Goal: Task Accomplishment & Management: Complete application form

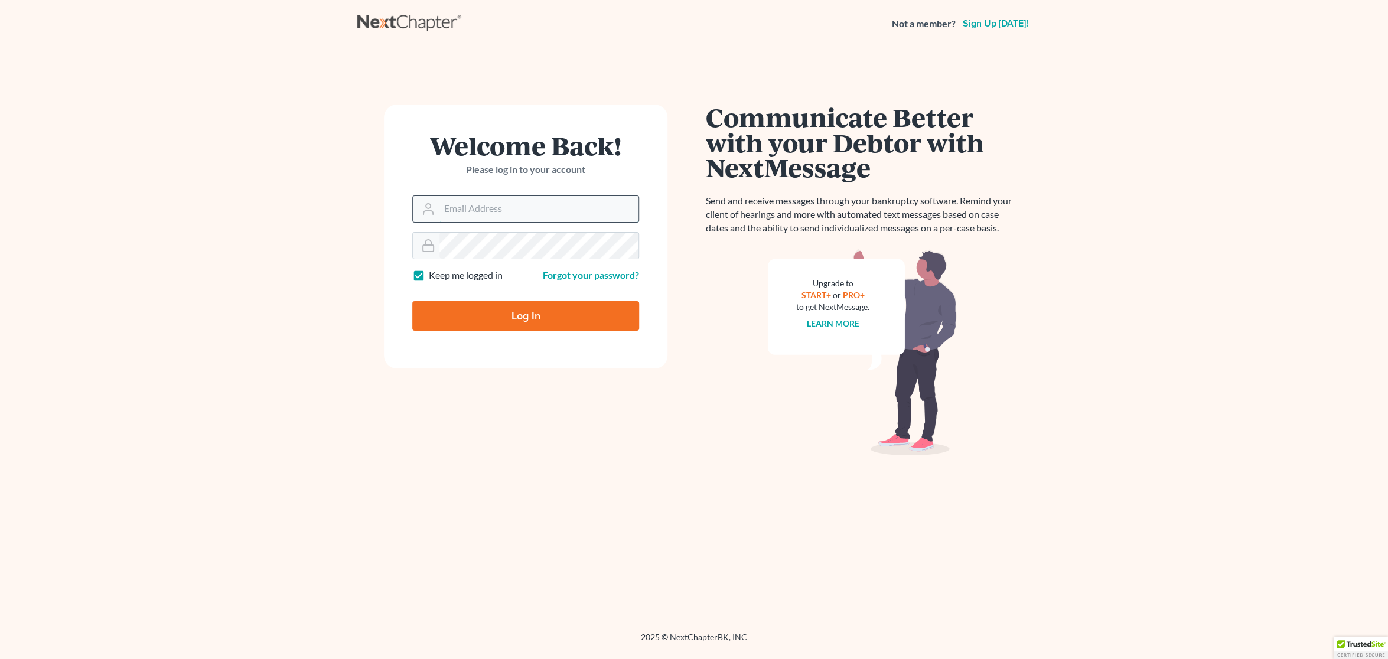
click at [505, 212] on input "Email Address" at bounding box center [538, 209] width 199 height 26
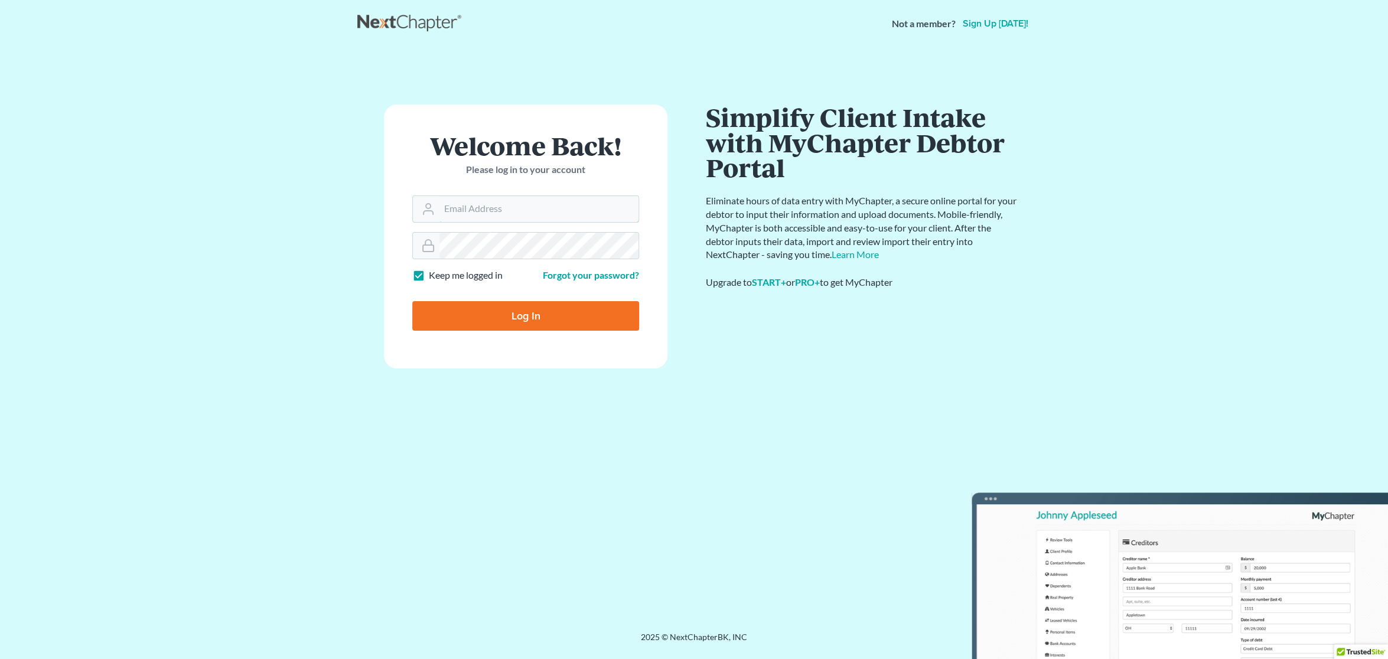
type input "[EMAIL_ADDRESS][DOMAIN_NAME]"
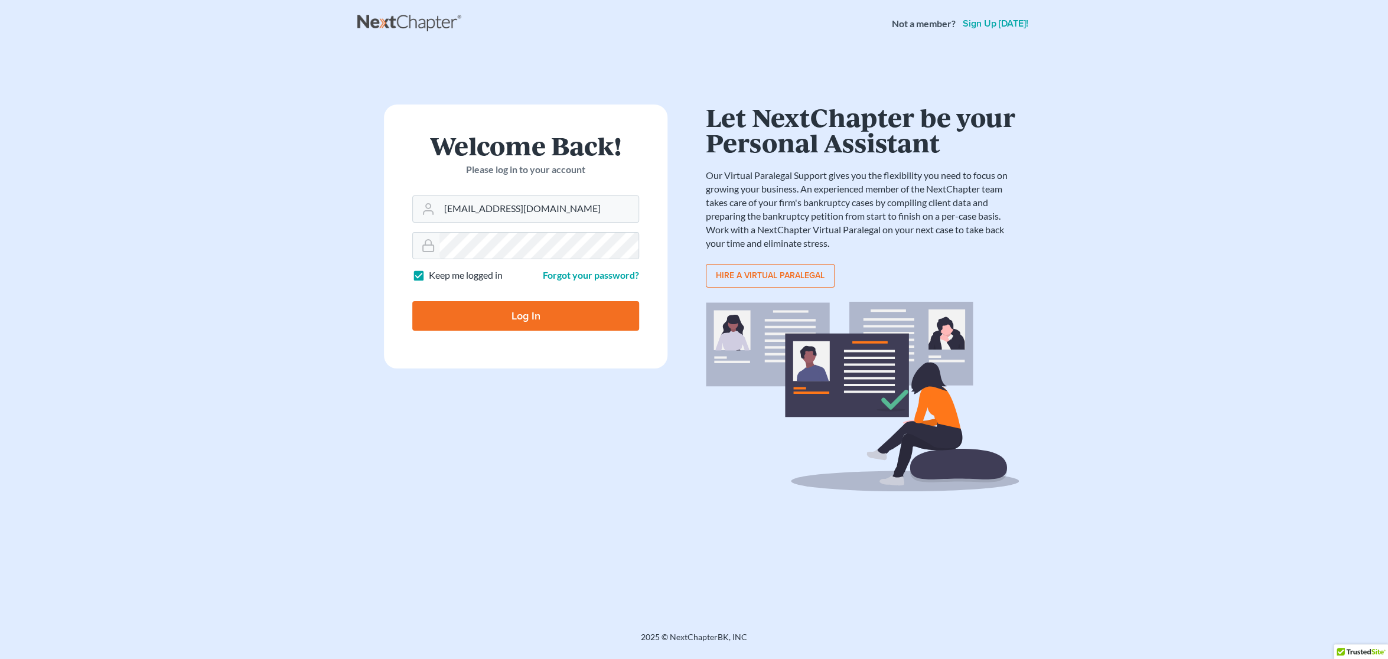
click at [502, 321] on input "Log In" at bounding box center [525, 316] width 227 height 30
type input "Thinking..."
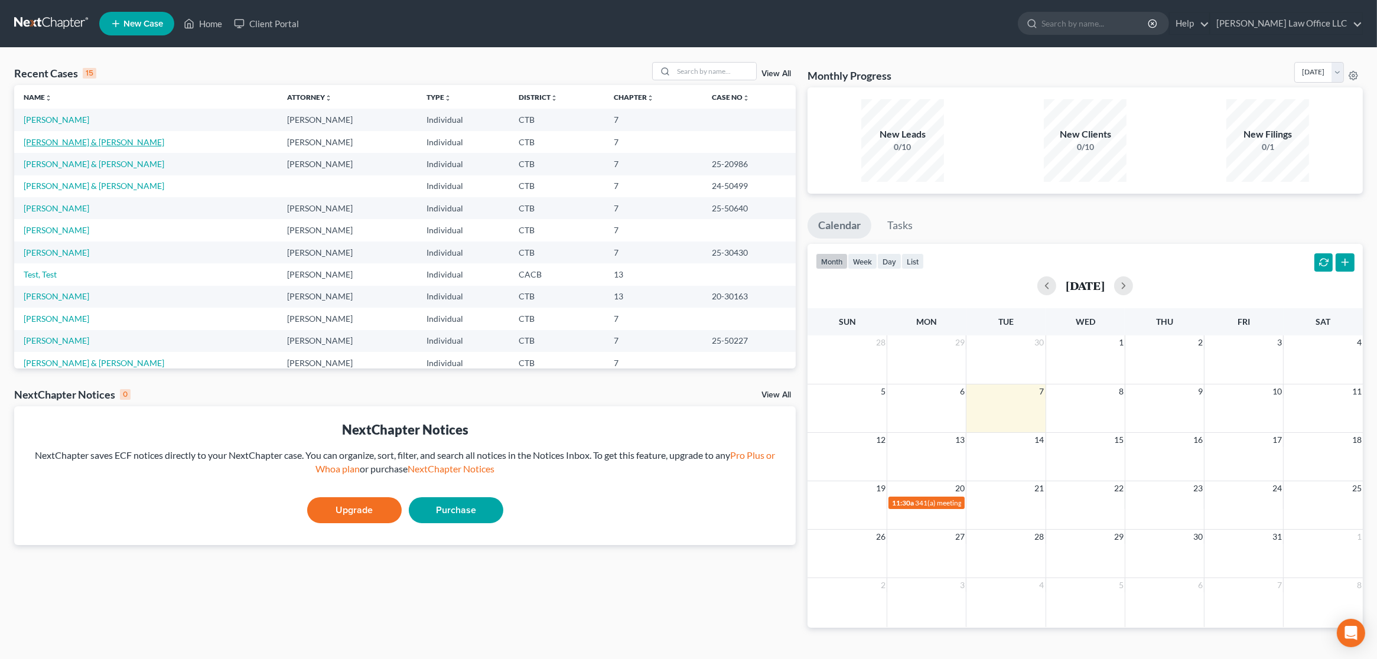
click at [60, 143] on link "[PERSON_NAME] & [PERSON_NAME]" at bounding box center [94, 142] width 141 height 10
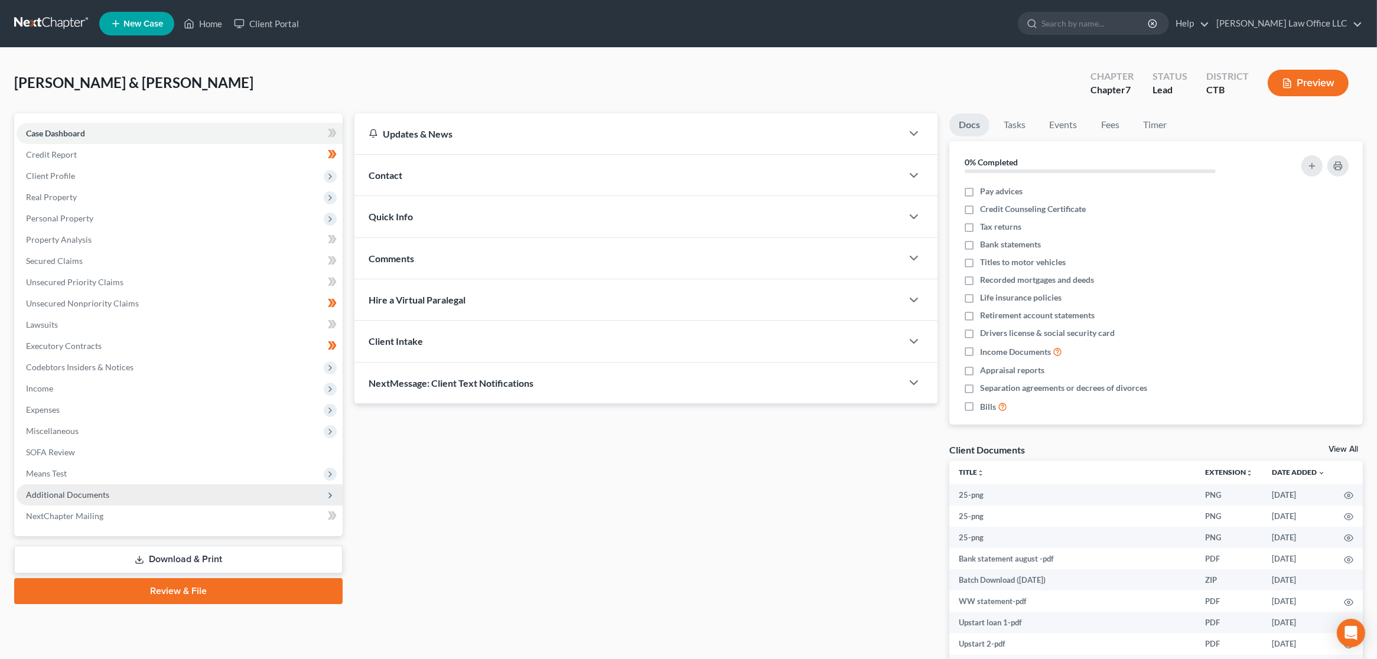
click at [137, 499] on span "Additional Documents" at bounding box center [180, 494] width 326 height 21
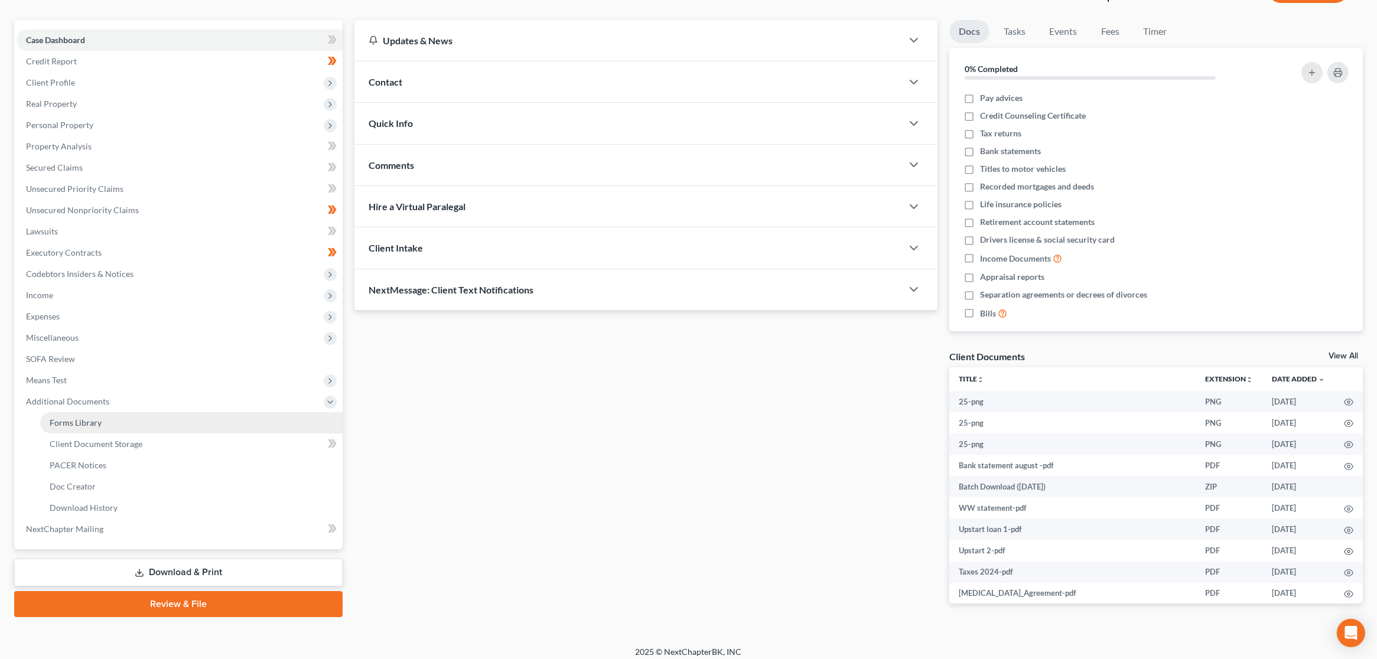
scroll to position [100, 0]
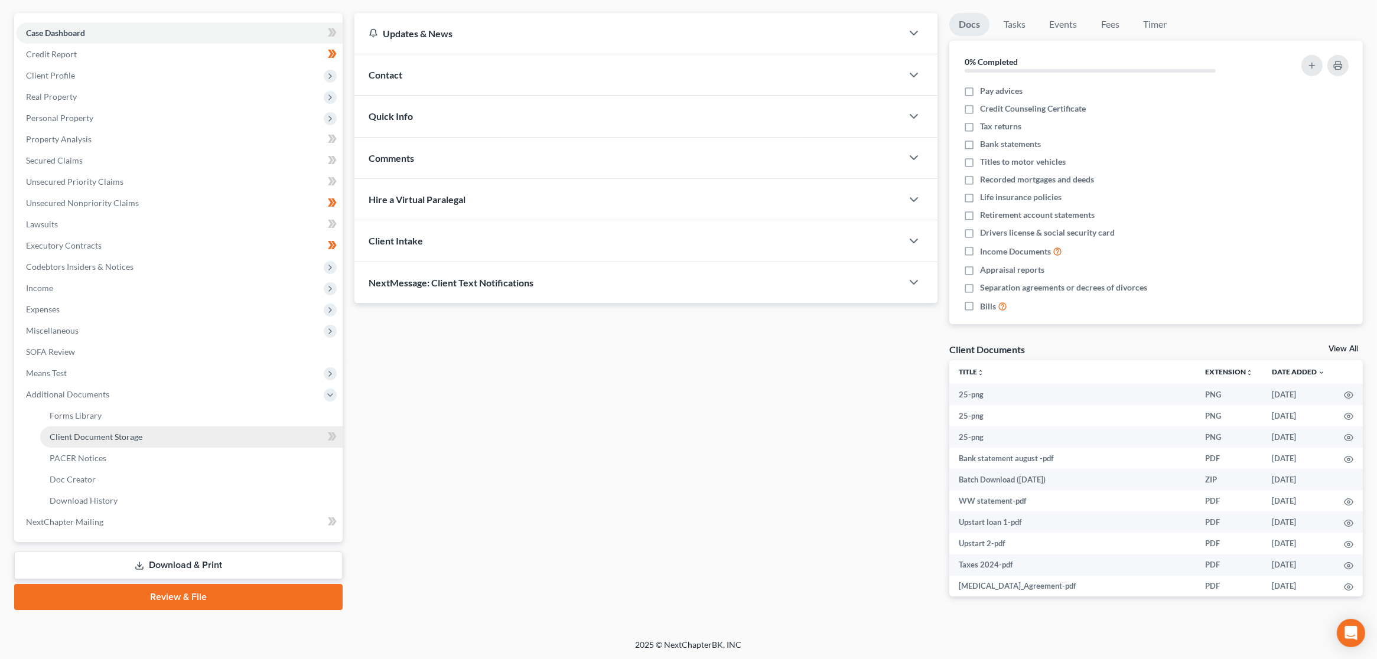
click at [118, 440] on link "Client Document Storage" at bounding box center [191, 436] width 302 height 21
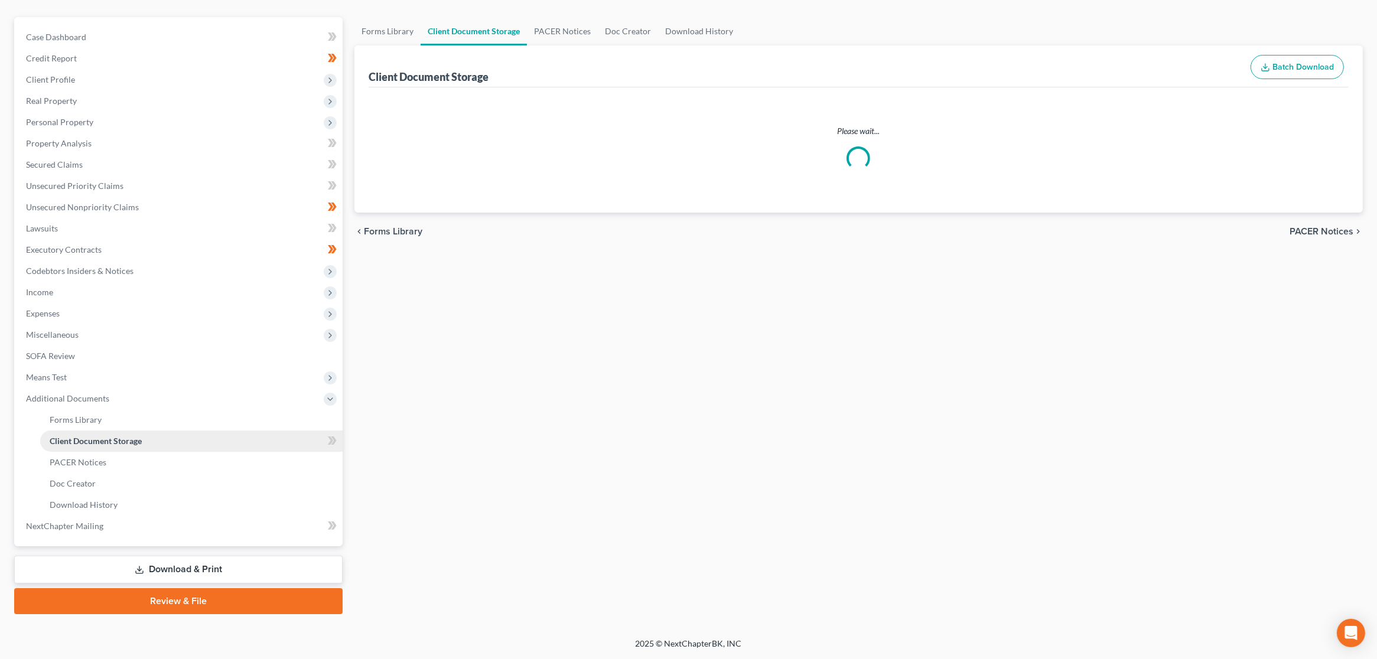
scroll to position [4, 0]
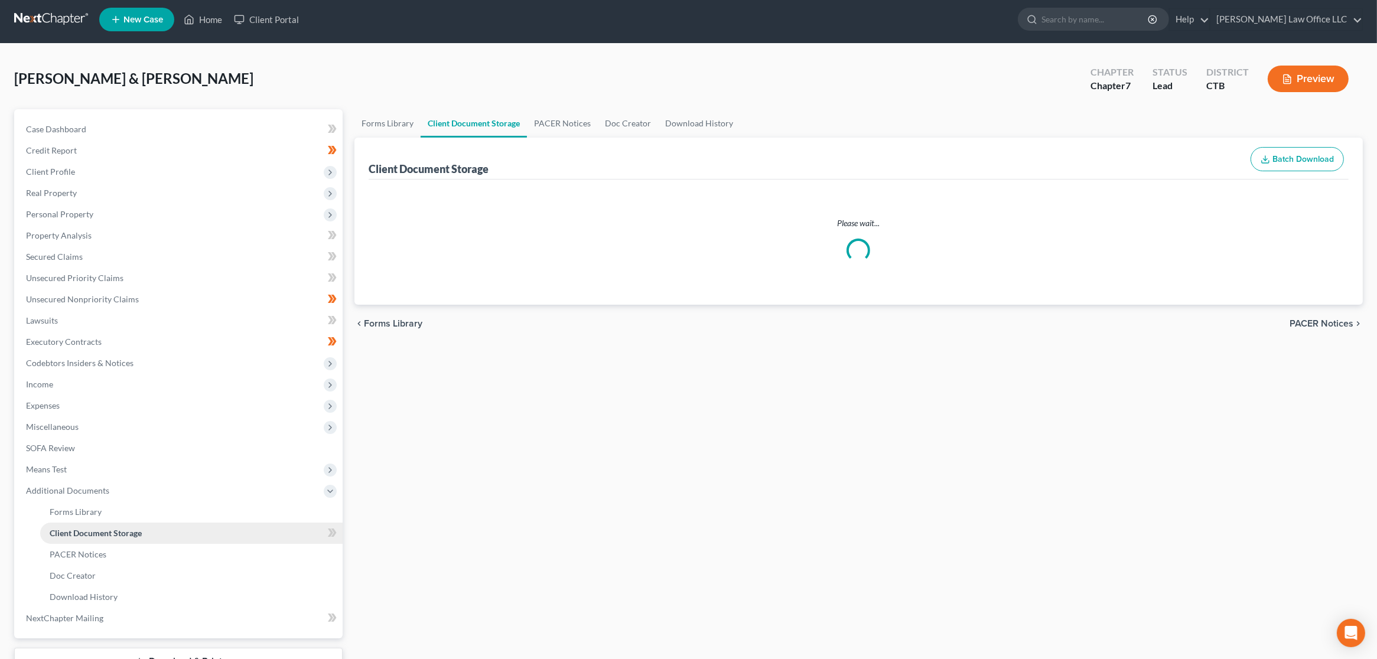
select select "0"
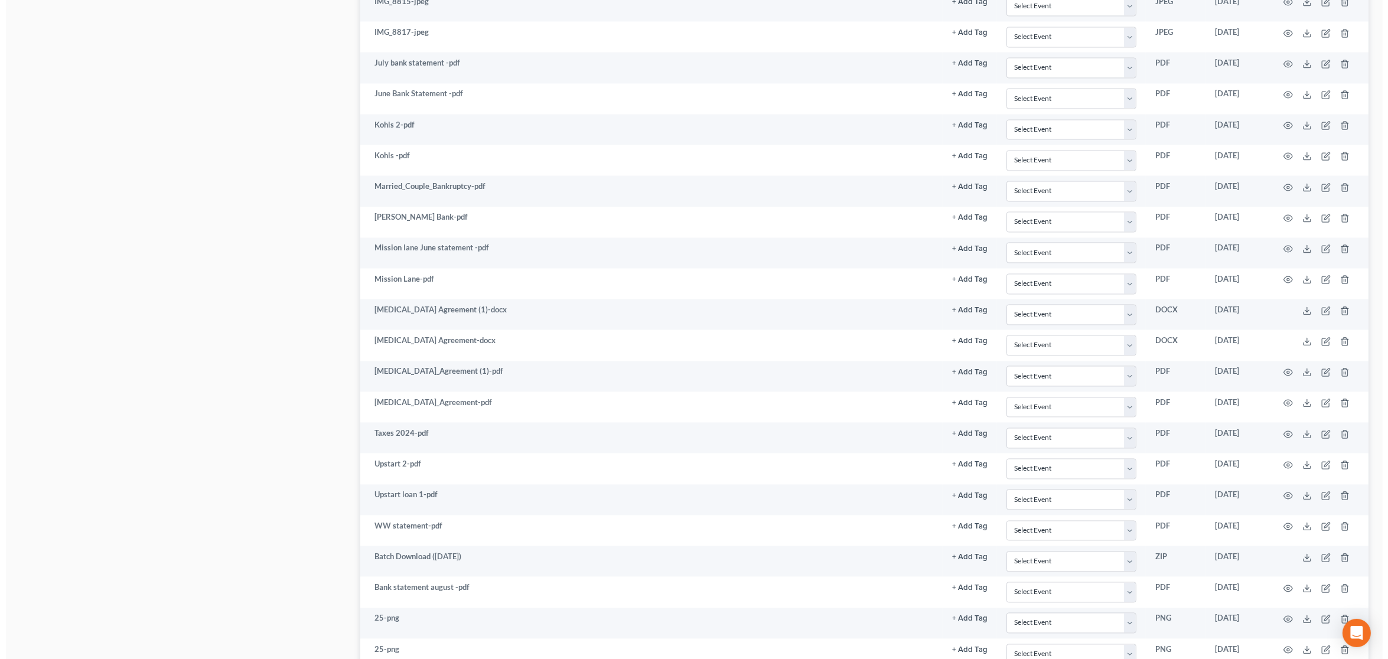
scroll to position [3703, 0]
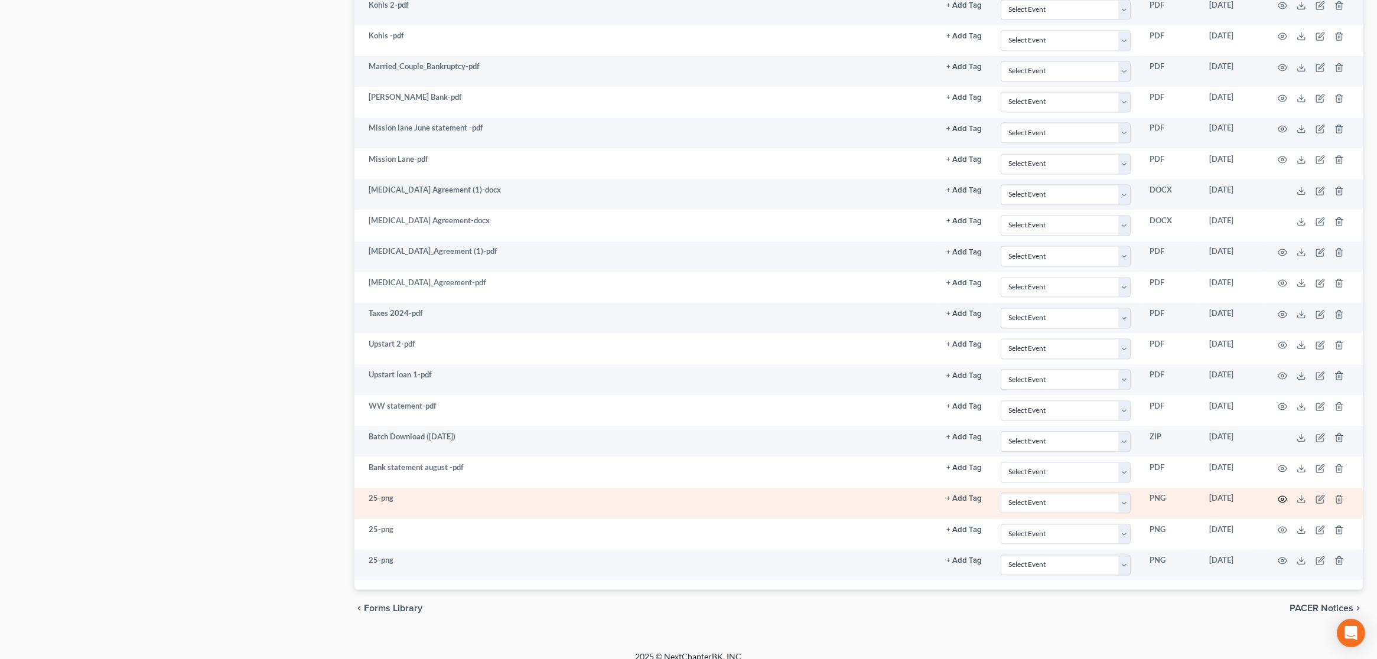
click at [1284, 494] on icon "button" at bounding box center [1282, 498] width 9 height 9
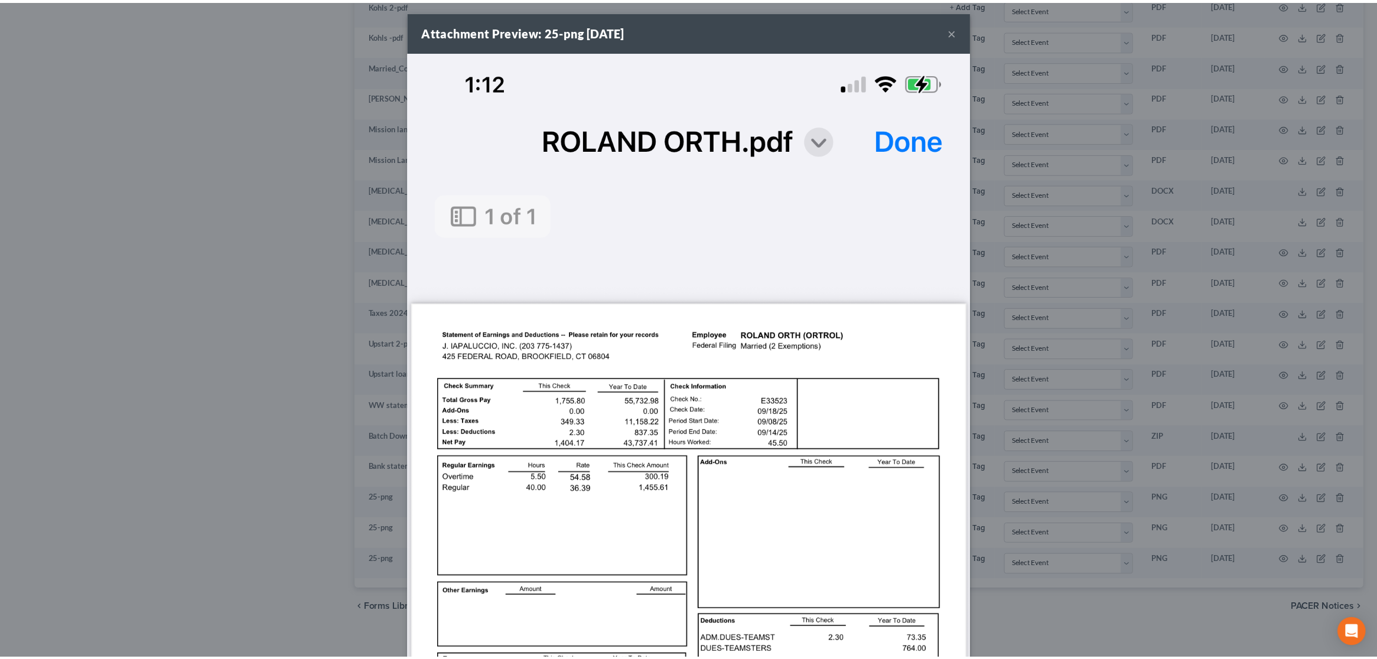
scroll to position [0, 0]
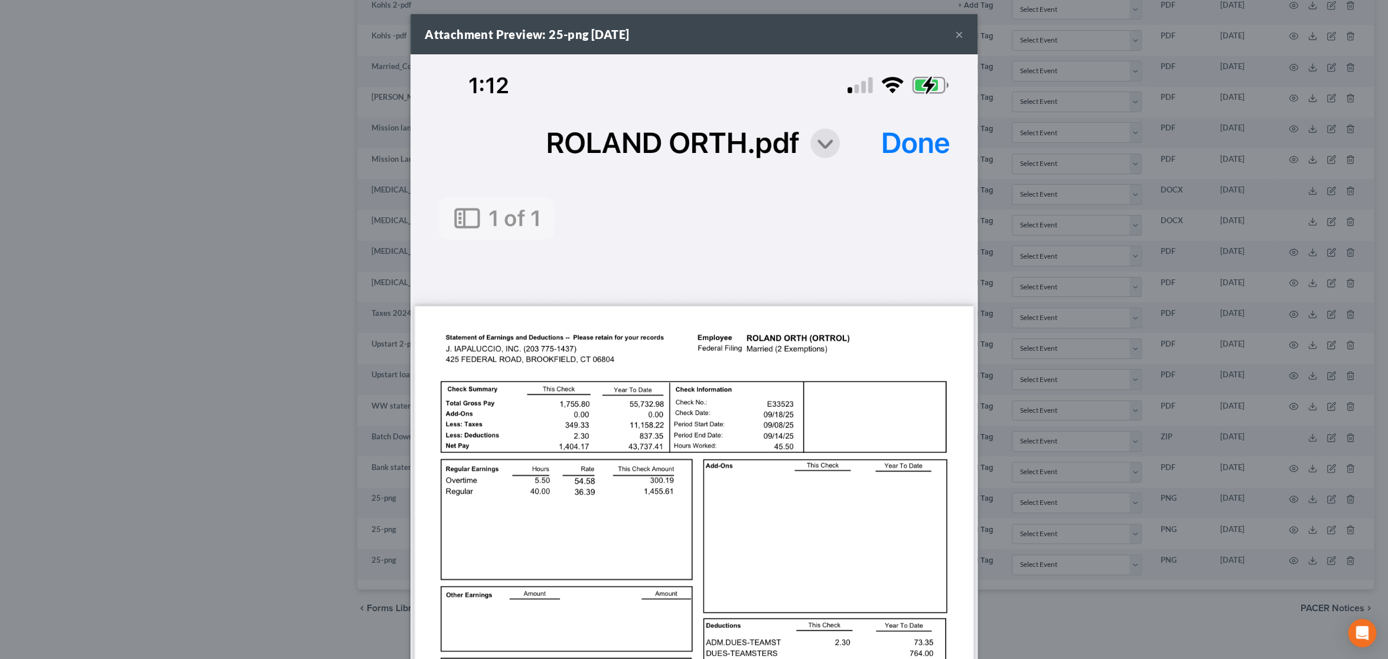
click at [944, 34] on div "Attachment Preview: 25-png 09/18/2025 ×" at bounding box center [693, 34] width 567 height 40
click at [955, 37] on button "×" at bounding box center [959, 34] width 8 height 14
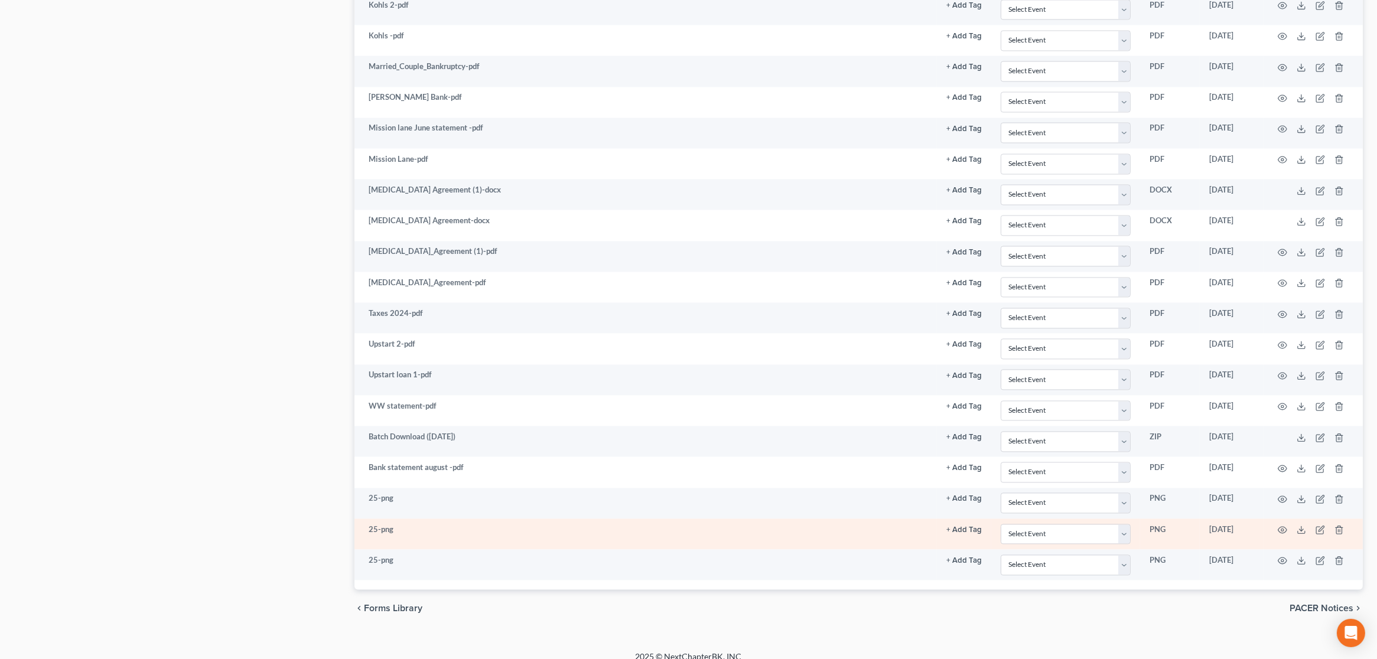
click at [1304, 522] on td at bounding box center [1312, 534] width 99 height 31
click at [1298, 525] on icon at bounding box center [1300, 529] width 9 height 9
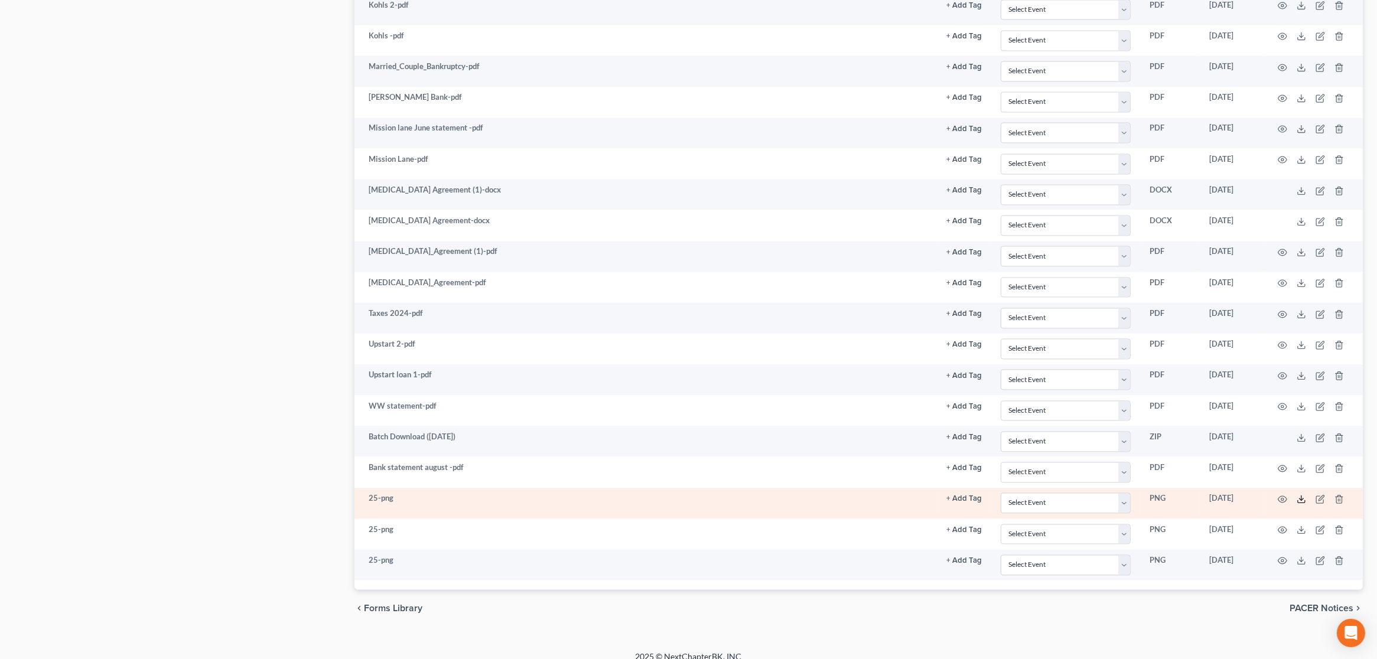
click at [1304, 494] on icon at bounding box center [1300, 498] width 9 height 9
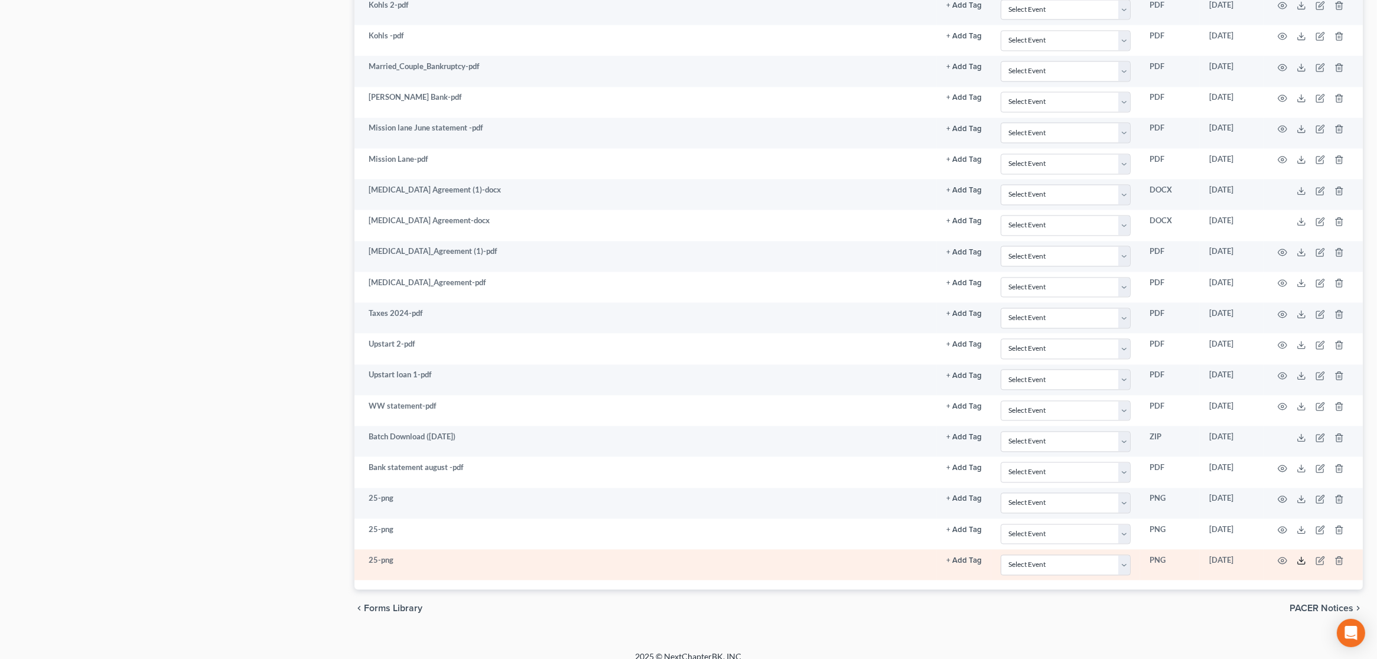
click at [1304, 562] on icon at bounding box center [1301, 563] width 7 height 2
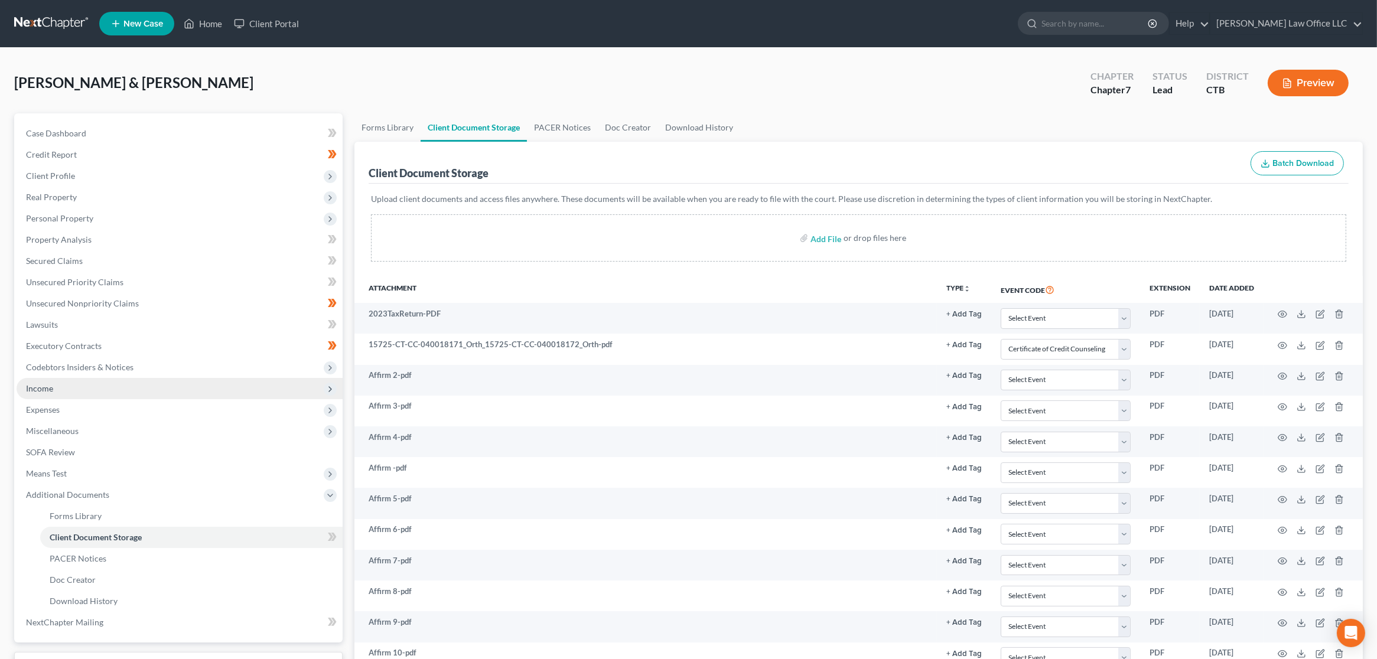
click at [100, 390] on span "Income" at bounding box center [180, 388] width 326 height 21
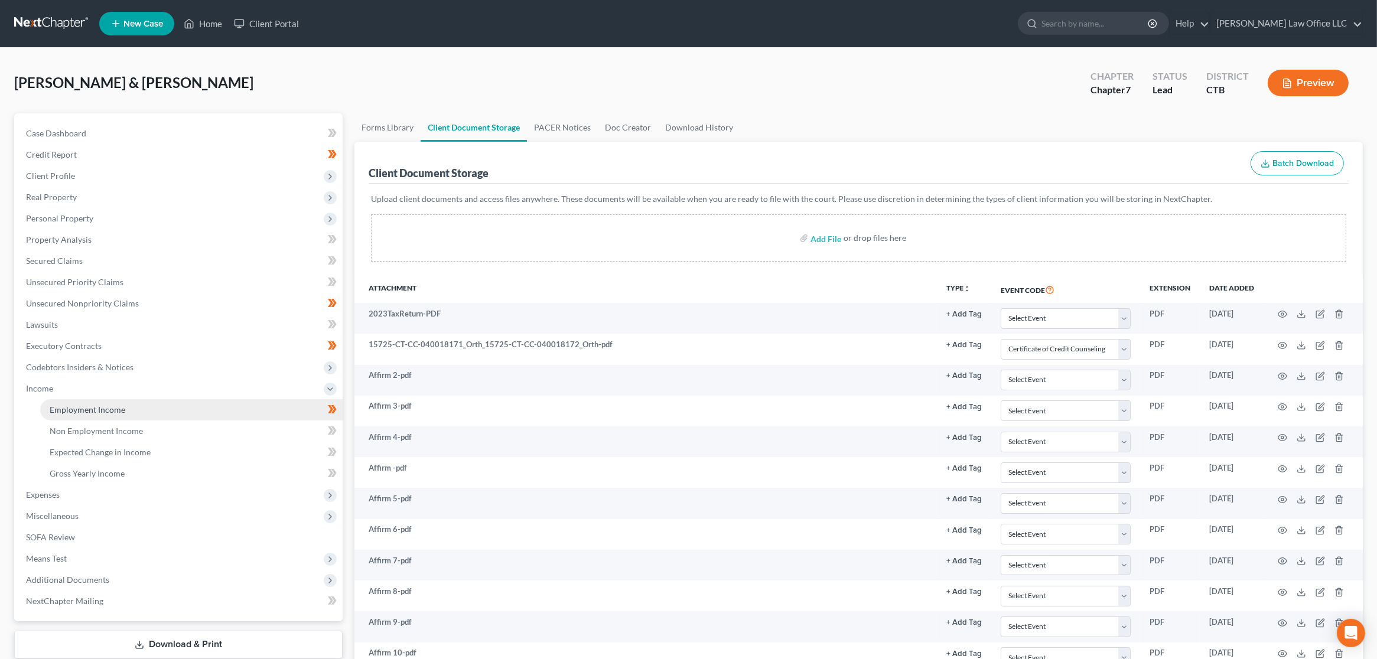
click at [107, 409] on span "Employment Income" at bounding box center [88, 410] width 76 height 10
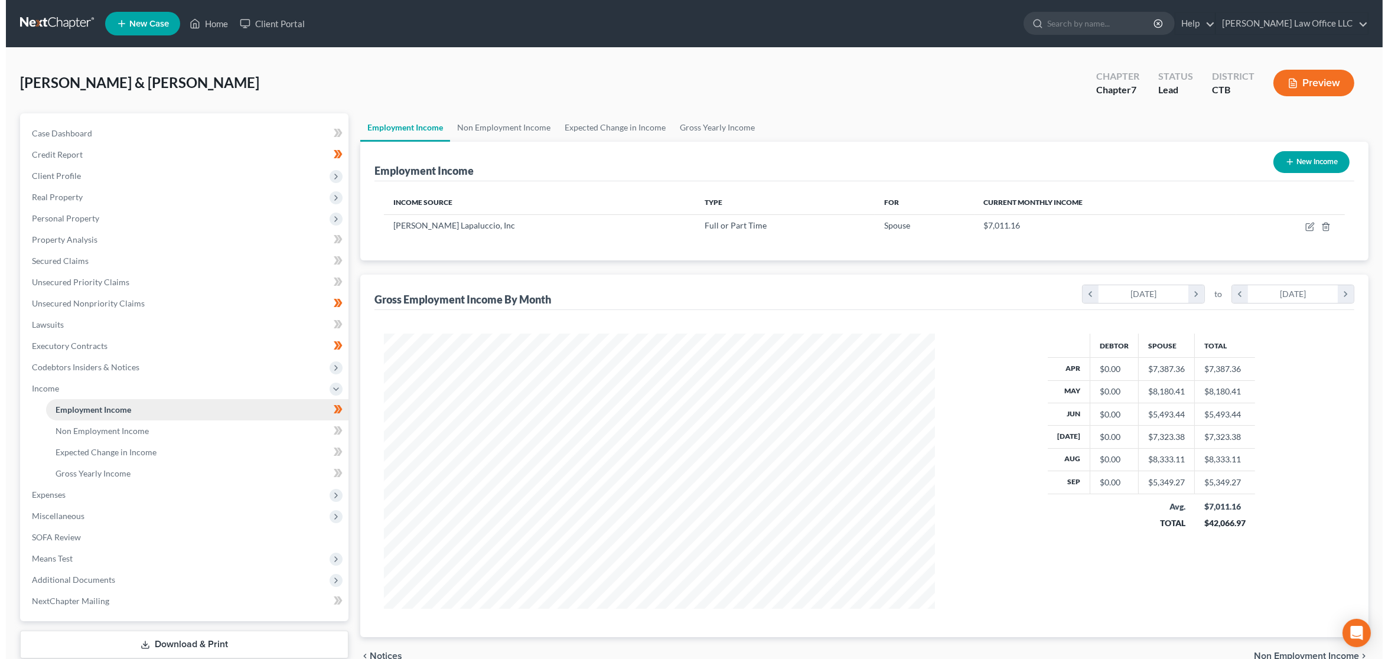
scroll to position [275, 574]
click at [1257, 227] on td at bounding box center [1284, 225] width 109 height 22
click at [1302, 226] on icon "button" at bounding box center [1304, 225] width 5 height 5
select select "0"
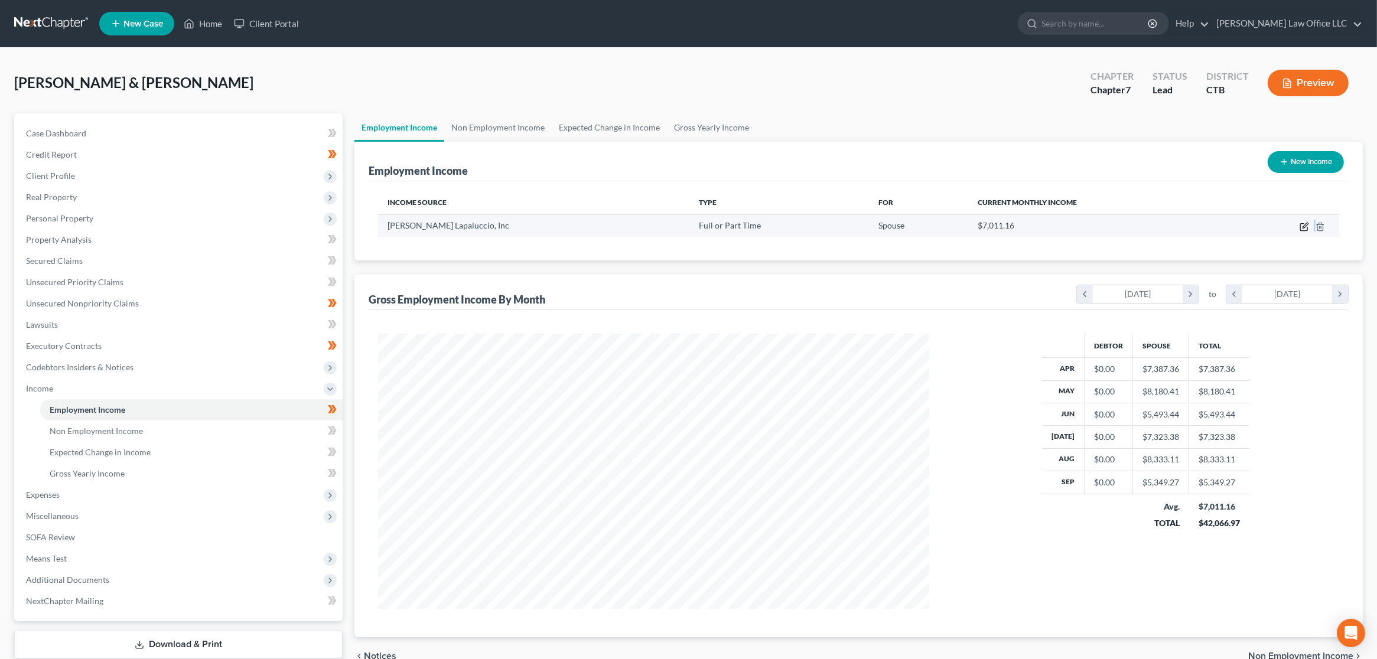
select select "6"
select select "3"
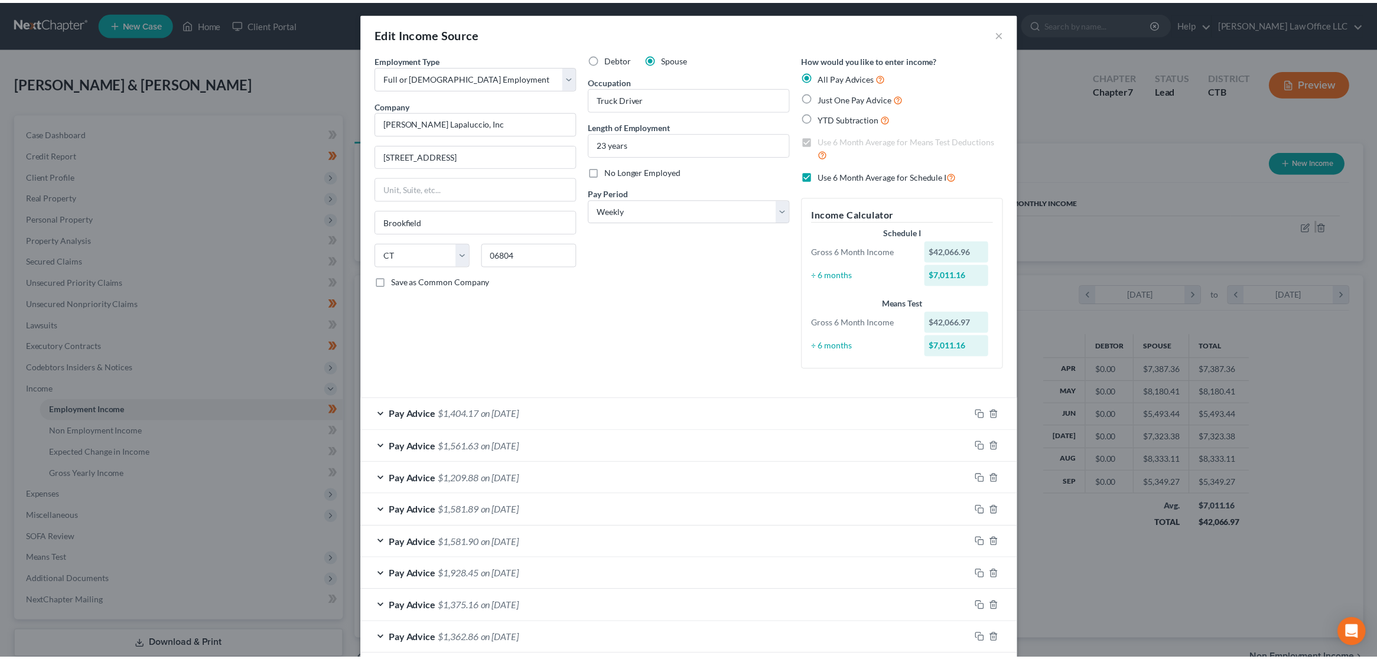
scroll to position [0, 0]
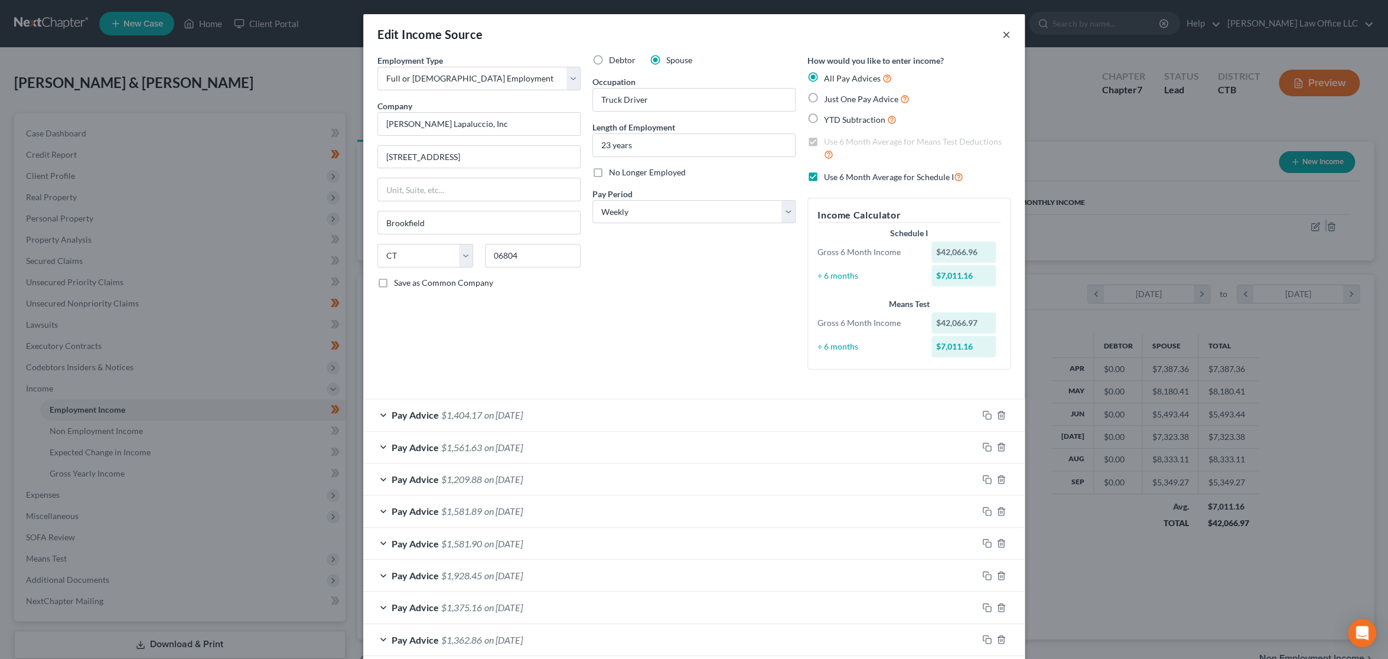
click at [1003, 38] on button "×" at bounding box center [1006, 34] width 8 height 14
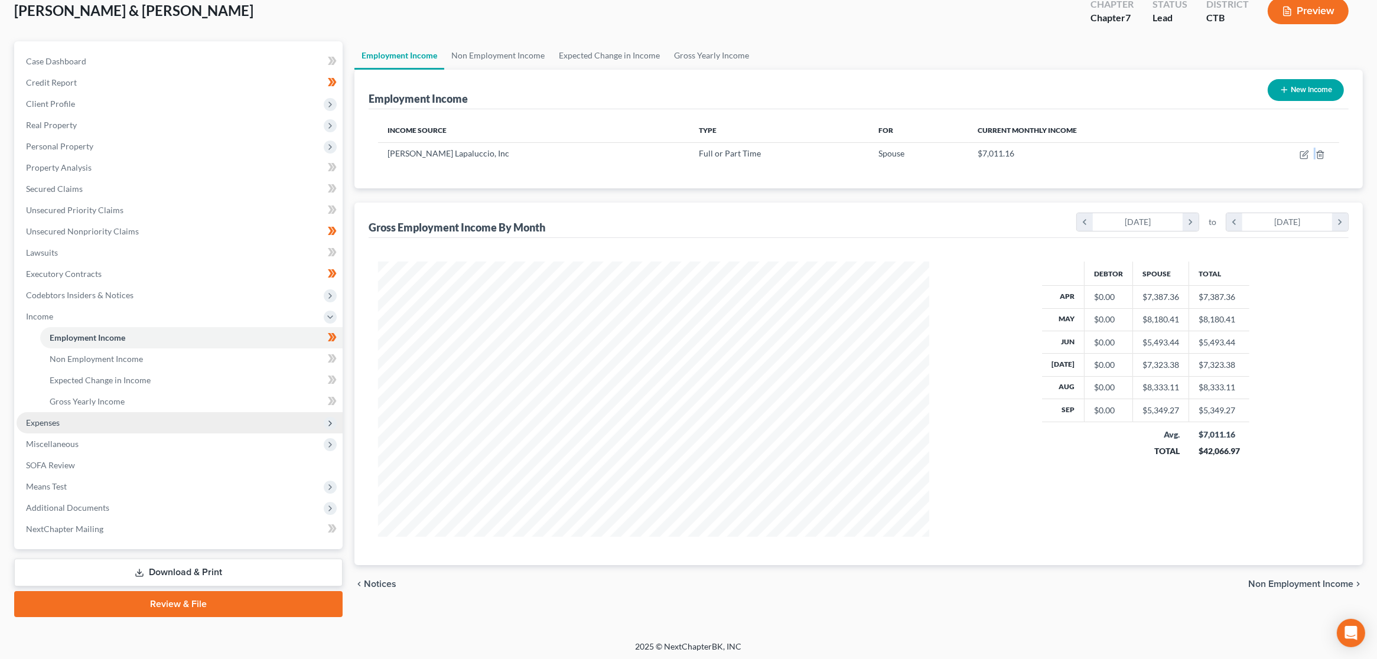
scroll to position [74, 0]
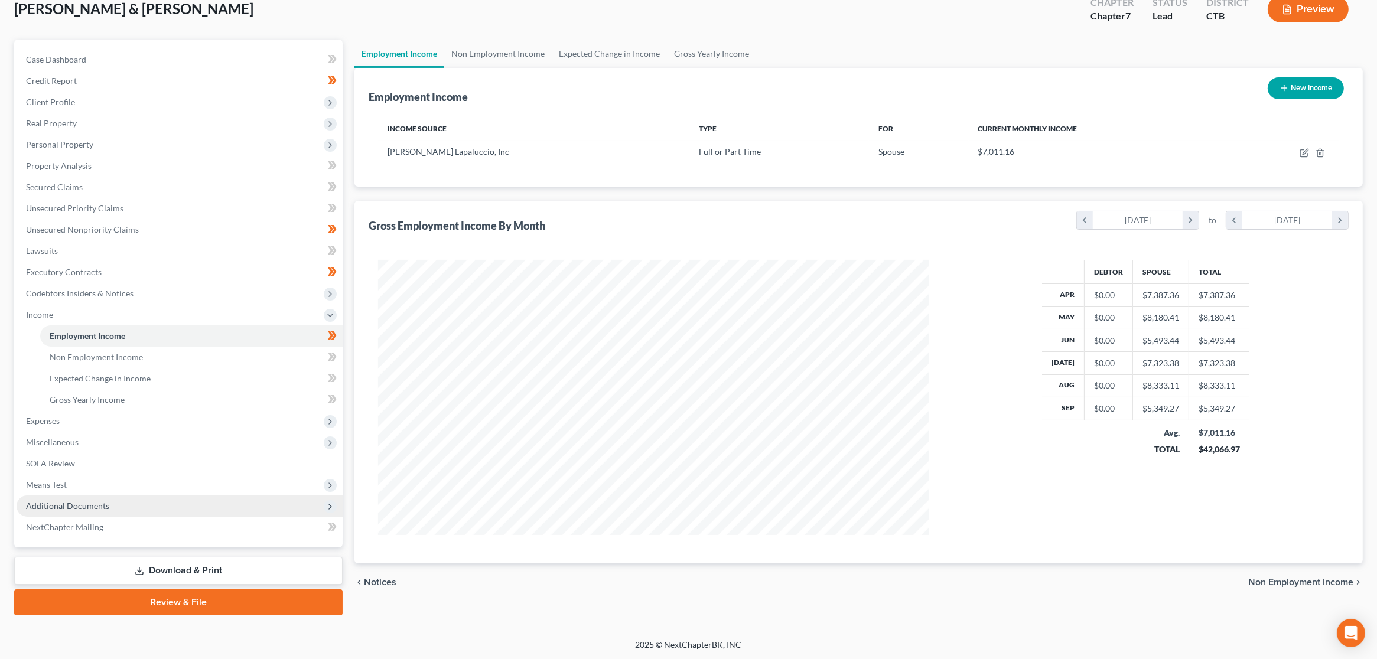
click at [121, 502] on span "Additional Documents" at bounding box center [180, 506] width 326 height 21
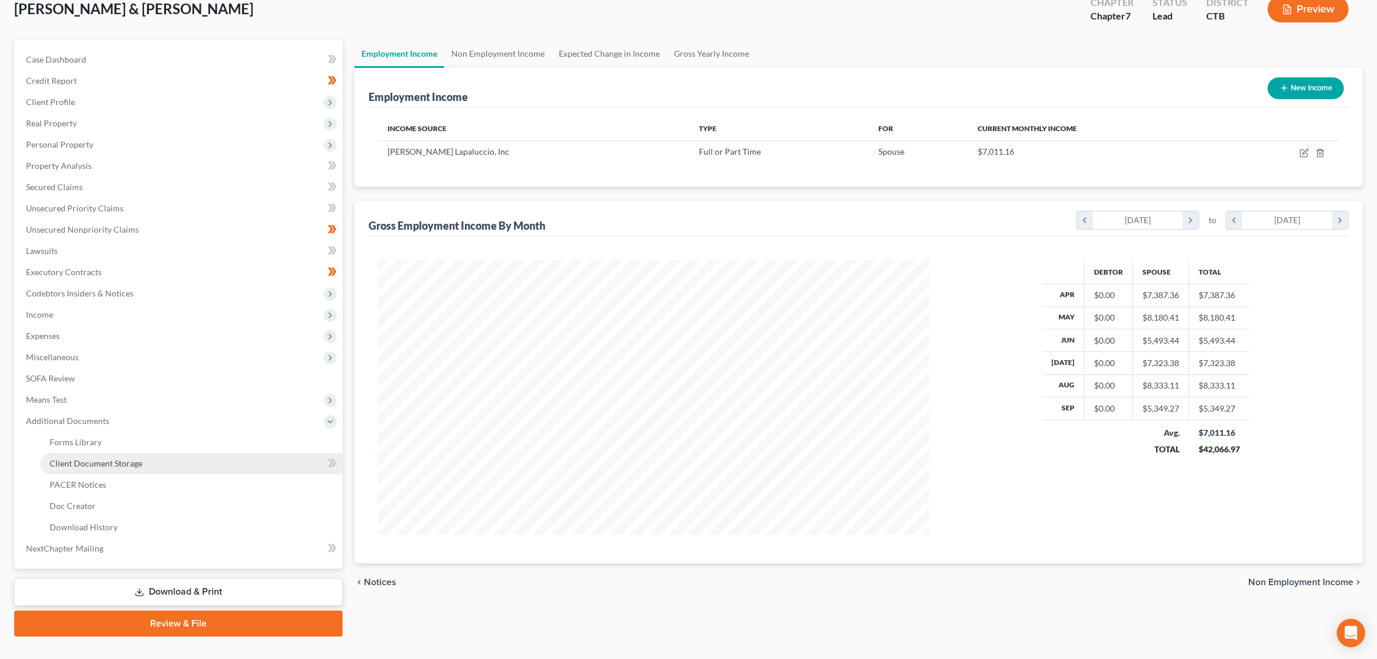
click at [129, 463] on span "Client Document Storage" at bounding box center [96, 463] width 93 height 10
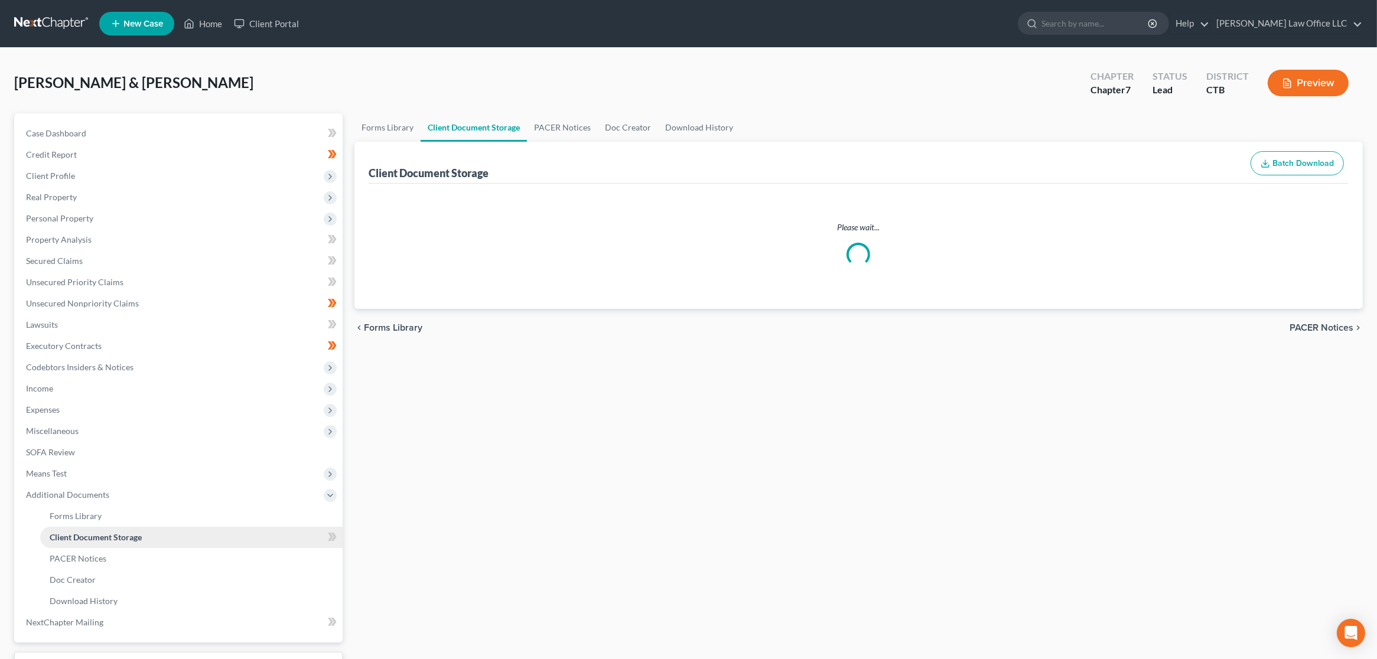
select select "0"
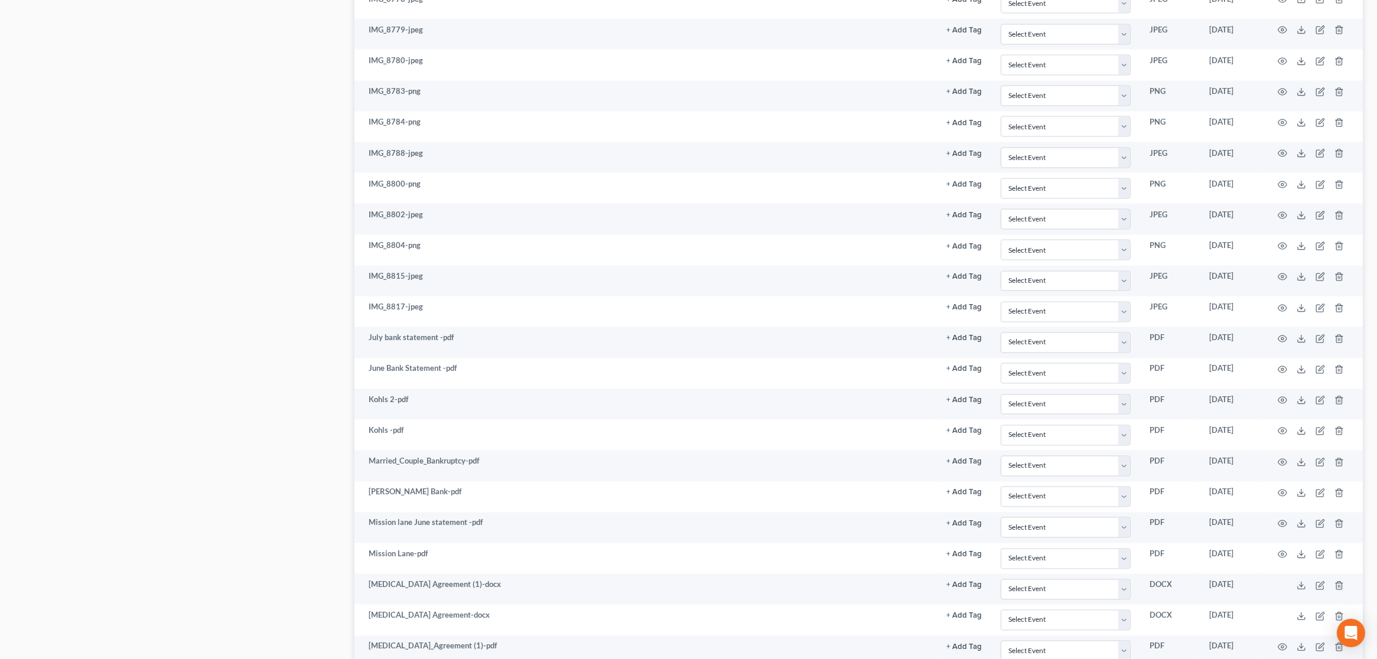
scroll to position [3703, 0]
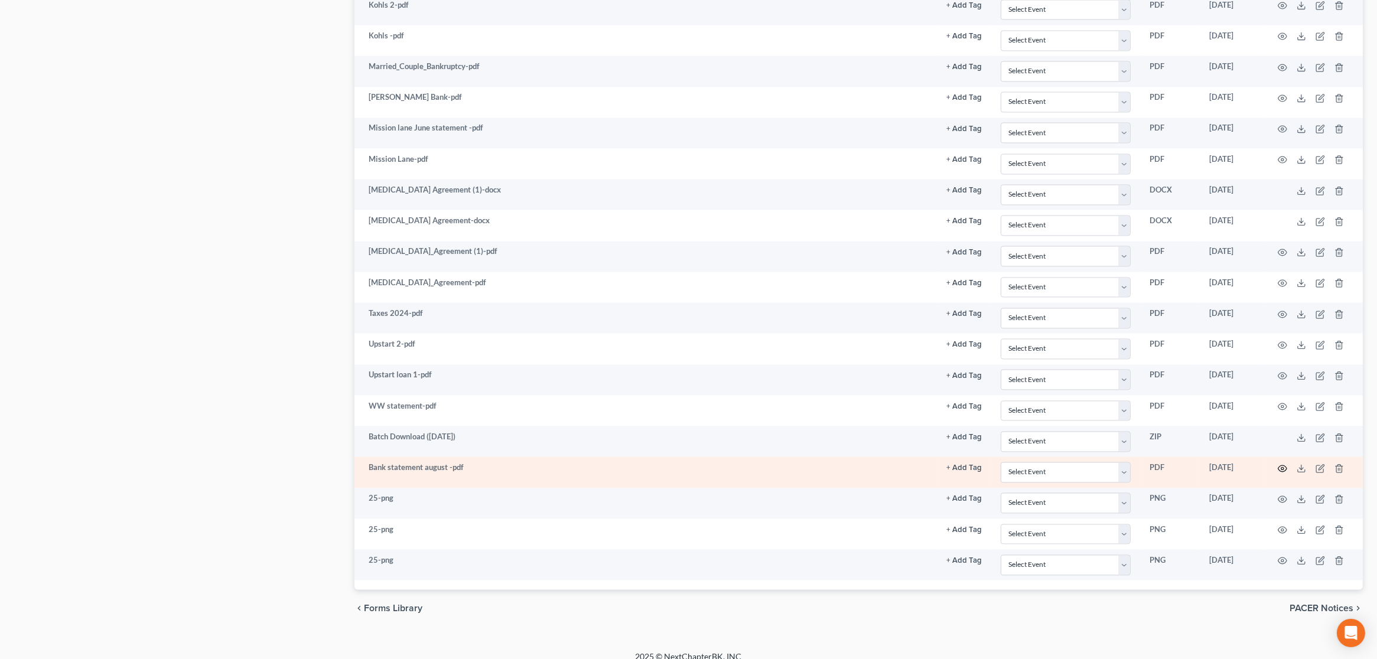
click at [1280, 464] on icon "button" at bounding box center [1282, 468] width 9 height 9
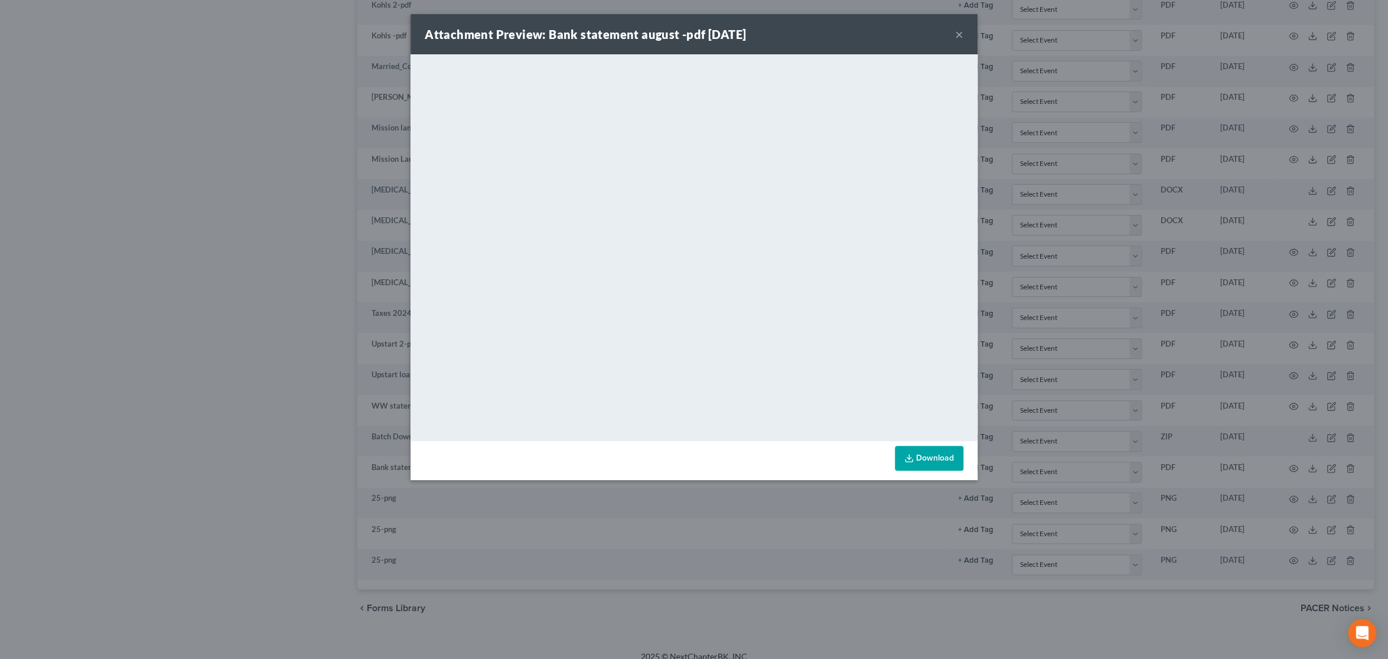
click at [960, 38] on button "×" at bounding box center [959, 34] width 8 height 14
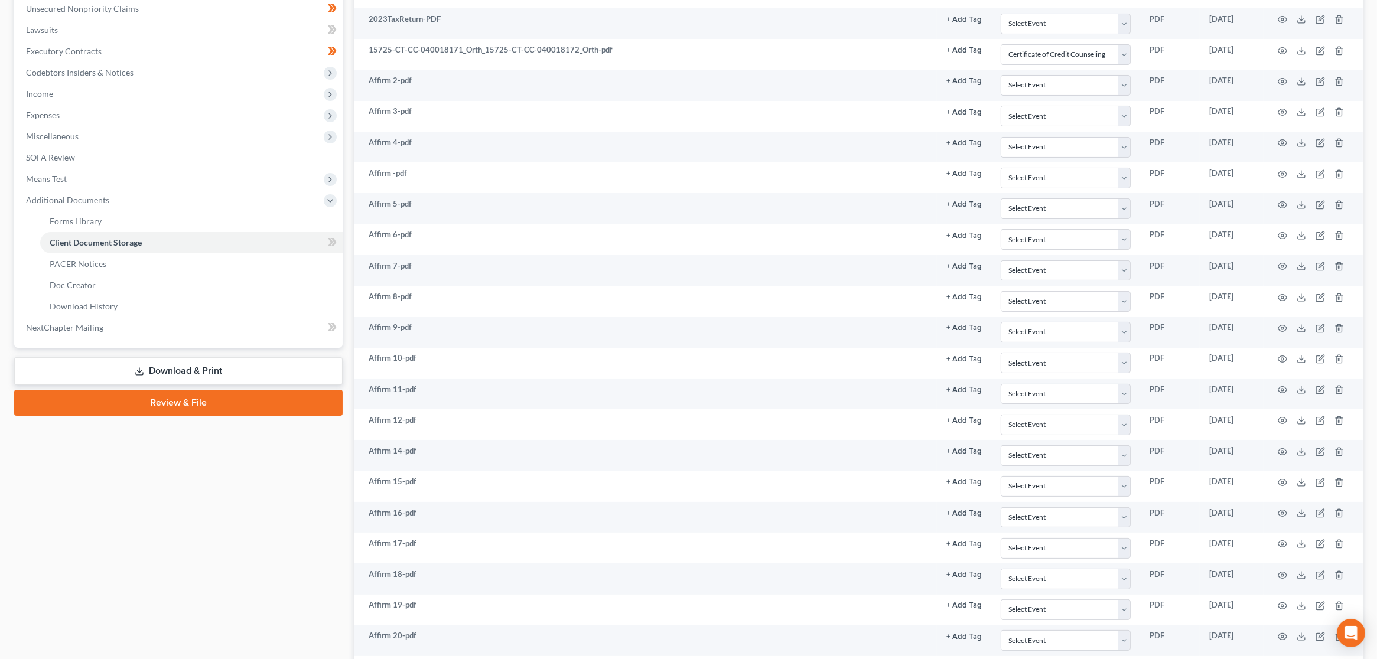
scroll to position [0, 0]
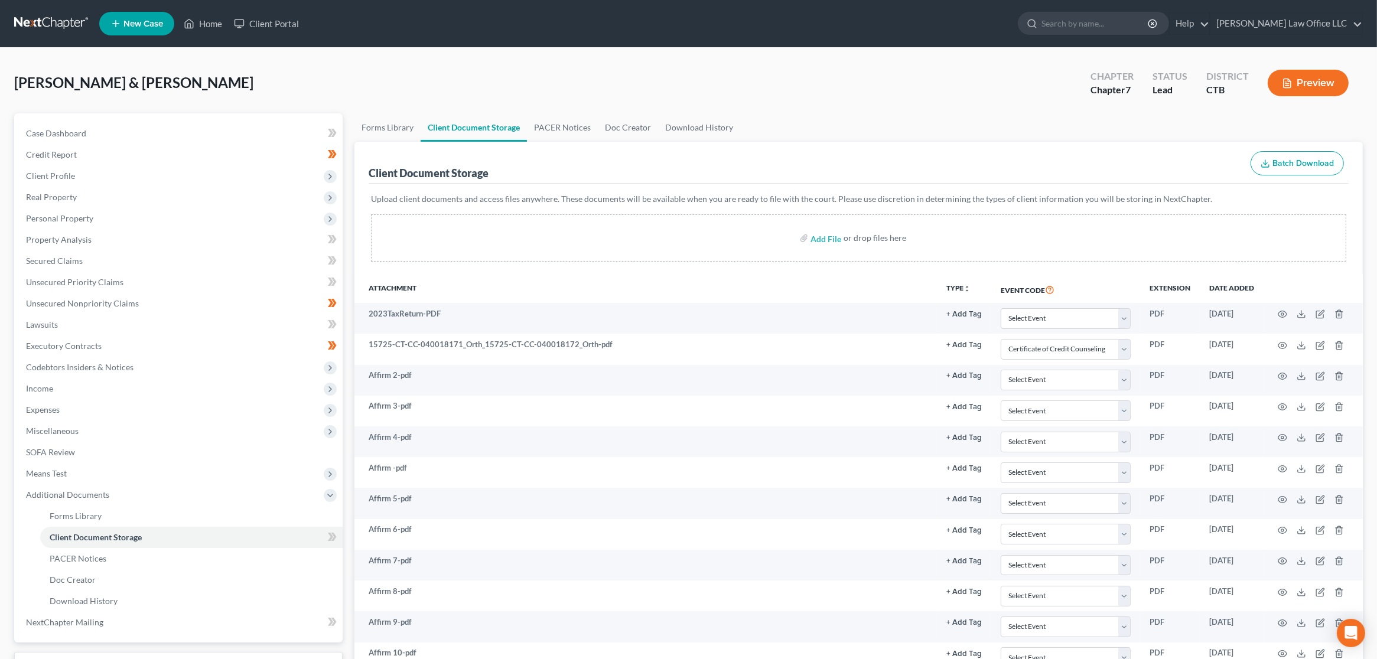
click at [46, 28] on link at bounding box center [52, 23] width 76 height 21
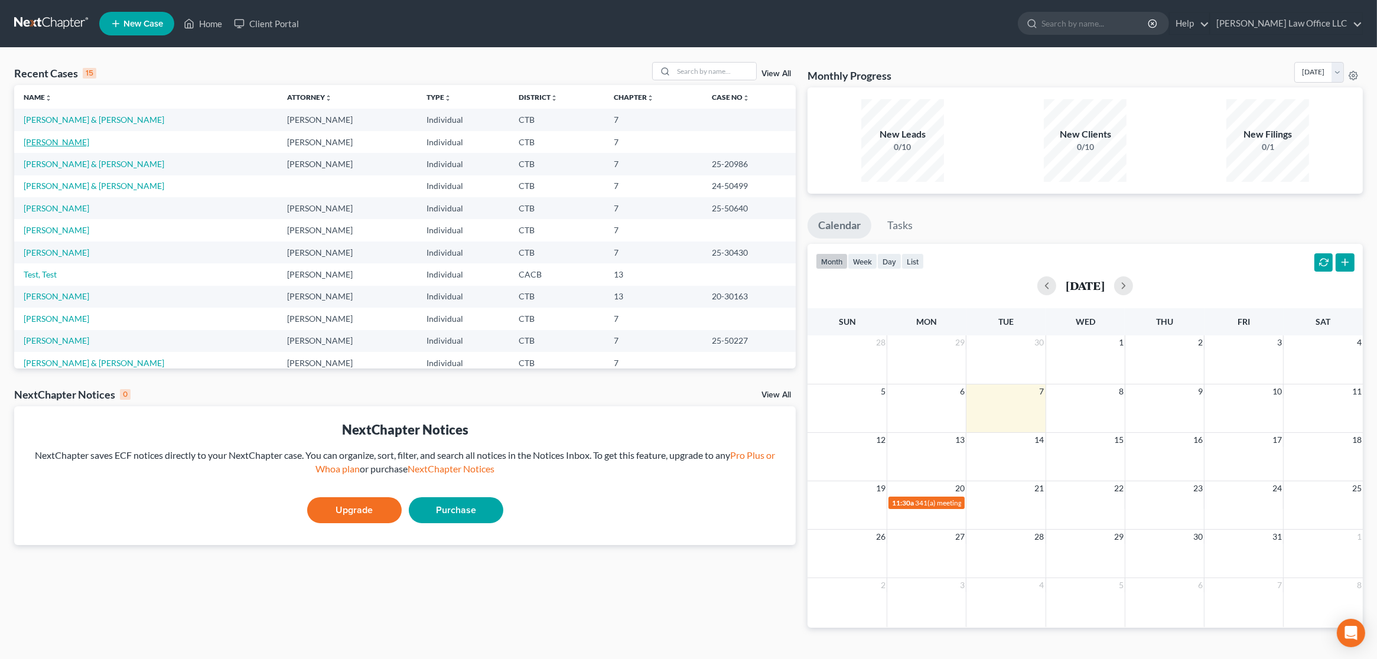
click at [62, 140] on link "[PERSON_NAME]" at bounding box center [57, 142] width 66 height 10
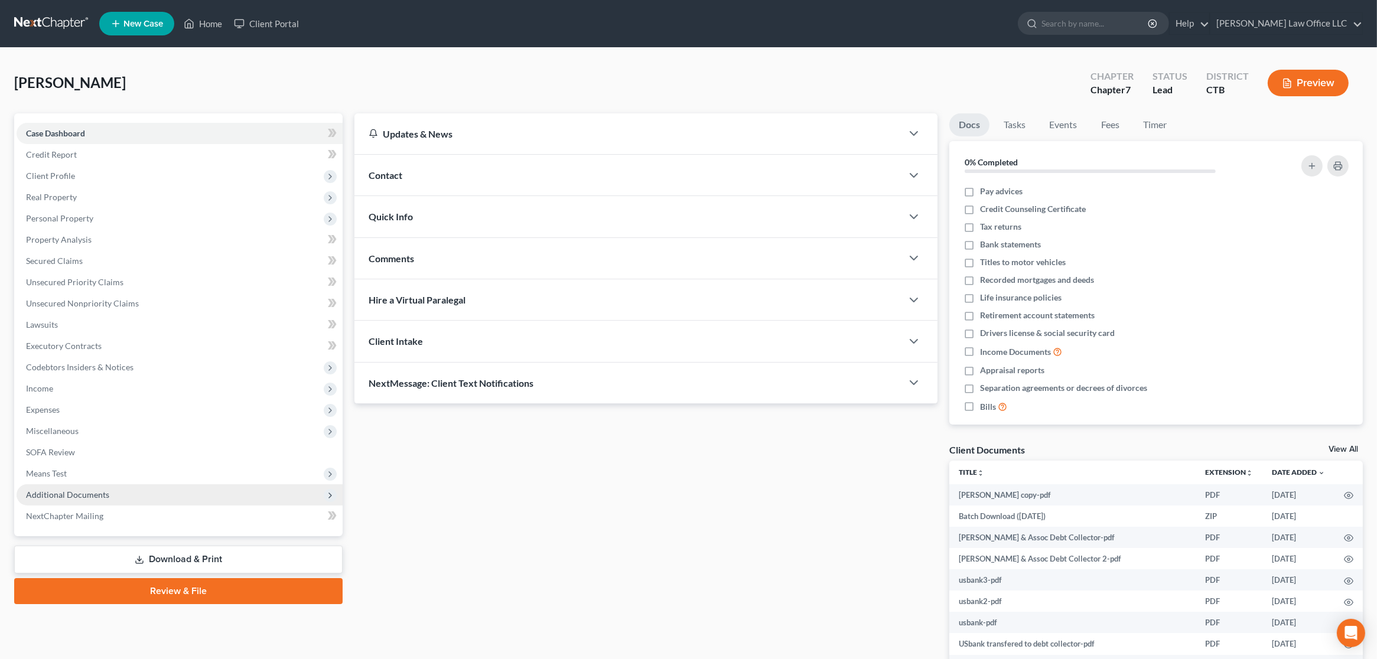
click at [149, 499] on span "Additional Documents" at bounding box center [180, 494] width 326 height 21
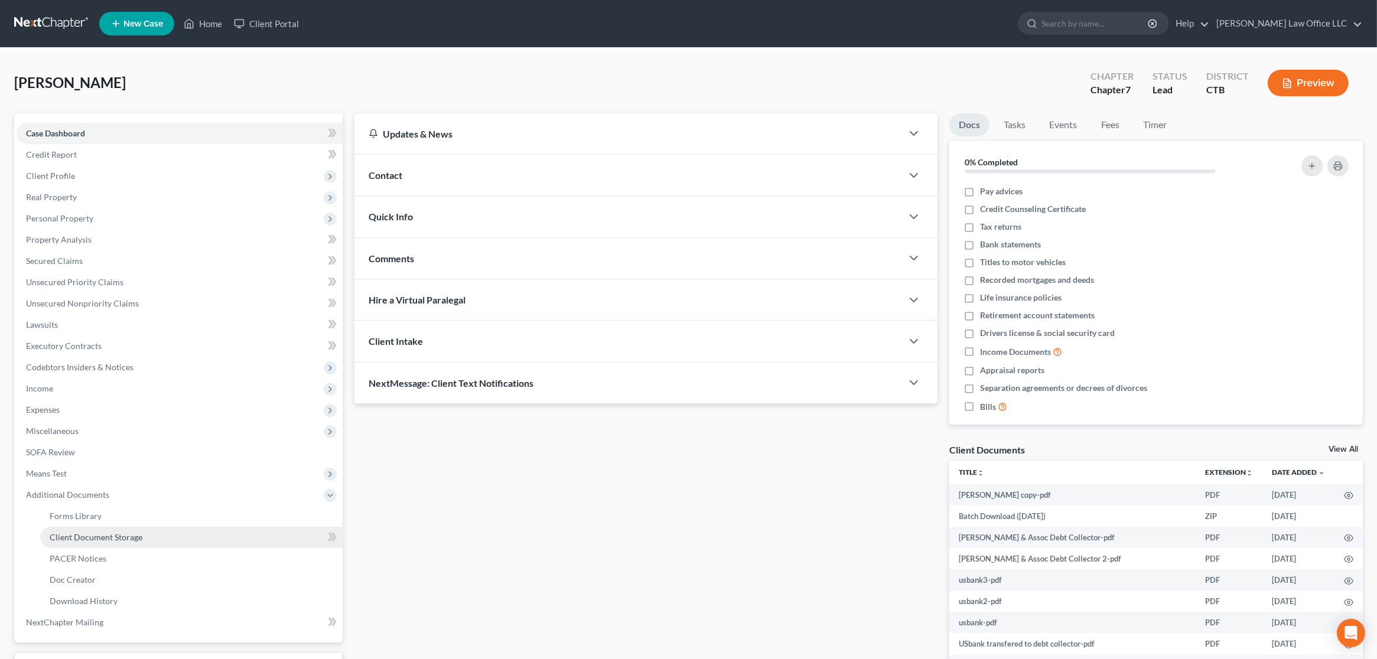
click at [153, 539] on link "Client Document Storage" at bounding box center [191, 537] width 302 height 21
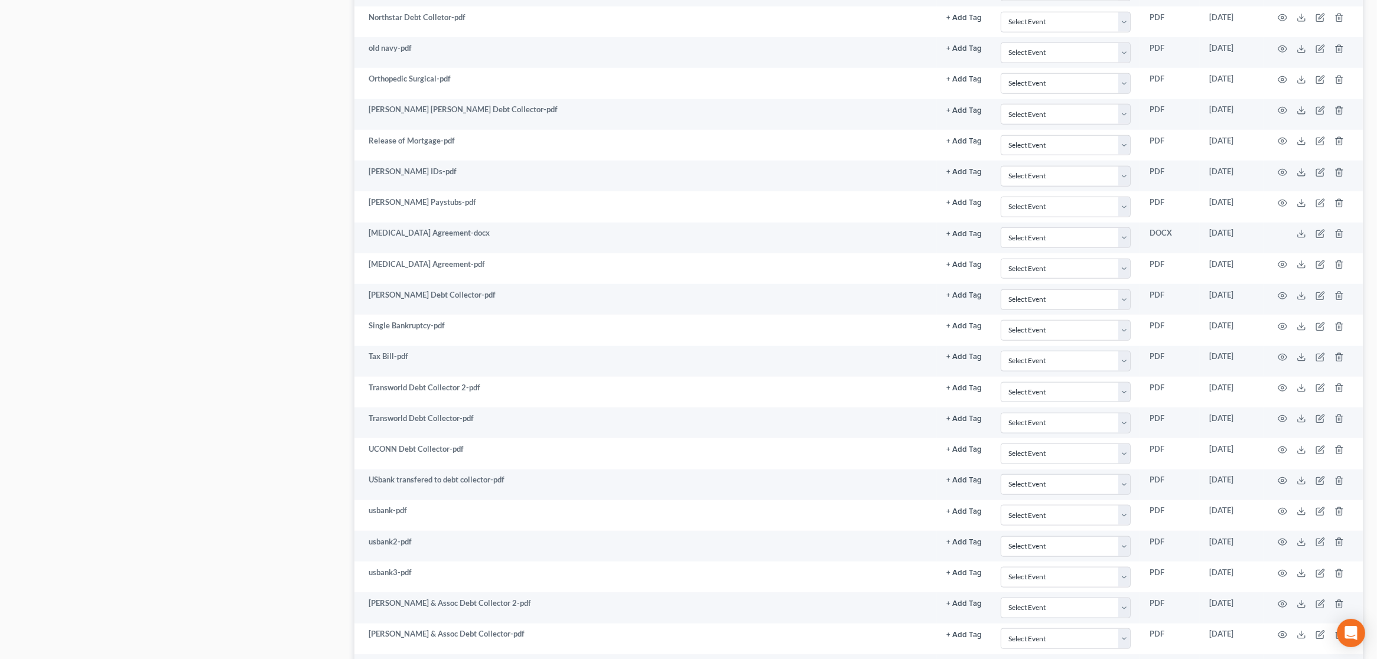
scroll to position [2011, 0]
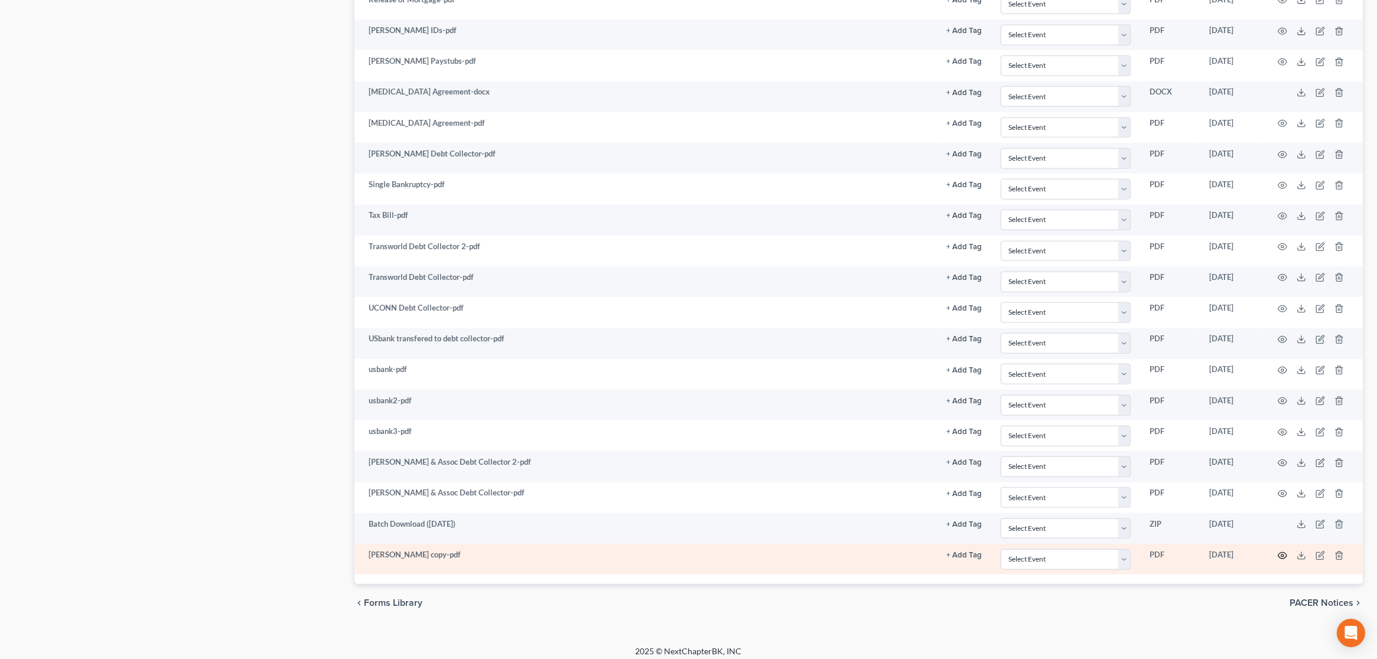
click at [1283, 551] on icon "button" at bounding box center [1282, 555] width 9 height 9
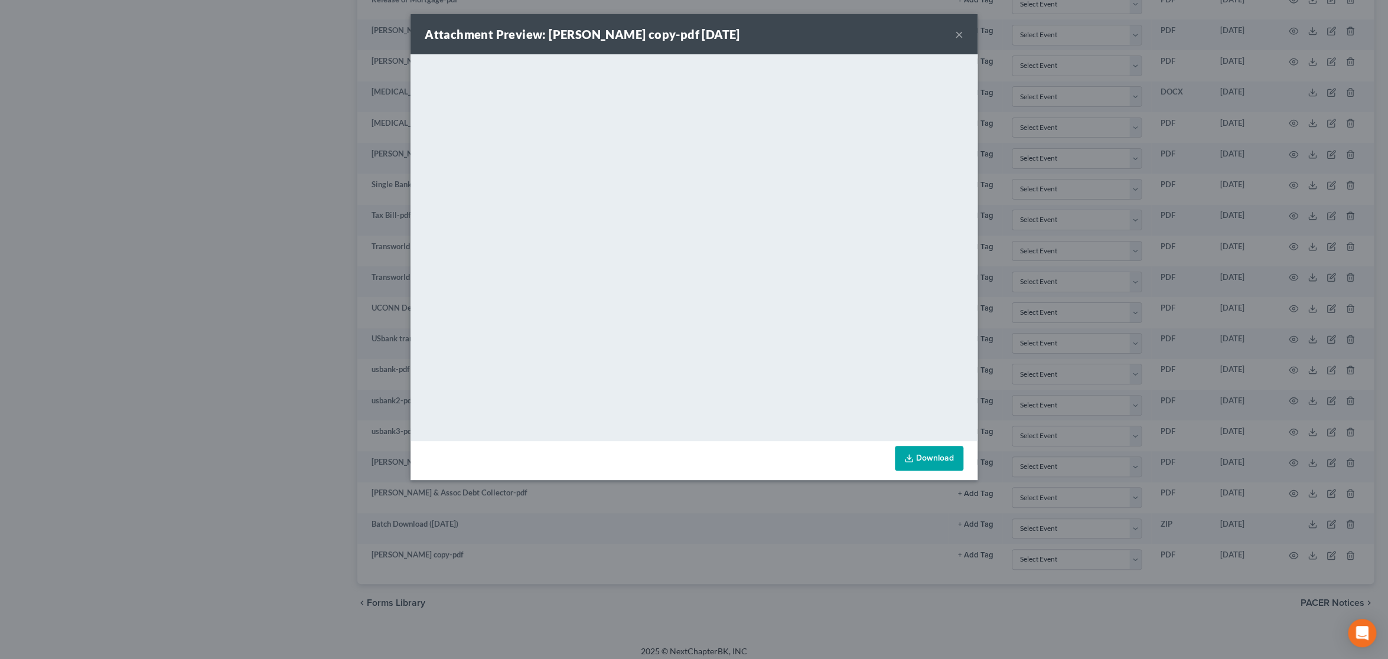
click at [941, 460] on link "Download" at bounding box center [929, 458] width 69 height 25
click at [960, 37] on button "×" at bounding box center [959, 34] width 8 height 14
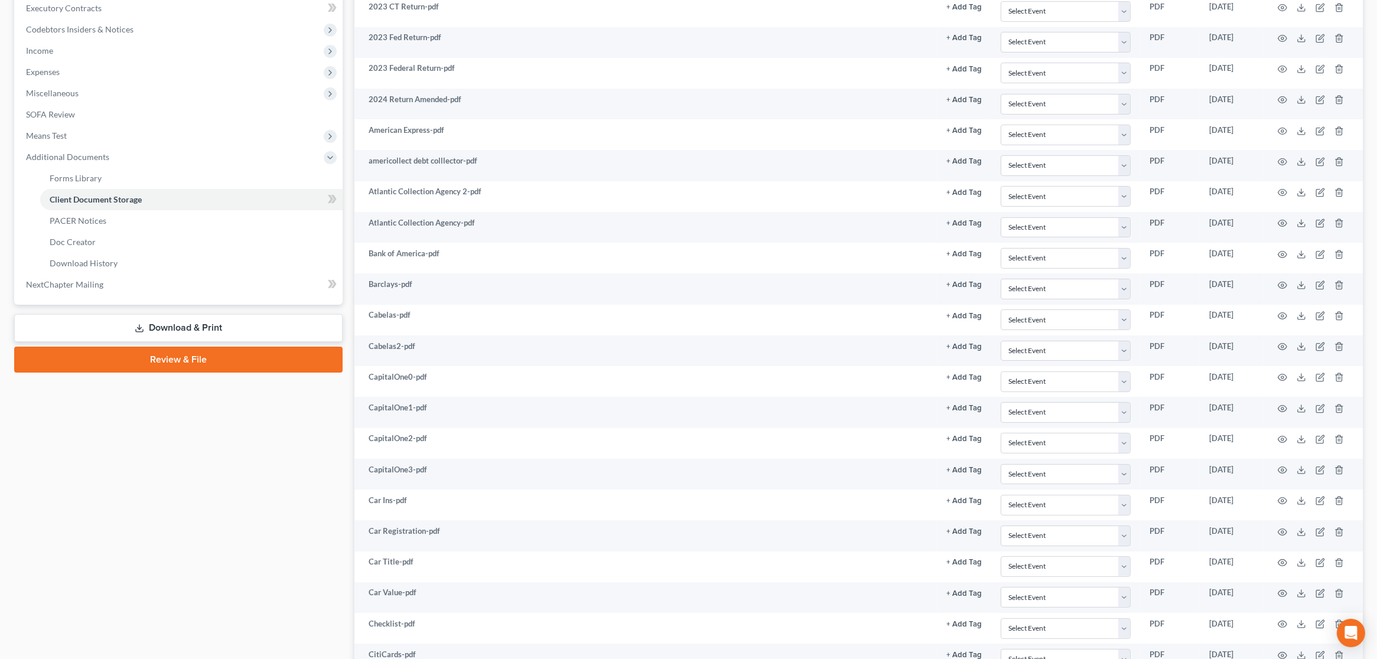
scroll to position [0, 0]
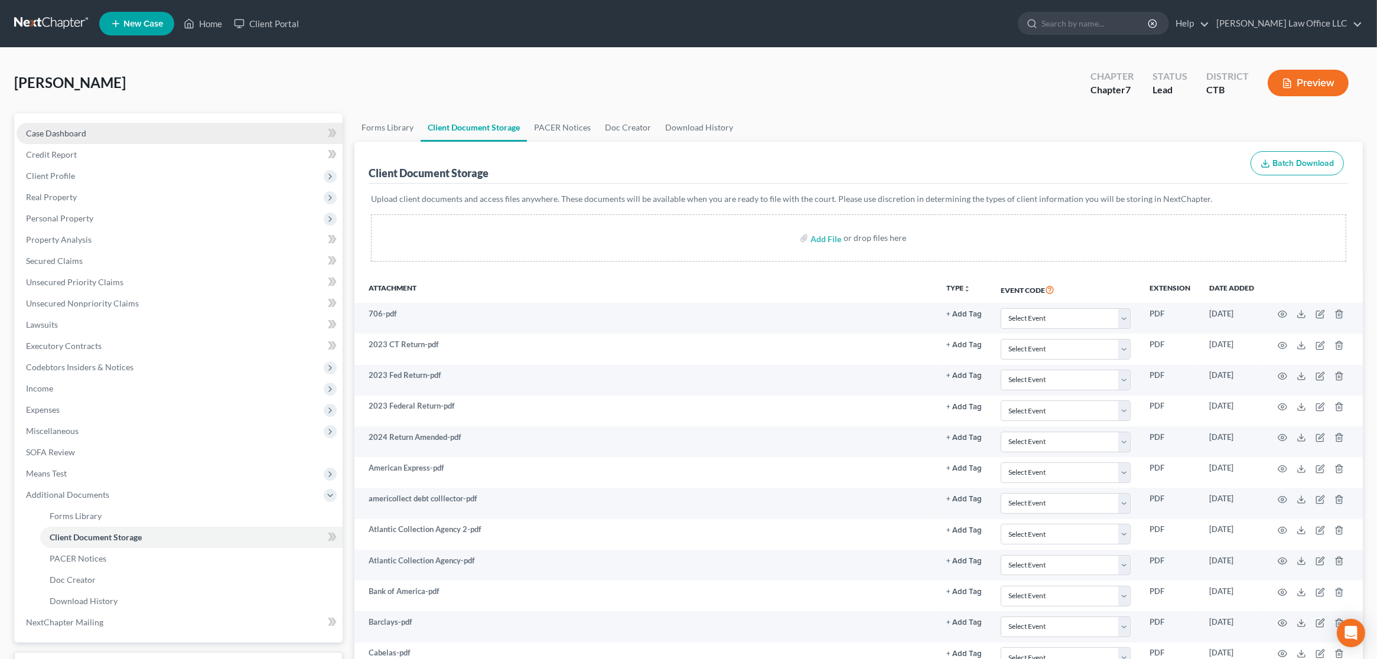
click at [122, 138] on link "Case Dashboard" at bounding box center [180, 133] width 326 height 21
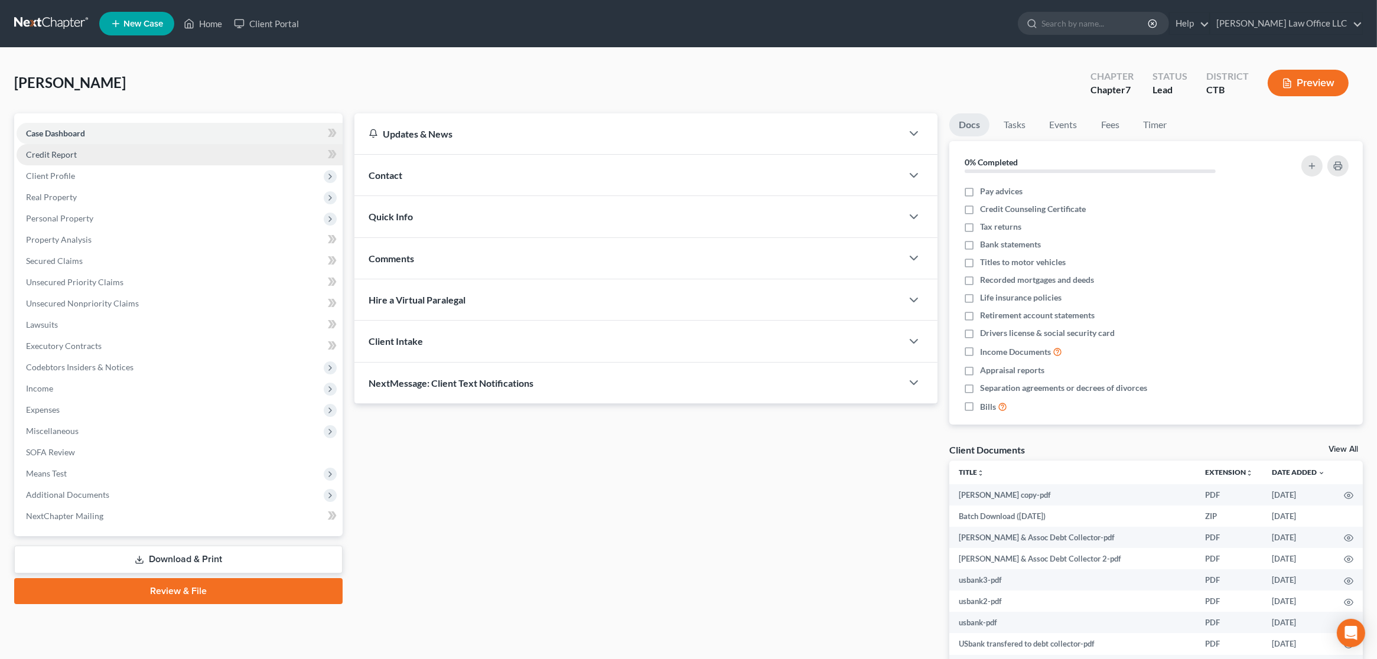
click at [116, 149] on link "Credit Report" at bounding box center [180, 154] width 326 height 21
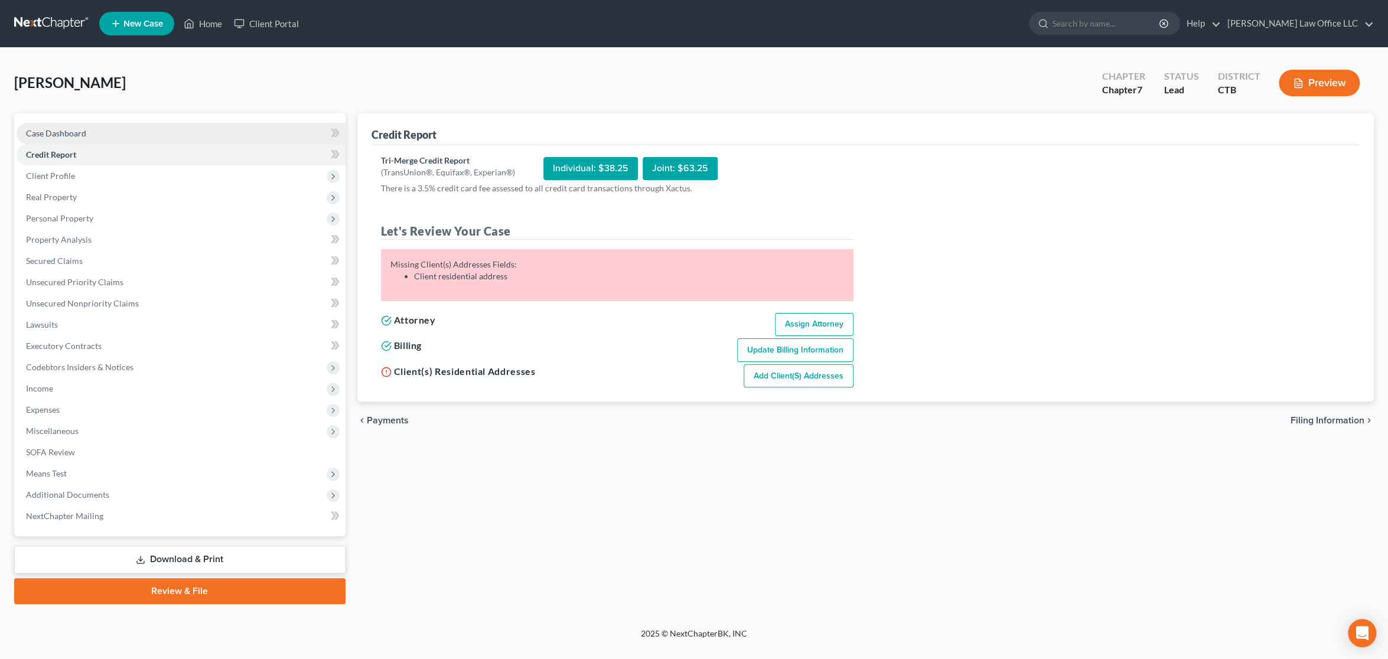
click at [84, 128] on span "Case Dashboard" at bounding box center [56, 133] width 60 height 10
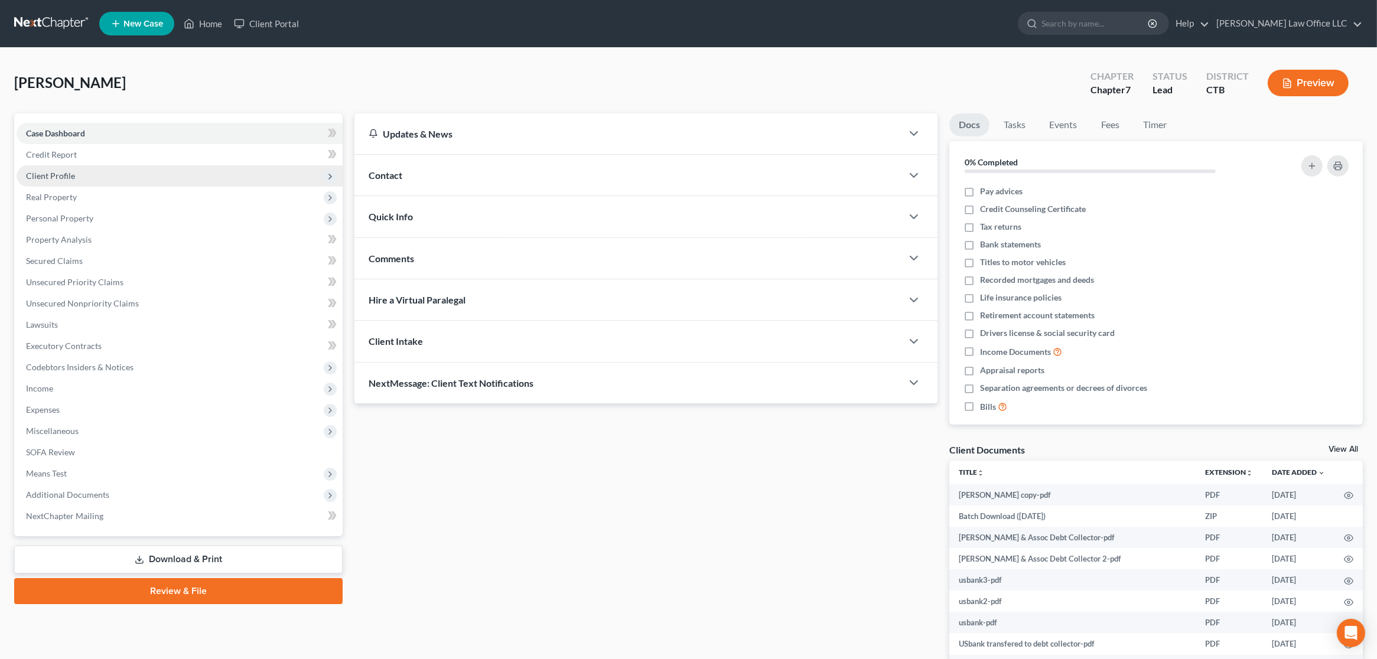
click at [169, 165] on span "Client Profile" at bounding box center [180, 175] width 326 height 21
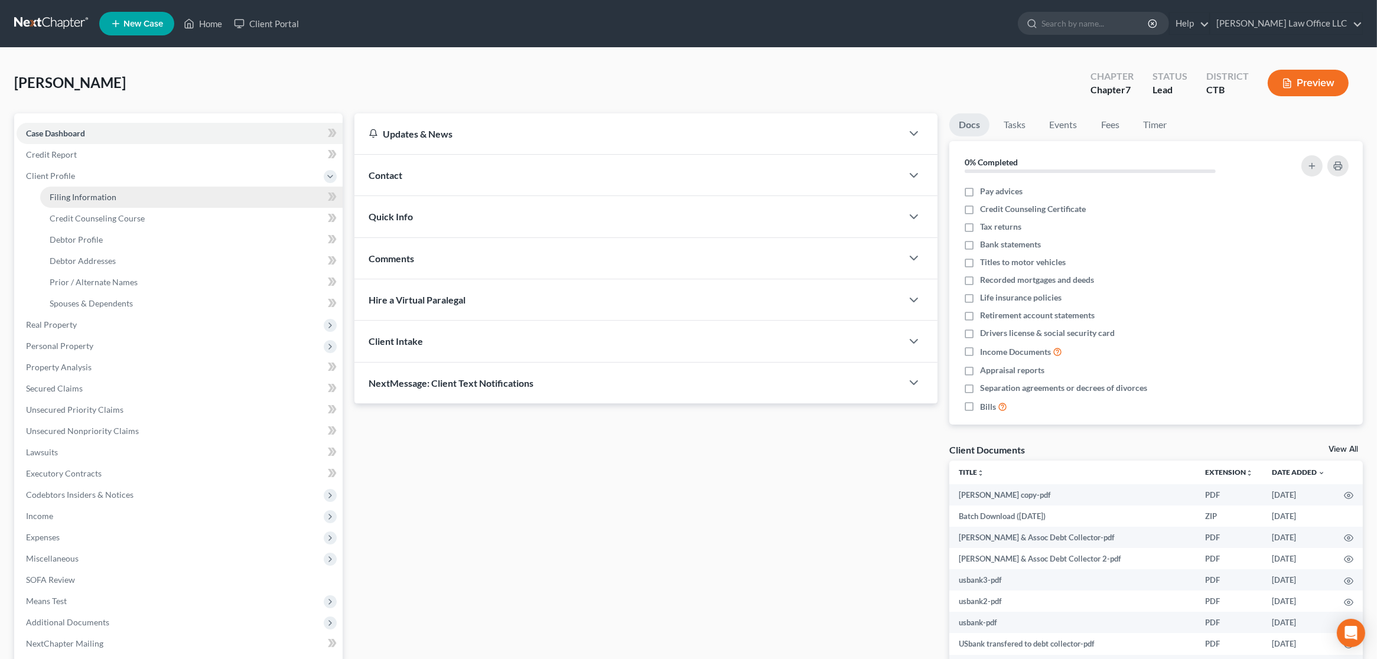
click at [154, 193] on link "Filing Information" at bounding box center [191, 197] width 302 height 21
select select "1"
select select "0"
select select "6"
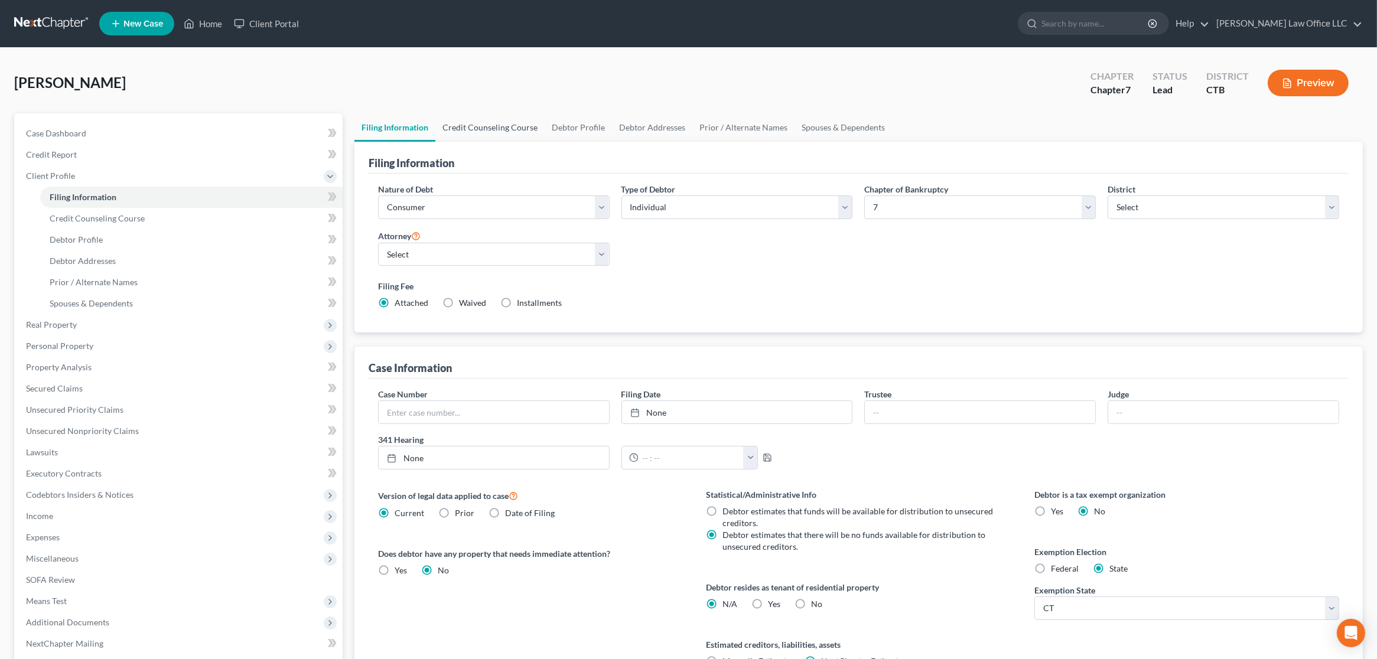
click at [496, 129] on link "Credit Counseling Course" at bounding box center [489, 127] width 109 height 28
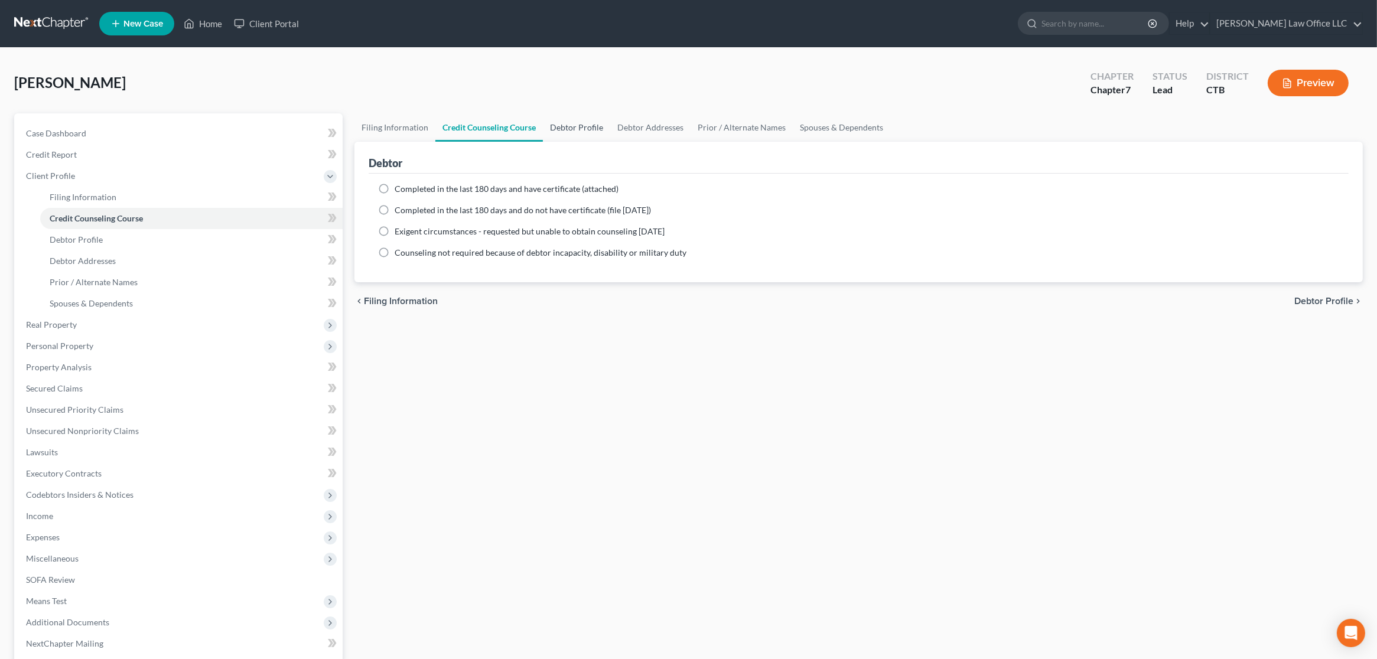
click at [569, 130] on link "Debtor Profile" at bounding box center [576, 127] width 67 height 28
select select "0"
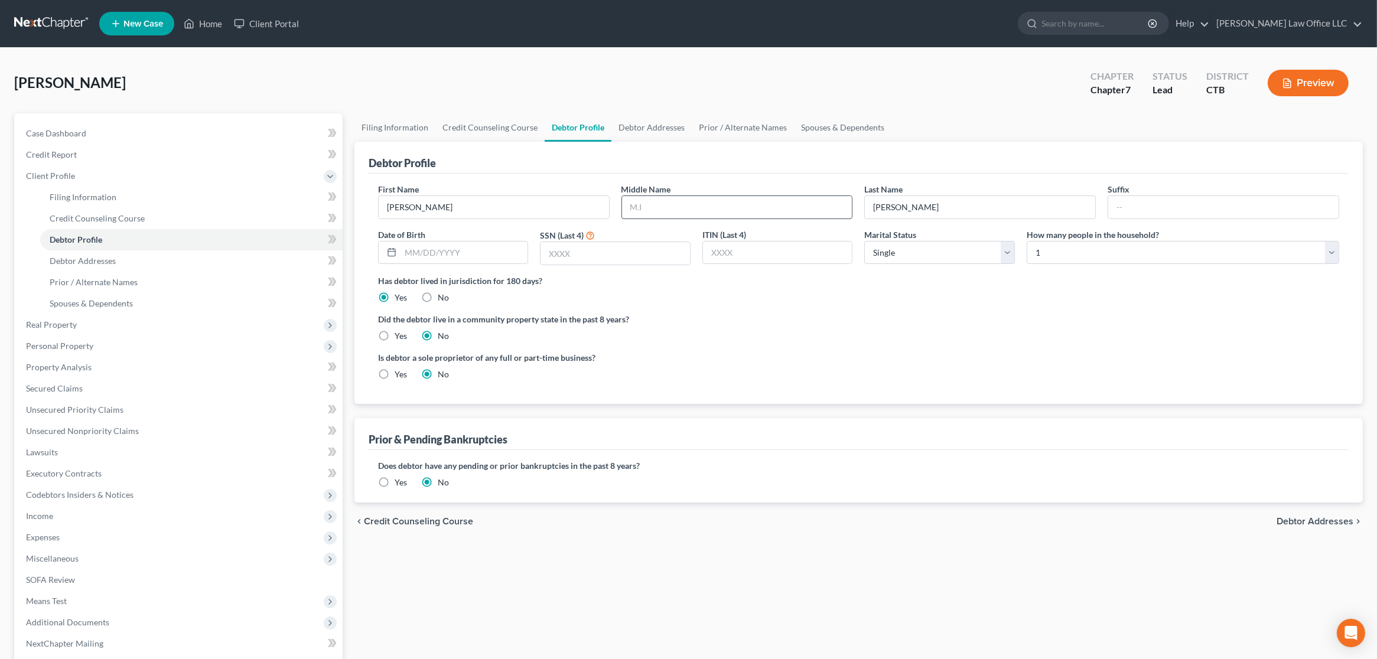
click at [687, 206] on input "text" at bounding box center [737, 207] width 230 height 22
type input "Marie"
click at [412, 253] on input "text" at bounding box center [464, 253] width 128 height 22
type input "05/25/1964"
click at [578, 259] on input "text" at bounding box center [614, 253] width 149 height 22
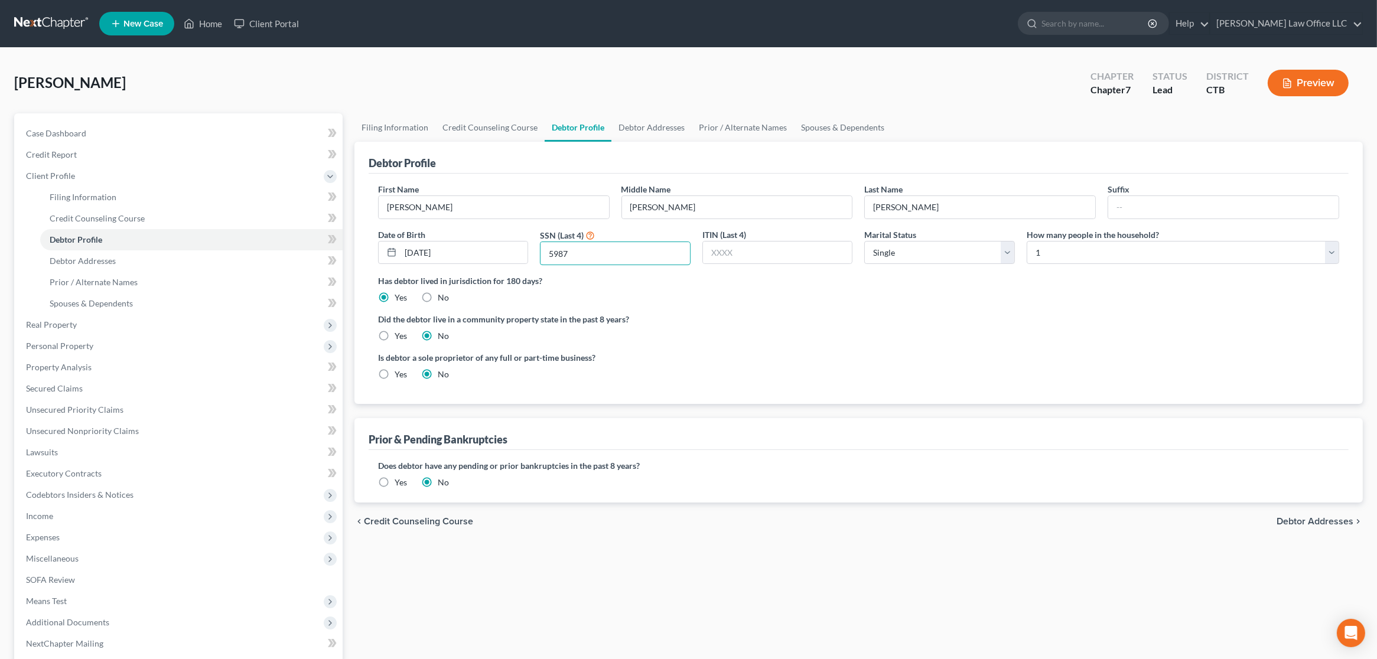
type input "5987"
click at [815, 320] on label "Did the debtor live in a community property state in the past 8 years?" at bounding box center [858, 319] width 961 height 12
click at [652, 127] on link "Debtor Addresses" at bounding box center [651, 127] width 80 height 28
select select "0"
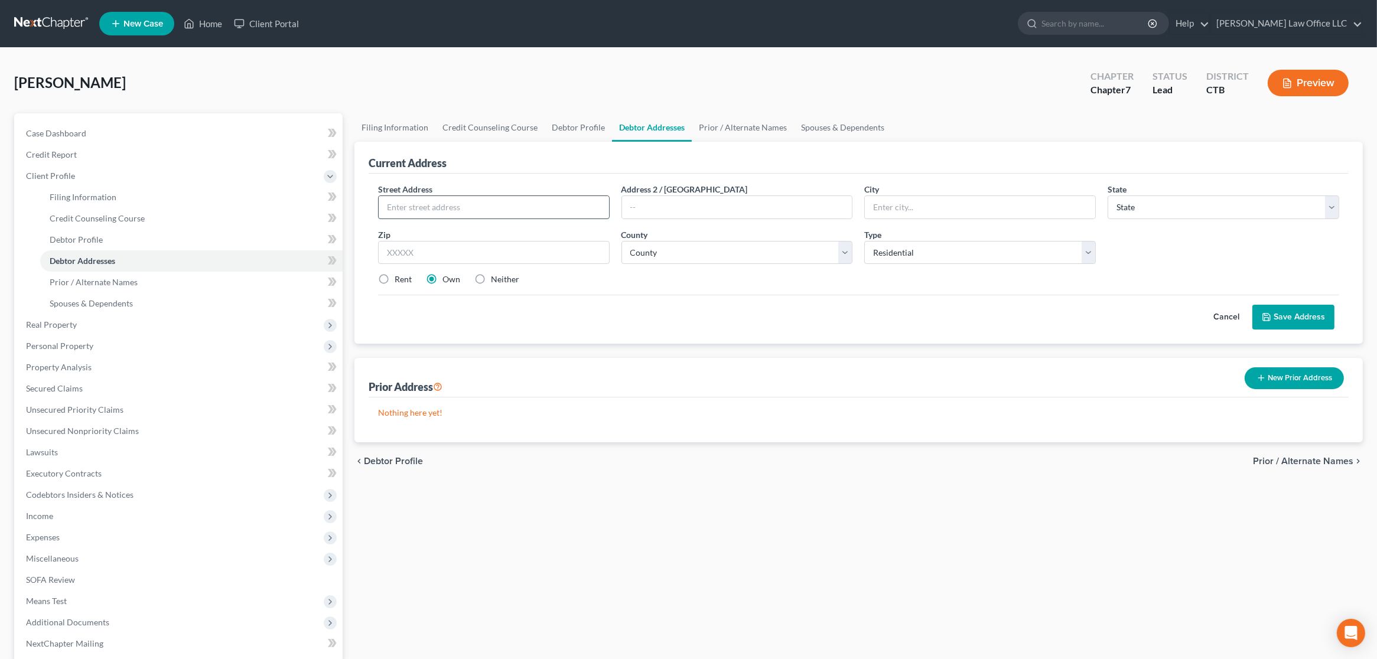
click at [512, 207] on input "text" at bounding box center [494, 207] width 230 height 22
type input "[STREET_ADDRESS][PERSON_NAME]"
type input "06790"
type input "Torrington"
select select "6"
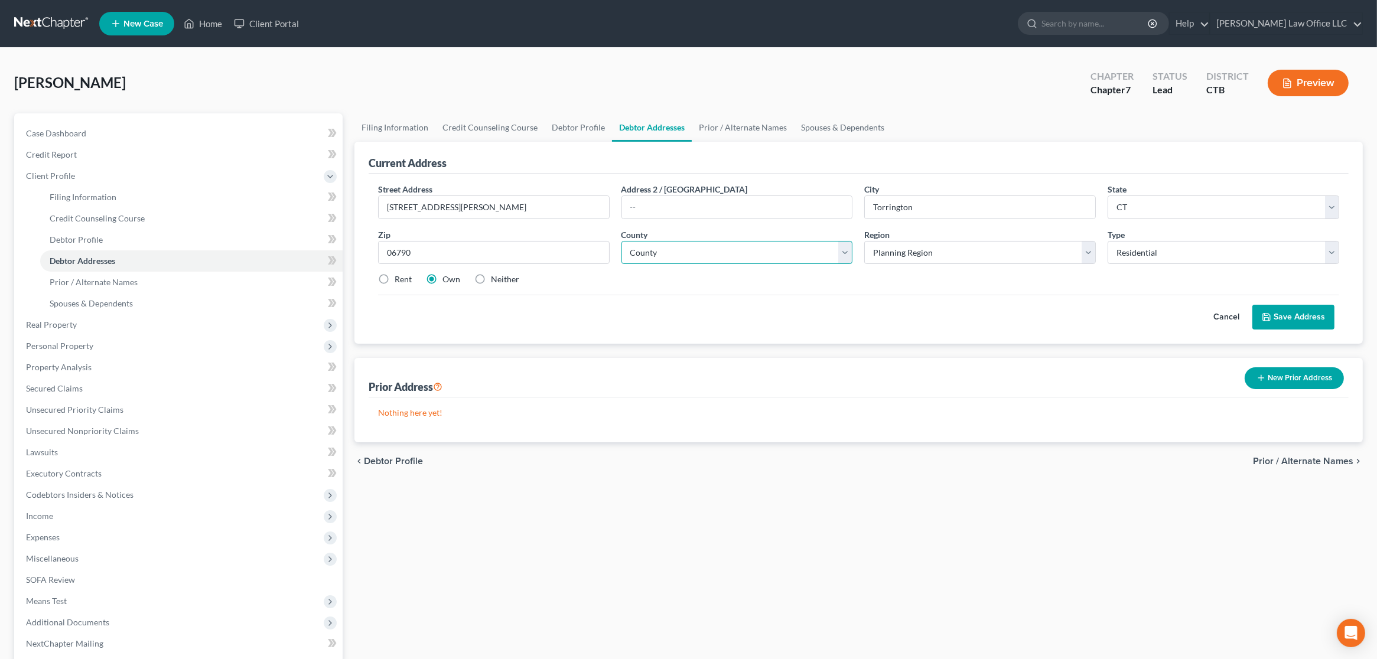
click at [800, 256] on select "County Fairfield County Hartford County Litchfield County Middlesex County New …" at bounding box center [737, 253] width 232 height 24
select select "2"
click at [621, 241] on select "County Fairfield County Hartford County Litchfield County Middlesex County New …" at bounding box center [737, 253] width 232 height 24
click at [1001, 256] on select "Planning Region Capitol Planning Region Greater Bridgeport Planning Region Lowe…" at bounding box center [980, 253] width 232 height 24
select select "5"
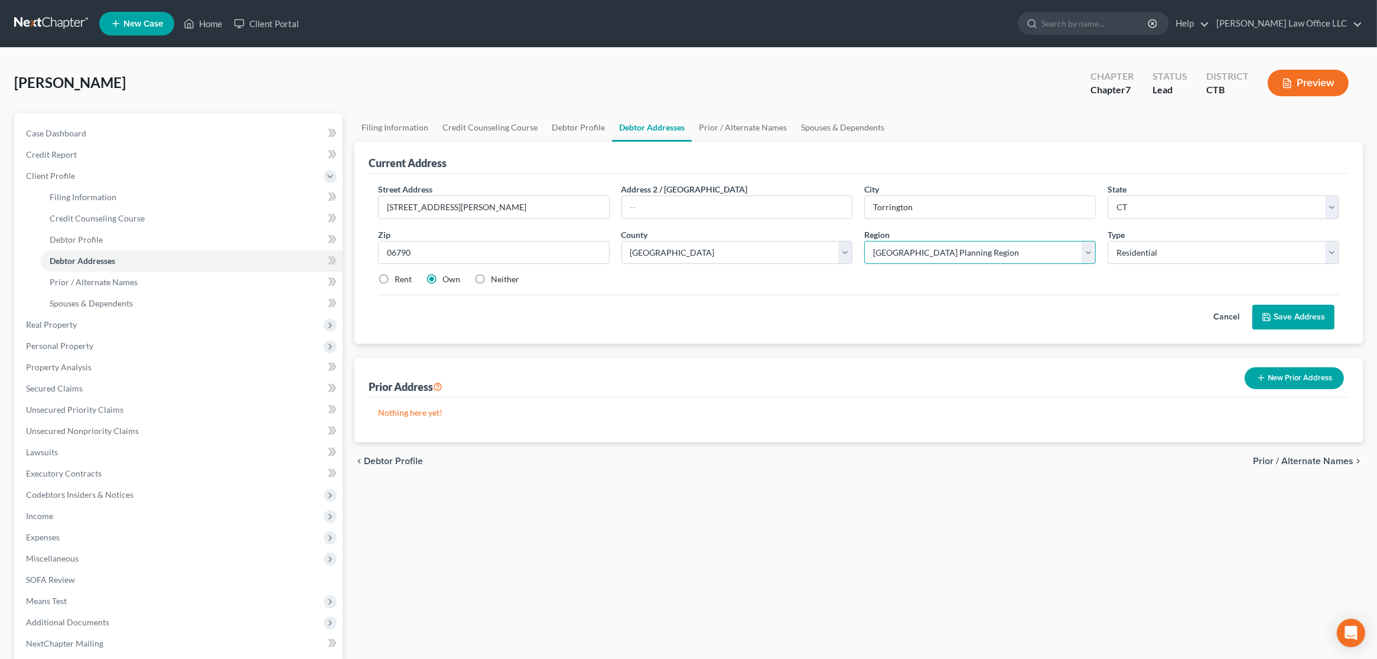
click at [864, 241] on select "Planning Region Capitol Planning Region Greater Bridgeport Planning Region Lowe…" at bounding box center [980, 253] width 232 height 24
click at [1302, 255] on select "Select Residential Mailing Rental Business" at bounding box center [1223, 253] width 232 height 24
click at [1311, 318] on button "Save Address" at bounding box center [1293, 317] width 82 height 25
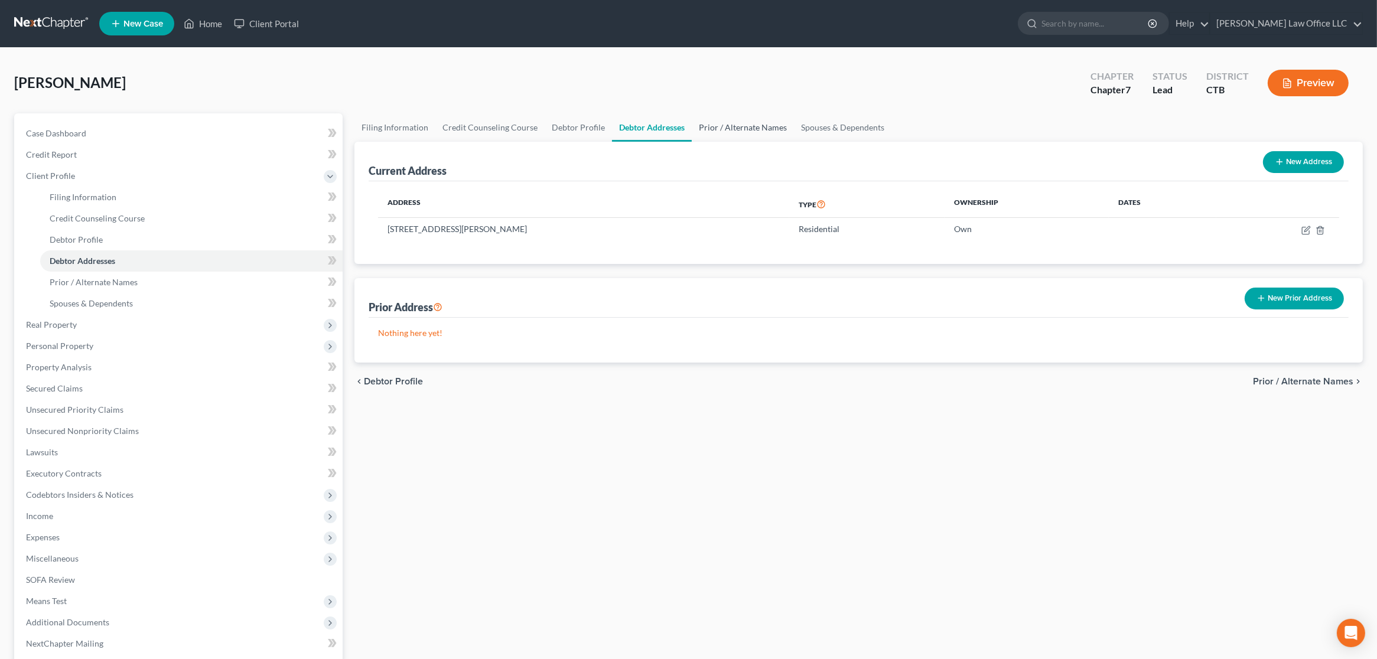
click at [725, 129] on link "Prior / Alternate Names" at bounding box center [743, 127] width 102 height 28
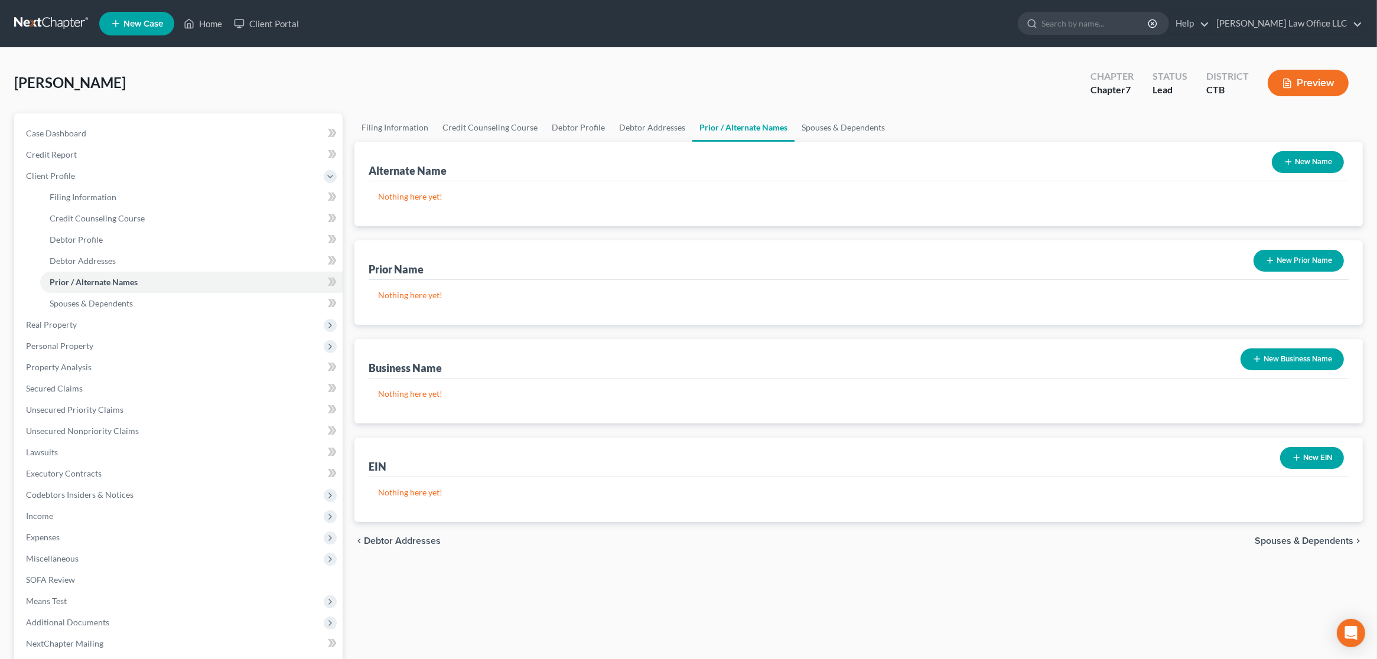
click at [1316, 164] on button "New Name" at bounding box center [1308, 162] width 72 height 22
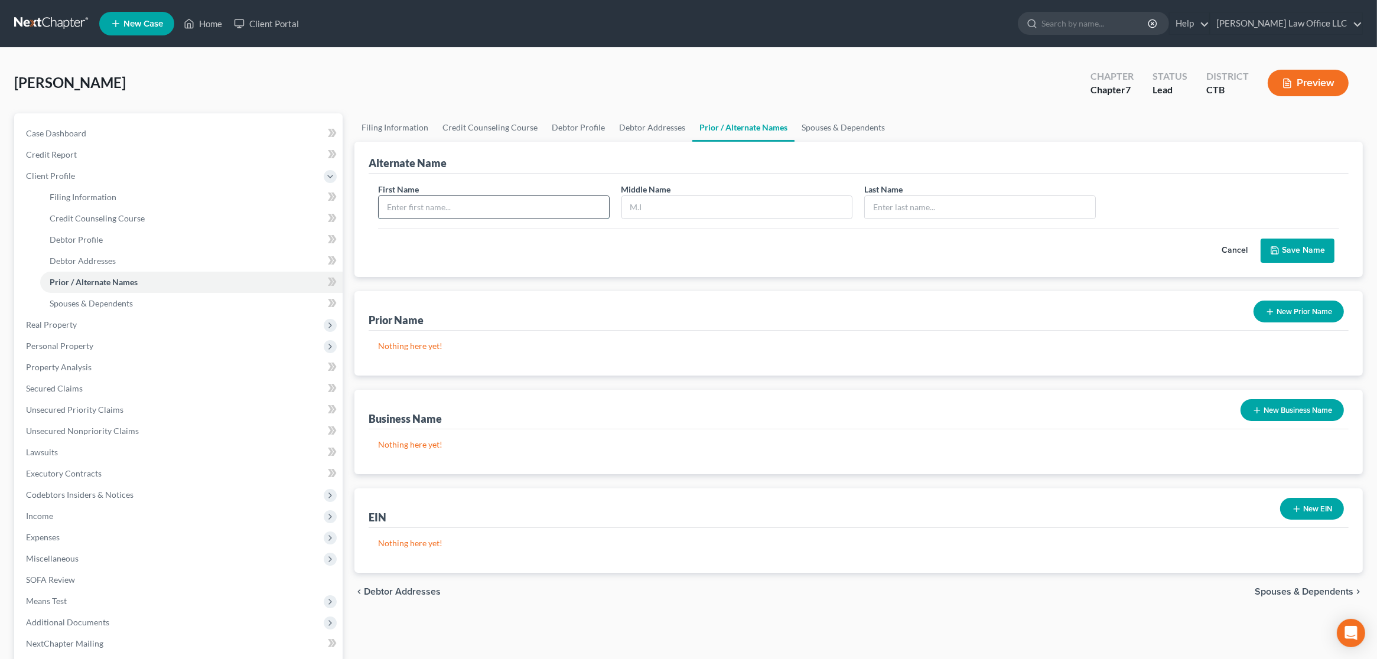
click at [434, 209] on input "text" at bounding box center [494, 207] width 230 height 22
type input "Rena"
type input "M"
type input "Bailey"
click at [1318, 249] on button "Save Name" at bounding box center [1297, 251] width 74 height 25
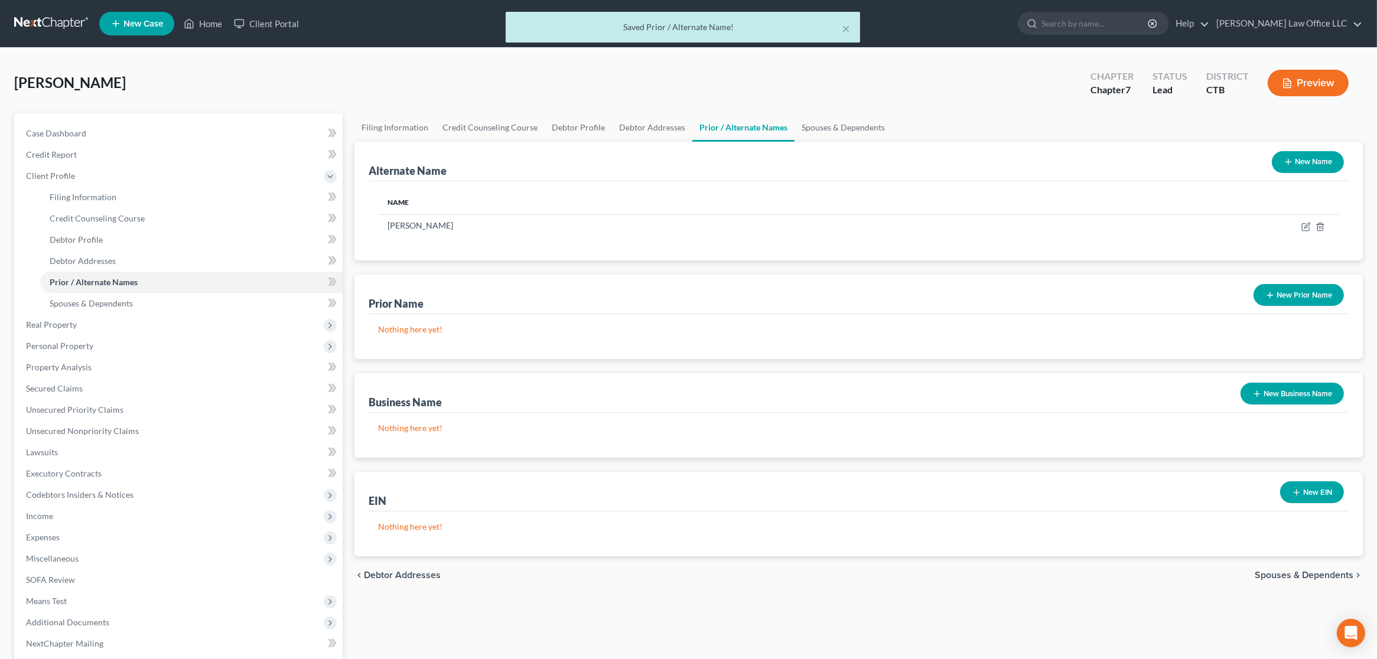
click at [1289, 158] on icon "button" at bounding box center [1287, 161] width 9 height 9
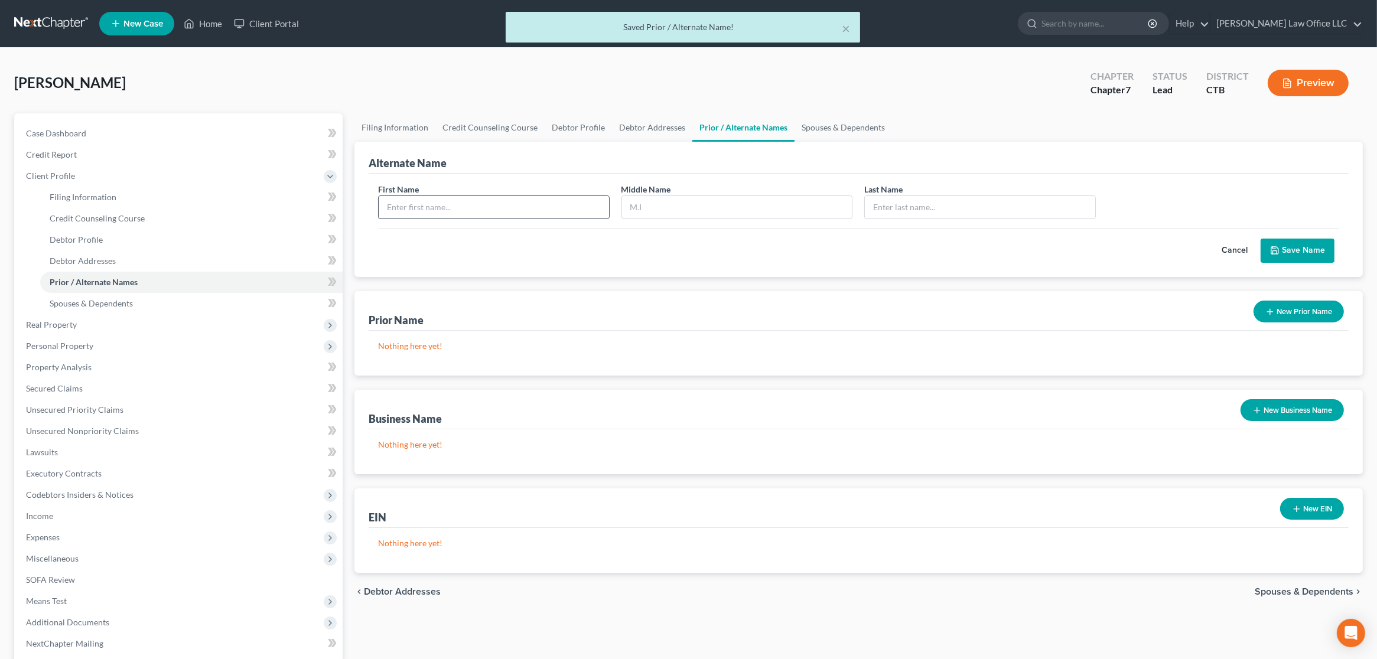
click at [540, 213] on input "text" at bounding box center [494, 207] width 230 height 22
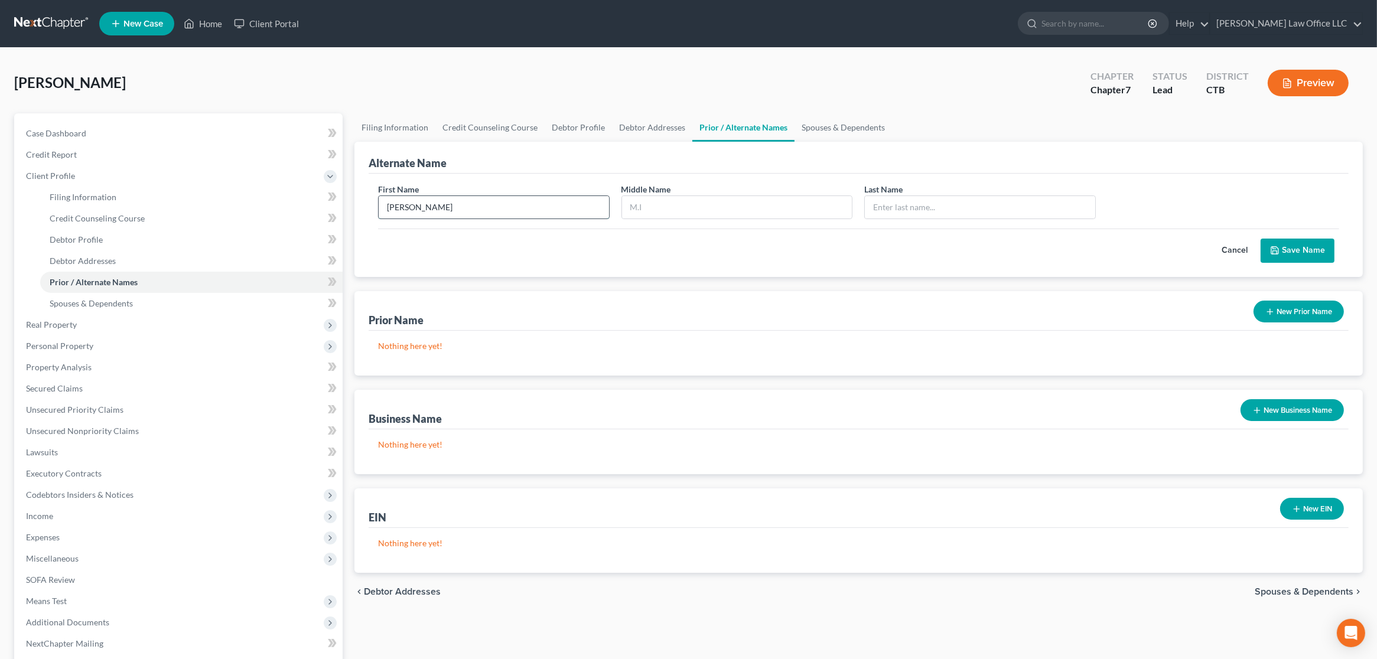
type input "Rena"
type input "Bailey"
click at [1312, 245] on button "Save Name" at bounding box center [1297, 251] width 74 height 25
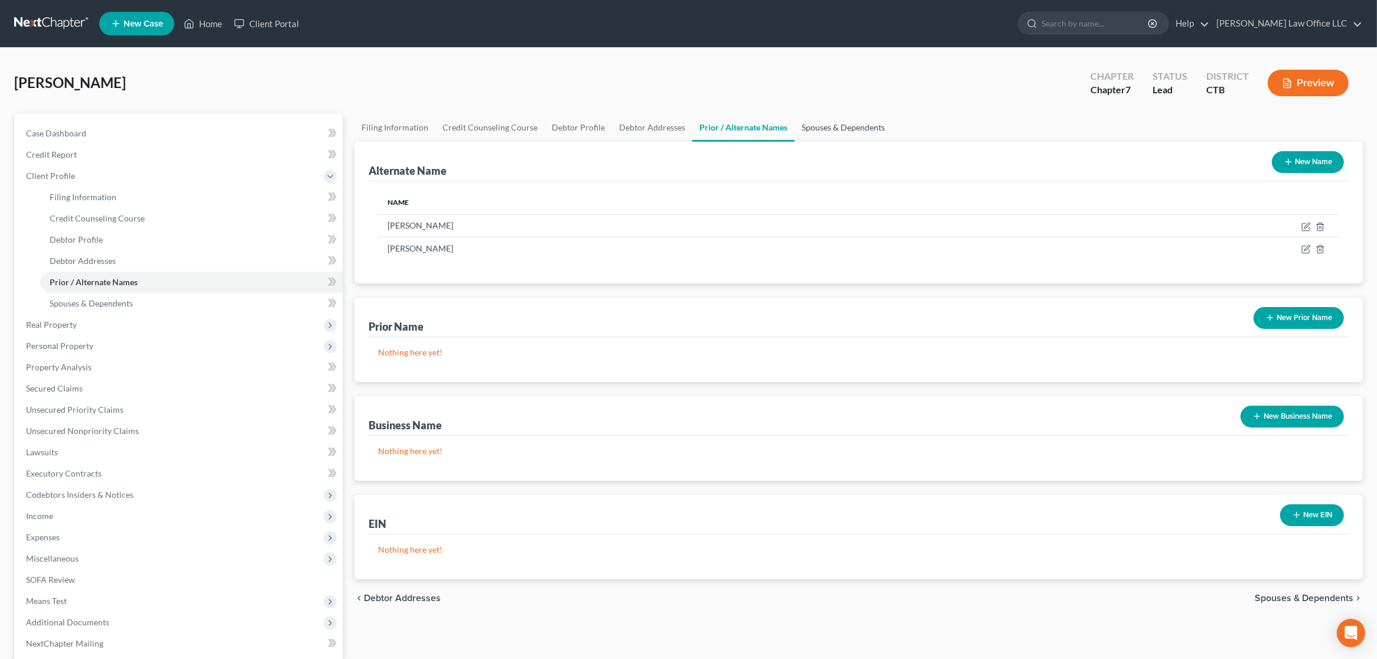
click at [839, 129] on link "Spouses & Dependents" at bounding box center [842, 127] width 97 height 28
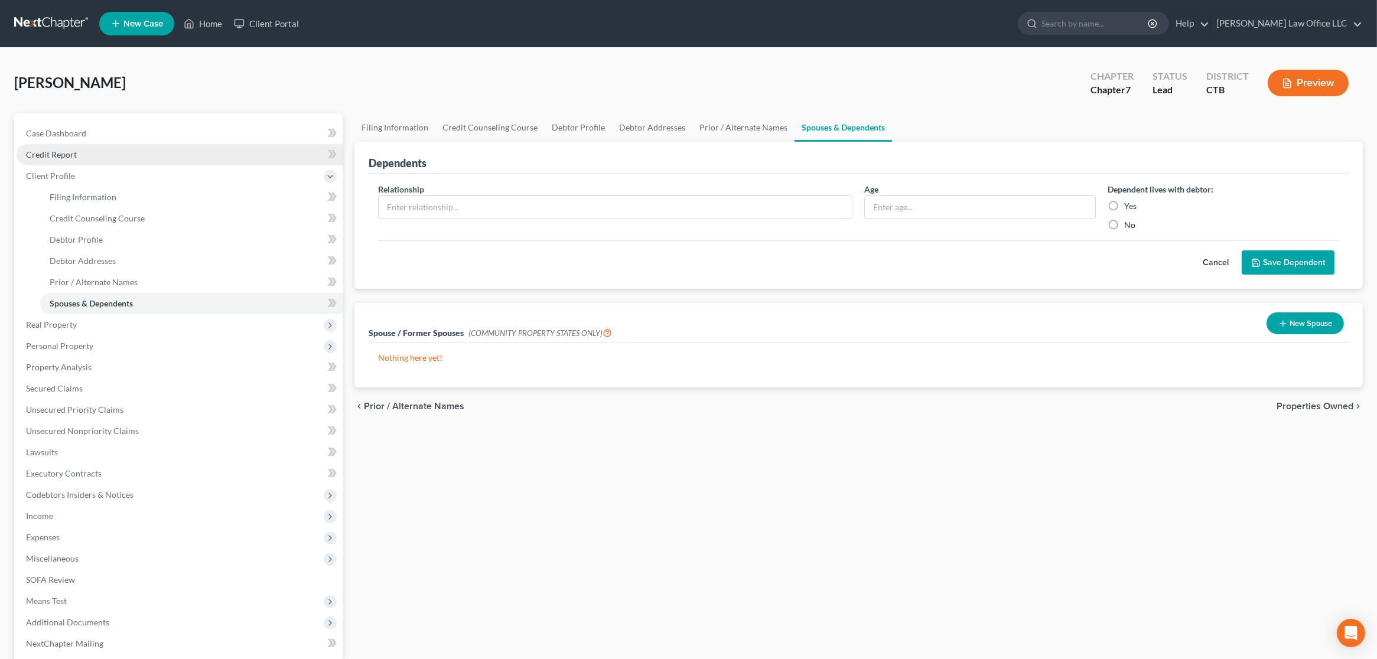
click at [93, 161] on link "Credit Report" at bounding box center [180, 154] width 326 height 21
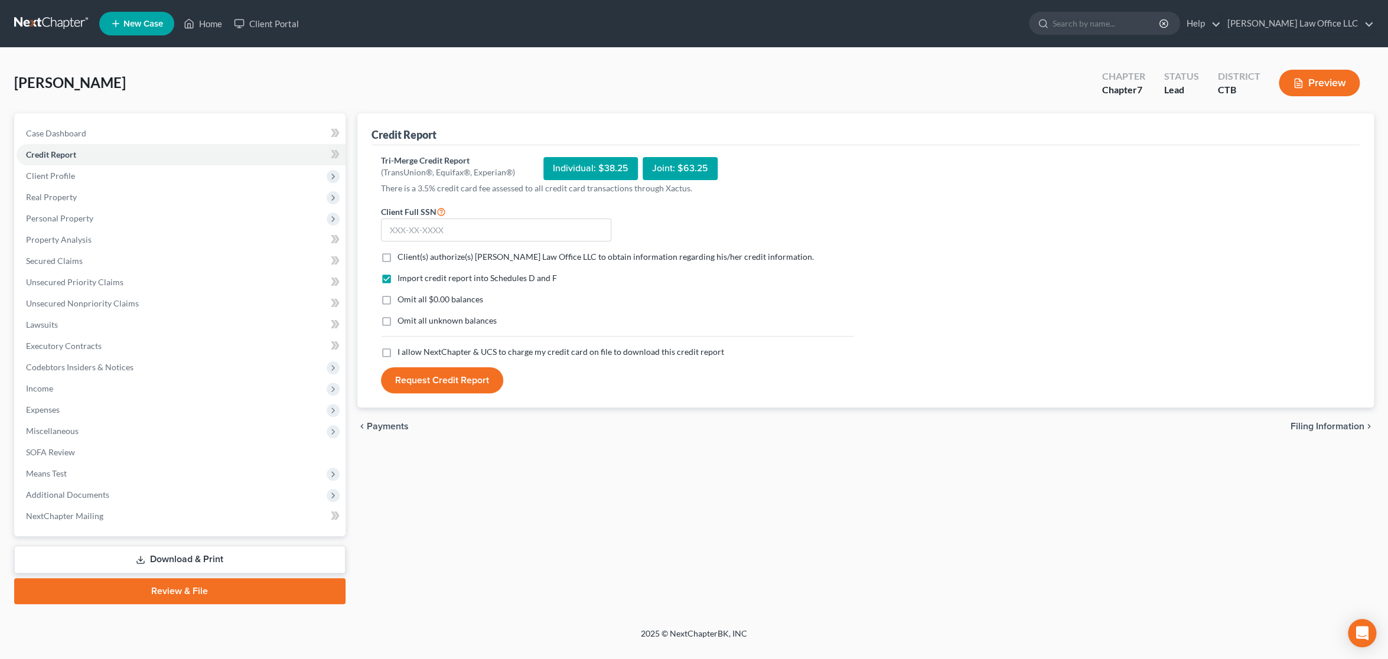
click at [397, 256] on label "Client(s) authorize(s) Blondin Law Office LLC to obtain information regarding h…" at bounding box center [605, 257] width 416 height 12
click at [402, 256] on input "Client(s) authorize(s) Blondin Law Office LLC to obtain information regarding h…" at bounding box center [406, 255] width 8 height 8
checkbox input "true"
click at [397, 296] on label "Omit all $0.00 balances" at bounding box center [440, 300] width 86 height 12
click at [402, 296] on input "Omit all $0.00 balances" at bounding box center [406, 298] width 8 height 8
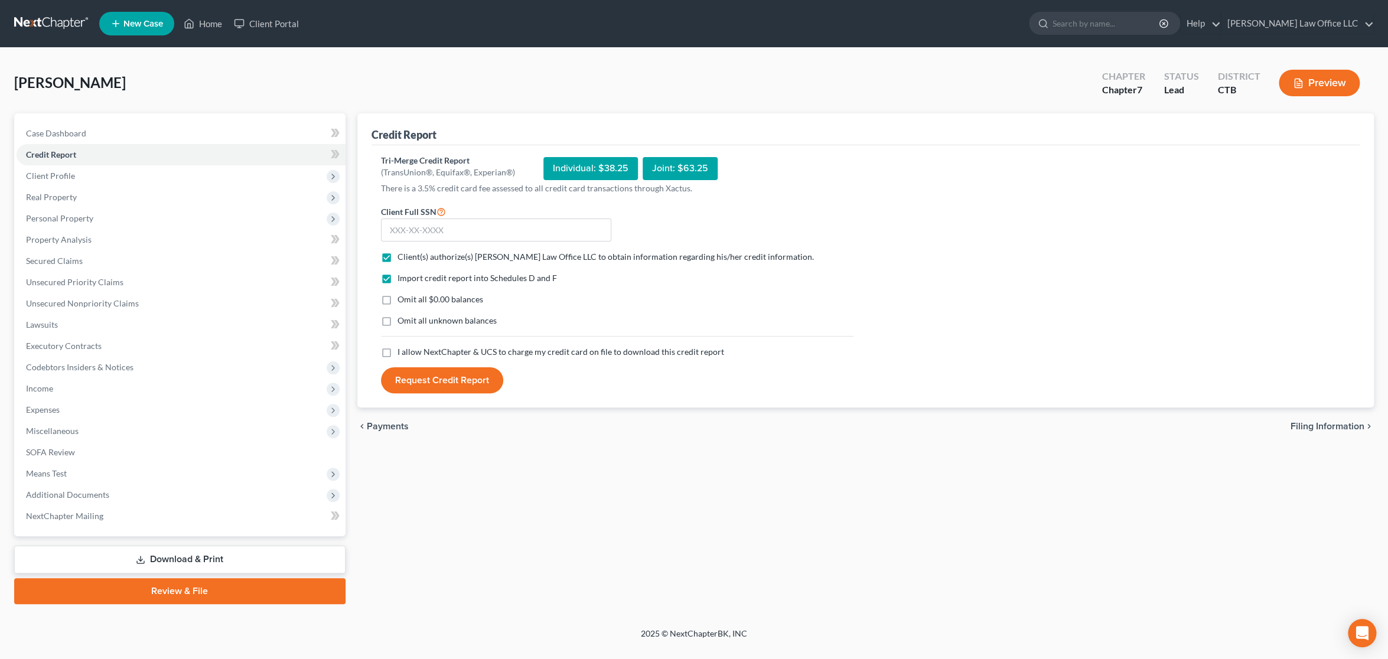
checkbox input "true"
click at [498, 239] on input "text" at bounding box center [496, 231] width 230 height 24
click at [507, 223] on input "text" at bounding box center [496, 231] width 230 height 24
type input "049-64-5987"
click at [397, 351] on label "I allow NextChapter & UCS to charge my credit card on file to download this cre…" at bounding box center [560, 352] width 327 height 12
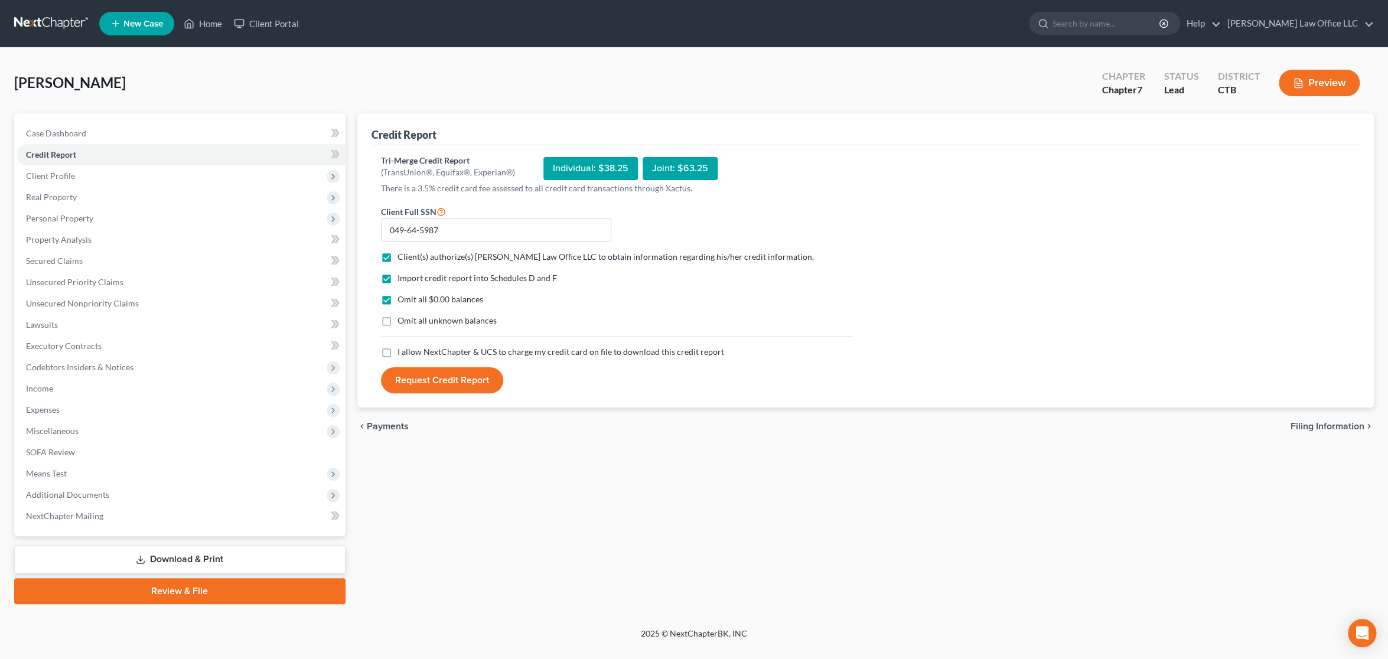
click at [402, 351] on input "I allow NextChapter & UCS to charge my credit card on file to download this cre…" at bounding box center [406, 350] width 8 height 8
checkbox input "true"
click at [448, 387] on button "Request Credit Report" at bounding box center [442, 380] width 122 height 26
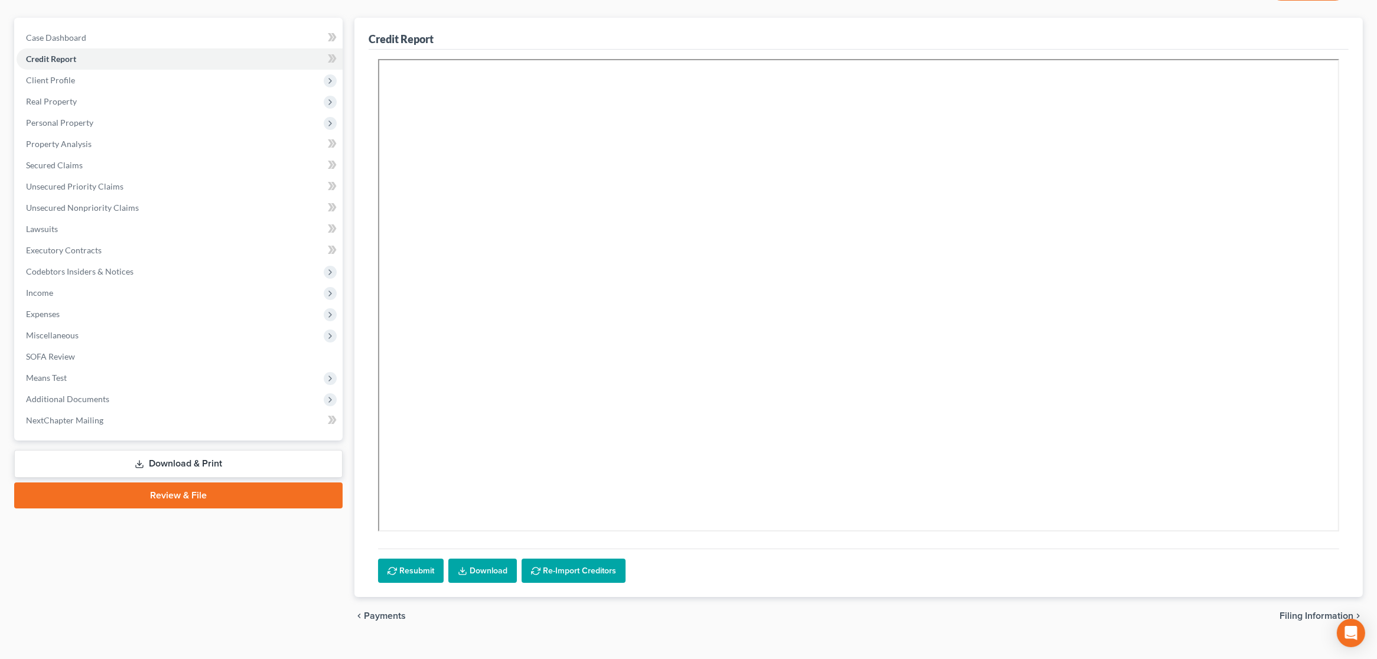
scroll to position [98, 0]
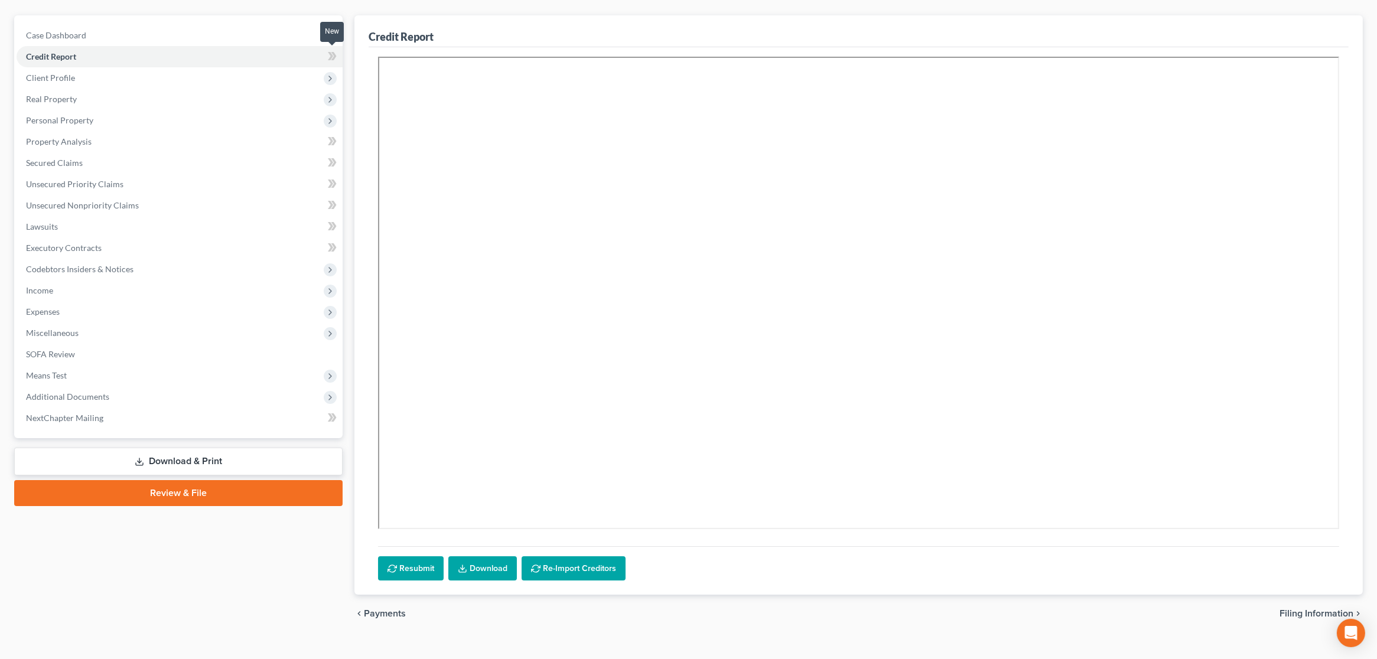
click at [333, 58] on icon at bounding box center [333, 56] width 5 height 8
click at [106, 206] on span "Unsecured Nonpriority Claims" at bounding box center [82, 205] width 113 height 10
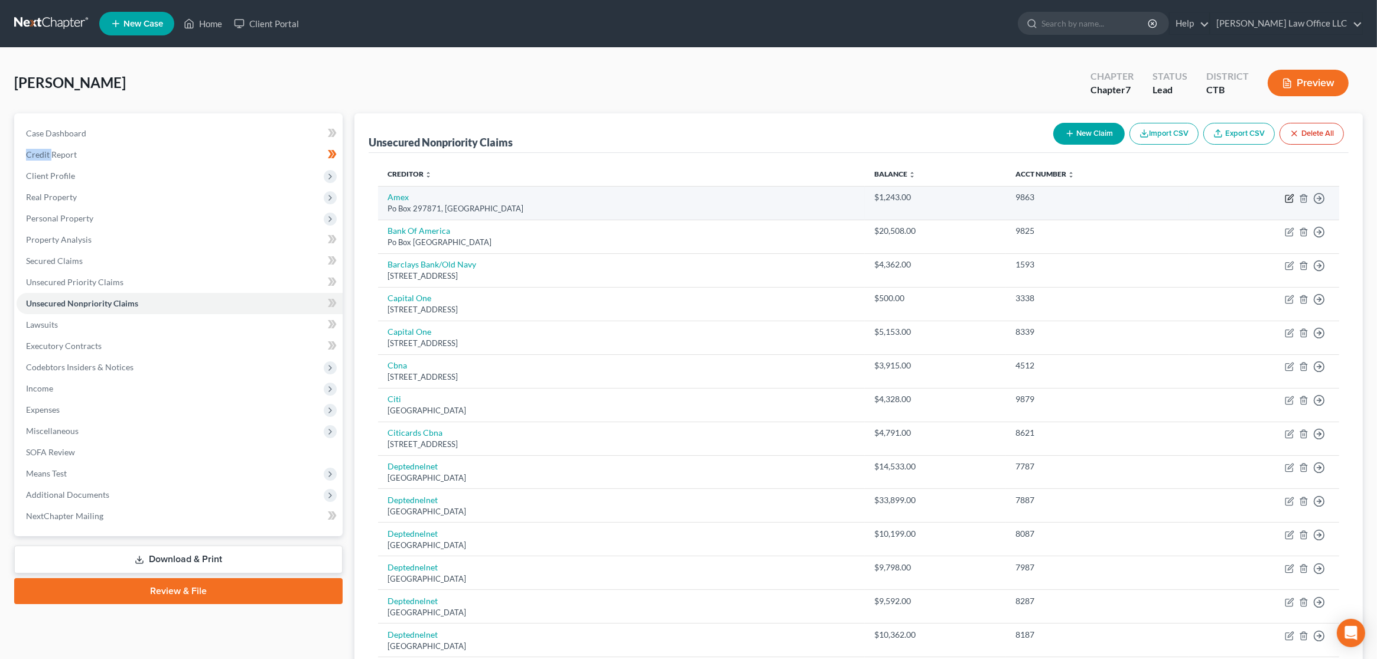
click at [1289, 198] on icon "button" at bounding box center [1290, 196] width 5 height 5
select select "9"
select select "2"
select select "0"
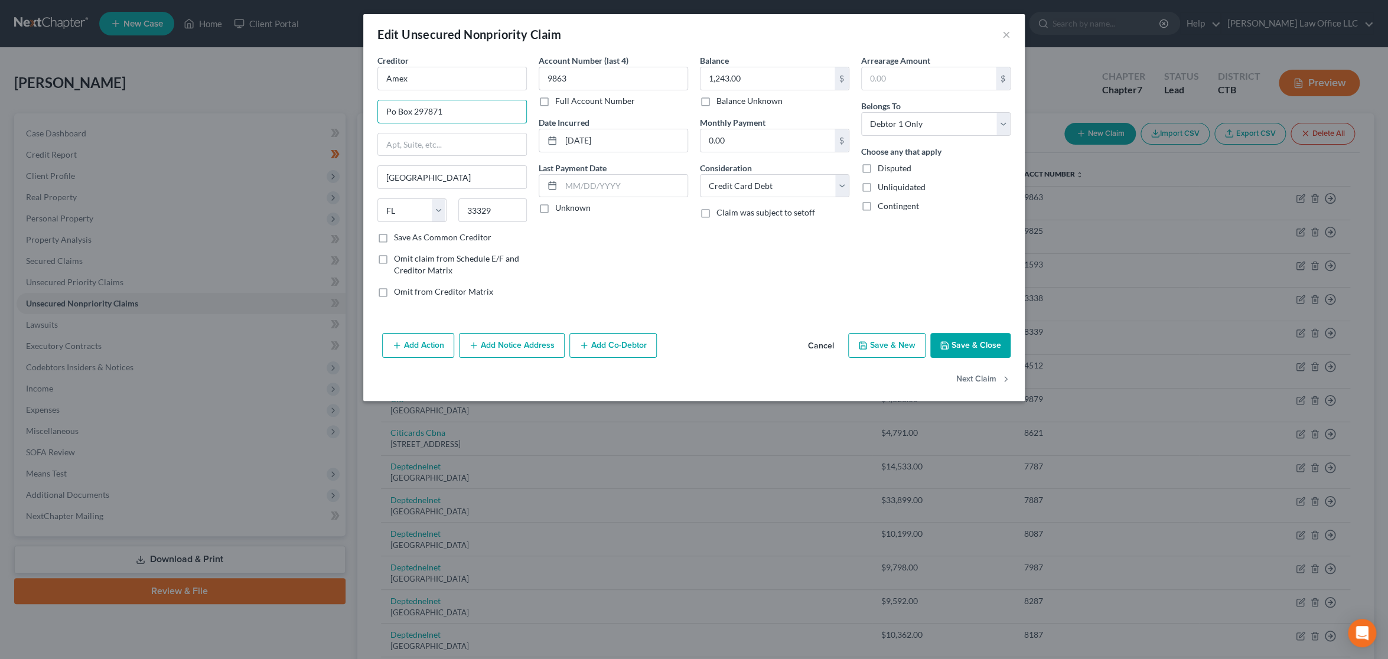
drag, startPoint x: 459, startPoint y: 107, endPoint x: 359, endPoint y: 117, distance: 100.8
click at [359, 117] on div "Edit Unsecured Nonpriority Claim × Creditor * Amex Po Box 297871 Fort Lauderdal…" at bounding box center [694, 329] width 1388 height 659
click at [472, 149] on input "text" at bounding box center [452, 144] width 148 height 22
paste input "Po Box 297871"
type input "Po Box 297871"
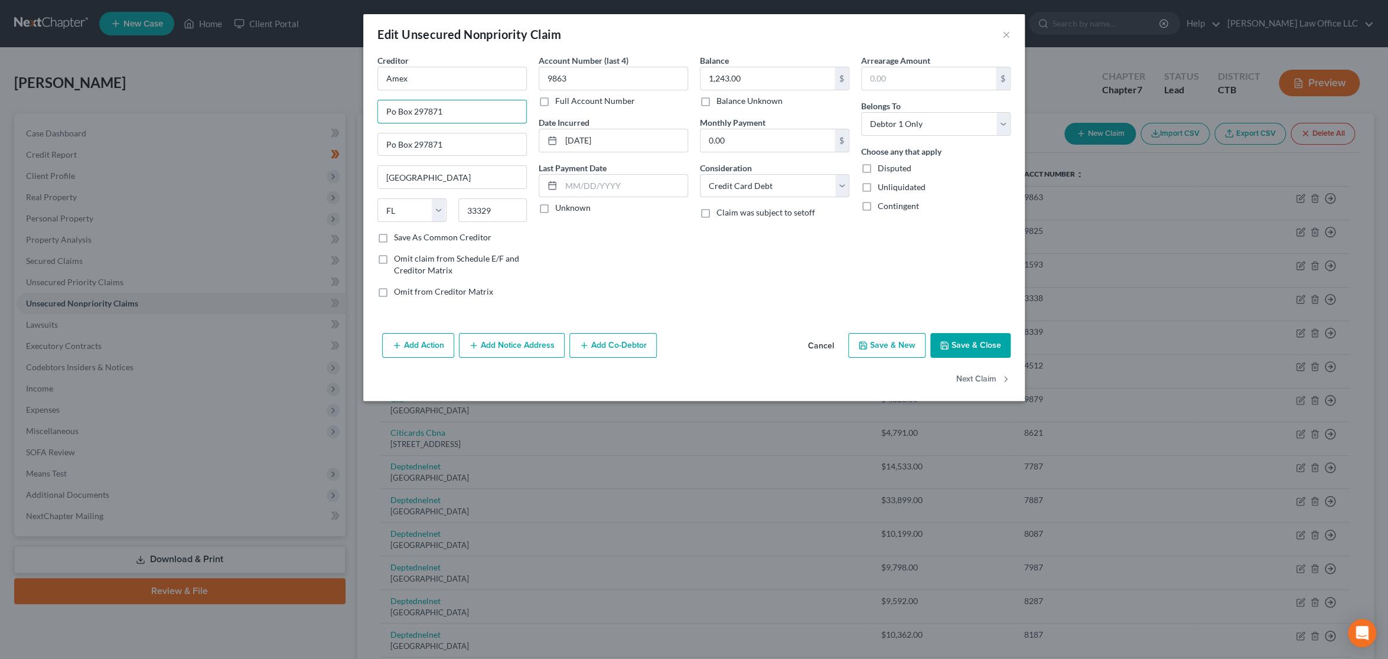
drag, startPoint x: 470, startPoint y: 110, endPoint x: 346, endPoint y: 113, distance: 124.1
click at [346, 113] on div "Edit Unsecured Nonpriority Claim × Creditor * Amex Po Box 297871 Po Box 297871 …" at bounding box center [694, 329] width 1388 height 659
paste input "Attn: Pres., GP or Mang. Member"
type input "Attn: Pres., GP or Mang. Member"
click at [967, 379] on button "Next Claim" at bounding box center [983, 379] width 54 height 25
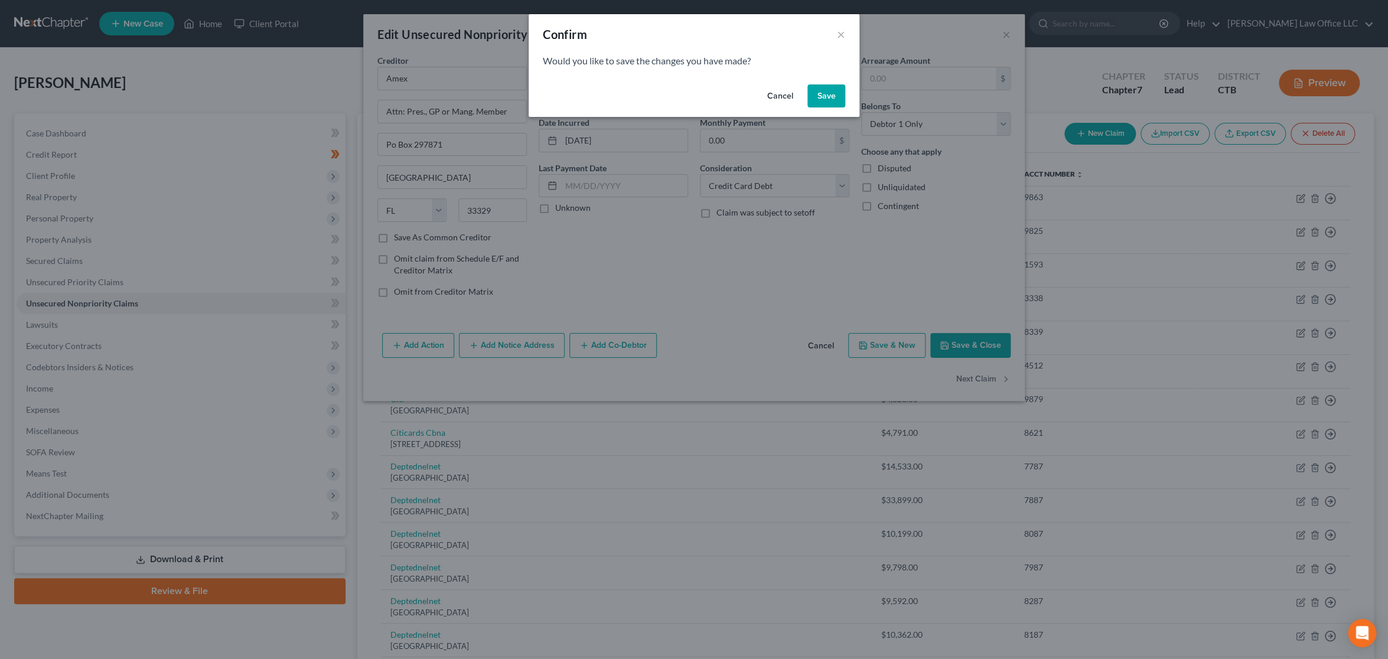
click at [830, 94] on button "Save" at bounding box center [826, 96] width 38 height 24
select select "45"
select select "2"
select select "0"
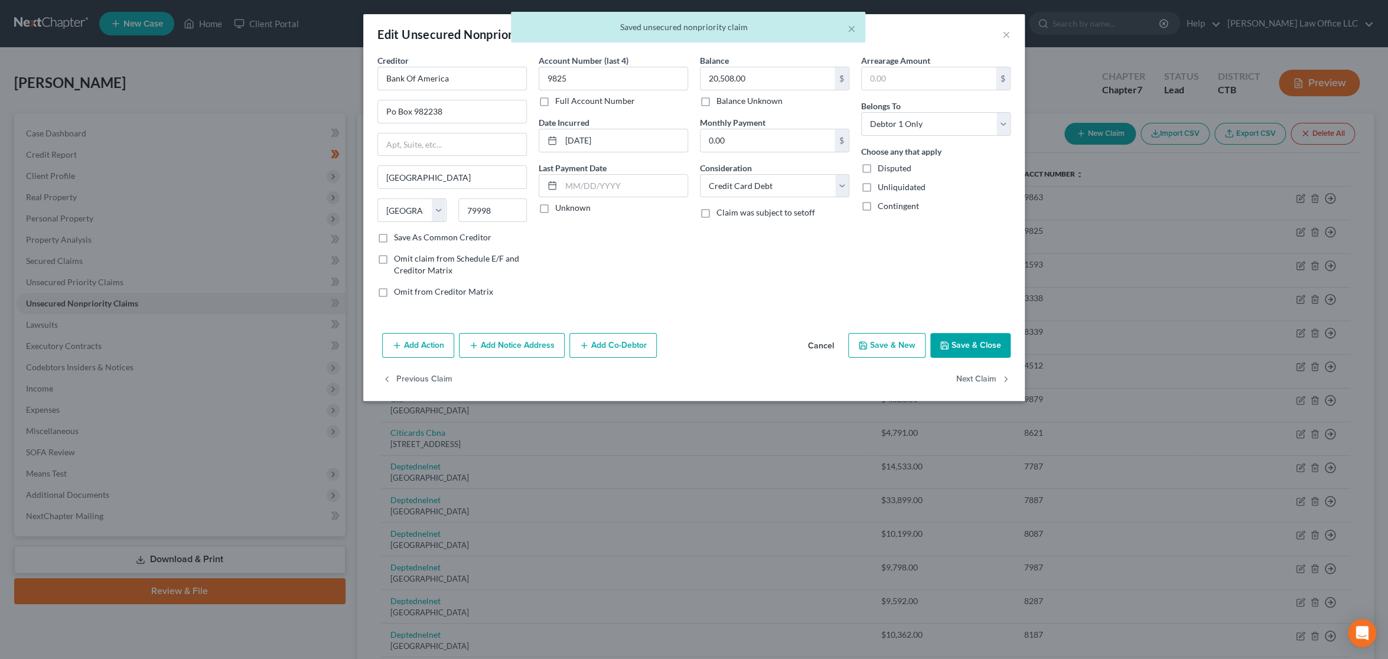
type input "0"
drag, startPoint x: 470, startPoint y: 78, endPoint x: 327, endPoint y: 76, distance: 142.4
click at [327, 76] on div "Edit Unsecured Nonpriority Claim × Creditor * Bank Of America Po Box 982238 El …" at bounding box center [694, 329] width 1388 height 659
drag, startPoint x: 478, startPoint y: 111, endPoint x: 314, endPoint y: 111, distance: 164.2
click at [314, 111] on div "Edit Unsecured Nonpriority Claim × Creditor * Bank Of America Po Box 982238 El …" at bounding box center [694, 329] width 1388 height 659
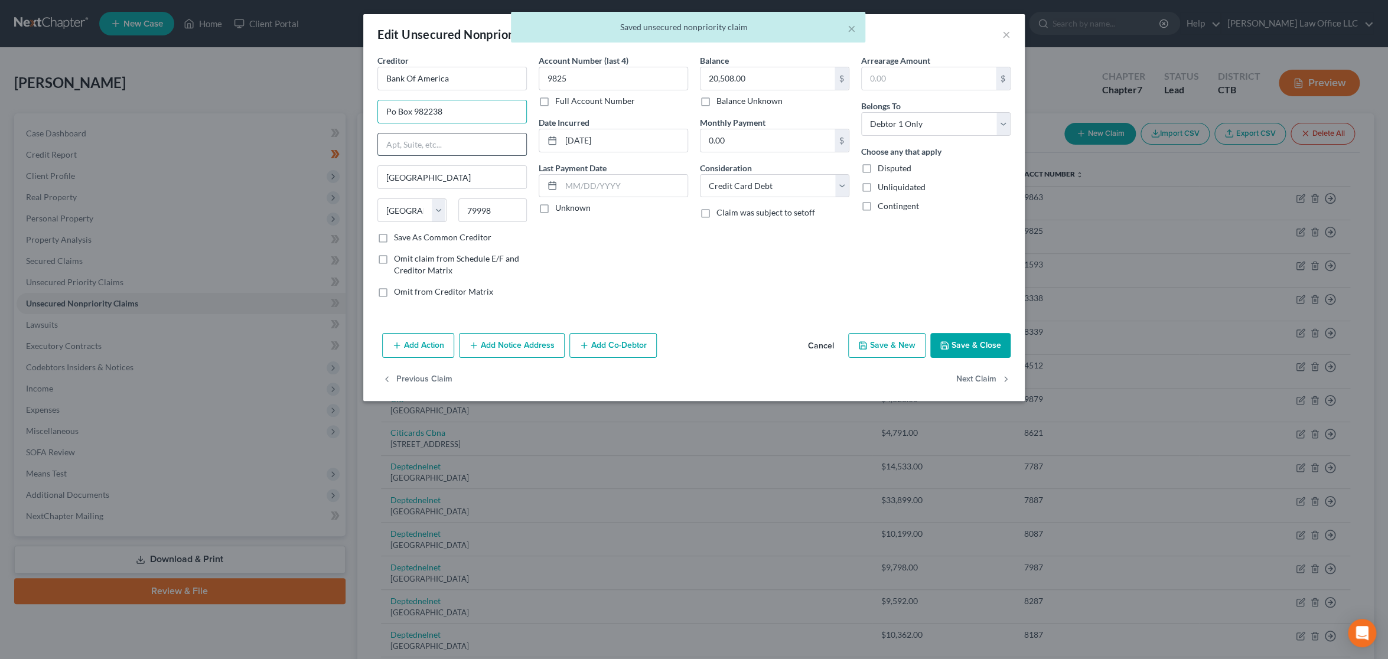
click at [431, 137] on input "text" at bounding box center [452, 144] width 148 height 22
paste input "Po Box 982238"
type input "Po Box 982238"
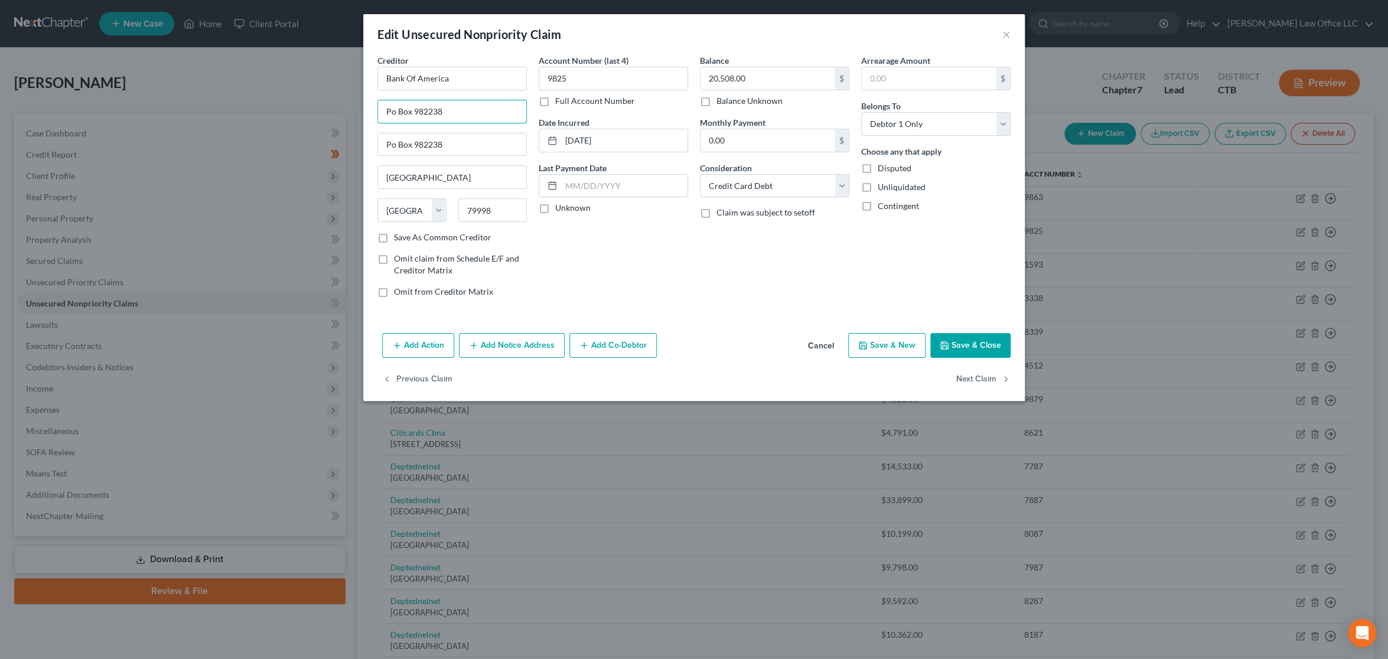
drag, startPoint x: 470, startPoint y: 117, endPoint x: 353, endPoint y: 118, distance: 116.9
click at [353, 118] on div "Edit Unsecured Nonpriority Claim × Creditor * Bank Of America Po Box 982238 Po …" at bounding box center [694, 329] width 1388 height 659
paste input "Attn: Pres., GP or Mang. Member"
type input "Attn: Pres., GP or Mang. Member"
click at [977, 381] on button "Next Claim" at bounding box center [983, 379] width 54 height 25
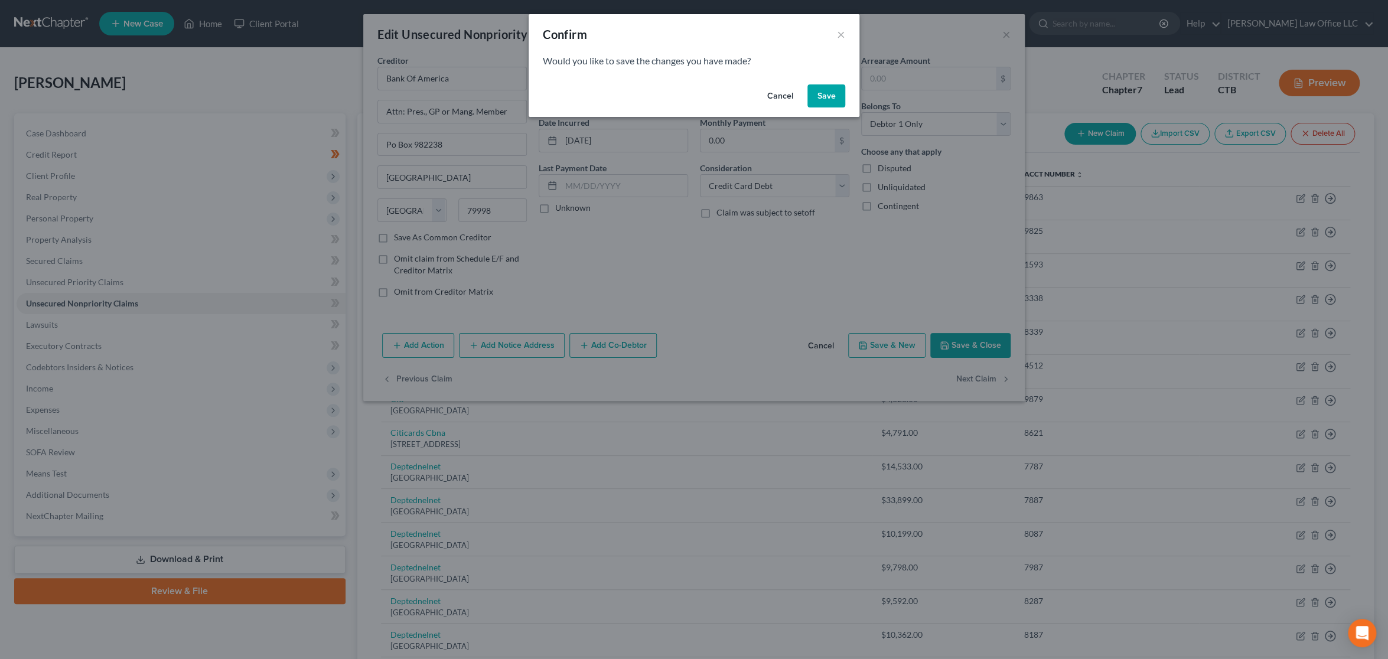
click at [827, 87] on button "Save" at bounding box center [826, 96] width 38 height 24
select select "7"
select select "2"
select select "0"
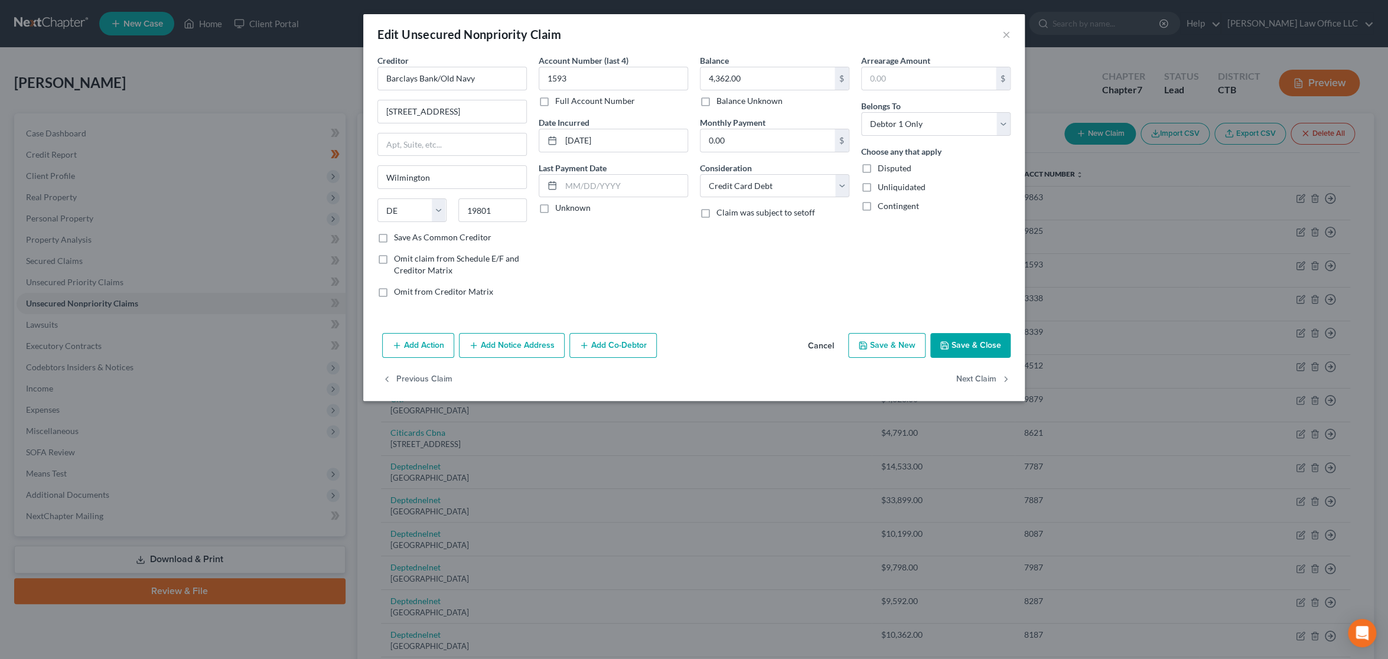
type input "0"
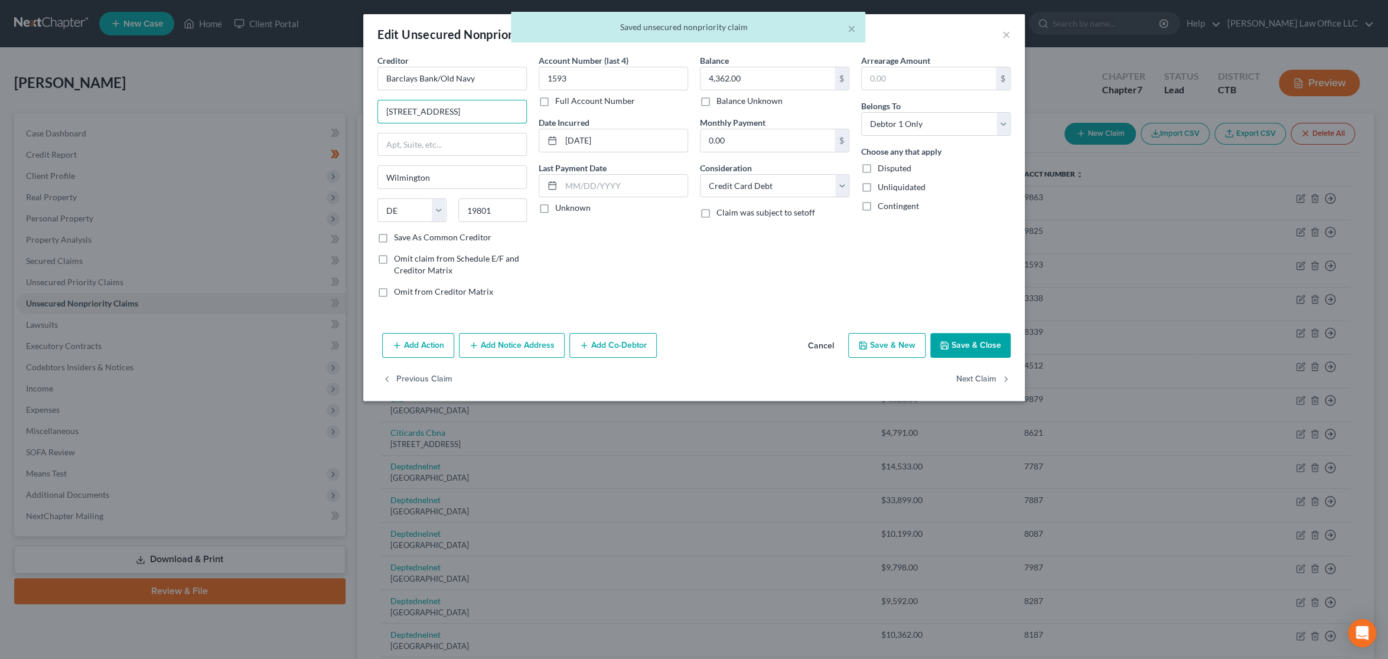
drag, startPoint x: 464, startPoint y: 112, endPoint x: 344, endPoint y: 112, distance: 119.3
click at [344, 112] on div "Edit Unsecured Nonpriority Claim × Creditor * Barclays Bank/Old Navy 125 S West…" at bounding box center [694, 329] width 1388 height 659
click at [436, 144] on input "text" at bounding box center [452, 144] width 148 height 22
paste input "125 S West St"
type input "125 S West St"
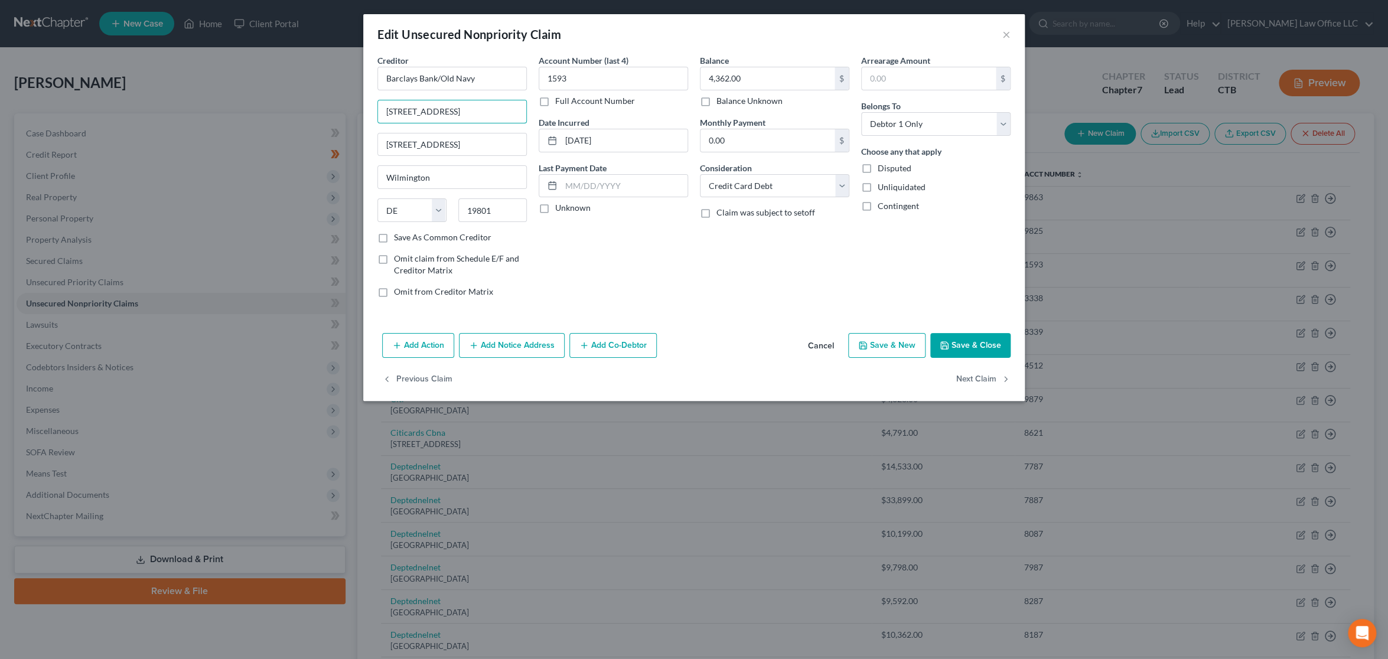
drag, startPoint x: 472, startPoint y: 107, endPoint x: 357, endPoint y: 111, distance: 114.6
click at [357, 111] on div "Edit Unsecured Nonpriority Claim × Creditor * Barclays Bank/Old Navy 125 S West…" at bounding box center [694, 329] width 1388 height 659
paste input "Attn: Pres., GP or Mang. Member"
type input "Attn: Pres., GP or Mang. Member"
click at [977, 378] on button "Next Claim" at bounding box center [983, 379] width 54 height 25
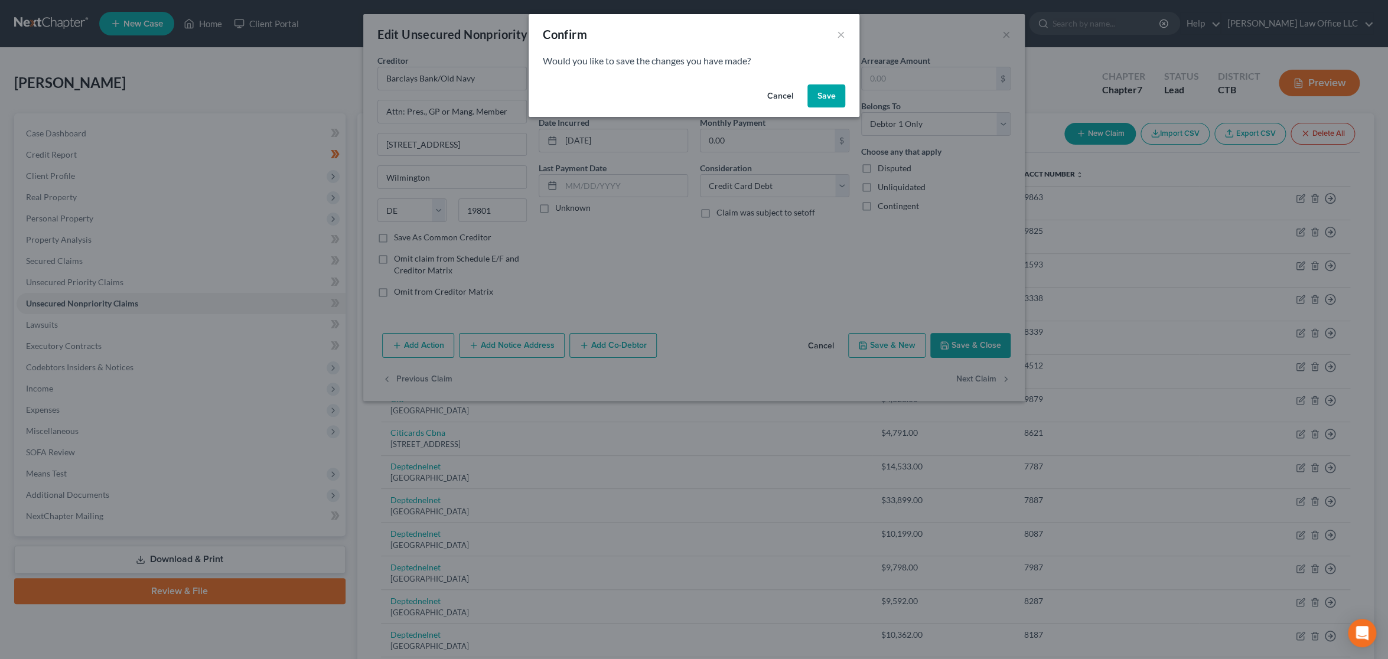
click at [822, 97] on button "Save" at bounding box center [826, 96] width 38 height 24
select select "46"
select select "2"
select select "0"
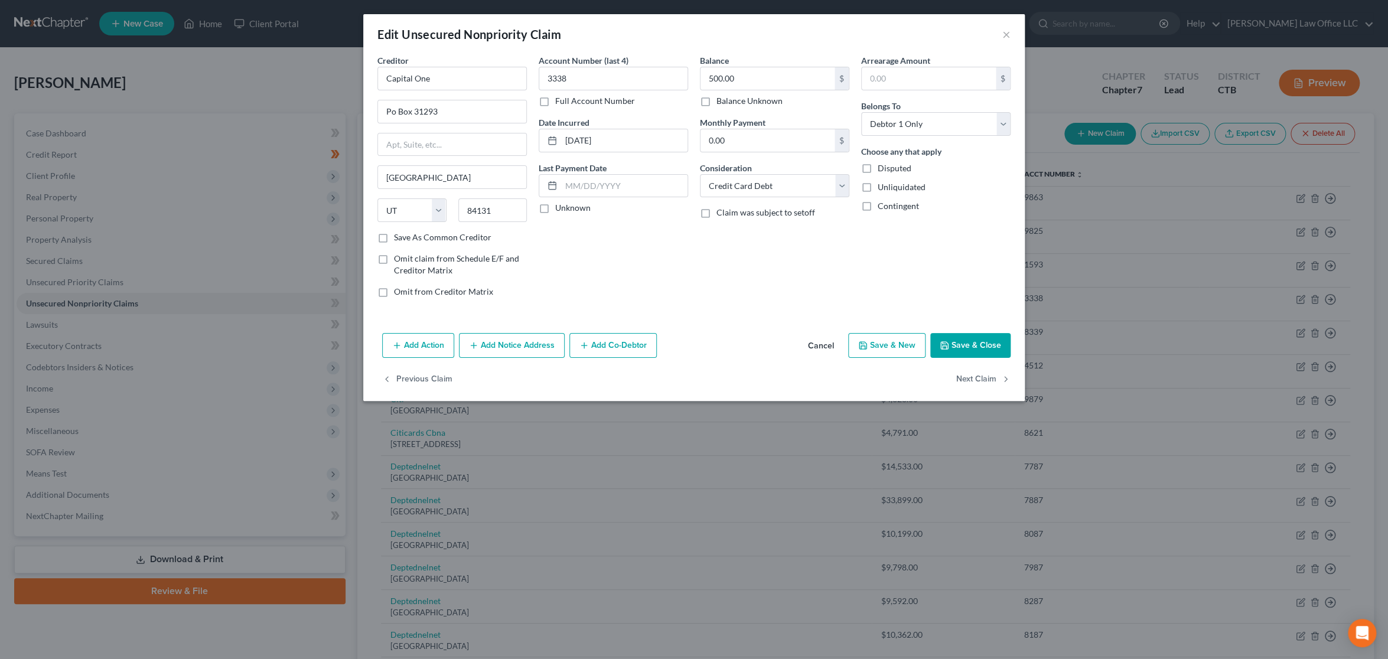
type input "0"
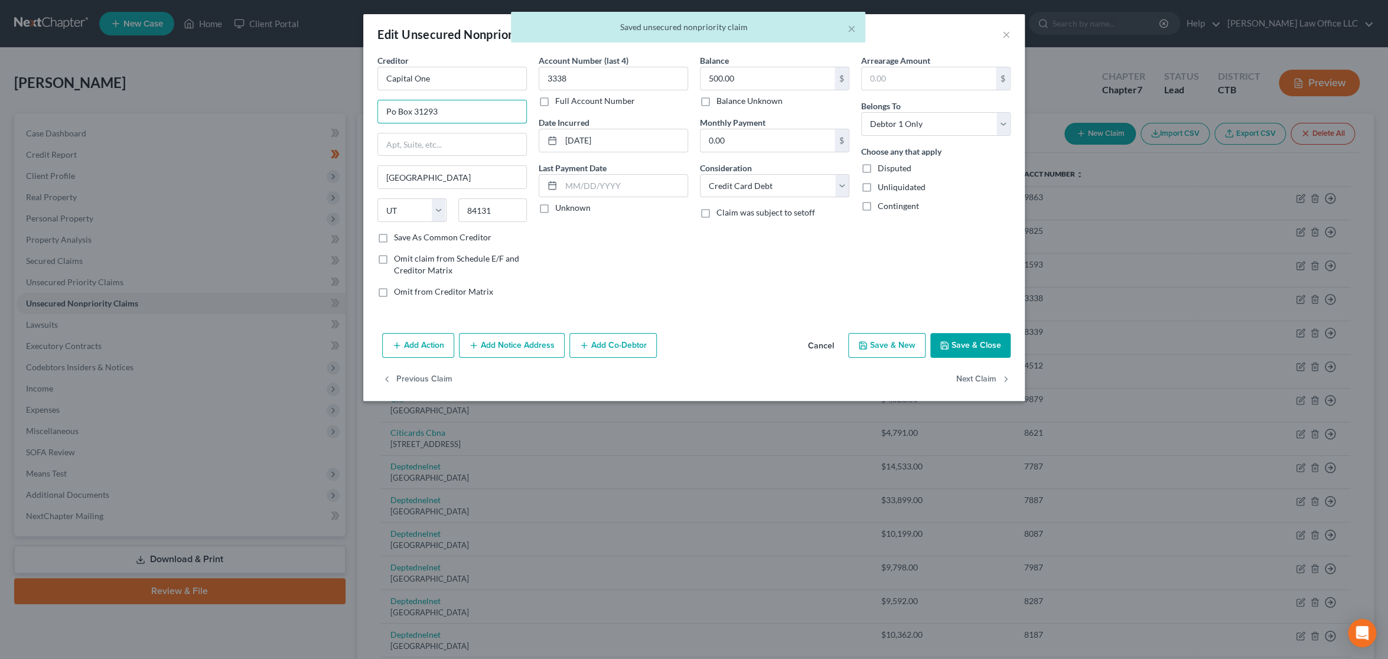
drag, startPoint x: 389, startPoint y: 110, endPoint x: 343, endPoint y: 107, distance: 45.5
click at [343, 107] on div "Edit Unsecured Nonpriority Claim × Creditor * Capital One Po Box 31293 Salt Lak…" at bounding box center [694, 329] width 1388 height 659
click at [425, 140] on input "text" at bounding box center [452, 144] width 148 height 22
paste input "Po Box 31293"
type input "Po Box 31293"
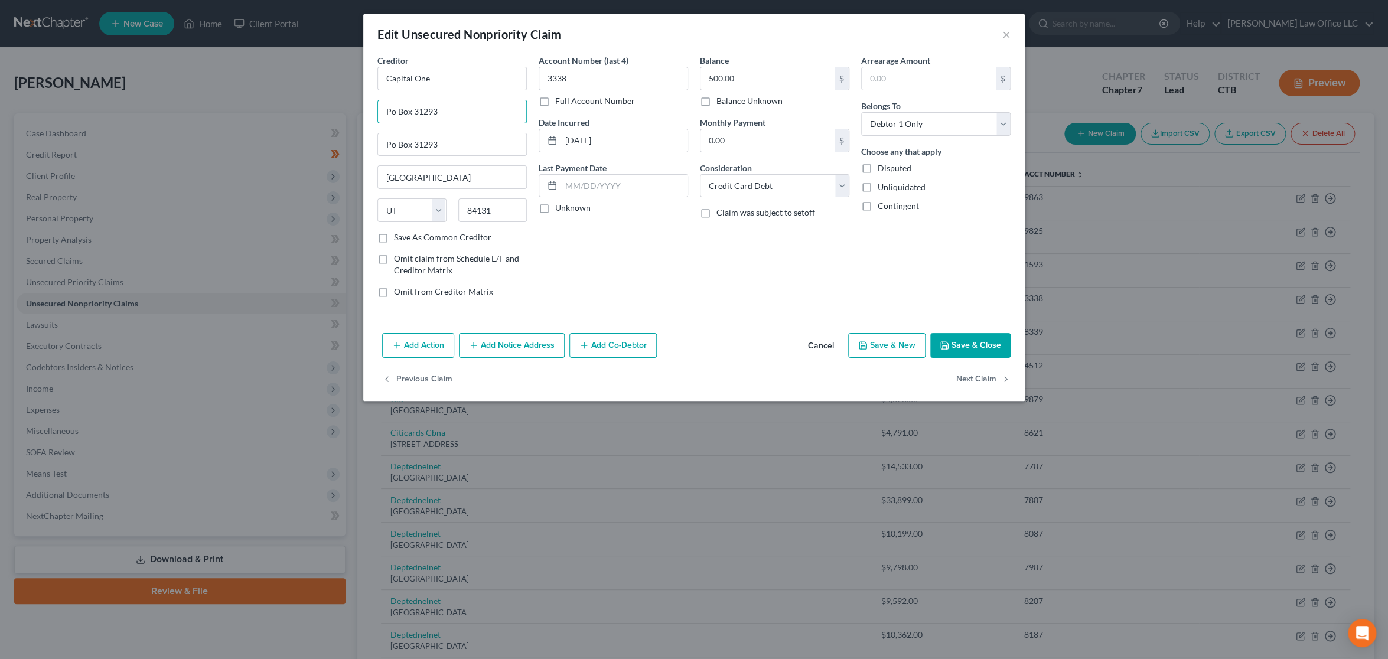
drag, startPoint x: 443, startPoint y: 107, endPoint x: 373, endPoint y: 106, distance: 69.7
click at [373, 106] on div "Creditor * Capital One Po Box 31293 Po Box 31293 Salt Lake City State AL AK AR …" at bounding box center [452, 180] width 161 height 253
paste input "Attn: Pres., GP or Mang. Member"
type input "Attn: Pres., GP or Mang. Member"
click at [973, 377] on button "Next Claim" at bounding box center [983, 379] width 54 height 25
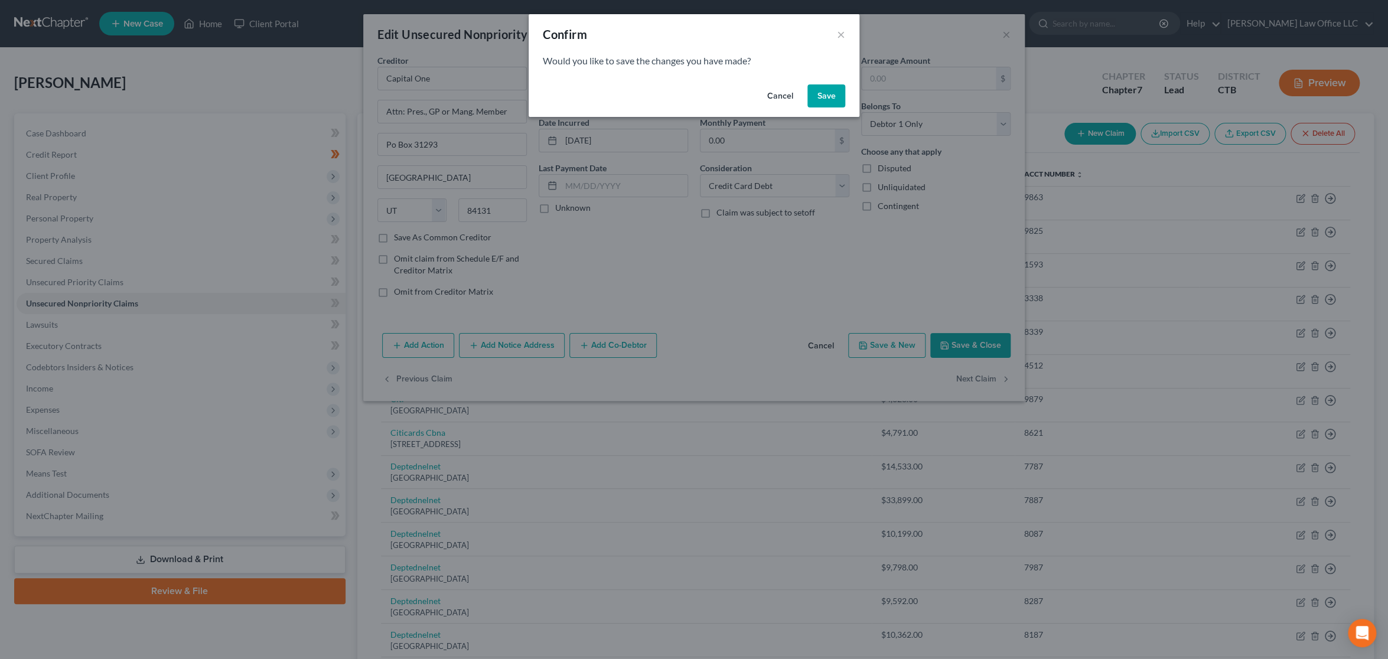
click at [829, 93] on button "Save" at bounding box center [826, 96] width 38 height 24
select select "46"
select select "2"
select select "0"
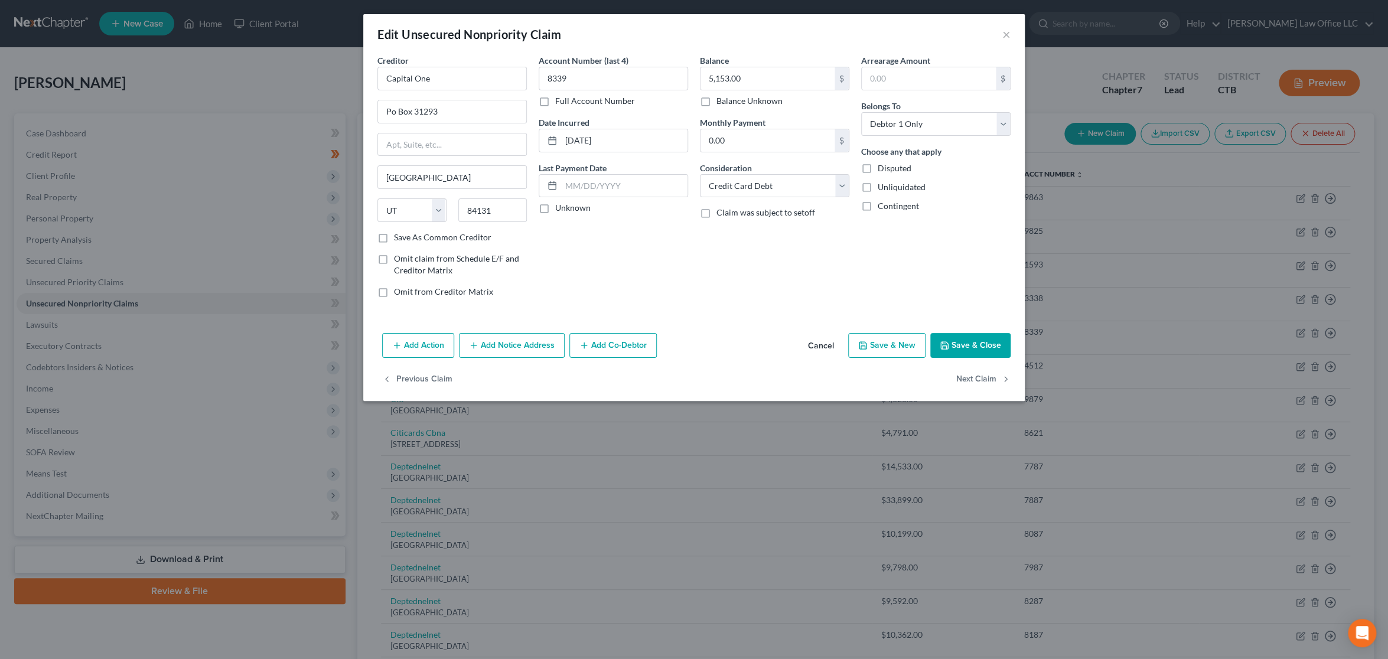
type input "0"
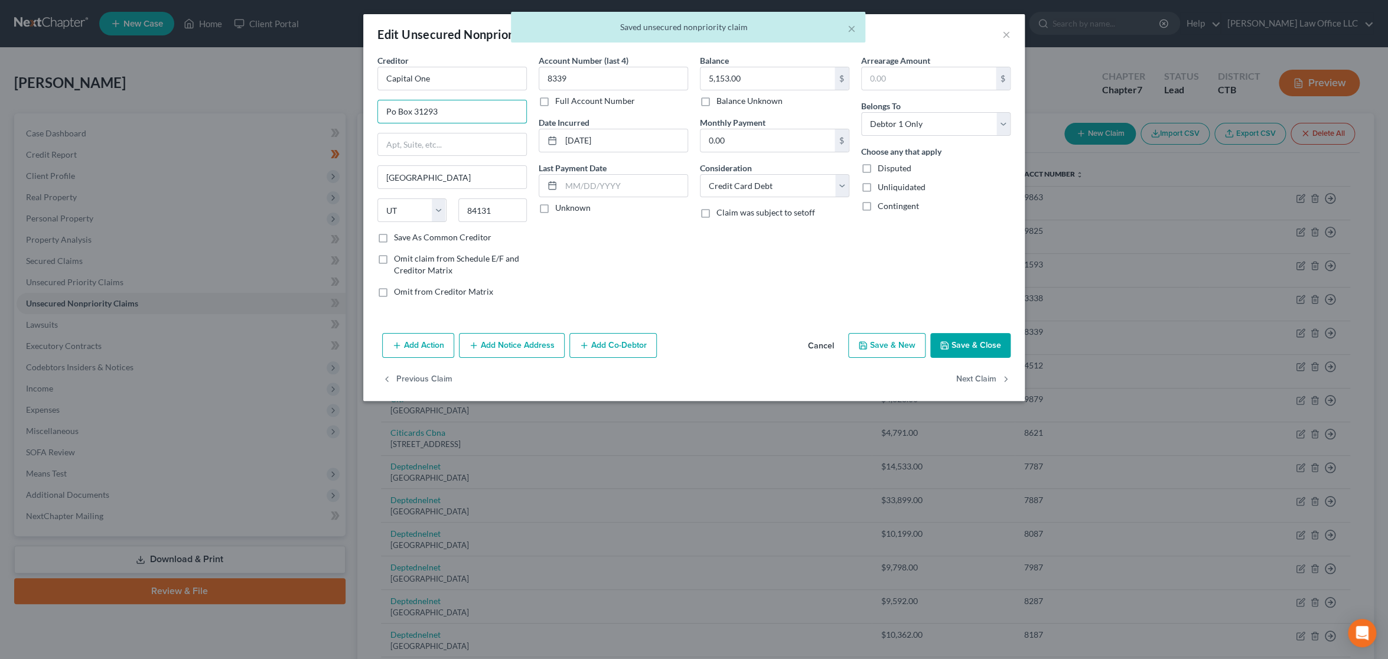
drag, startPoint x: 472, startPoint y: 108, endPoint x: 327, endPoint y: 110, distance: 144.7
click at [327, 110] on div "Edit Unsecured Nonpriority Claim × Creditor * Capital One Po Box 31293 Salt Lak…" at bounding box center [694, 329] width 1388 height 659
click at [467, 139] on input "text" at bounding box center [452, 144] width 148 height 22
paste input "Po Box 31293"
type input "Po Box 31293"
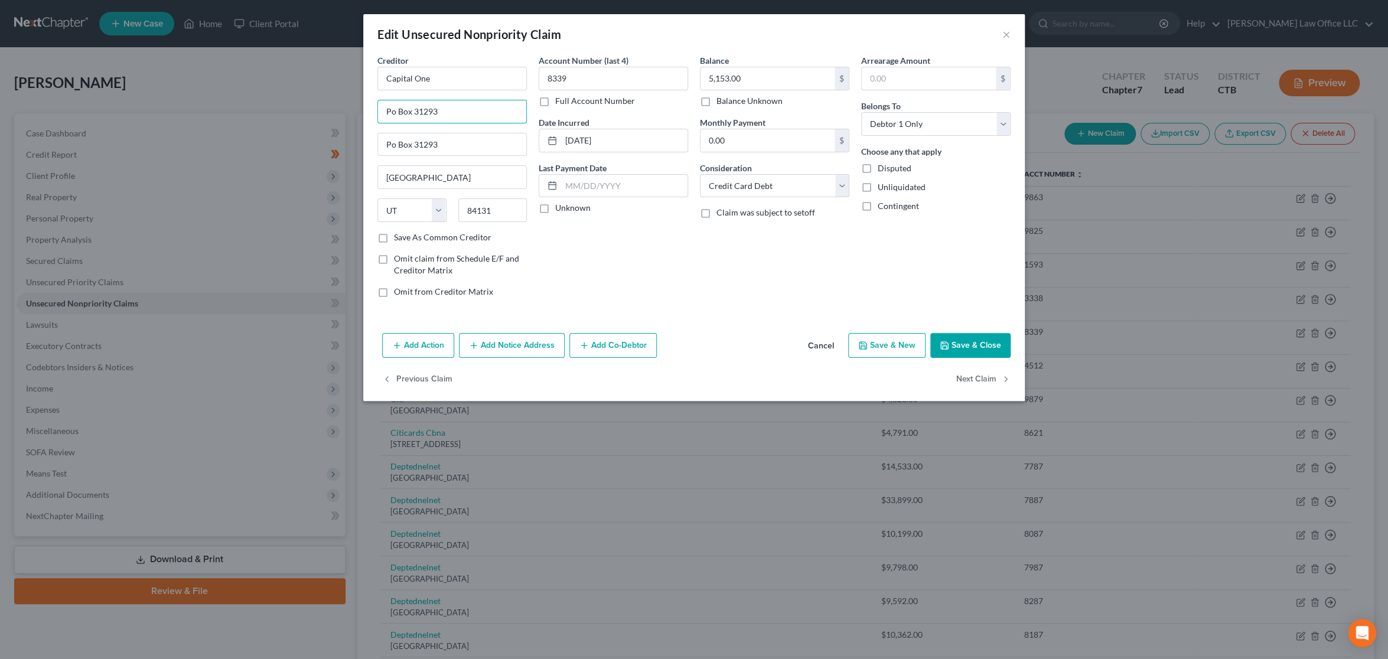
drag, startPoint x: 390, startPoint y: 116, endPoint x: 346, endPoint y: 116, distance: 44.9
click at [346, 116] on div "Edit Unsecured Nonpriority Claim × Creditor * Capital One Po Box 31293 Po Box 3…" at bounding box center [694, 329] width 1388 height 659
paste input "Attn: Pres., GP or Mang. Member"
type input "Attn: Pres., GP or Mang. Member"
click at [970, 380] on button "Next Claim" at bounding box center [983, 379] width 54 height 25
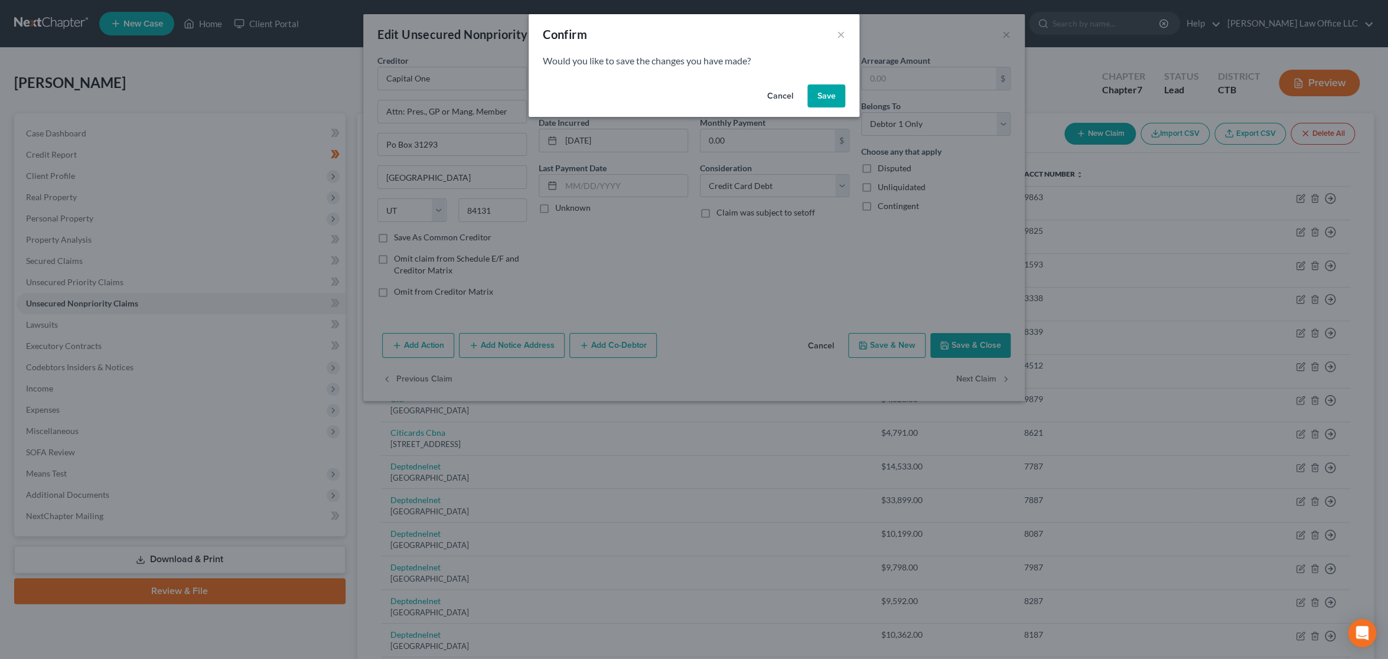
click at [827, 96] on button "Save" at bounding box center [826, 96] width 38 height 24
type input "0"
select select "43"
select select "2"
select select "0"
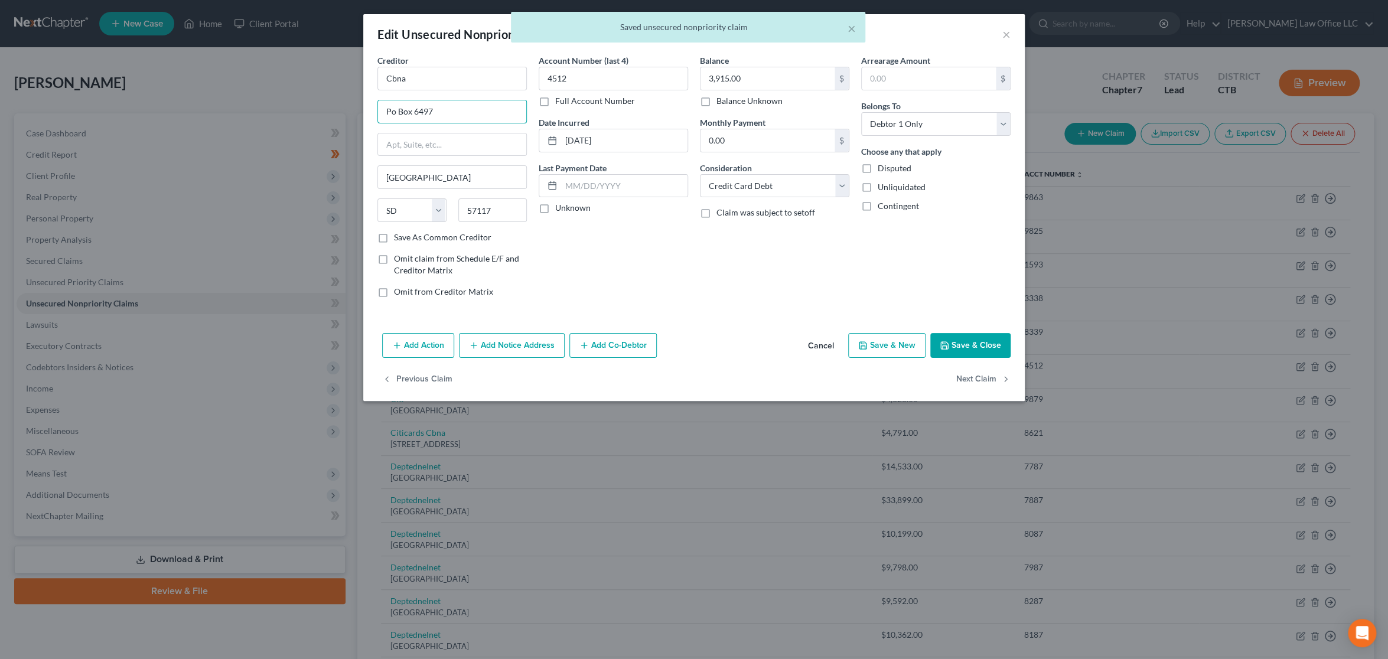
drag, startPoint x: 461, startPoint y: 118, endPoint x: 309, endPoint y: 109, distance: 152.0
click at [309, 109] on div "Edit Unsecured Nonpriority Claim × Creditor * Cbna Po Box 6497 Sioux Falls Stat…" at bounding box center [694, 329] width 1388 height 659
click at [408, 145] on input "text" at bounding box center [452, 144] width 148 height 22
paste input "Po Box 6497"
type input "Po Box 6497"
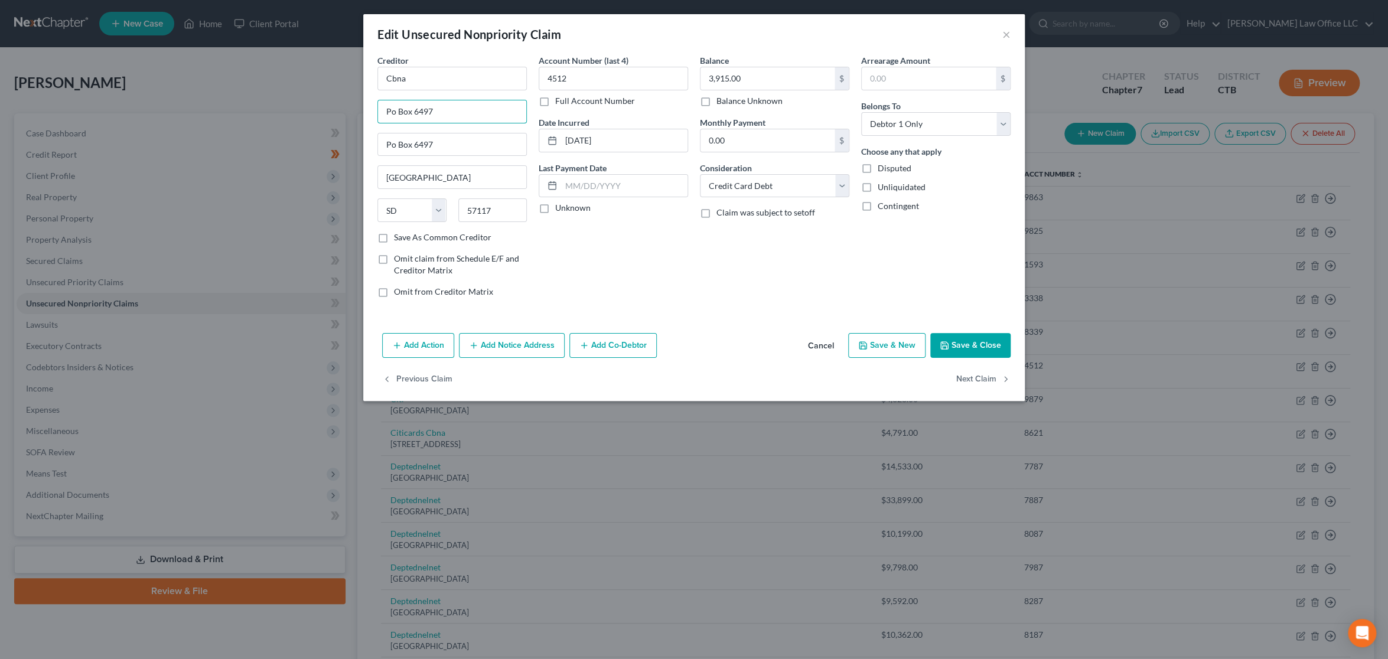
drag, startPoint x: 465, startPoint y: 113, endPoint x: 372, endPoint y: 113, distance: 93.3
click at [372, 113] on div "Creditor * Cbna Po Box 6497 Po Box 6497 Sioux Falls State AL AK AR AZ CA CO CT …" at bounding box center [452, 180] width 161 height 253
paste input "Attn: Pres., GP or Mang. Member"
type input "Attn: Pres., GP or Mang. Member"
click at [989, 382] on button "Next Claim" at bounding box center [983, 379] width 54 height 25
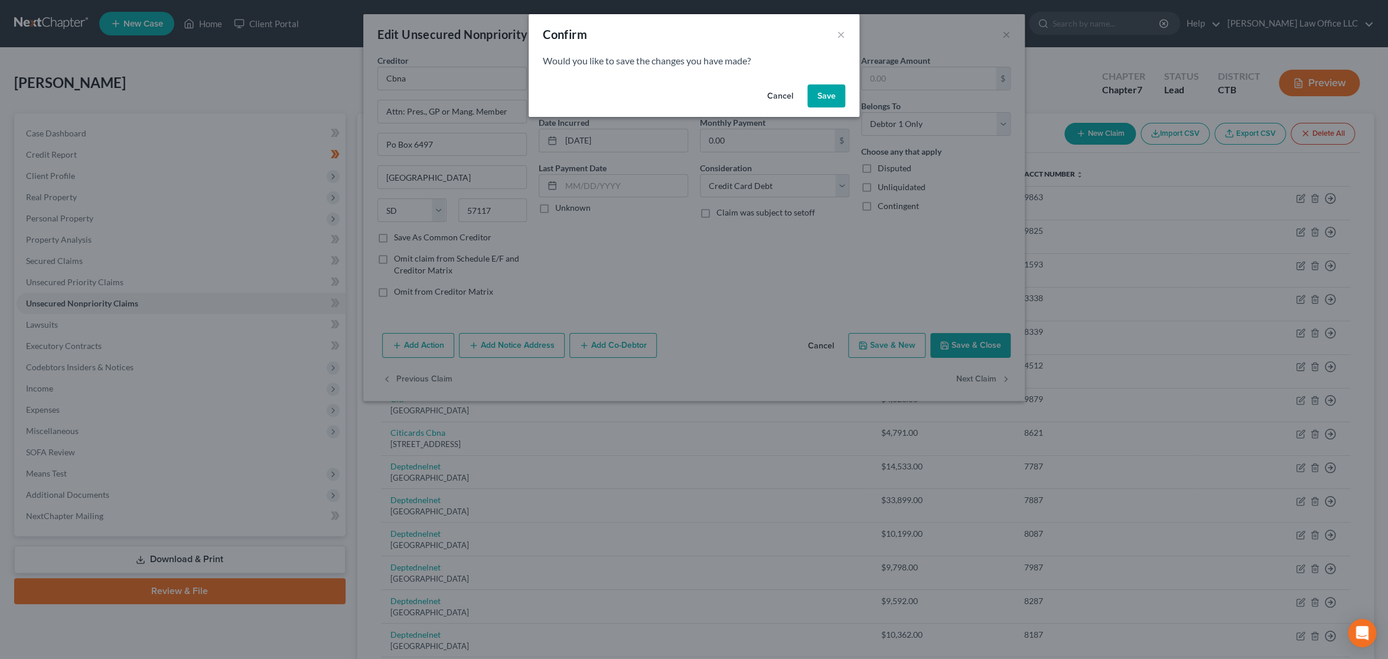
click at [835, 92] on button "Save" at bounding box center [826, 96] width 38 height 24
select select "43"
select select "0"
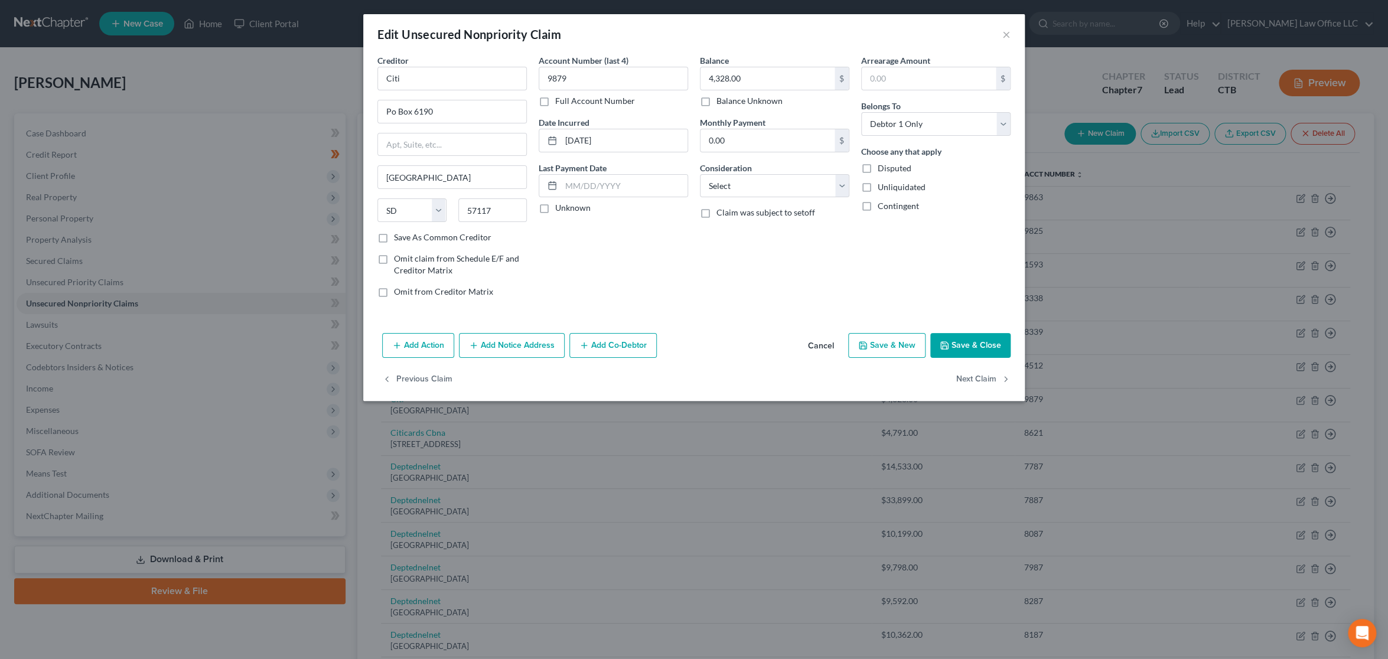
type input "0"
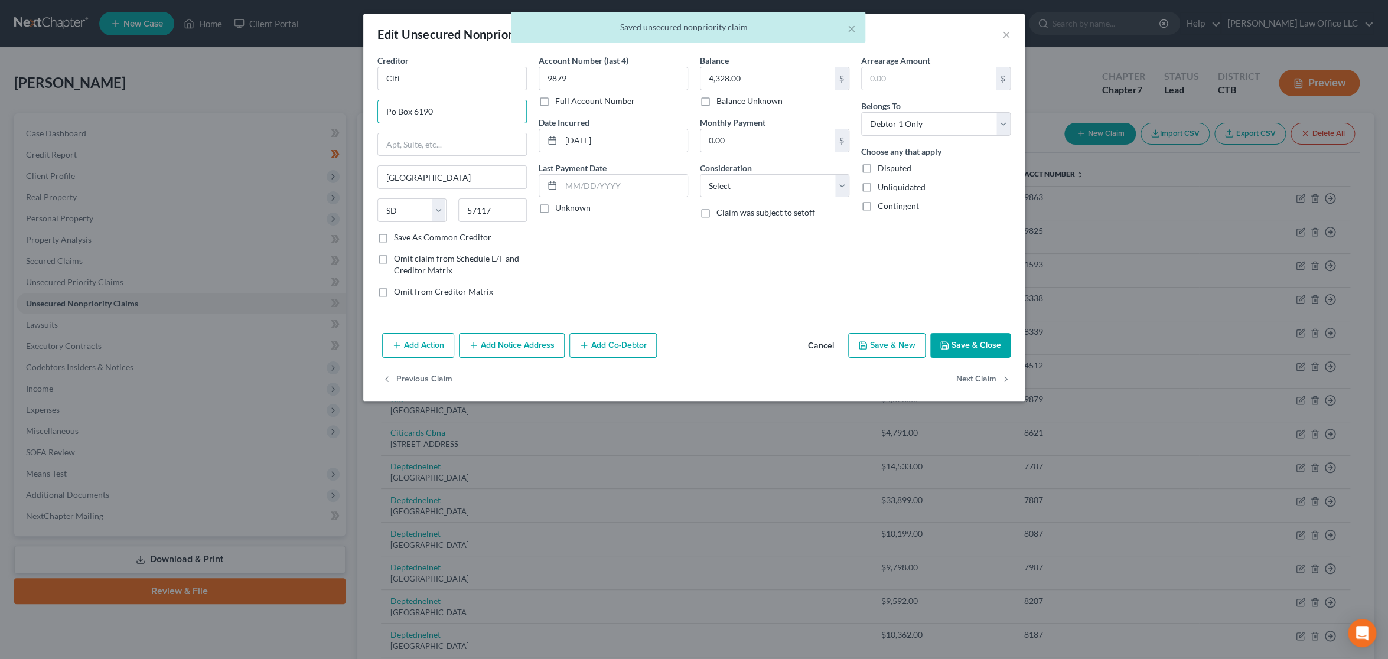
drag, startPoint x: 496, startPoint y: 109, endPoint x: 337, endPoint y: 100, distance: 159.2
click at [337, 100] on div "Edit Unsecured Nonpriority Claim × Creditor * Citi Po Box 6190 Sioux Falls Stat…" at bounding box center [694, 329] width 1388 height 659
click at [421, 148] on input "text" at bounding box center [452, 144] width 148 height 22
paste input "Po Box 6190"
type input "Po Box 6190"
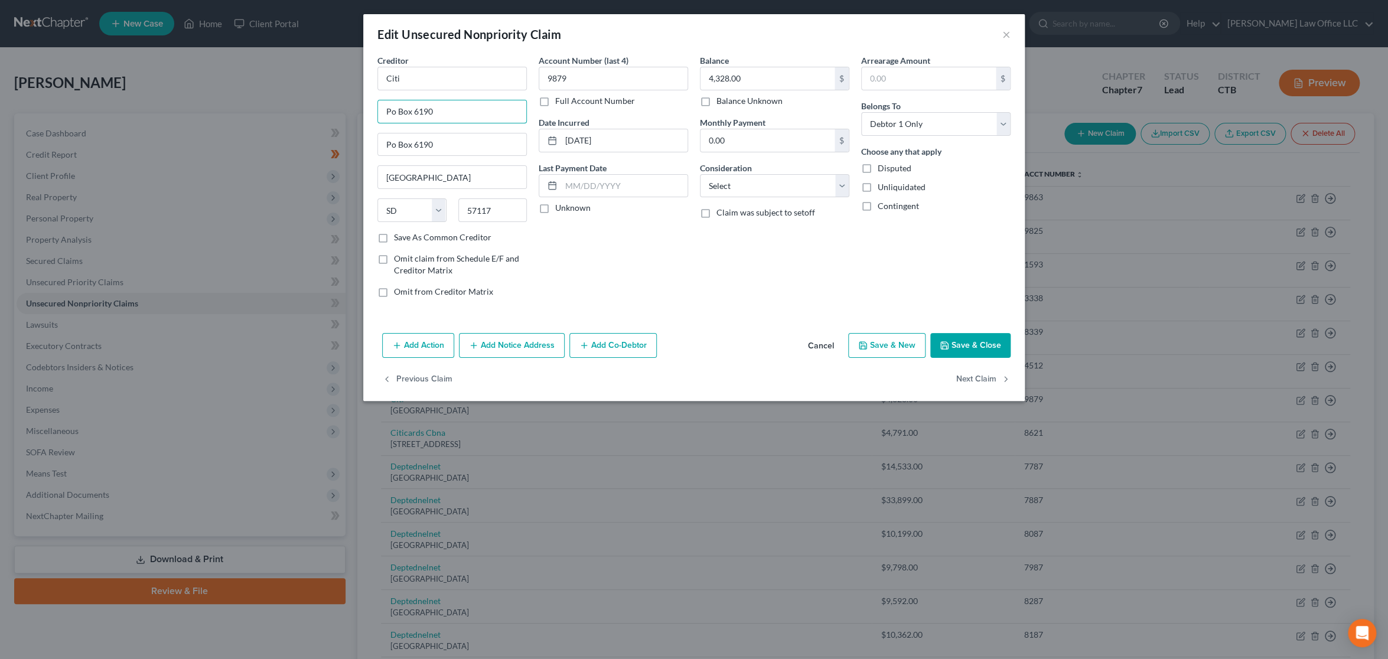
drag, startPoint x: 401, startPoint y: 113, endPoint x: 337, endPoint y: 112, distance: 64.4
click at [337, 112] on div "Edit Unsecured Nonpriority Claim × Creditor * Citi Po Box 6190 Po Box 6190 Siou…" at bounding box center [694, 329] width 1388 height 659
paste input "Attn: Pres., GP or Mang. Member"
type input "Attn: Pres., GP or Mang. Member"
click at [983, 377] on button "Next Claim" at bounding box center [983, 379] width 54 height 25
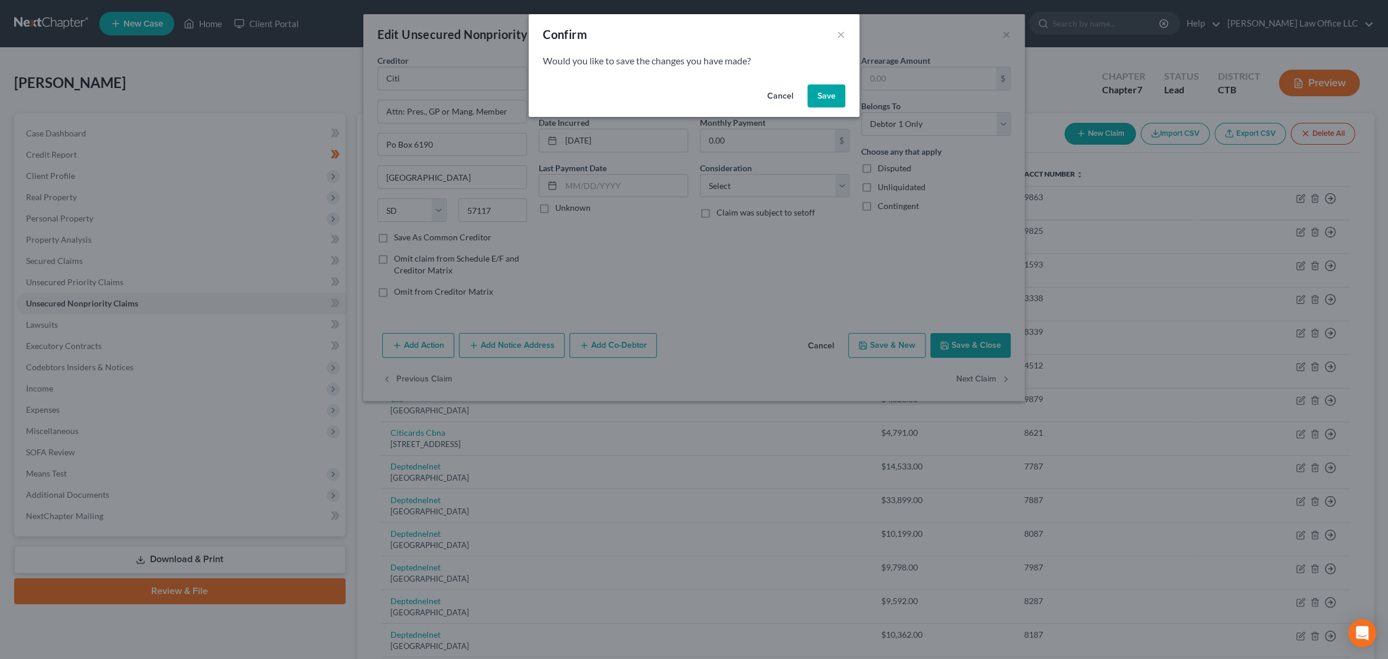
click at [824, 94] on button "Save" at bounding box center [826, 96] width 38 height 24
select select "43"
select select "2"
select select "0"
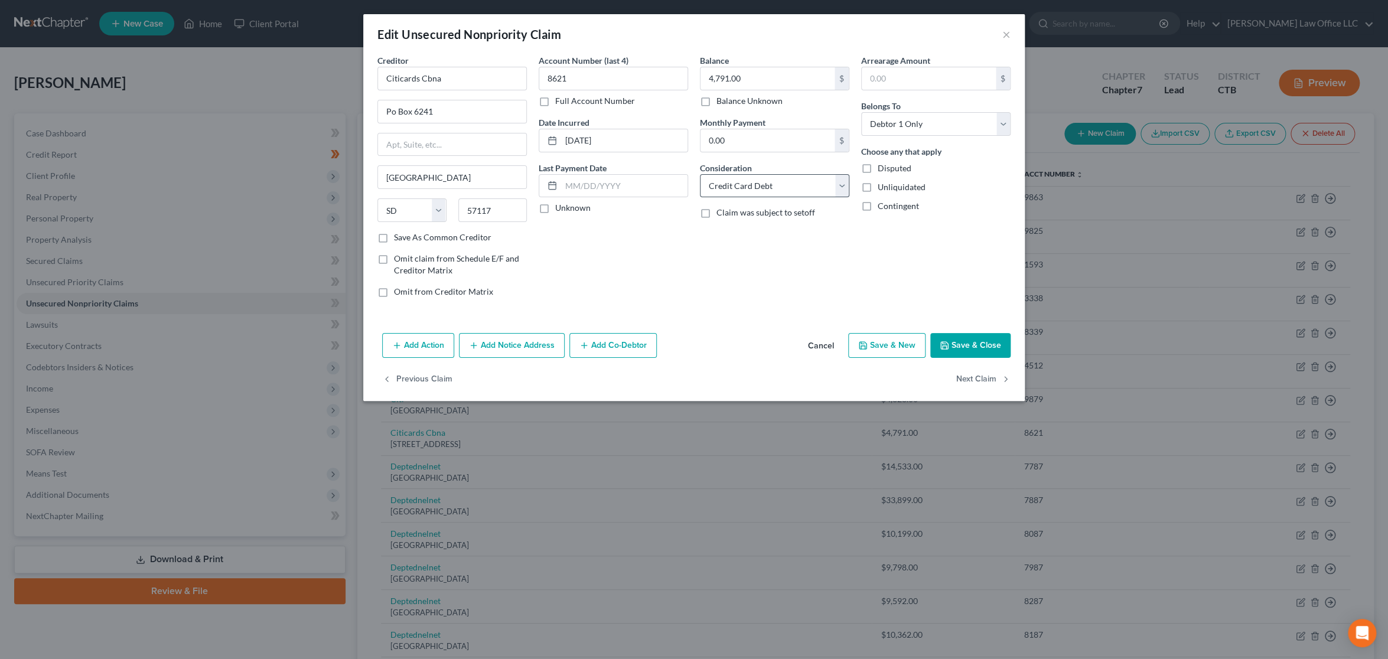
type input "0"
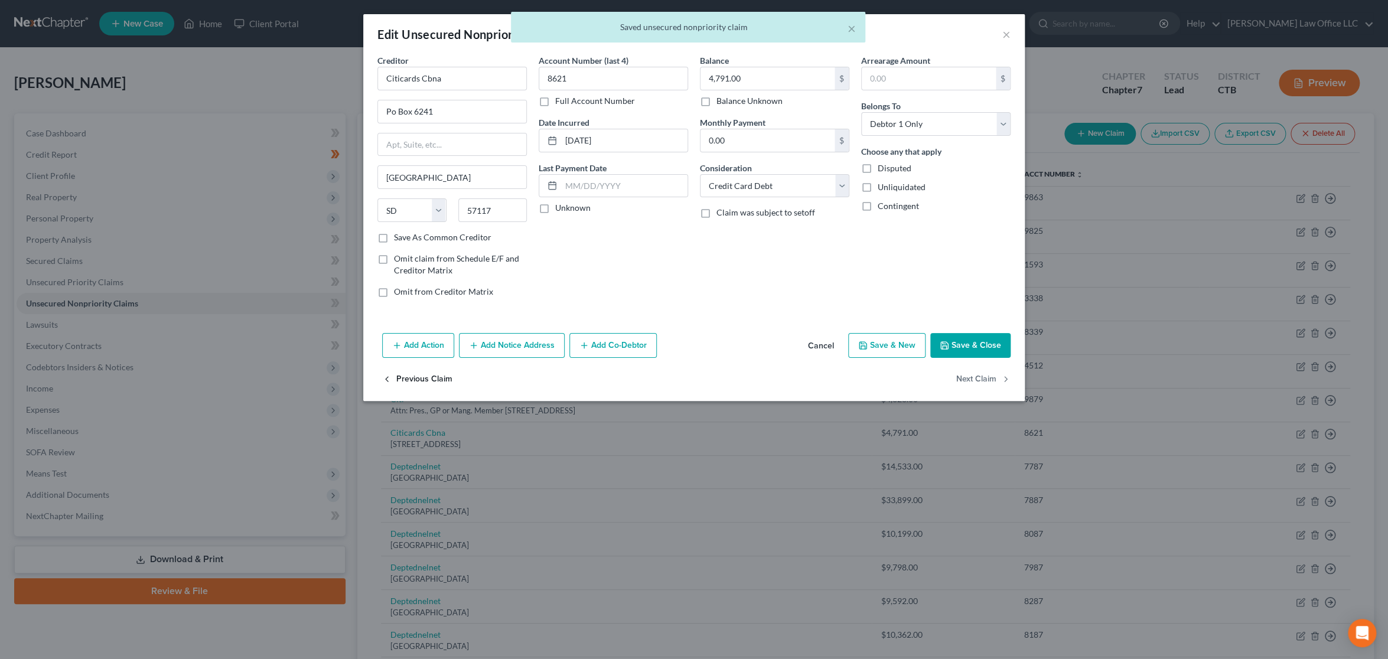
click at [423, 381] on button "Previous Claim" at bounding box center [417, 379] width 70 height 25
select select "43"
select select "0"
click at [787, 183] on select "Select Cable / Satellite Services Collection Agency Credit Card Debt Debt Couns…" at bounding box center [774, 186] width 149 height 24
select select "2"
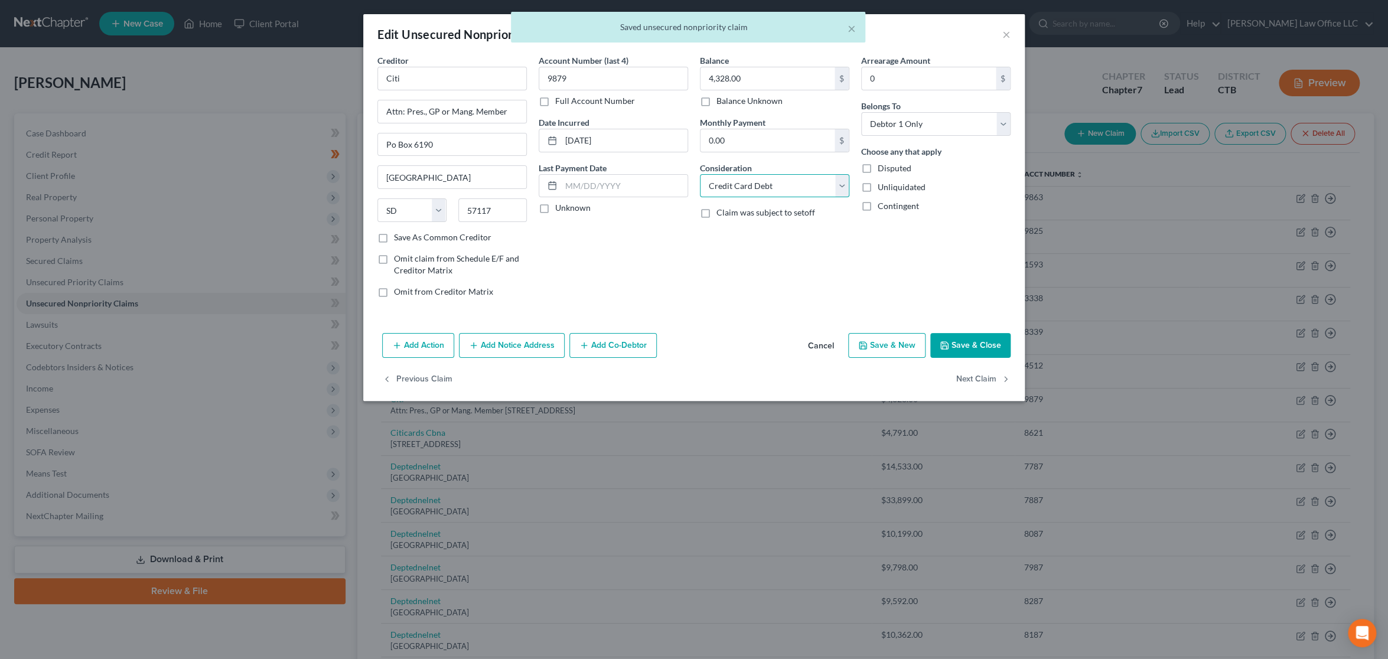
click at [700, 174] on select "Select Cable / Satellite Services Collection Agency Credit Card Debt Debt Couns…" at bounding box center [774, 186] width 149 height 24
click at [979, 376] on button "Next Claim" at bounding box center [983, 379] width 54 height 25
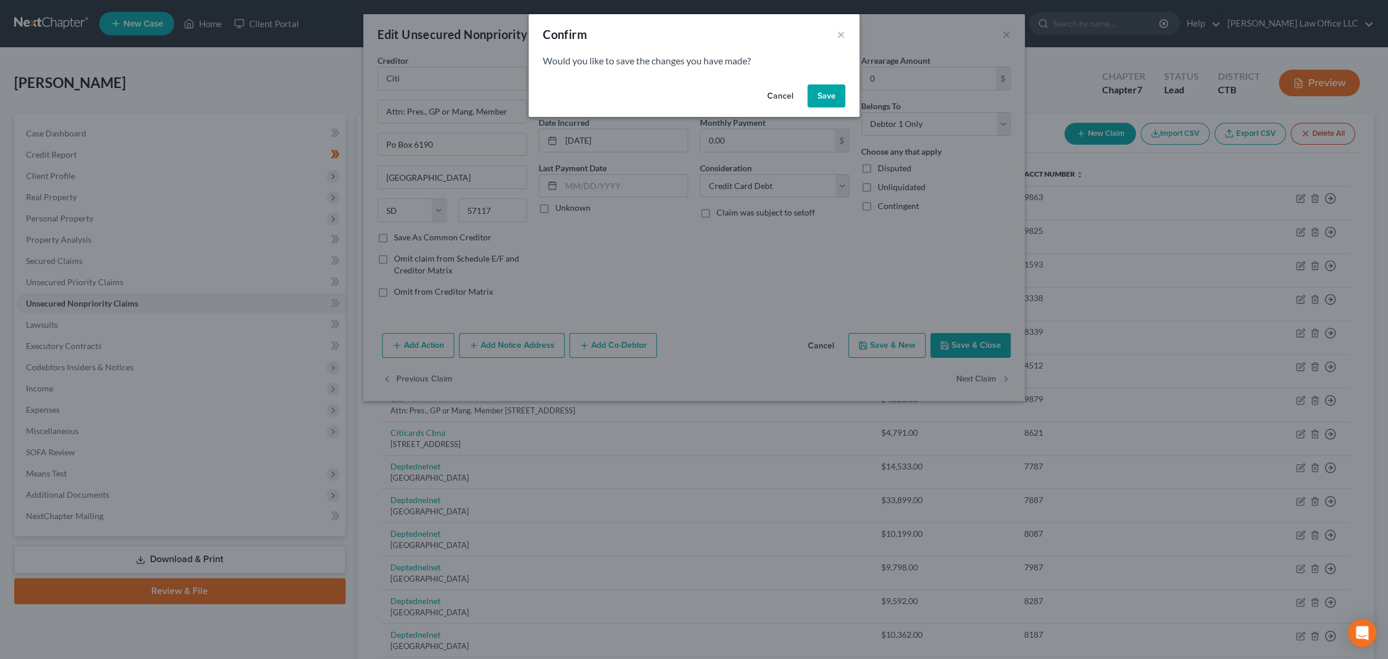
click at [831, 102] on button "Save" at bounding box center [826, 96] width 38 height 24
select select "43"
select select "2"
select select "0"
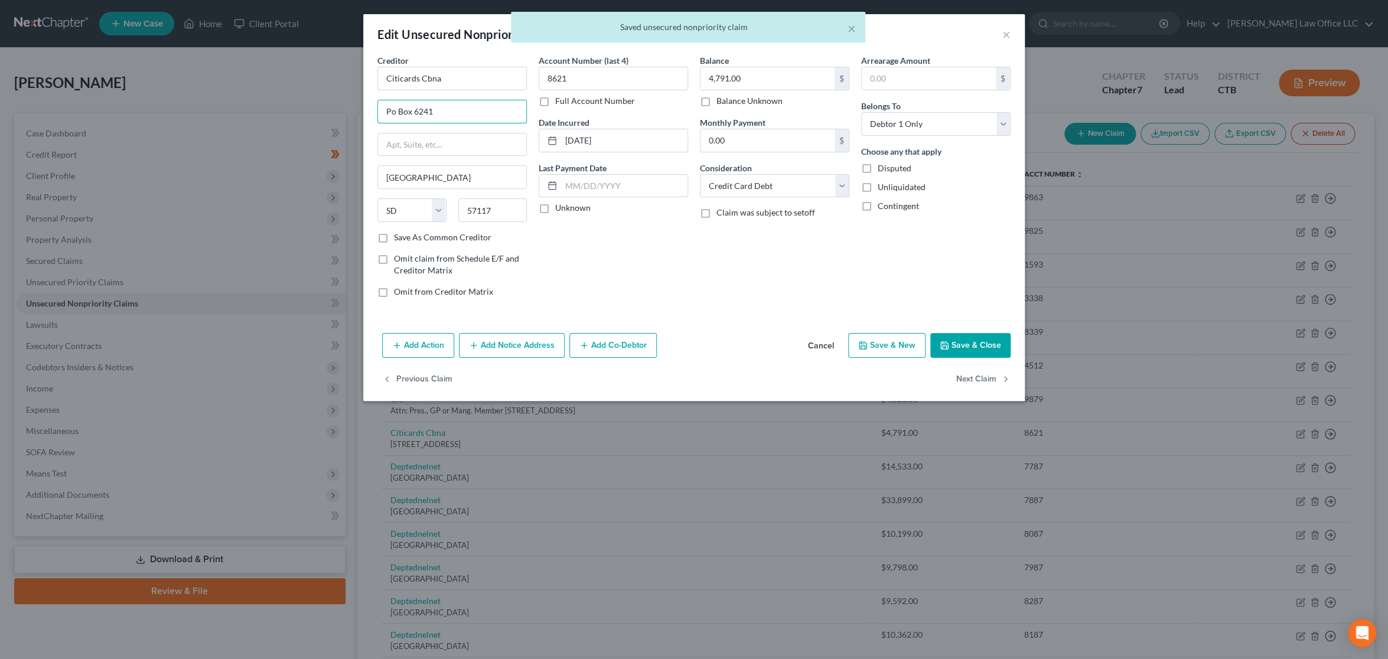
drag, startPoint x: 449, startPoint y: 115, endPoint x: 320, endPoint y: 112, distance: 128.8
click at [320, 112] on div "Edit Unsecured Nonpriority Claim × Creditor * Citicards Cbna Po Box 6241 Sioux …" at bounding box center [694, 329] width 1388 height 659
click at [454, 145] on input "text" at bounding box center [452, 144] width 148 height 22
paste input "Po Box 6241"
type input "Po Box 6241"
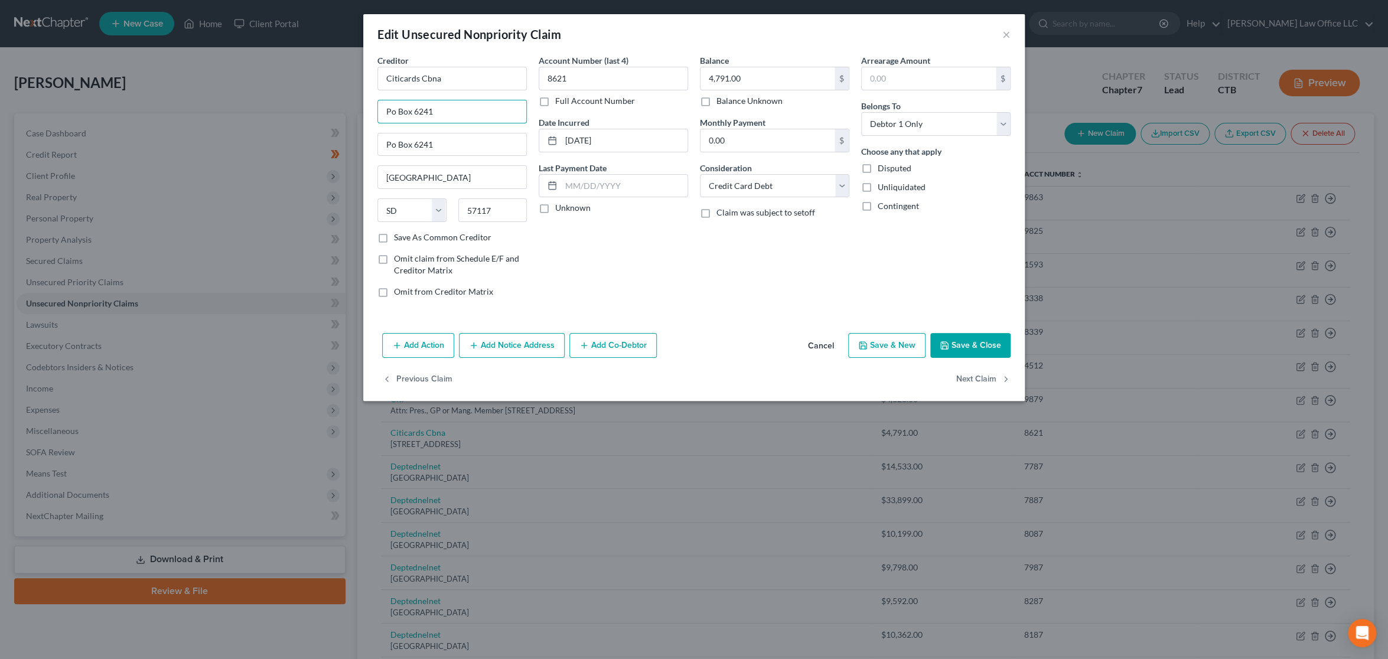
drag, startPoint x: 470, startPoint y: 106, endPoint x: 312, endPoint y: 110, distance: 157.2
click at [312, 110] on div "Edit Unsecured Nonpriority Claim × Creditor * Citicards Cbna Po Box 6241 Po Box…" at bounding box center [694, 329] width 1388 height 659
paste input "Attn: Pres., GP or Mang. Member"
type input "Attn: Pres., GP or Mang. Member"
click at [997, 379] on button "Next Claim" at bounding box center [983, 379] width 54 height 25
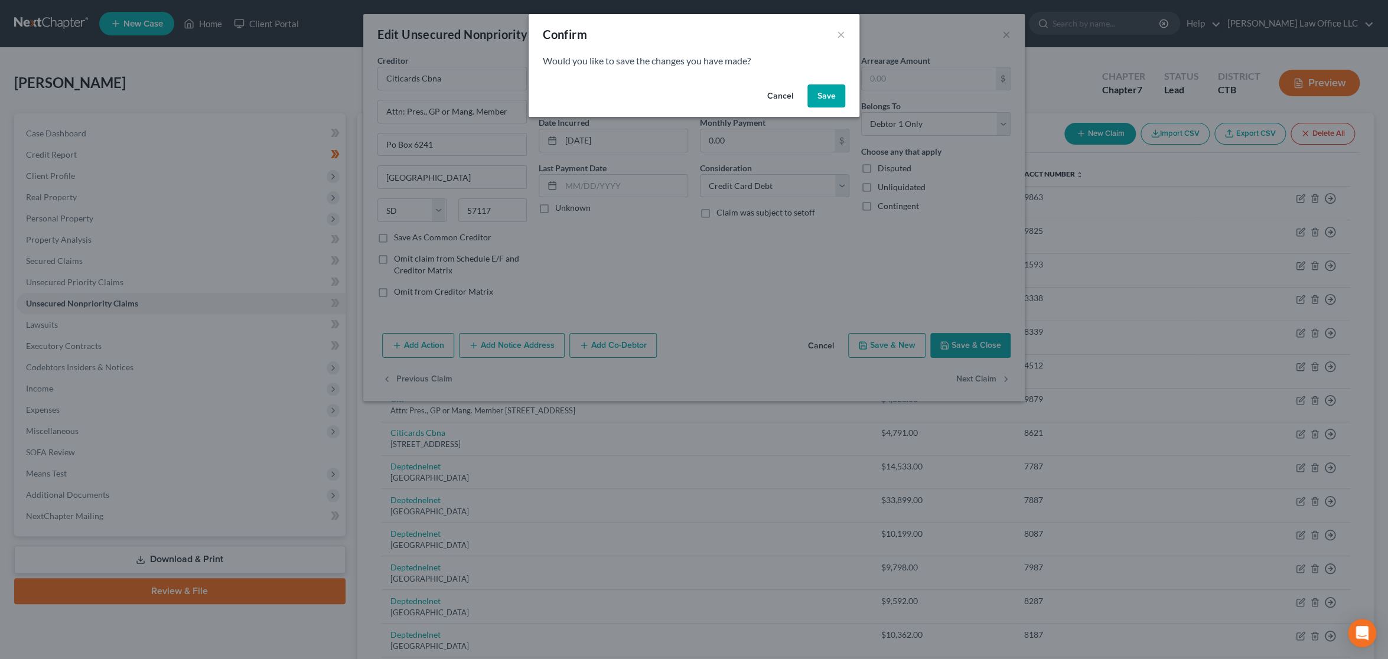
click at [834, 96] on button "Save" at bounding box center [826, 96] width 38 height 24
select select "30"
select select "17"
select select "0"
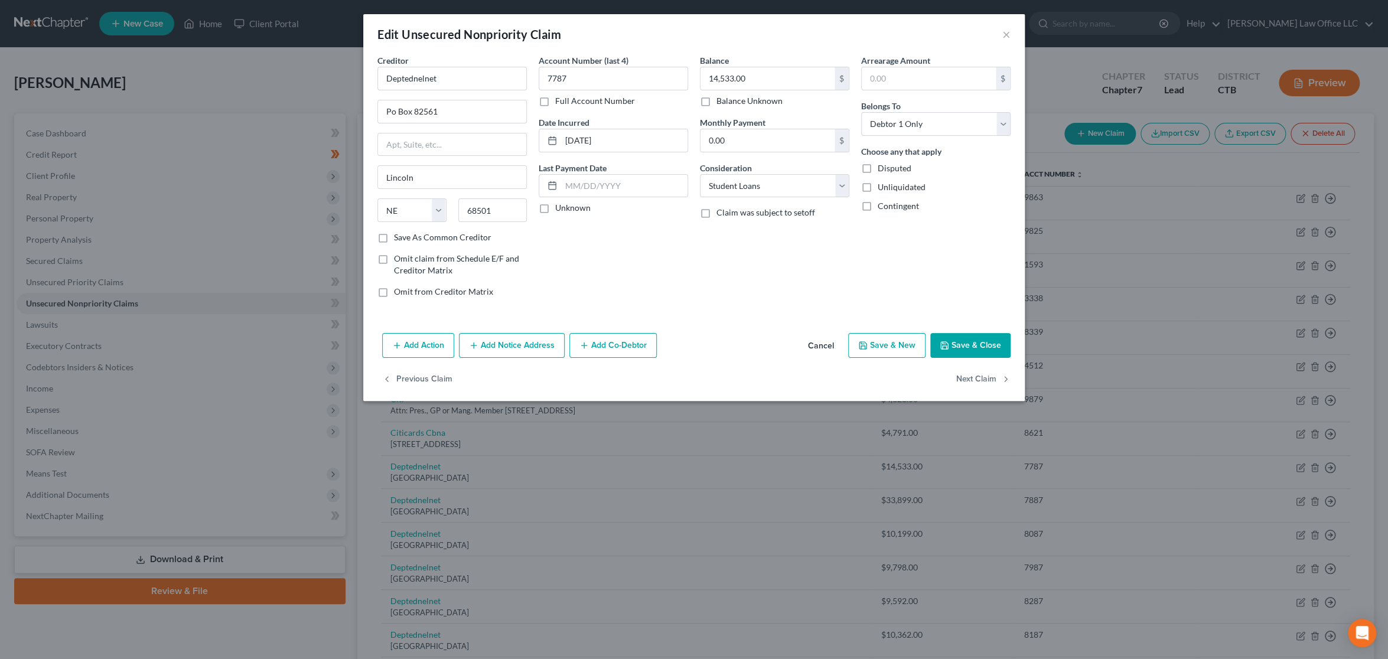
type input "0"
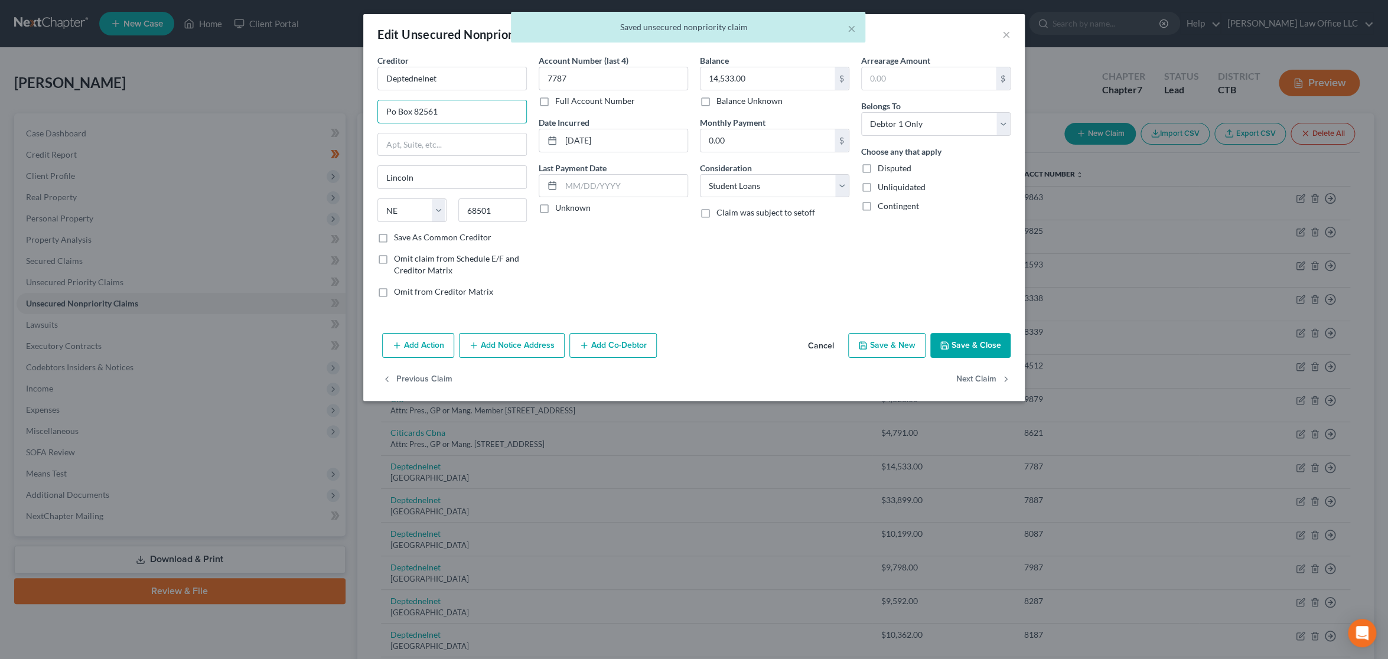
drag, startPoint x: 464, startPoint y: 111, endPoint x: 337, endPoint y: 112, distance: 126.4
click at [337, 112] on div "Edit Unsecured Nonpriority Claim × Creditor * Deptednelnet Po Box 82561 Lincoln…" at bounding box center [694, 329] width 1388 height 659
click at [390, 142] on input "text" at bounding box center [452, 144] width 148 height 22
paste input "Po Box 82561"
type input "Po Box 82561"
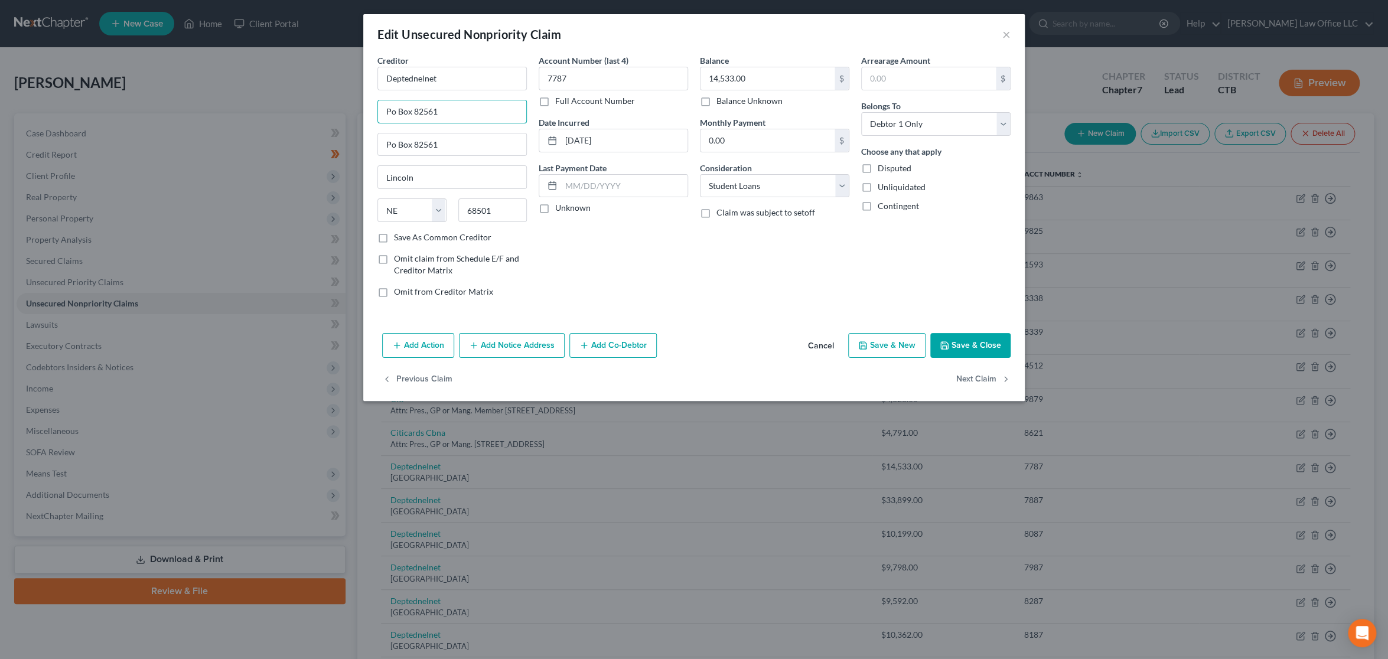
drag, startPoint x: 445, startPoint y: 112, endPoint x: 295, endPoint y: 112, distance: 150.6
click at [295, 112] on div "Edit Unsecured Nonpriority Claim × Creditor * Deptednelnet Po Box 82561 Po Box …" at bounding box center [694, 329] width 1388 height 659
paste input "Attn: Pres., GP or Mang. Member"
type input "Attn: Pres., GP or Mang. Member"
click at [979, 381] on button "Next Claim" at bounding box center [983, 379] width 54 height 25
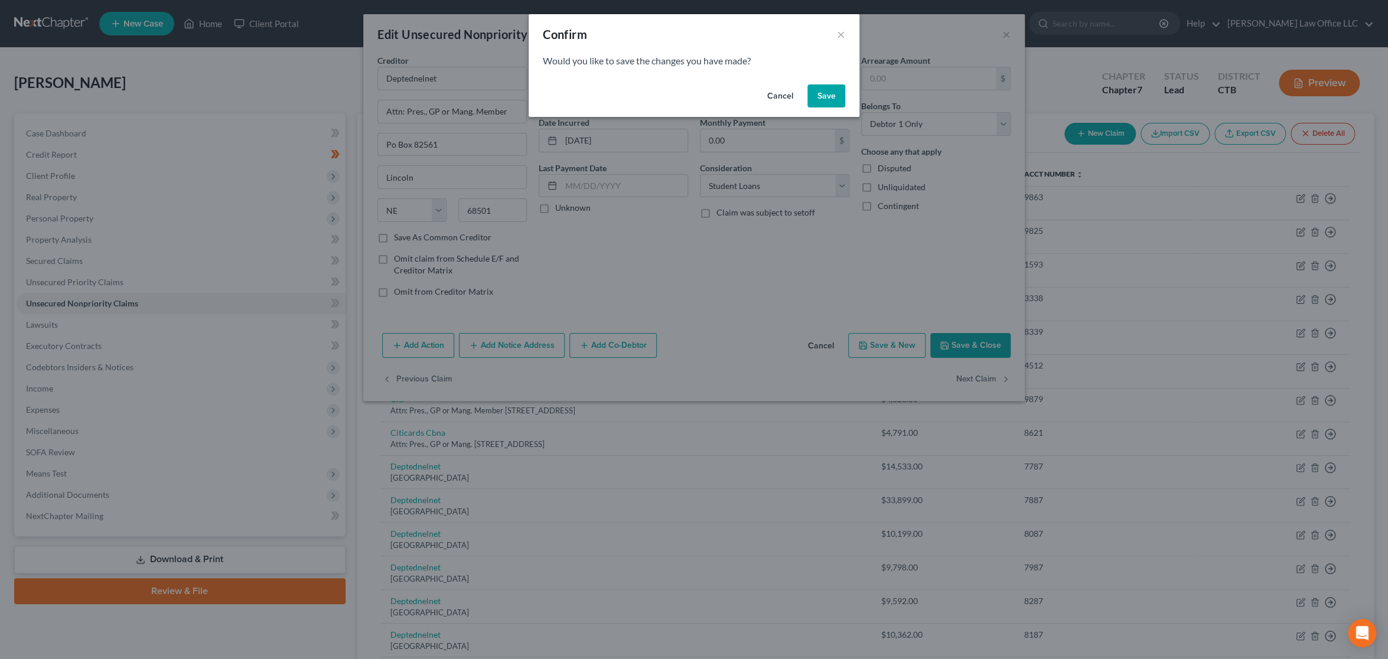
click at [825, 92] on button "Save" at bounding box center [826, 96] width 38 height 24
type input "0"
select select "30"
select select "17"
select select "0"
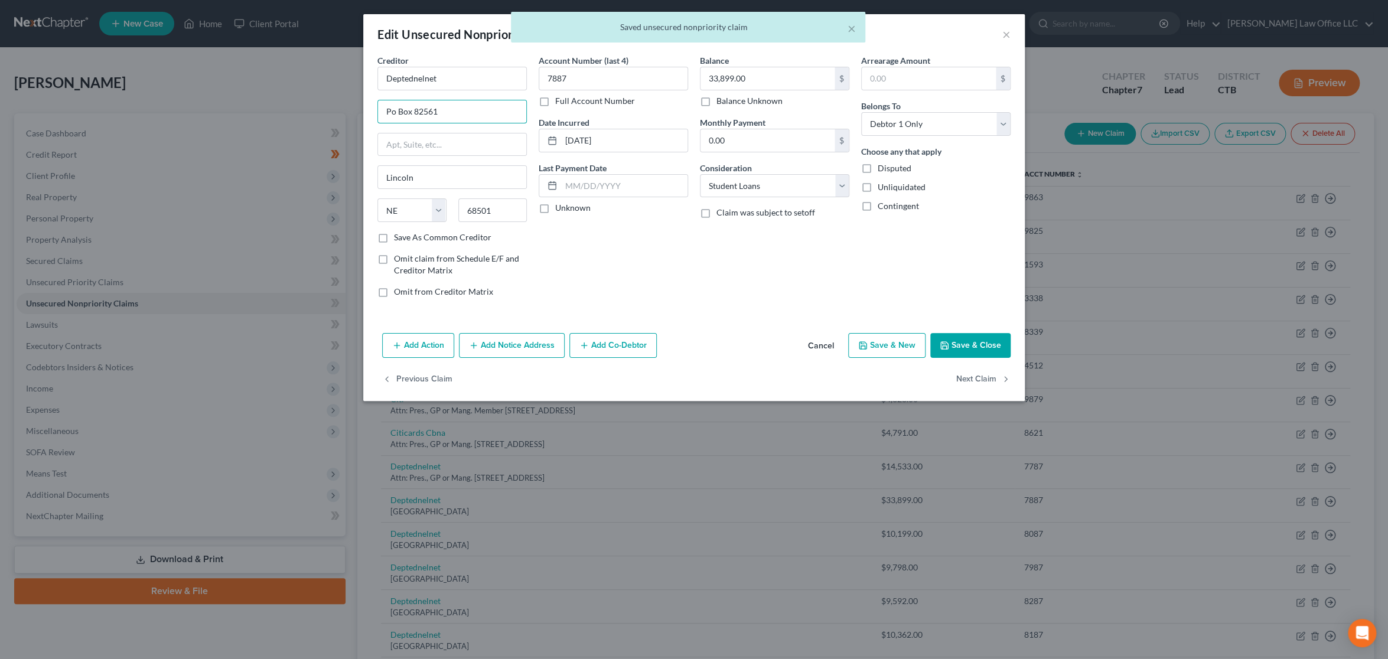
drag, startPoint x: 454, startPoint y: 107, endPoint x: 262, endPoint y: 106, distance: 191.4
click at [262, 106] on div "Edit Unsecured Nonpriority Claim × Creditor * Deptednelnet Po Box 82561 Lincoln…" at bounding box center [694, 329] width 1388 height 659
click at [457, 145] on input "text" at bounding box center [452, 144] width 148 height 22
paste input "Po Box 82561"
type input "Po Box 82561"
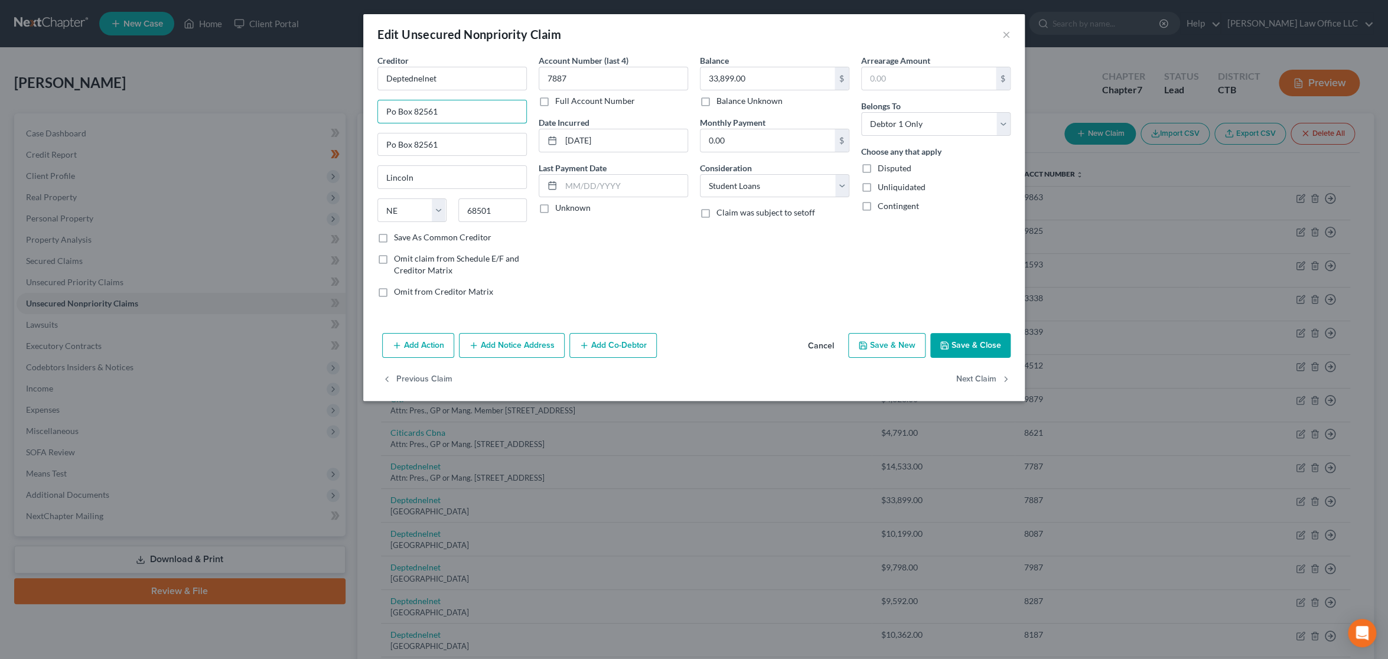
drag, startPoint x: 459, startPoint y: 113, endPoint x: 350, endPoint y: 108, distance: 108.8
click at [350, 108] on div "Edit Unsecured Nonpriority Claim × Creditor * Deptednelnet Po Box 82561 Po Box …" at bounding box center [694, 329] width 1388 height 659
paste input "Attn: Pres., GP or Mang. Member"
type input "Attn: Pres., GP or Mang. Member"
click at [979, 375] on button "Next Claim" at bounding box center [983, 379] width 54 height 25
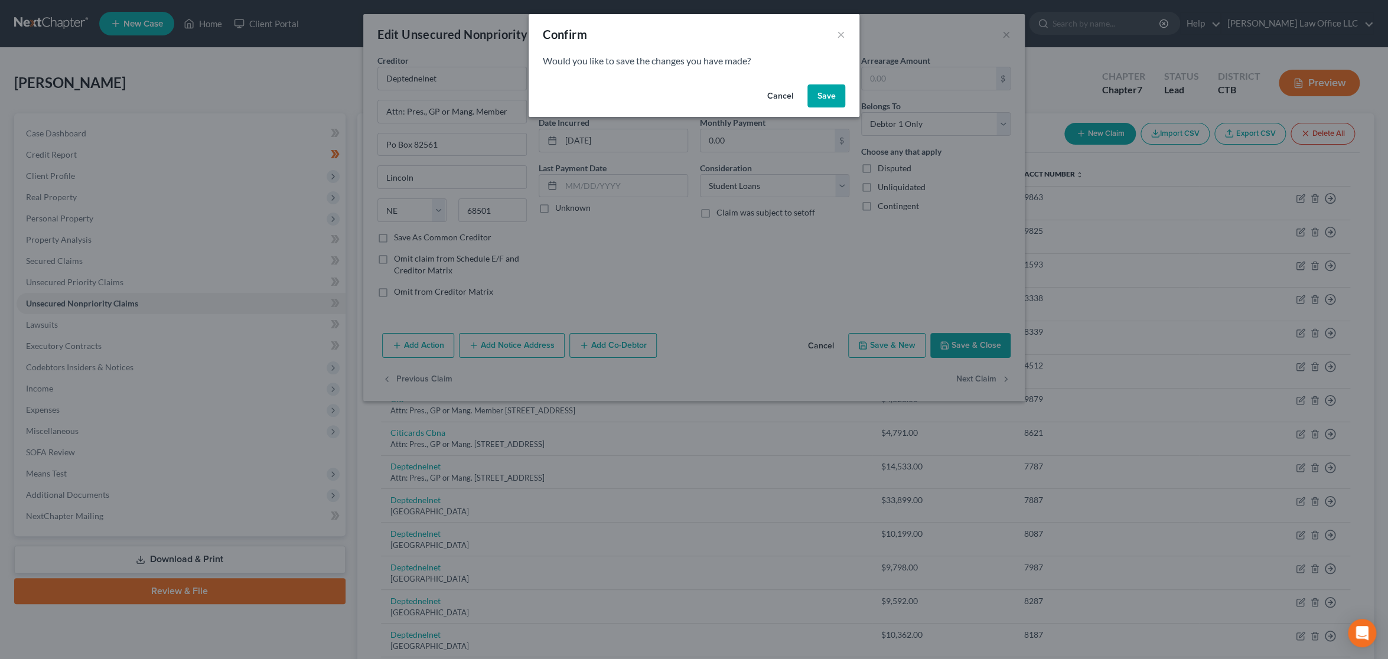
click at [818, 99] on button "Save" at bounding box center [826, 96] width 38 height 24
type input "0"
select select "30"
select select "17"
select select "0"
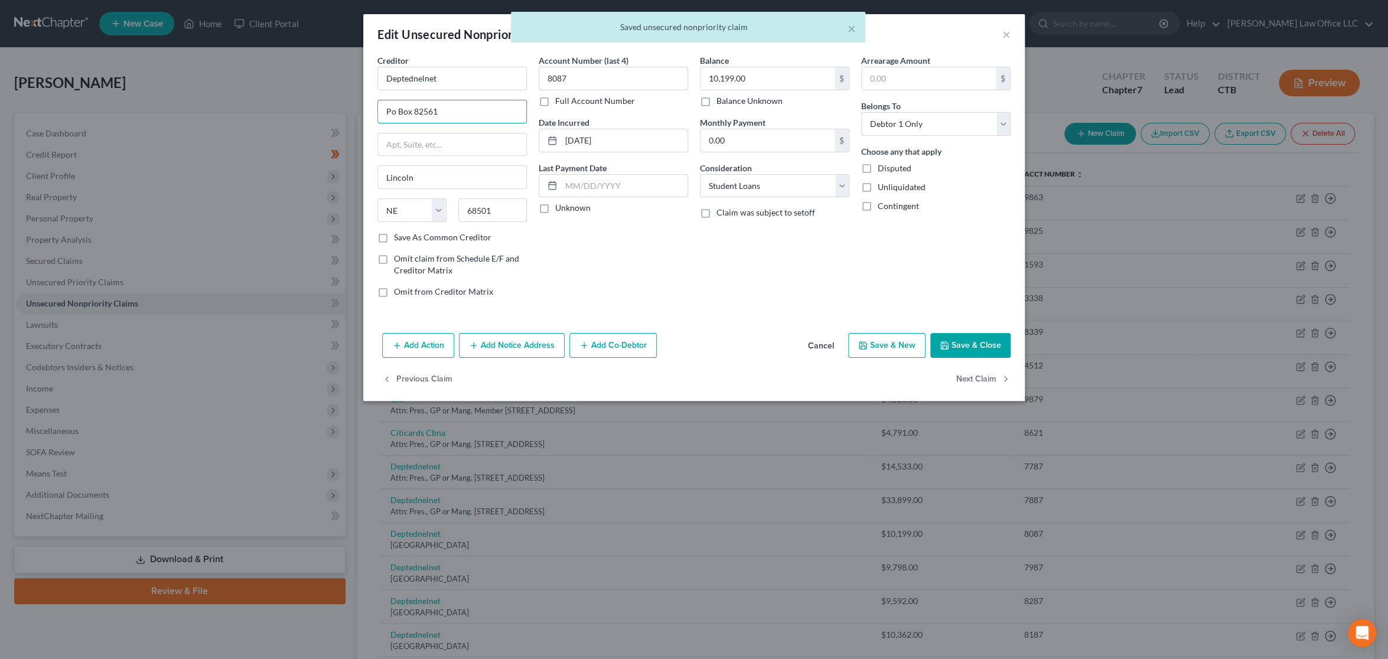
drag, startPoint x: 462, startPoint y: 106, endPoint x: 364, endPoint y: 105, distance: 98.6
click at [364, 105] on div "Creditor * Deptednelnet Po Box 82561 Lincoln State AL AK AR AZ CA CO CT DE DC F…" at bounding box center [693, 191] width 661 height 274
click at [400, 148] on input "text" at bounding box center [452, 144] width 148 height 22
paste input "Po Box 82561"
type input "Po Box 82561"
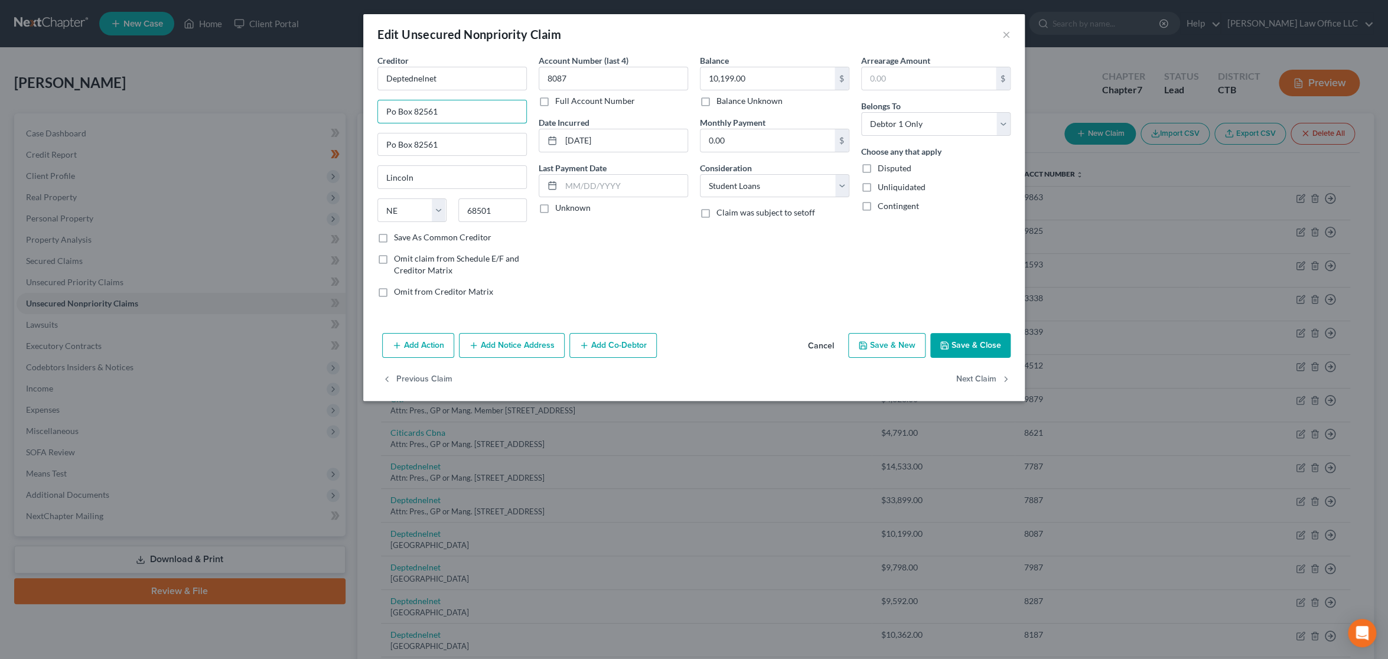
drag, startPoint x: 485, startPoint y: 109, endPoint x: 347, endPoint y: 109, distance: 138.2
click at [347, 109] on div "Edit Unsecured Nonpriority Claim × Creditor * Deptednelnet Po Box 82561 Po Box …" at bounding box center [694, 329] width 1388 height 659
paste input "Attn: Pres., GP or Mang. Member"
type input "Attn: Pres., GP or Mang. Member"
click at [977, 374] on button "Next Claim" at bounding box center [983, 379] width 54 height 25
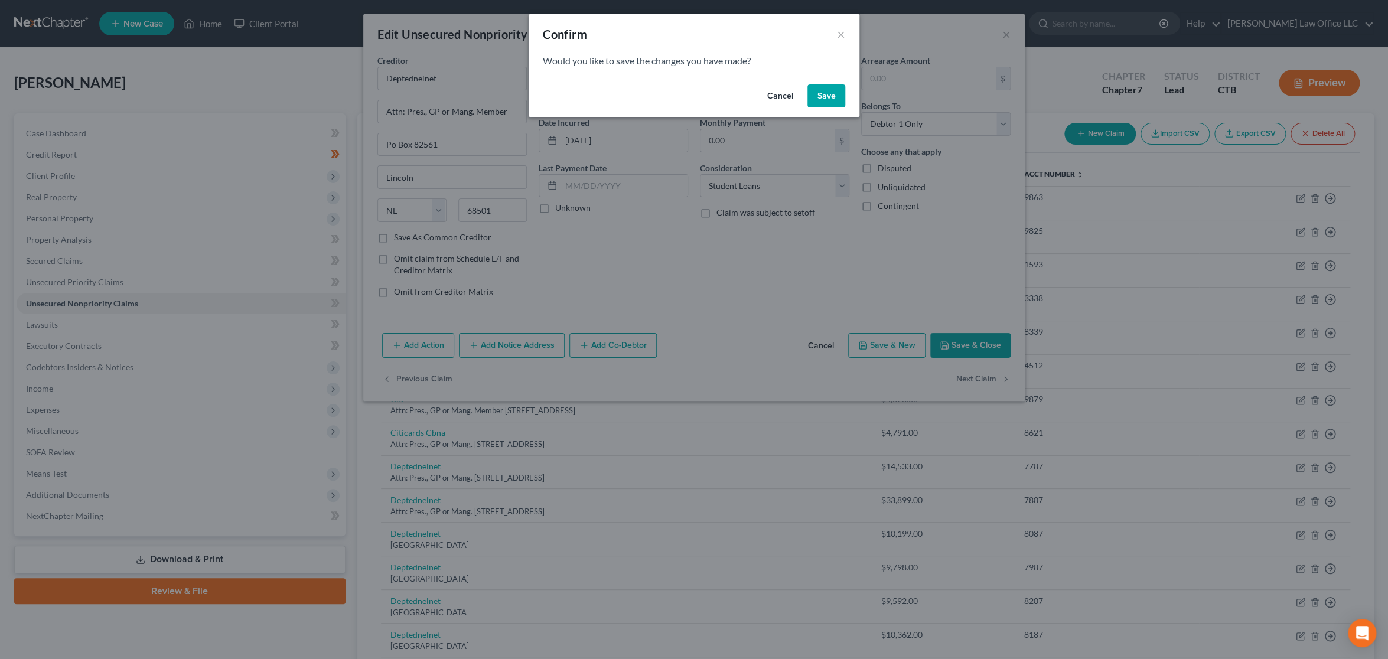
click at [831, 97] on button "Save" at bounding box center [826, 96] width 38 height 24
type input "0"
select select "30"
select select "17"
select select "0"
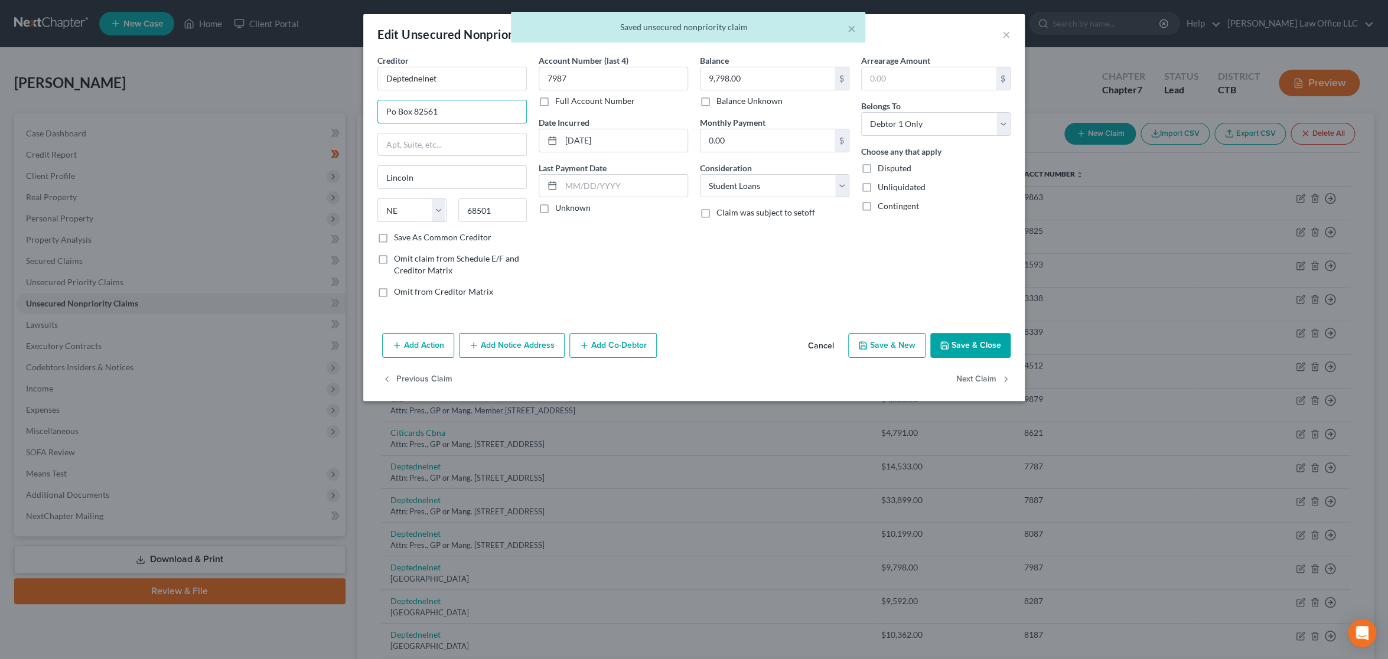
drag, startPoint x: 477, startPoint y: 103, endPoint x: 347, endPoint y: 104, distance: 129.4
click at [347, 104] on div "Edit Unsecured Nonpriority Claim × Creditor * Deptednelnet Po Box 82561 Lincoln…" at bounding box center [694, 329] width 1388 height 659
click at [407, 142] on input "text" at bounding box center [452, 144] width 148 height 22
paste input "Po Box 82561"
type input "Po Box 82561"
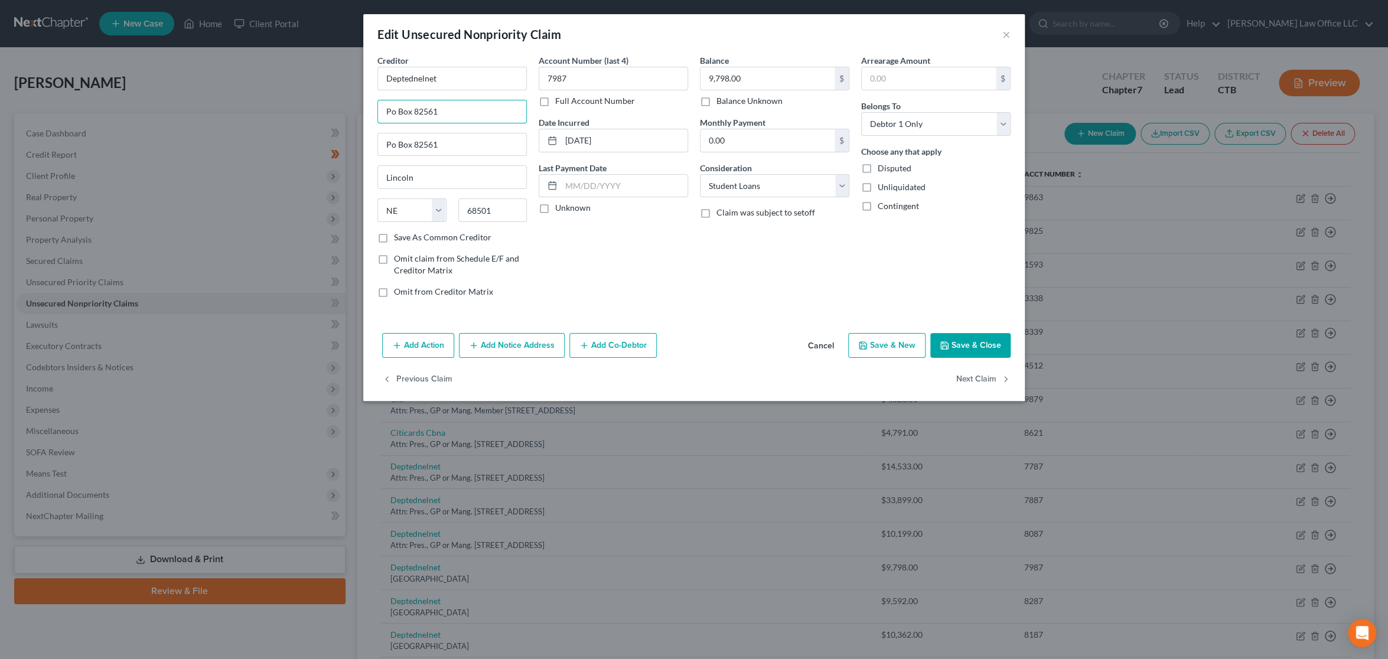
drag, startPoint x: 492, startPoint y: 111, endPoint x: 333, endPoint y: 110, distance: 158.9
click at [333, 110] on div "Edit Unsecured Nonpriority Claim × Creditor * Deptednelnet Po Box 82561 Po Box …" at bounding box center [694, 329] width 1388 height 659
paste input "Attn: Pres., GP or Mang. Member"
type input "Attn: Pres., GP or Mang. Member"
click at [997, 373] on button "Next Claim" at bounding box center [983, 379] width 54 height 25
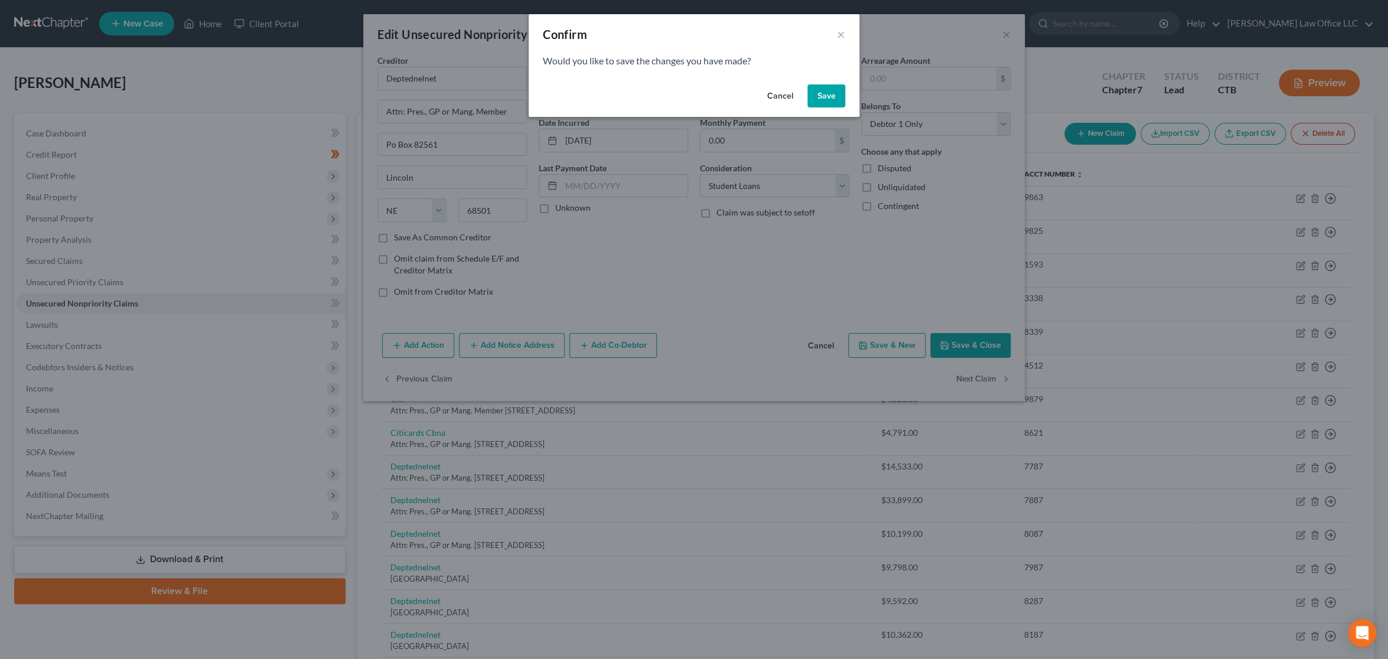
click at [820, 95] on button "Save" at bounding box center [826, 96] width 38 height 24
type input "0"
select select "30"
select select "17"
select select "0"
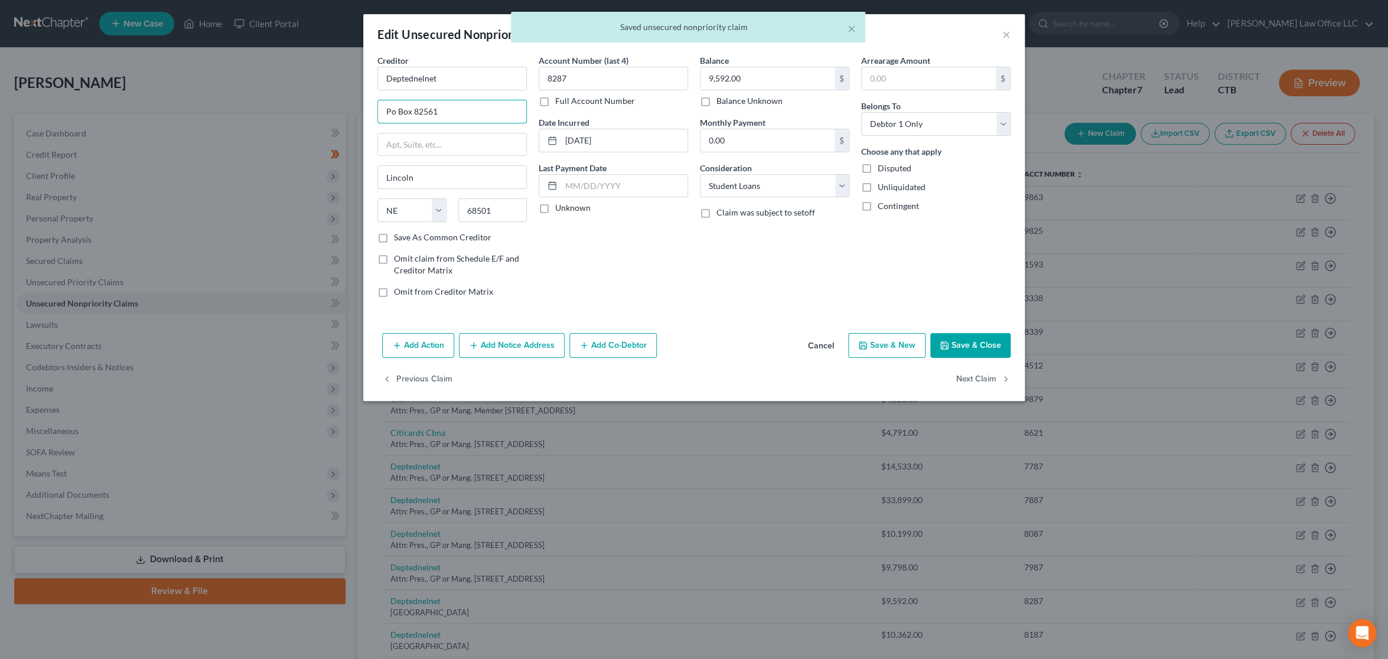
drag, startPoint x: 490, startPoint y: 107, endPoint x: 331, endPoint y: 103, distance: 158.9
click at [331, 103] on div "Edit Unsecured Nonpriority Claim × Creditor * Deptednelnet Po Box 82561 Lincoln…" at bounding box center [694, 329] width 1388 height 659
click at [410, 147] on input "text" at bounding box center [452, 144] width 148 height 22
paste input "Po Box 82561"
type input "Po Box 82561"
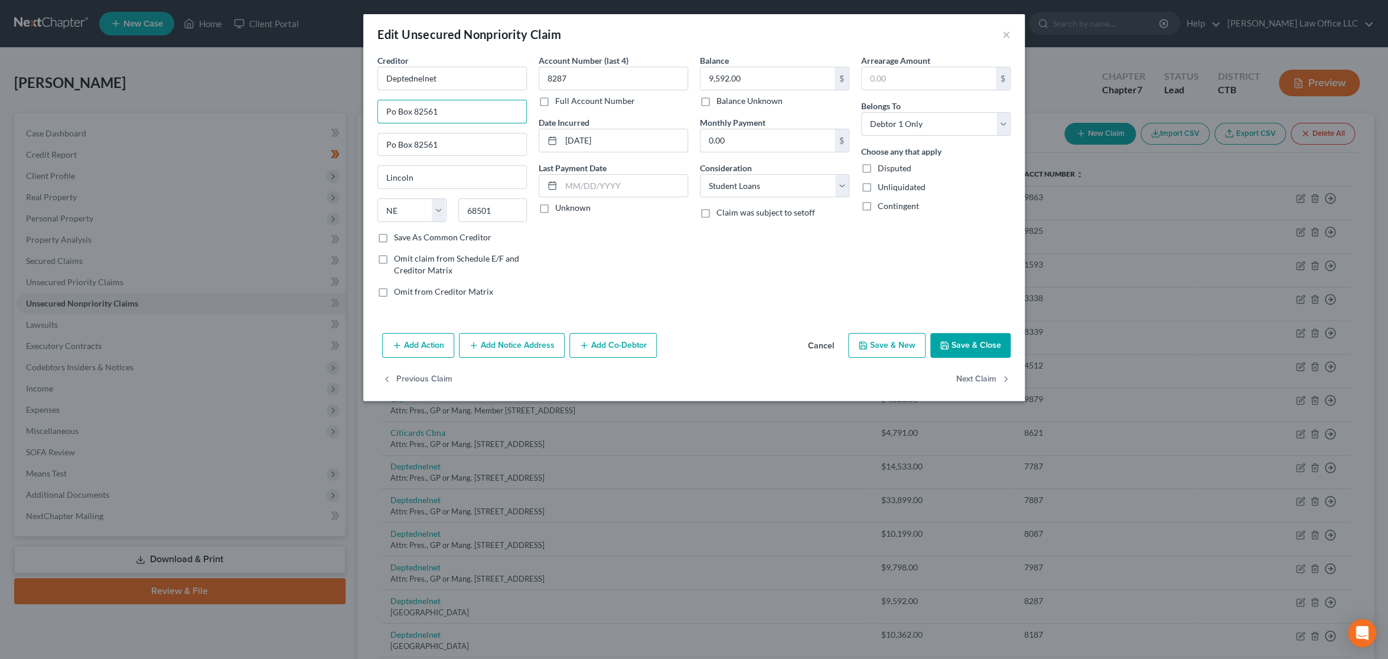
drag, startPoint x: 477, startPoint y: 112, endPoint x: 335, endPoint y: 114, distance: 141.8
click at [335, 114] on div "Edit Unsecured Nonpriority Claim × Creditor * Deptednelnet Po Box 82561 Po Box …" at bounding box center [694, 329] width 1388 height 659
paste input "Attn: Pres., GP or Mang. Member"
type input "Attn: Pres., GP or Mang. Member"
click at [977, 379] on button "Next Claim" at bounding box center [983, 379] width 54 height 25
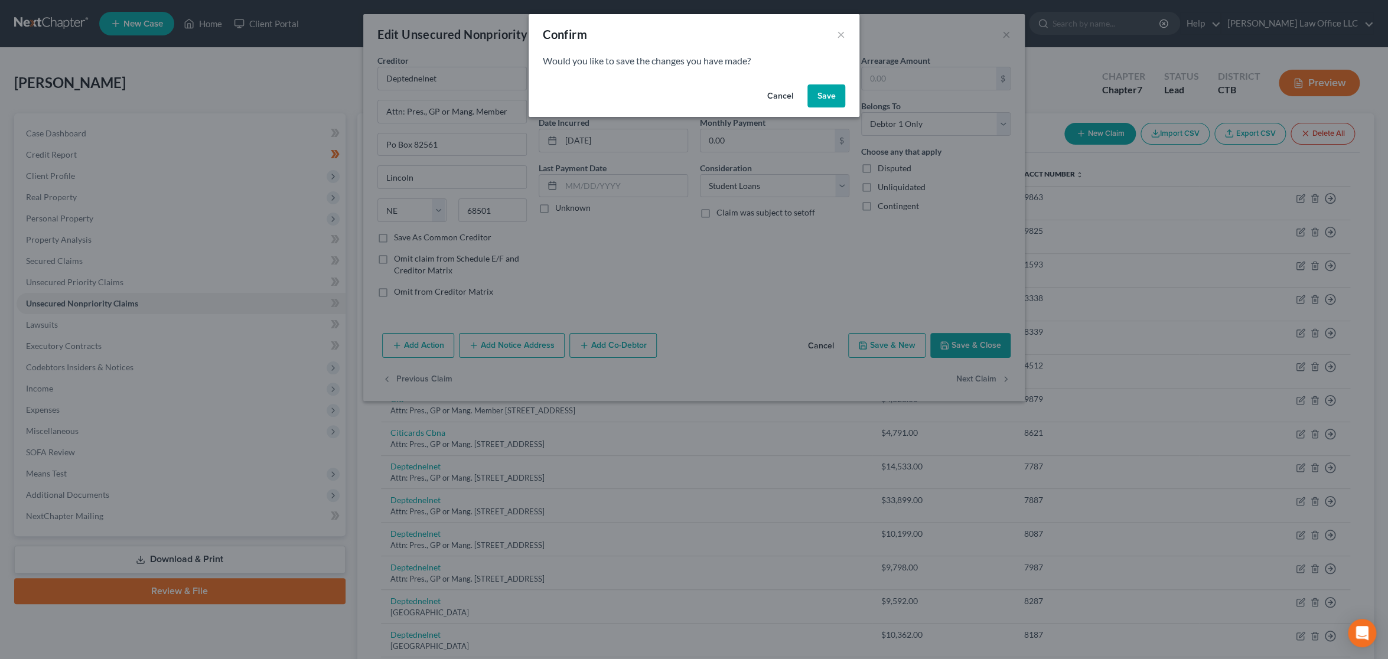
click at [838, 96] on button "Save" at bounding box center [826, 96] width 38 height 24
select select "30"
select select "17"
select select "0"
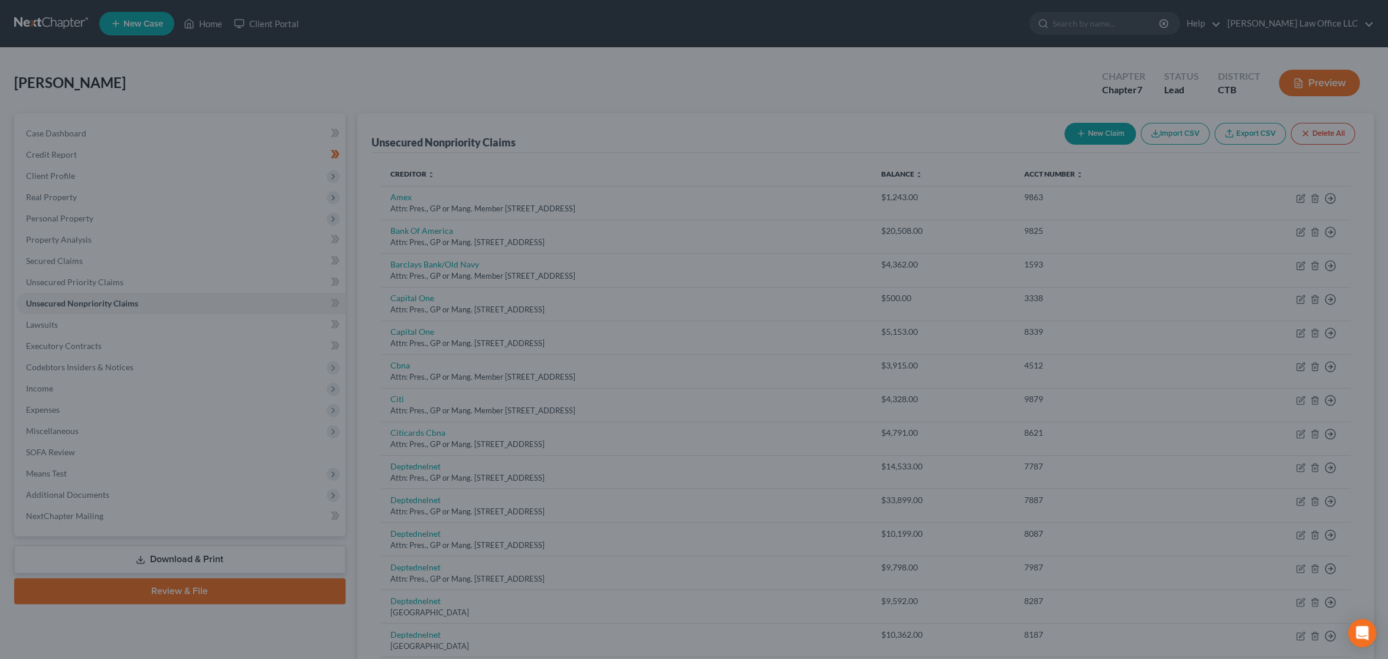
type input "0"
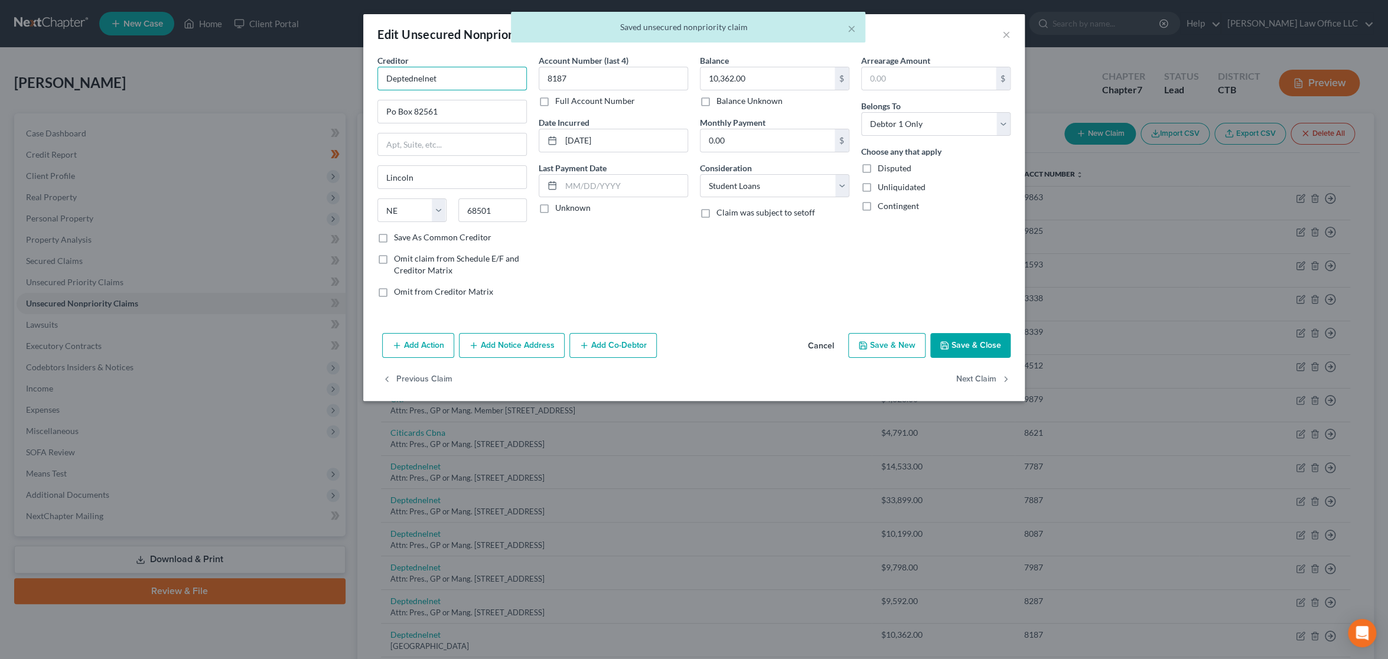
click at [468, 77] on input "Deptednelnet" at bounding box center [451, 79] width 149 height 24
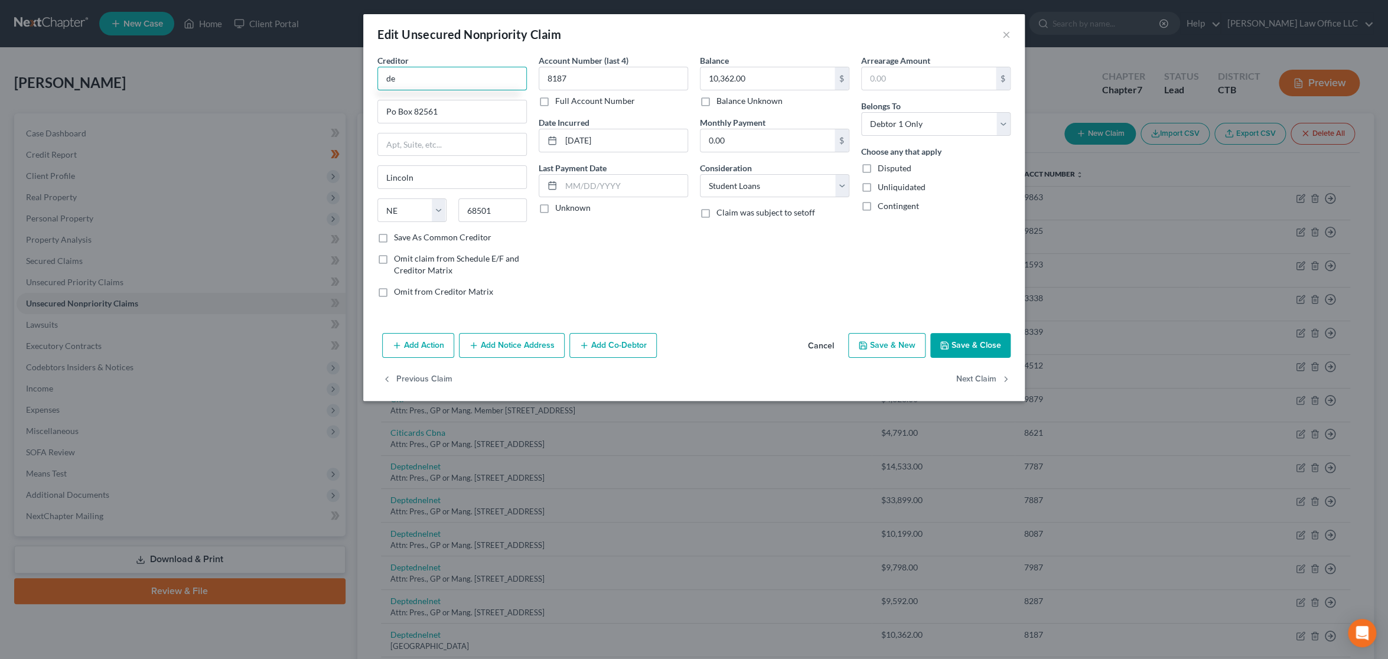
type input "d"
type input "deptend"
click at [413, 375] on button "Previous Claim" at bounding box center [417, 379] width 70 height 25
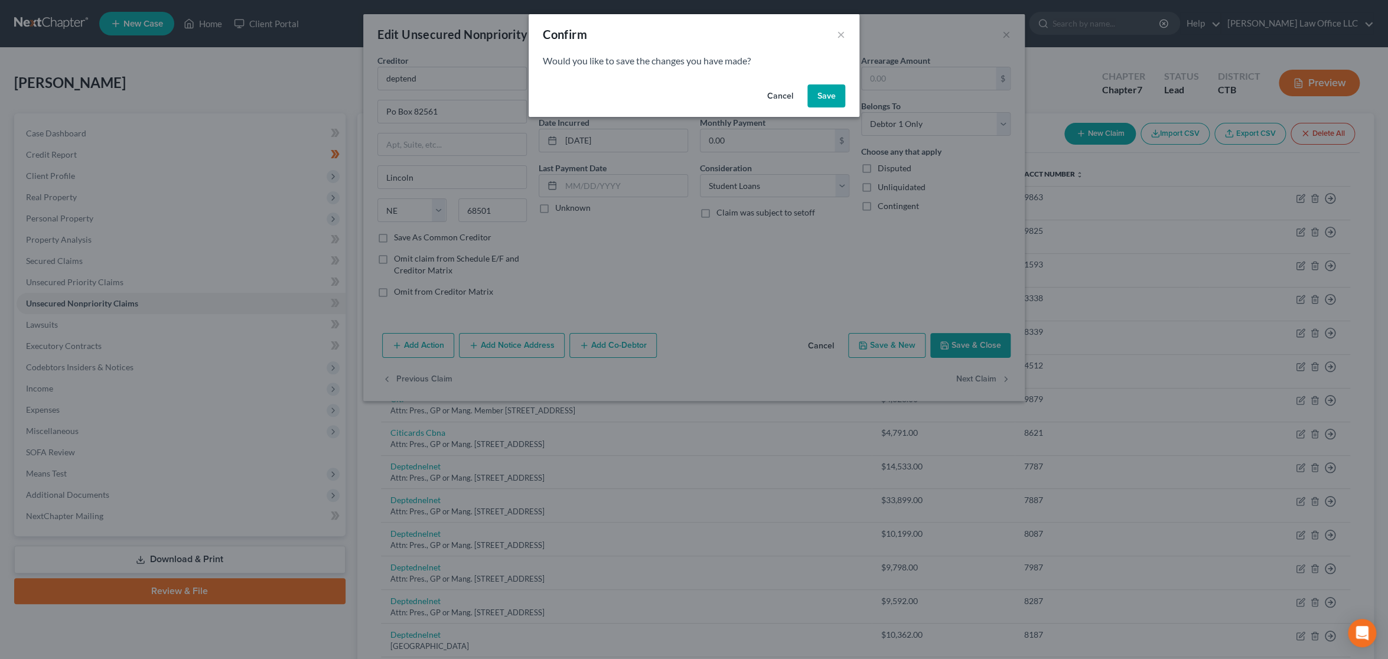
click at [781, 95] on button "Cancel" at bounding box center [780, 96] width 45 height 24
select select "30"
select select "17"
select select "0"
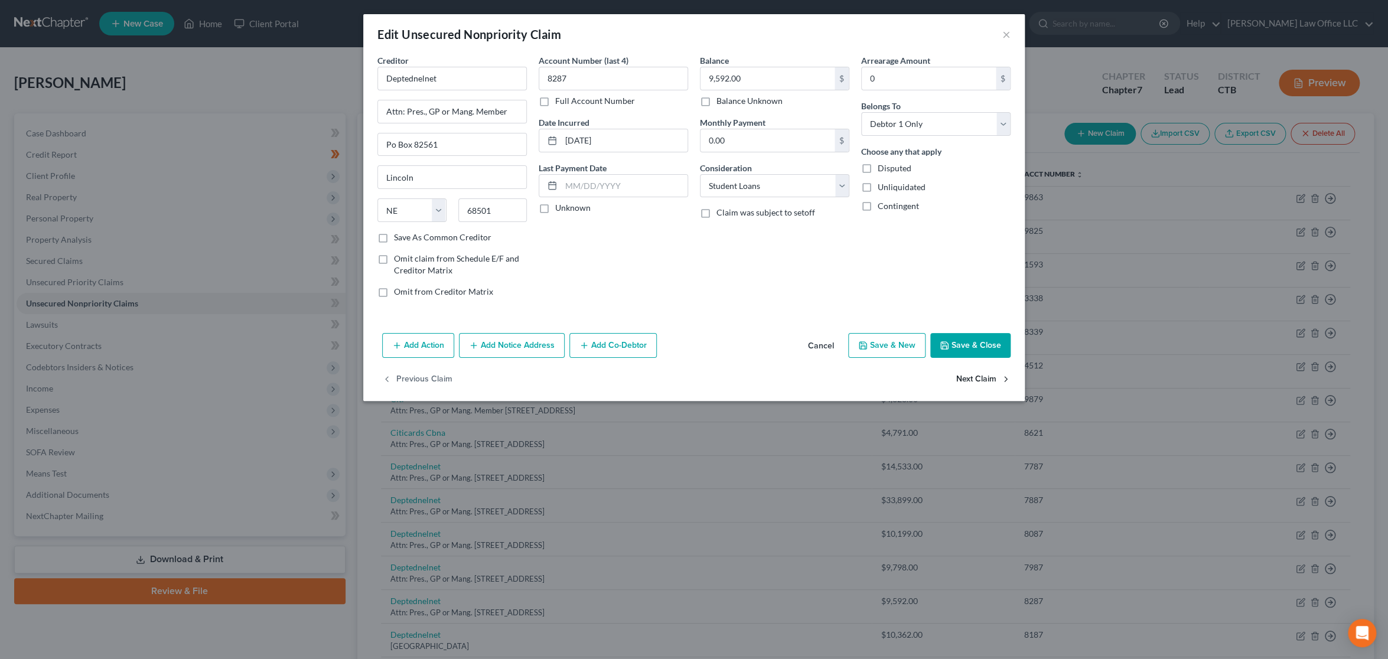
click at [990, 380] on button "Next Claim" at bounding box center [983, 379] width 54 height 25
select select "30"
select select "17"
select select "0"
drag, startPoint x: 442, startPoint y: 103, endPoint x: 322, endPoint y: 103, distance: 119.9
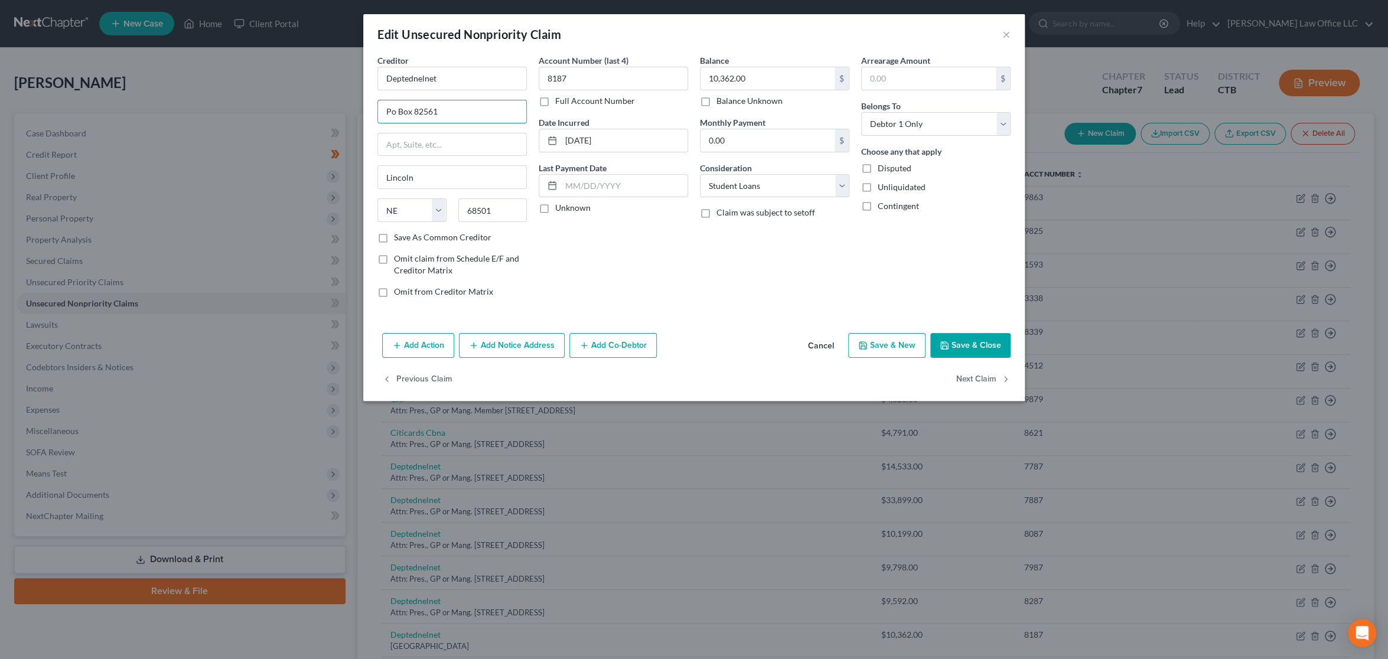
click at [322, 103] on div "Edit Unsecured Nonpriority Claim × Creditor * Deptednelnet Po Box 82561 Lincoln…" at bounding box center [694, 329] width 1388 height 659
click at [434, 135] on input "text" at bounding box center [452, 144] width 148 height 22
paste input "Po Box 82561"
type input "Po Box 82561"
drag, startPoint x: 446, startPoint y: 110, endPoint x: 331, endPoint y: 108, distance: 114.6
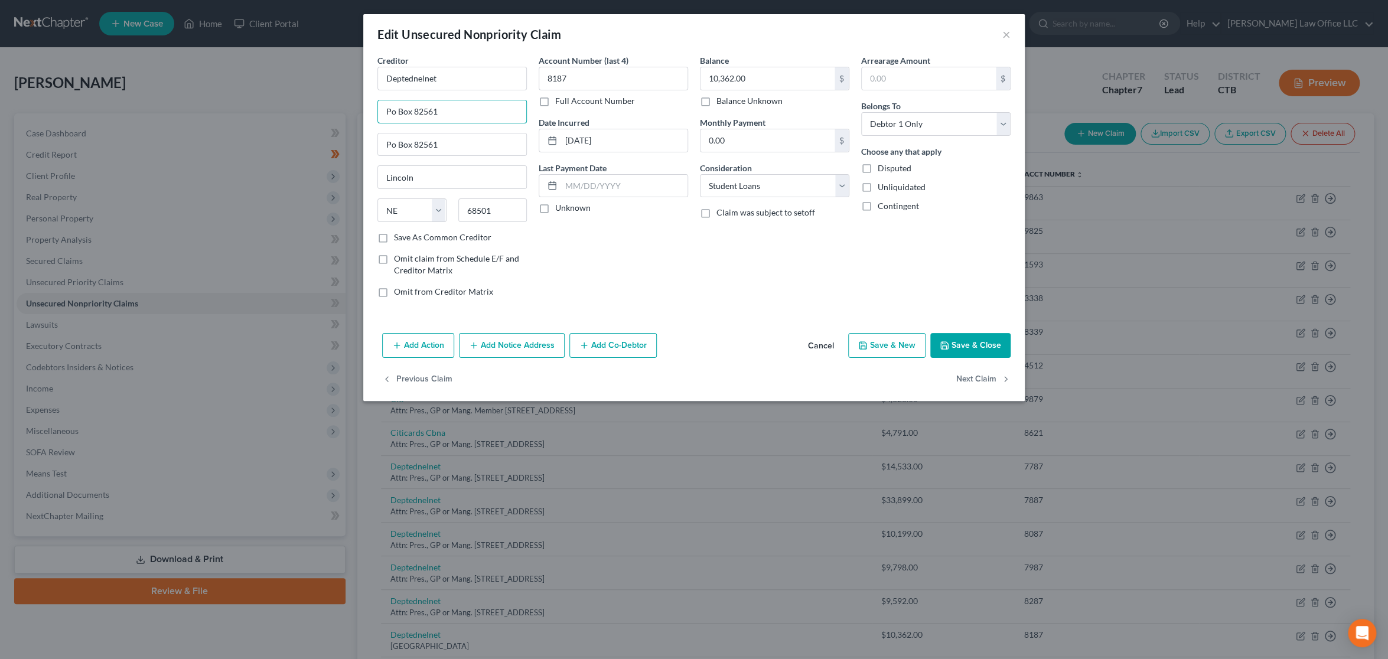
click at [331, 108] on div "Edit Unsecured Nonpriority Claim × Creditor * Deptednelnet Po Box 82561 Po Box …" at bounding box center [694, 329] width 1388 height 659
paste input "Attn: Pres., GP or Mang. Member"
type input "Attn: Pres., GP or Mang. Member"
click at [394, 236] on label "Save As Common Creditor" at bounding box center [442, 238] width 97 height 12
click at [399, 236] on input "Save As Common Creditor" at bounding box center [403, 236] width 8 height 8
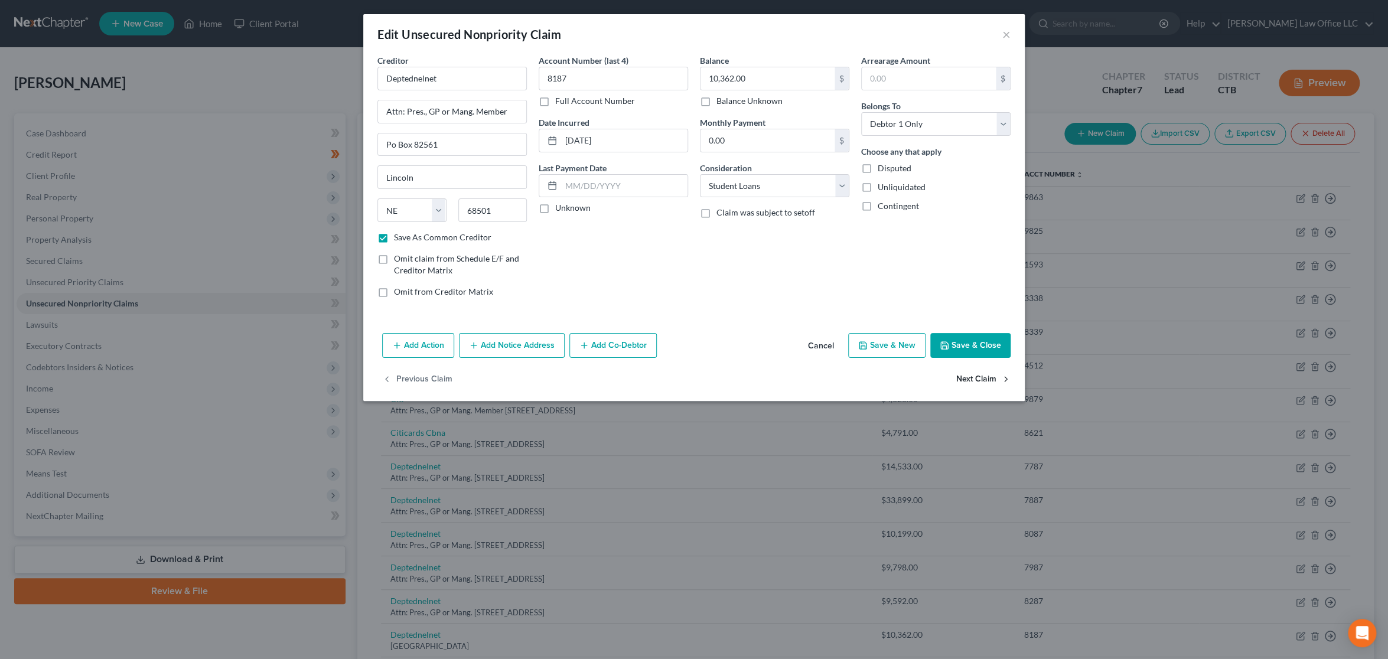
click at [967, 383] on button "Next Claim" at bounding box center [983, 379] width 54 height 25
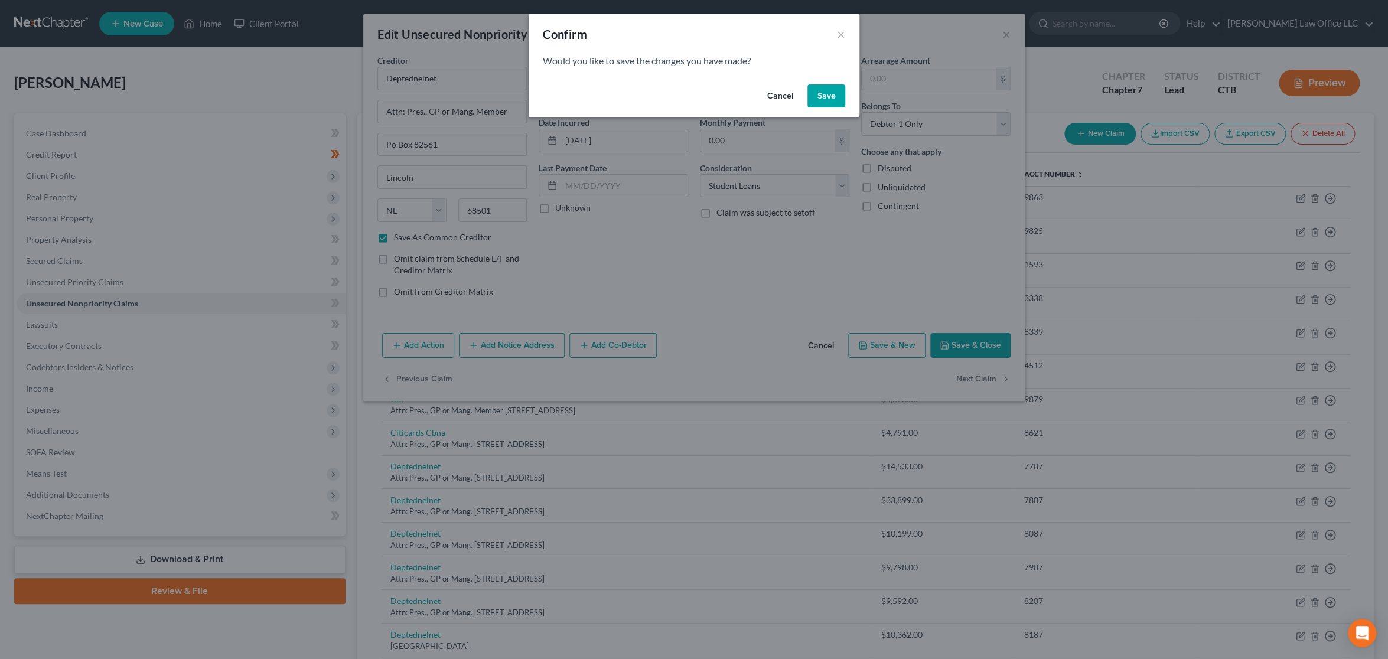
click at [823, 100] on button "Save" at bounding box center [826, 96] width 38 height 24
checkbox input "false"
select select "46"
select select "2"
select select "0"
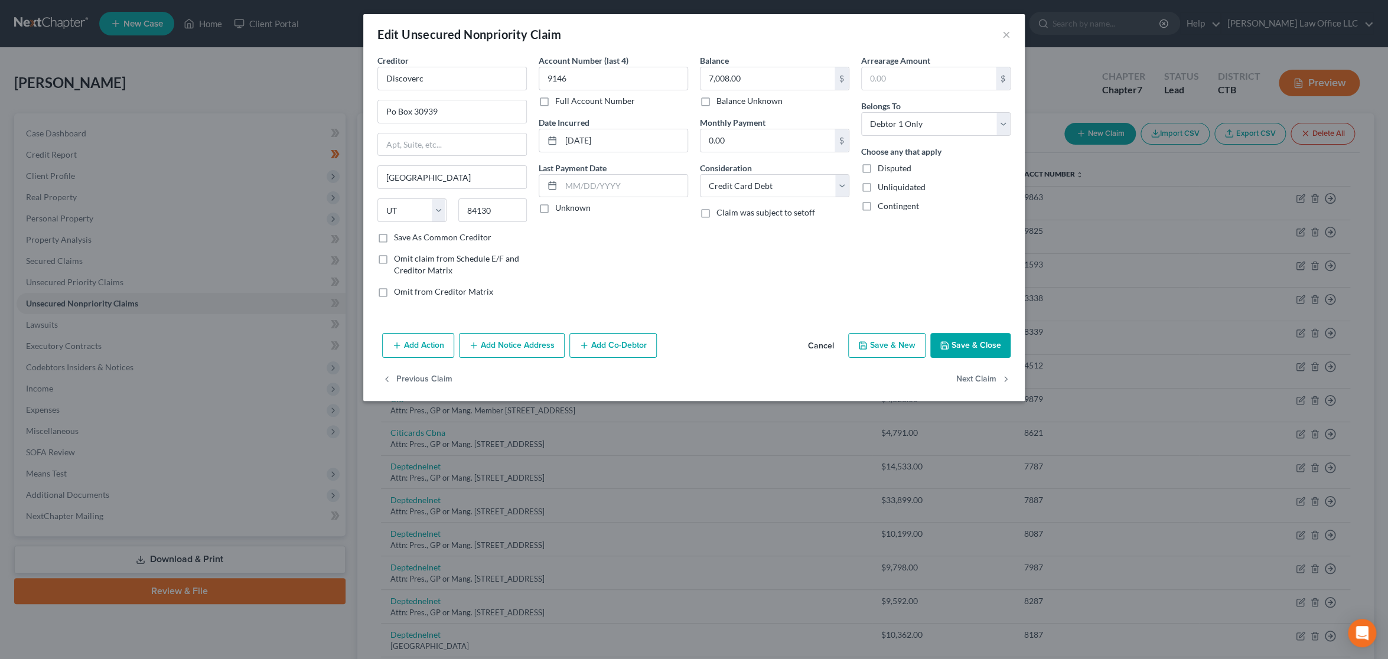
type input "0"
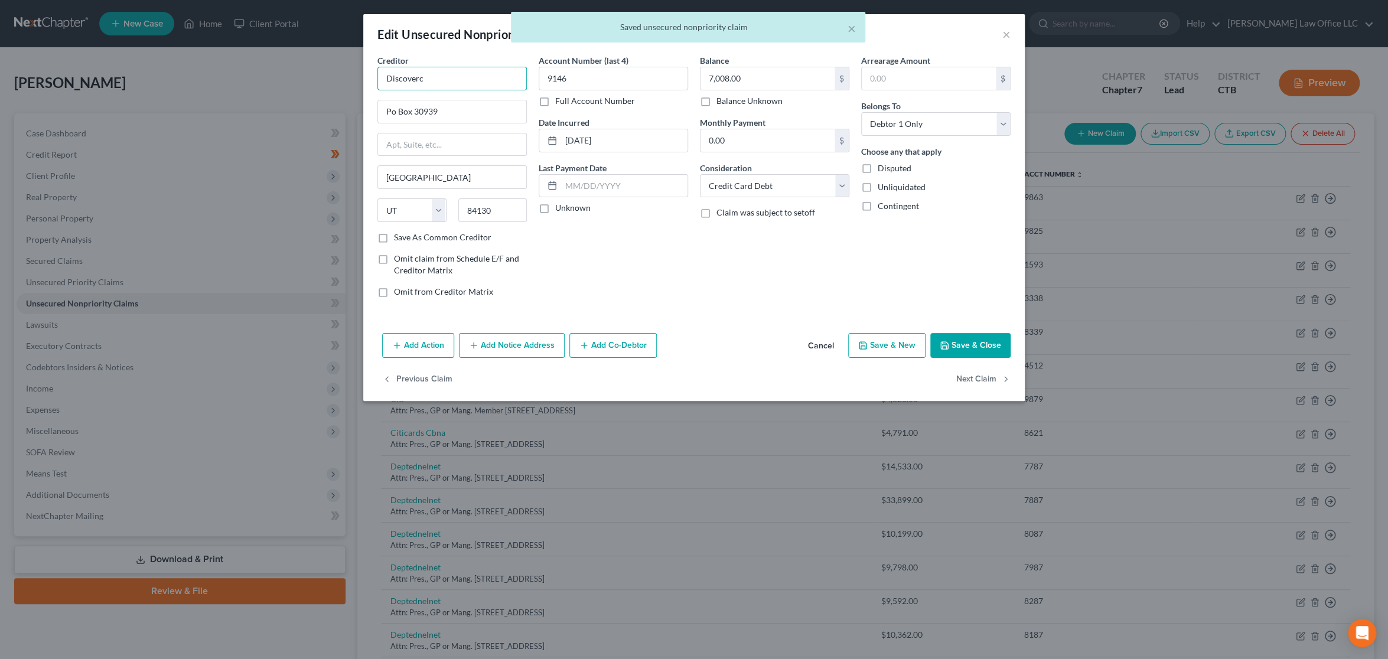
click at [478, 83] on input "Discoverc" at bounding box center [451, 79] width 149 height 24
drag, startPoint x: 482, startPoint y: 113, endPoint x: 302, endPoint y: 112, distance: 179.6
click at [302, 112] on div "Edit Unsecured Nonpriority Claim × Creditor * Discoverc Po Box 30939 Salt Lake …" at bounding box center [694, 329] width 1388 height 659
click at [403, 145] on input "text" at bounding box center [452, 144] width 148 height 22
paste input "Po Box 30939"
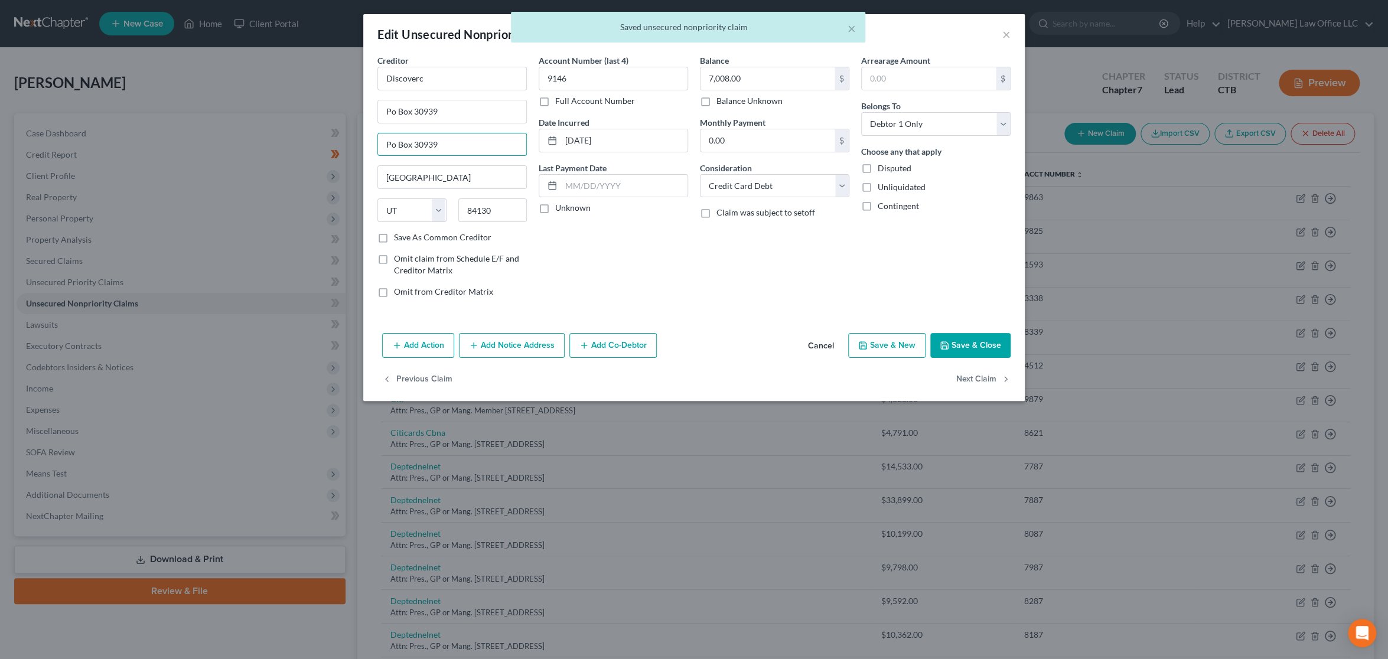
type input "Po Box 30939"
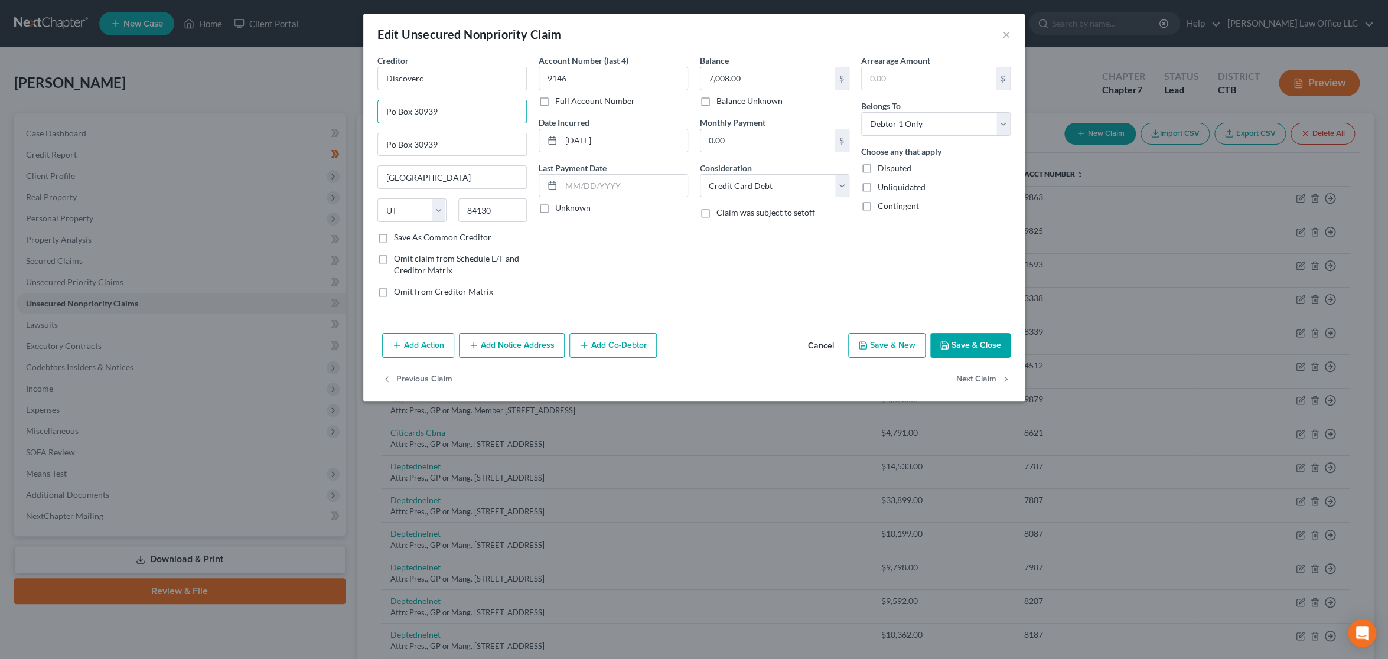
drag, startPoint x: 439, startPoint y: 107, endPoint x: 344, endPoint y: 109, distance: 95.1
click at [344, 109] on div "Edit Unsecured Nonpriority Claim × Creditor * Discoverc Po Box 30939 Po Box 309…" at bounding box center [694, 329] width 1388 height 659
paste input "Attn: Pres., GP or Mang. Member"
type input "Attn: Pres., GP or Mang. Member"
click at [980, 374] on button "Next Claim" at bounding box center [983, 379] width 54 height 25
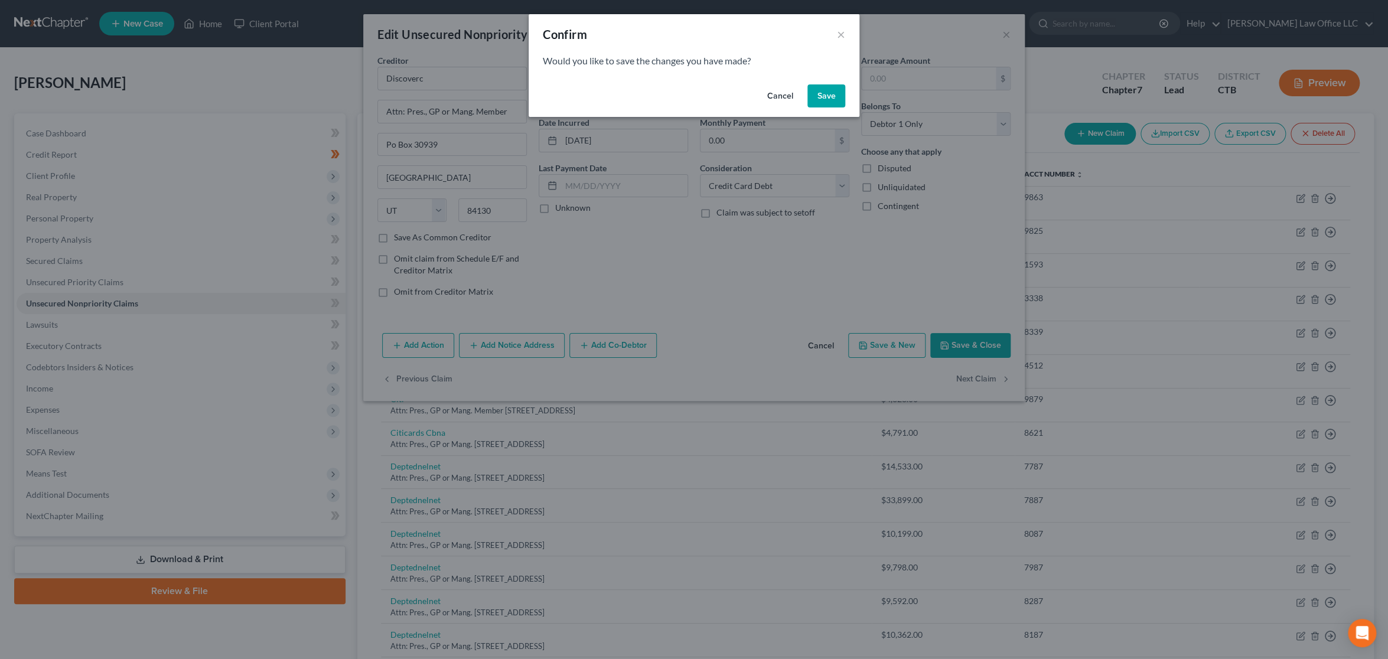
click at [843, 98] on button "Save" at bounding box center [826, 96] width 38 height 24
type input "0"
select select "7"
select select "0"
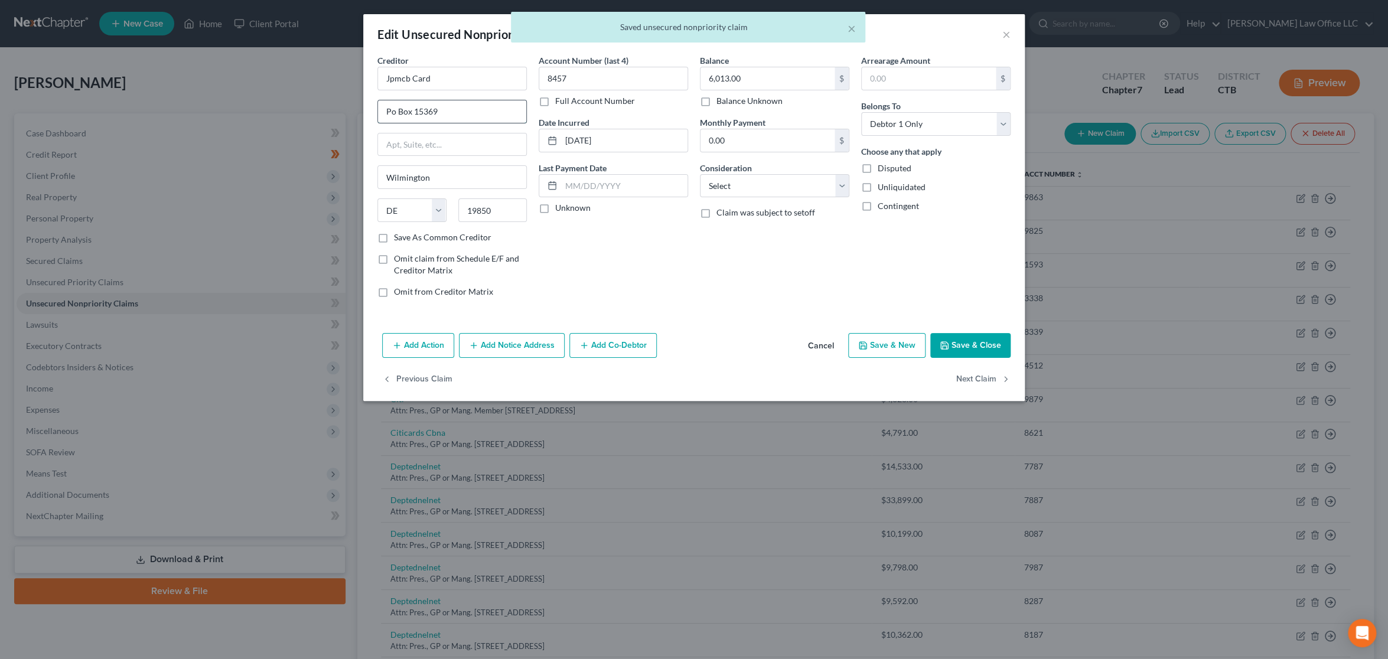
drag, startPoint x: 480, startPoint y: 115, endPoint x: 390, endPoint y: 113, distance: 89.8
click at [390, 113] on input "Po Box 15369" at bounding box center [452, 111] width 148 height 22
click at [506, 115] on input "Po Box 15369" at bounding box center [452, 111] width 148 height 22
drag, startPoint x: 455, startPoint y: 113, endPoint x: 323, endPoint y: 118, distance: 131.8
click at [323, 118] on div "Edit Unsecured Nonpriority Claim × Creditor * Jpmcb Card Po Box 15369 Wilmingto…" at bounding box center [694, 329] width 1388 height 659
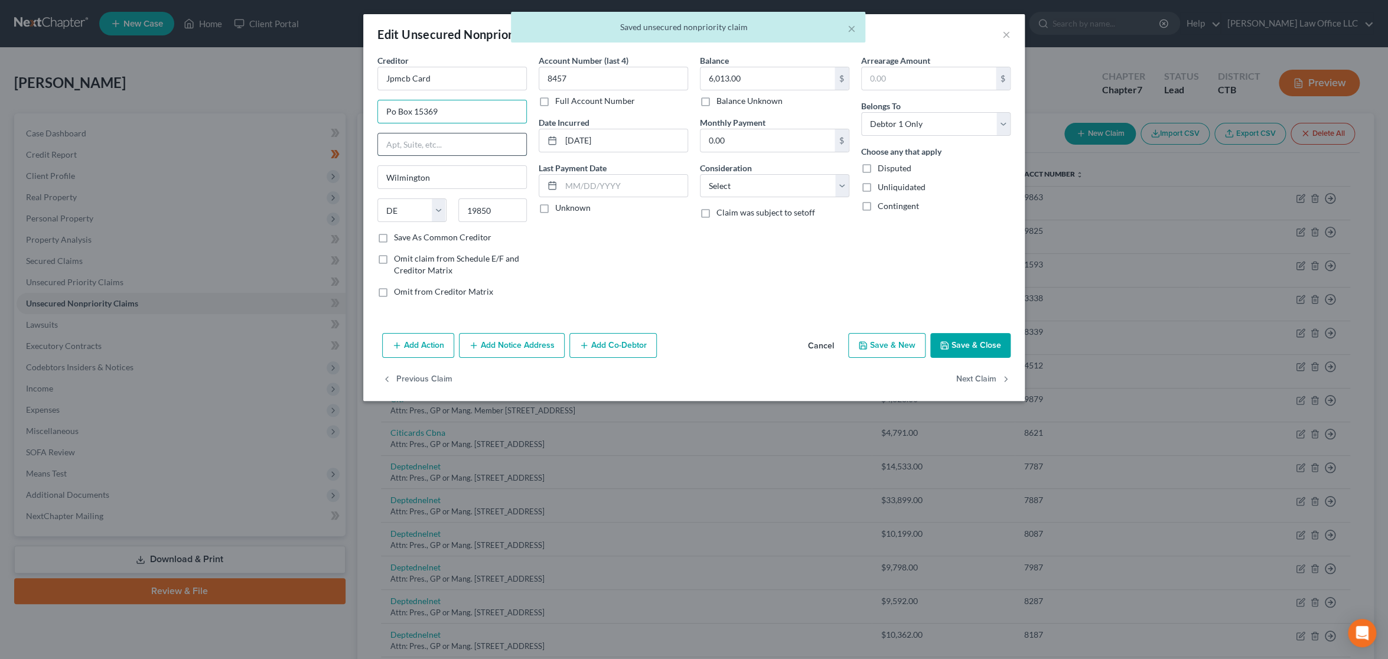
click at [400, 146] on input "text" at bounding box center [452, 144] width 148 height 22
paste input "Po Box 15369"
type input "Po Box 15369"
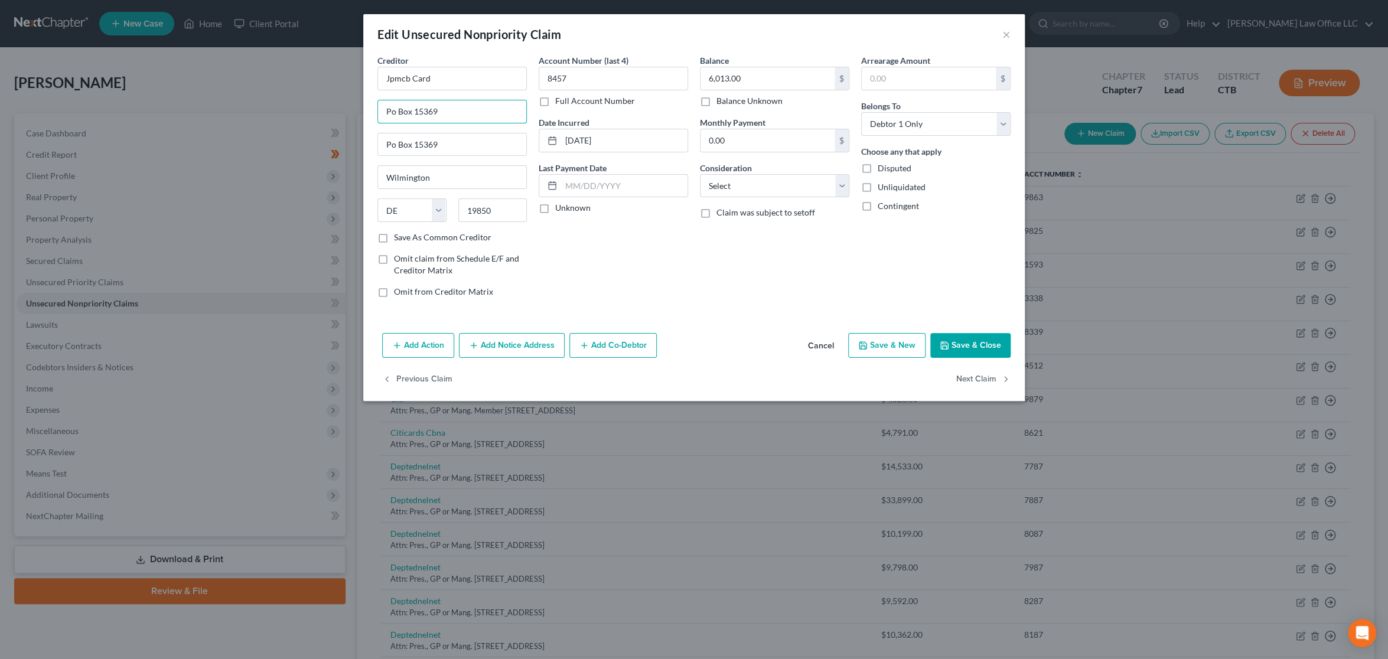
drag, startPoint x: 452, startPoint y: 109, endPoint x: 326, endPoint y: 109, distance: 126.4
click at [326, 109] on div "Edit Unsecured Nonpriority Claim × Creditor * Jpmcb Card Po Box 15369 Po Box 15…" at bounding box center [694, 329] width 1388 height 659
paste input "Attn: Pres., GP or Mang. Member"
type input "Attn: Pres., GP or Mang. Member"
click at [813, 187] on select "Select Cable / Satellite Services Collection Agency Credit Card Debt Debt Couns…" at bounding box center [774, 186] width 149 height 24
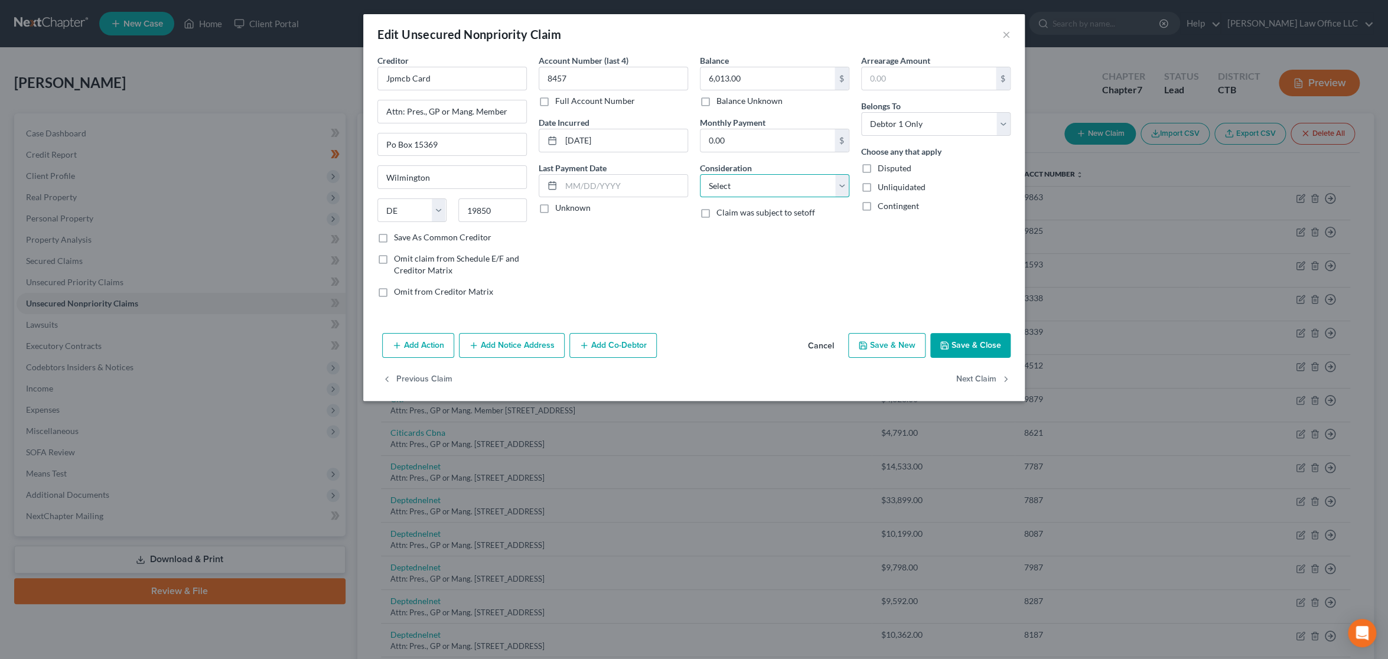
select select "2"
click at [700, 174] on select "Select Cable / Satellite Services Collection Agency Credit Card Debt Debt Couns…" at bounding box center [774, 186] width 149 height 24
click at [984, 382] on button "Next Claim" at bounding box center [983, 379] width 54 height 25
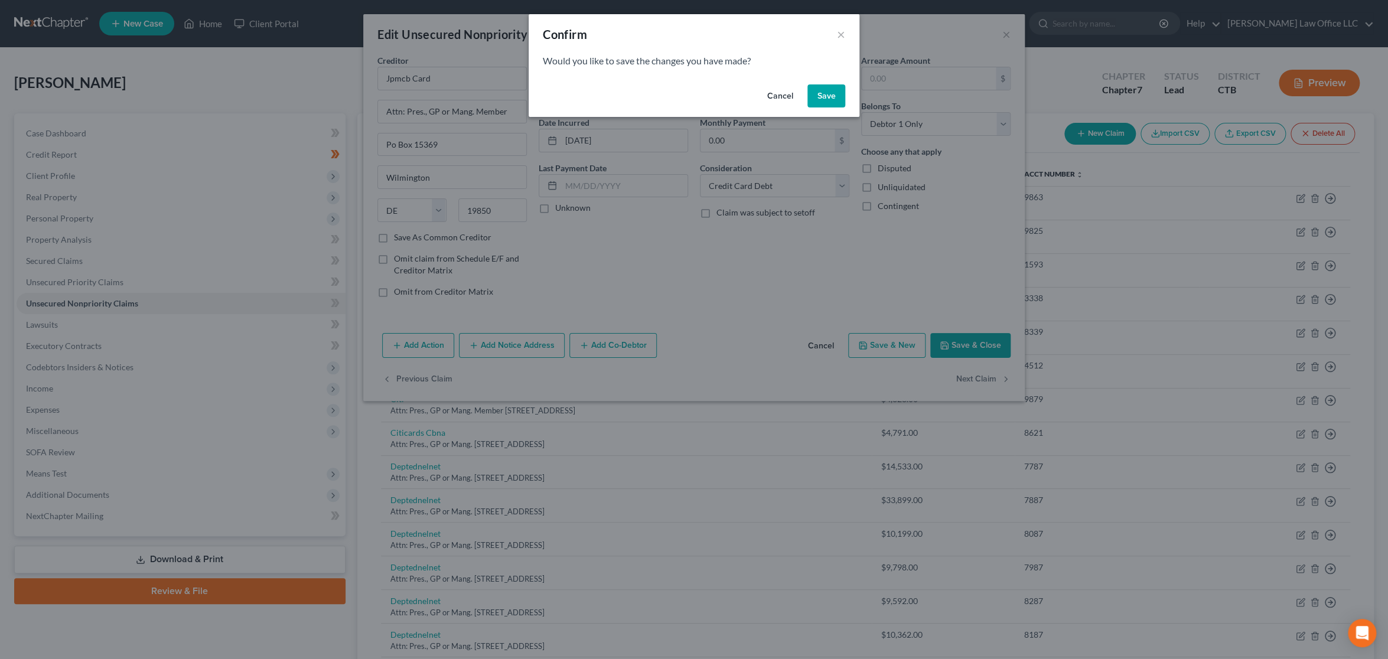
click at [827, 99] on button "Save" at bounding box center [826, 96] width 38 height 24
type input "0"
select select "6"
select select "2"
select select "0"
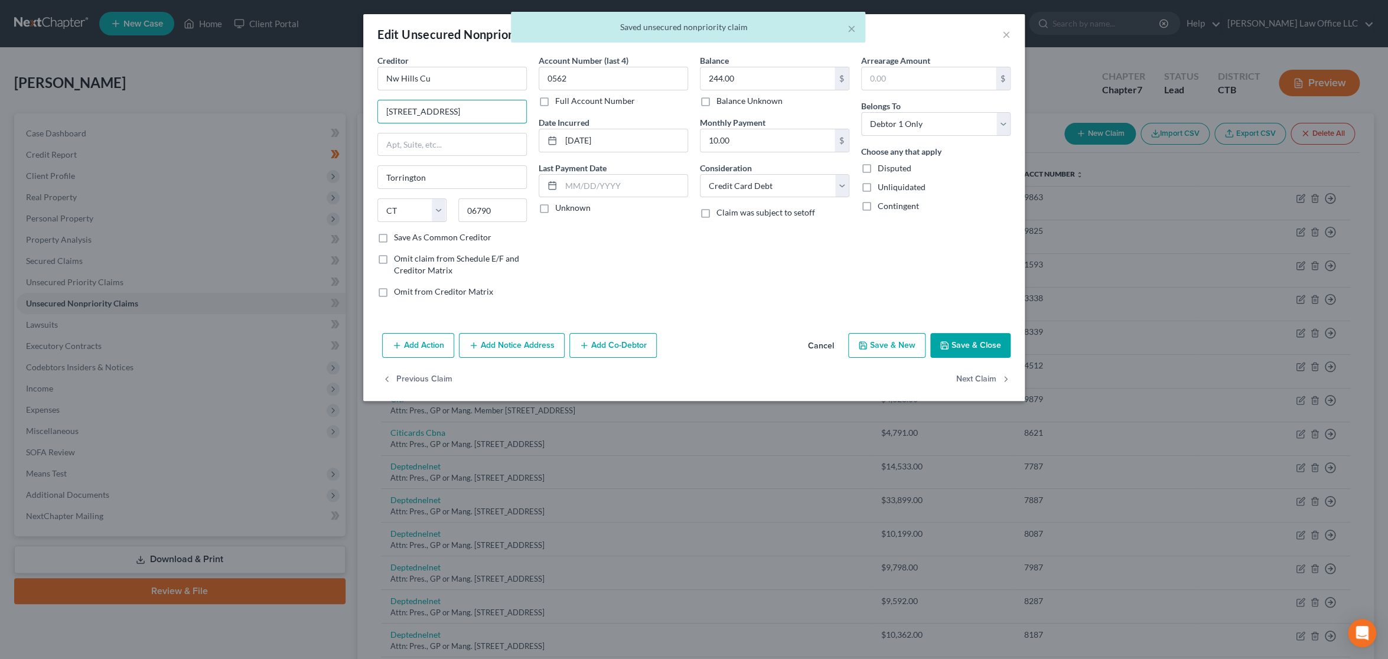
drag, startPoint x: 471, startPoint y: 112, endPoint x: 340, endPoint y: 115, distance: 131.8
click at [340, 115] on div "Edit Unsecured Nonpriority Claim × Creditor * Nw Hills Cu 339 North Elm St Torr…" at bounding box center [694, 329] width 1388 height 659
click at [433, 149] on input "text" at bounding box center [452, 144] width 148 height 22
paste input "339 North Elm St"
type input "339 North Elm St"
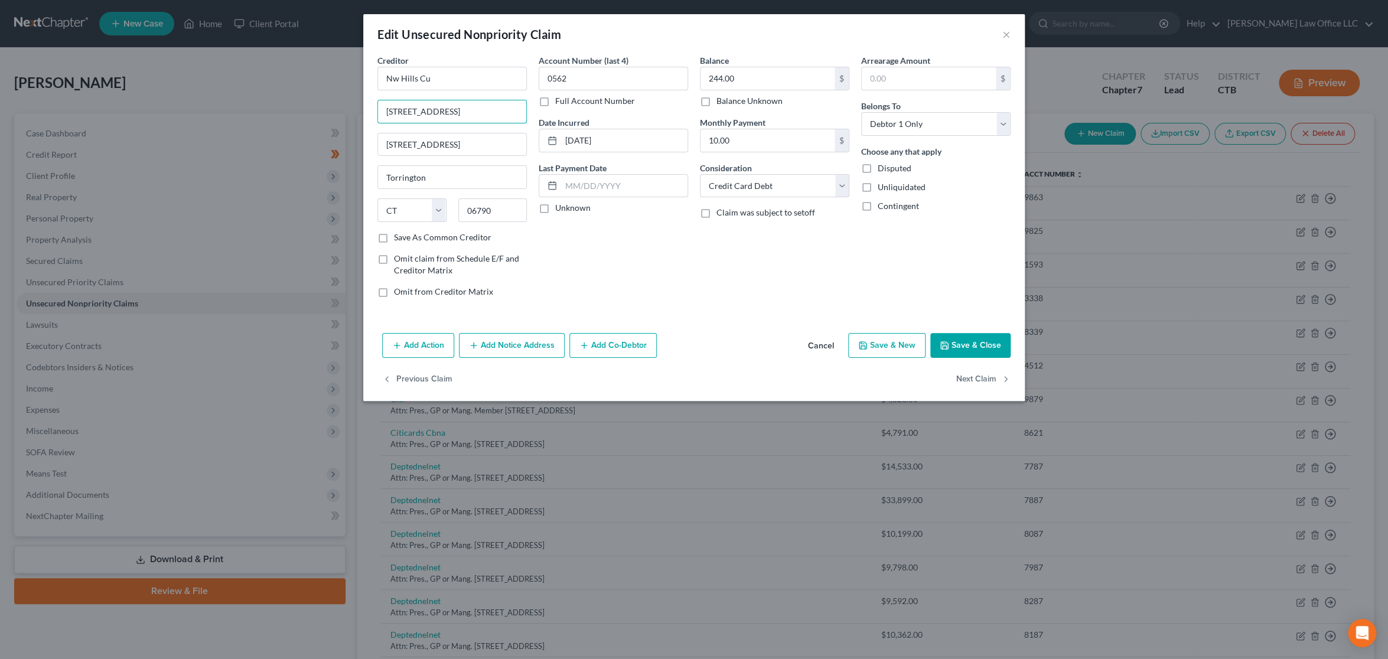
drag, startPoint x: 475, startPoint y: 109, endPoint x: 347, endPoint y: 110, distance: 127.6
click at [347, 110] on div "Edit Unsecured Nonpriority Claim × Creditor * Nw Hills Cu 339 North Elm St 339 …" at bounding box center [694, 329] width 1388 height 659
paste input "Attn: Pres., GP or Mang. Member"
type input "Attn: Pres., GP or Mang. Member"
click at [982, 377] on button "Next Claim" at bounding box center [983, 379] width 54 height 25
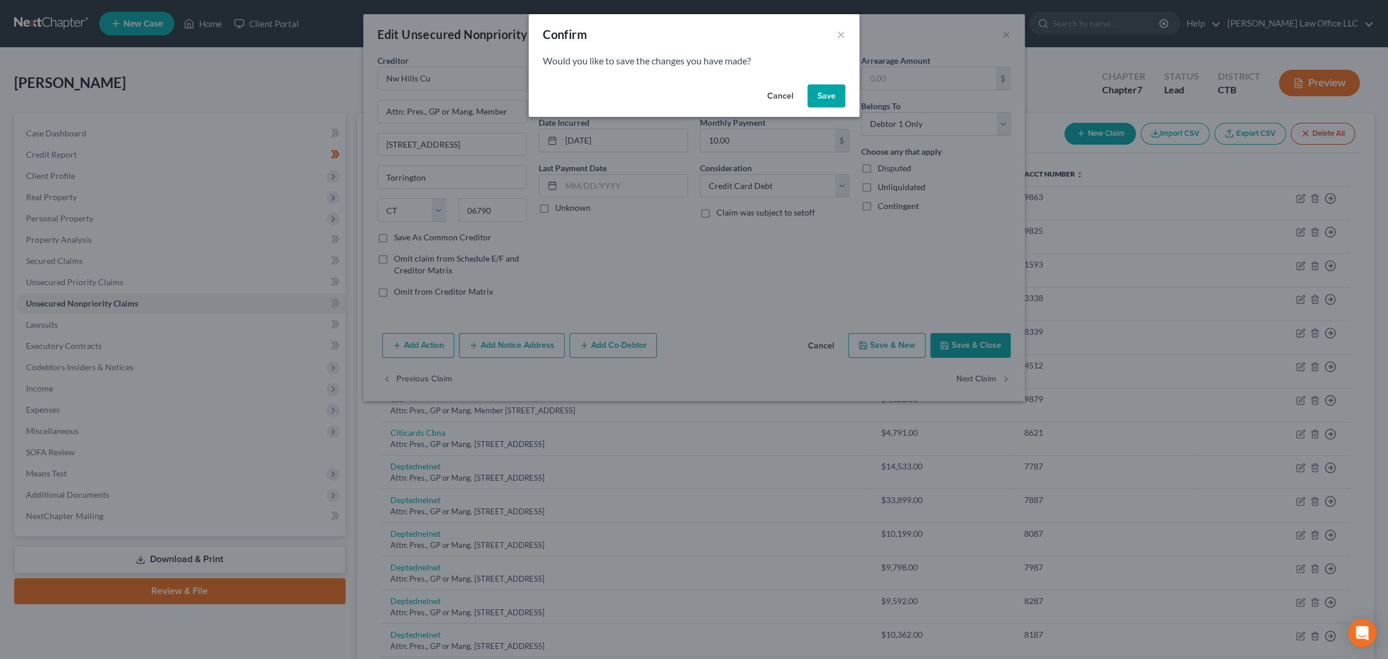
click at [825, 99] on button "Save" at bounding box center [826, 96] width 38 height 24
select select "39"
select select "1"
select select "0"
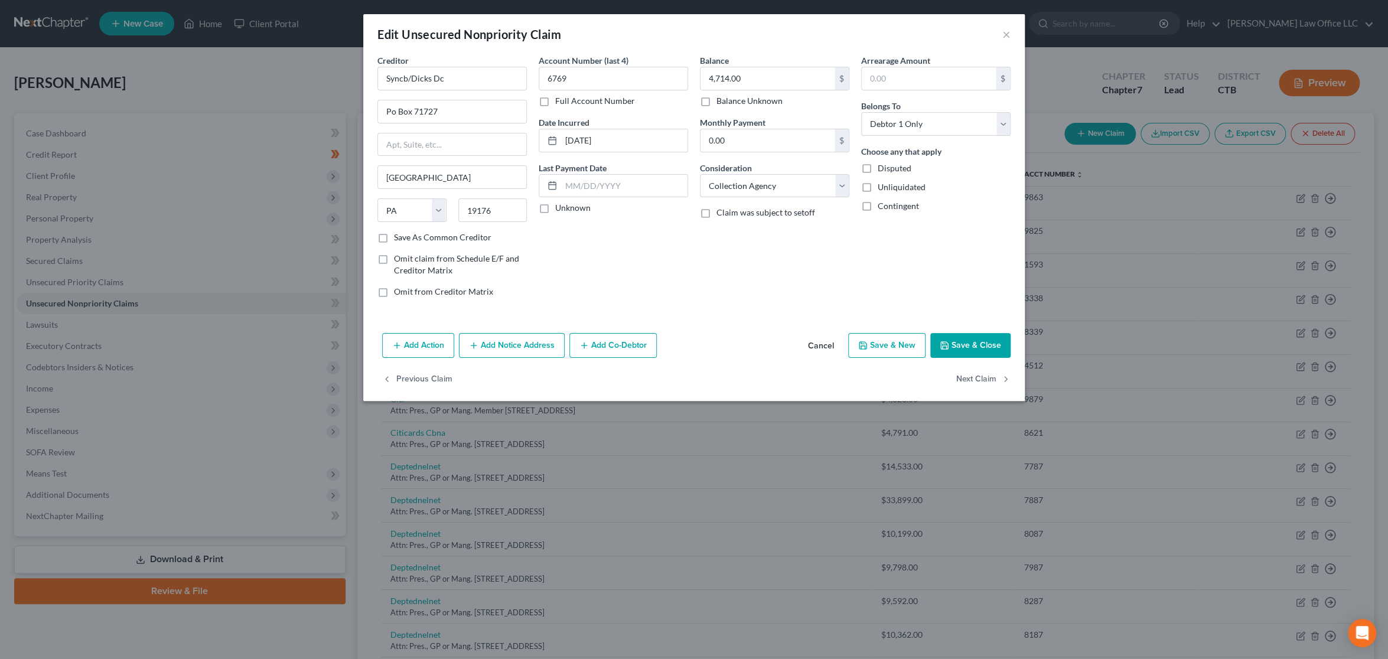
type input "0"
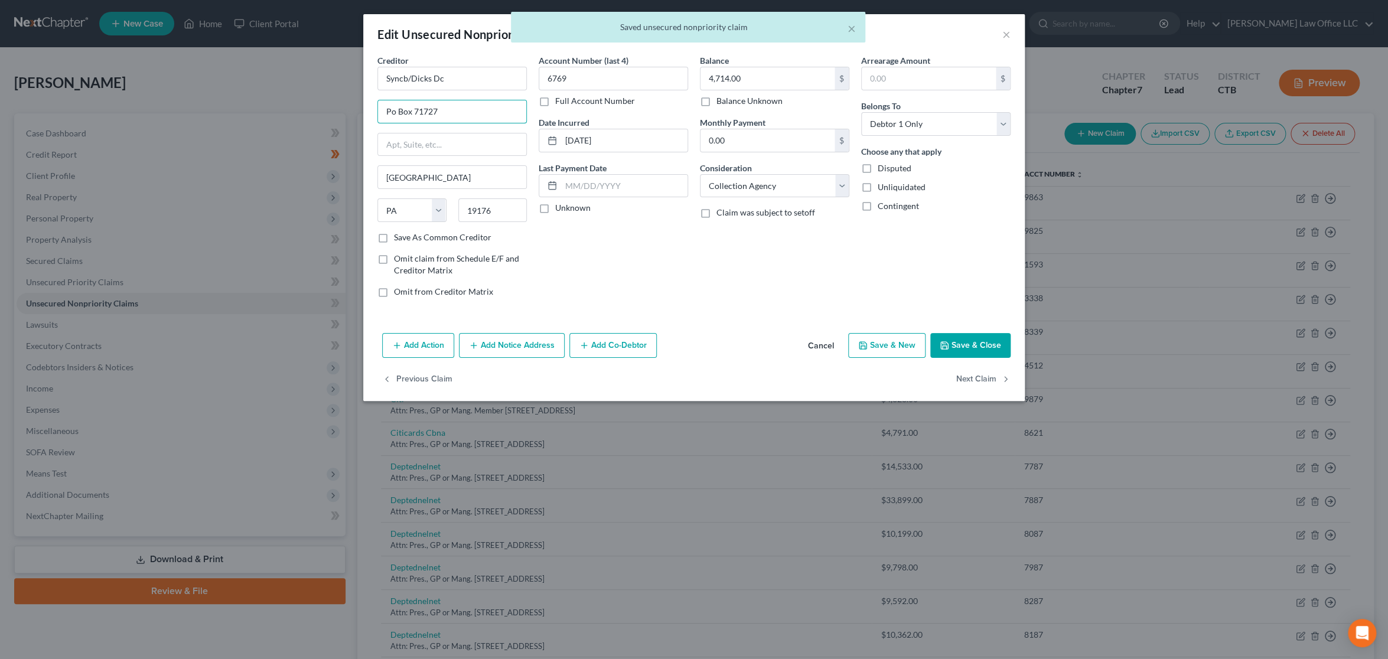
drag, startPoint x: 452, startPoint y: 109, endPoint x: 337, endPoint y: 112, distance: 115.2
click at [337, 112] on div "Edit Unsecured Nonpriority Claim × Creditor * Syncb/Dicks Dc Po Box 71727 Phila…" at bounding box center [694, 329] width 1388 height 659
click at [409, 144] on input "text" at bounding box center [452, 144] width 148 height 22
paste input "Po Box 71727"
type input "Po Box 71727"
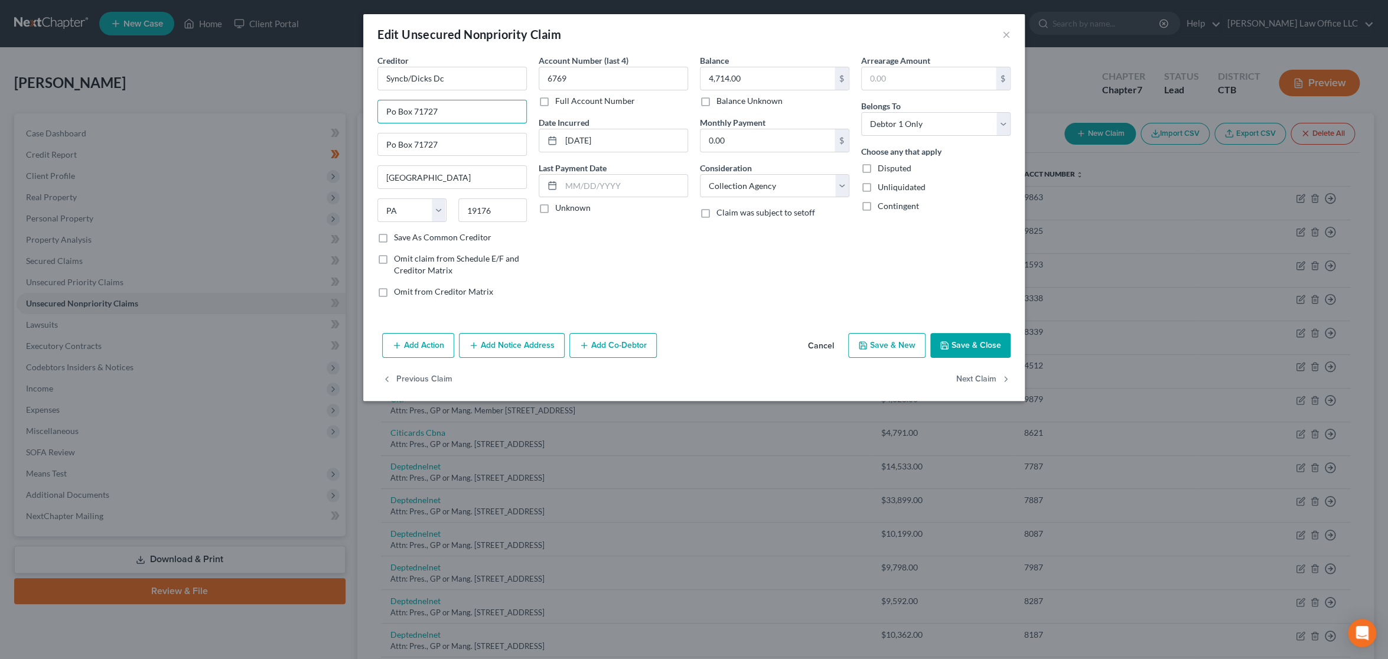
drag, startPoint x: 460, startPoint y: 106, endPoint x: 330, endPoint y: 109, distance: 130.0
click at [330, 109] on div "Edit Unsecured Nonpriority Claim × Creditor * Syncb/Dicks Dc Po Box 71727 Po Bo…" at bounding box center [694, 329] width 1388 height 659
paste input "Attn: Pres., GP or Mang. Member"
type input "Attn: Pres., GP or Mang. Member"
click at [993, 376] on button "Next Claim" at bounding box center [983, 379] width 54 height 25
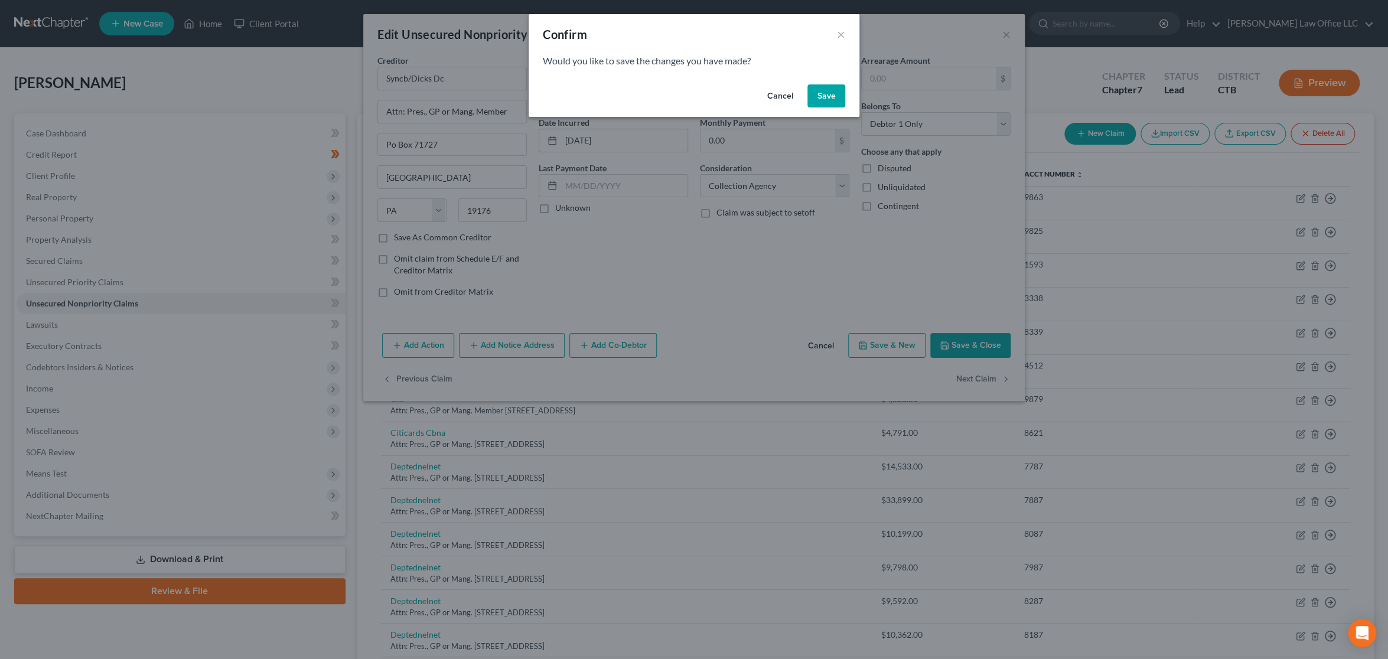
click at [833, 100] on button "Save" at bounding box center [826, 96] width 38 height 24
select select "39"
select select "1"
select select "0"
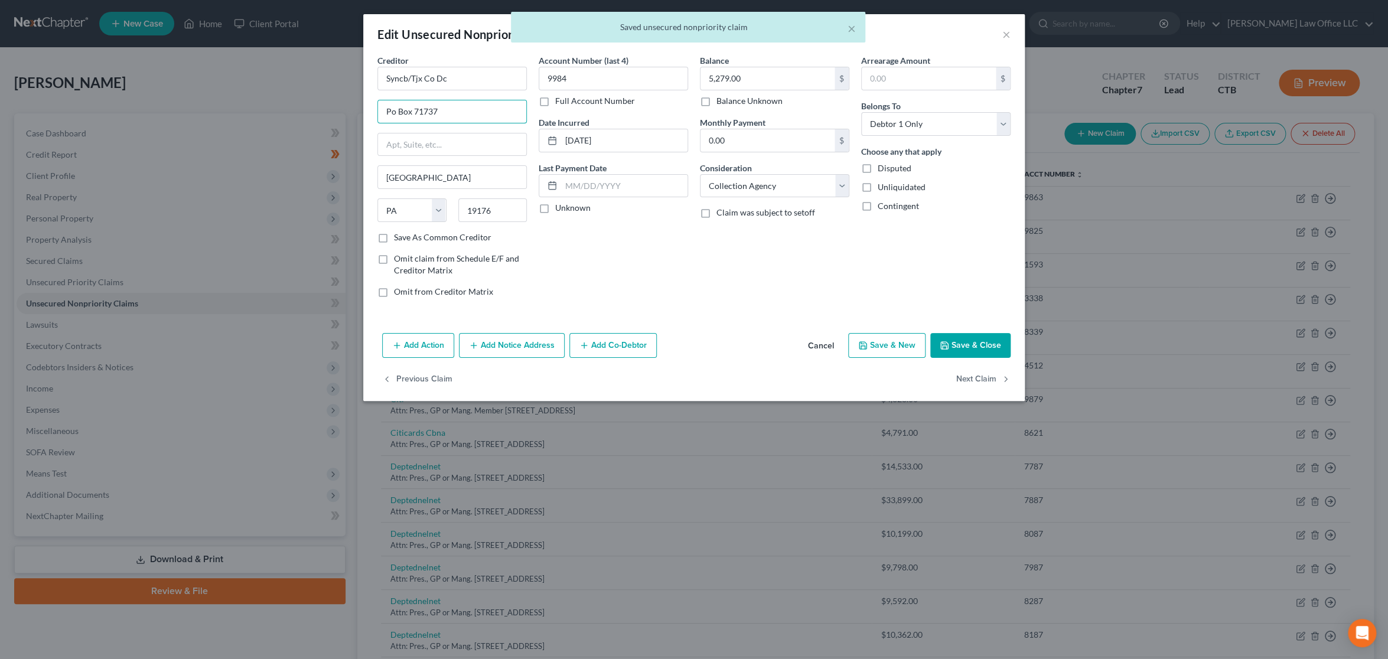
drag, startPoint x: 458, startPoint y: 100, endPoint x: 268, endPoint y: 97, distance: 189.6
click at [268, 97] on div "Edit Unsecured Nonpriority Claim × Creditor * Syncb/Tjx Co Dc Po Box 71737 Phil…" at bounding box center [694, 329] width 1388 height 659
click at [405, 141] on input "text" at bounding box center [452, 144] width 148 height 22
paste input "Po Box 71737"
type input "Po Box 71737"
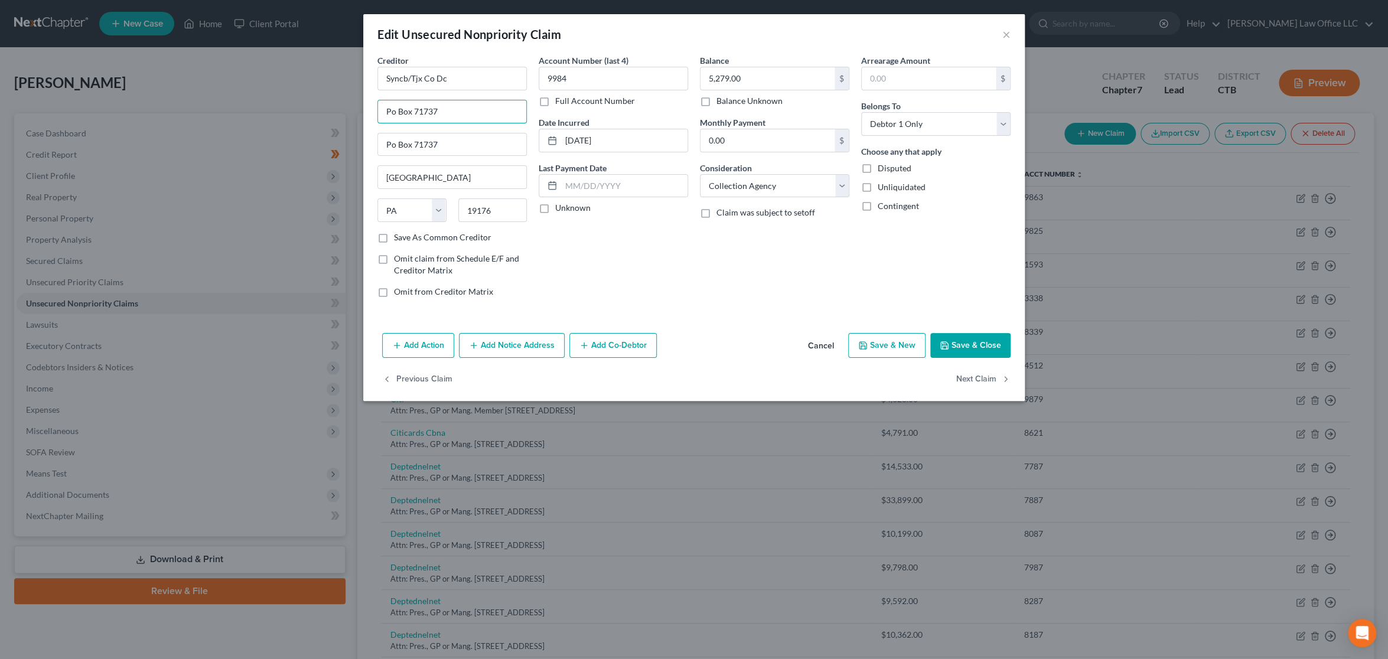
drag, startPoint x: 461, startPoint y: 110, endPoint x: 286, endPoint y: 104, distance: 175.5
click at [286, 104] on div "Edit Unsecured Nonpriority Claim × Creditor * Syncb/Tjx Co Dc Po Box 71737 Po B…" at bounding box center [694, 329] width 1388 height 659
paste input "Attn: Pres., GP or Mang. Member"
type input "Attn: Pres., GP or Mang. Member"
click at [984, 380] on button "Next Claim" at bounding box center [983, 379] width 54 height 25
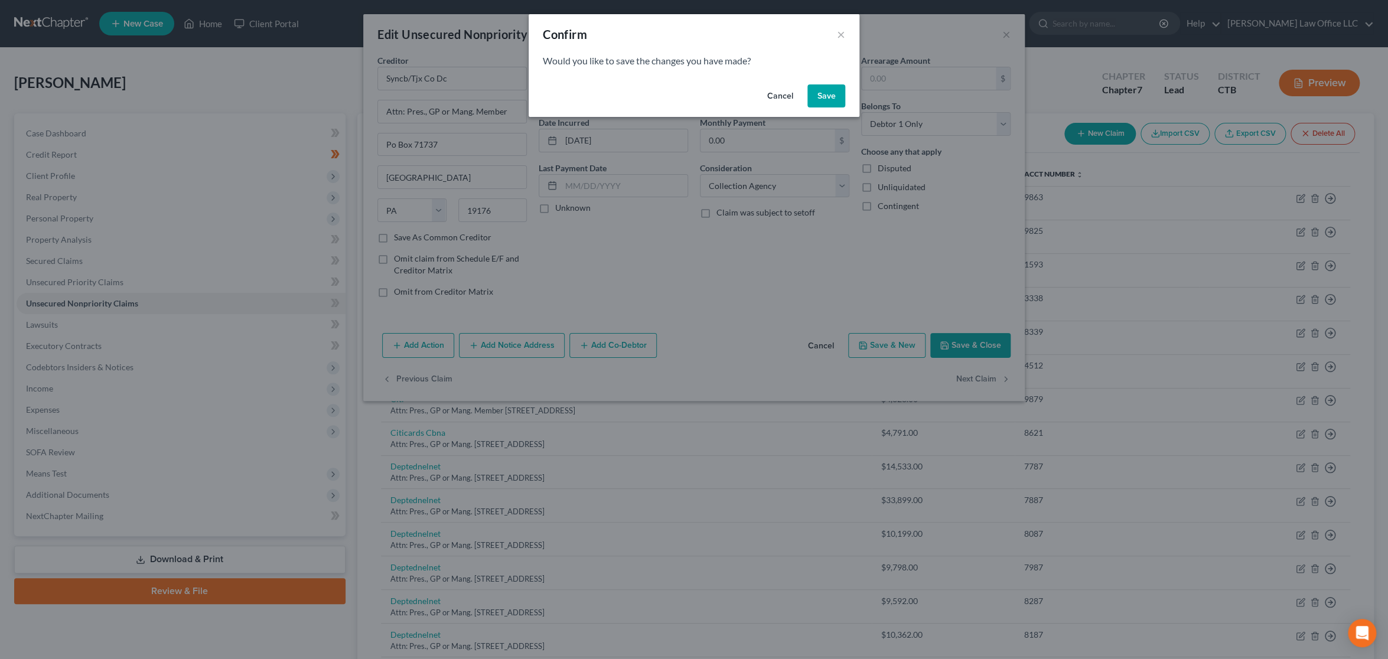
click at [830, 89] on button "Save" at bounding box center [826, 96] width 38 height 24
type input "0"
select select "24"
select select "2"
select select "0"
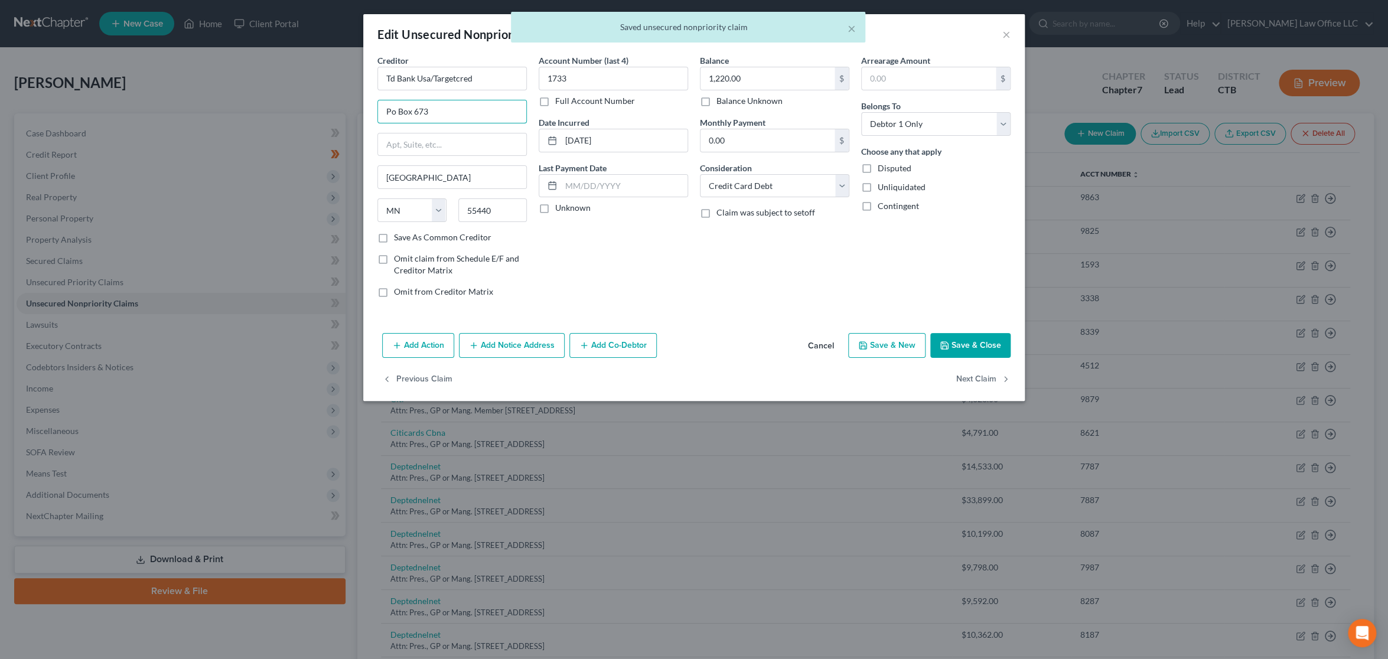
drag, startPoint x: 459, startPoint y: 106, endPoint x: 355, endPoint y: 104, distance: 104.0
click at [355, 104] on div "Edit Unsecured Nonpriority Claim × Creditor * Td Bank Usa/Targetcred Po Box 673…" at bounding box center [694, 329] width 1388 height 659
click at [436, 147] on input "text" at bounding box center [452, 144] width 148 height 22
paste input "Po Box 673"
type input "Po Box 673"
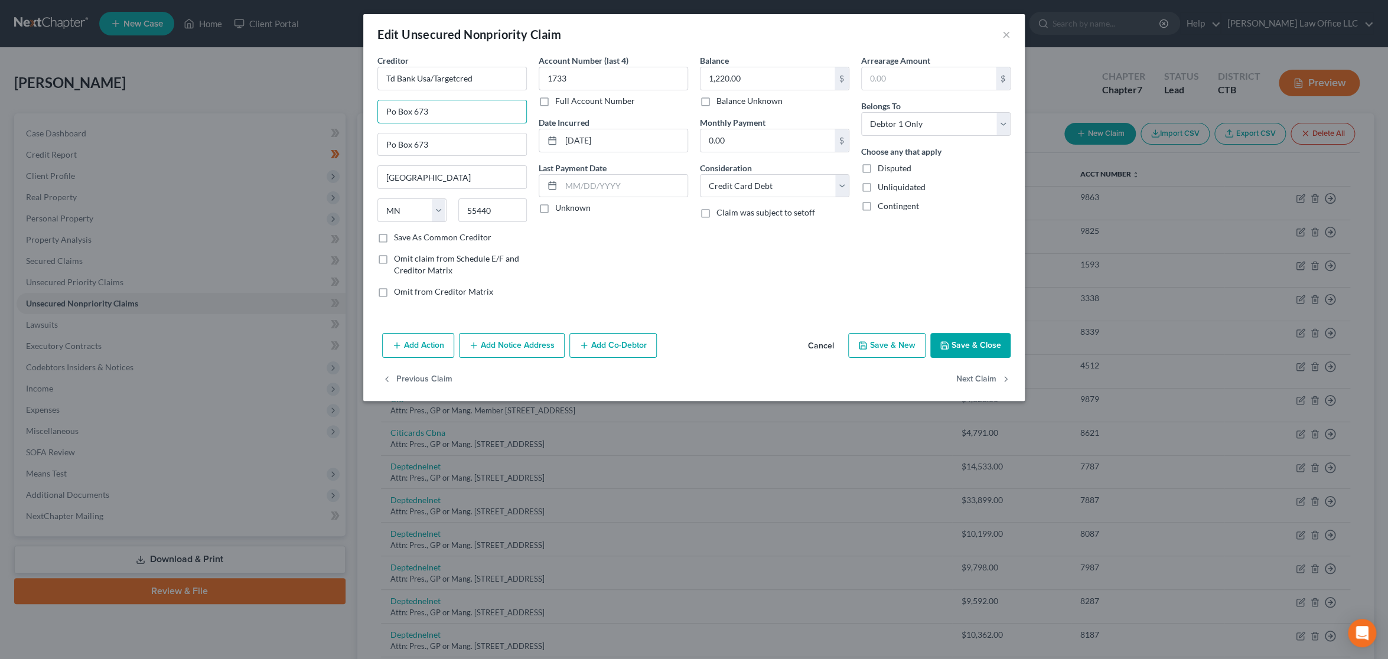
drag, startPoint x: 465, startPoint y: 111, endPoint x: 303, endPoint y: 112, distance: 161.8
click at [303, 112] on div "Edit Unsecured Nonpriority Claim × Creditor * Td Bank Usa/Targetcred Po Box 673…" at bounding box center [694, 329] width 1388 height 659
paste input "Attn: Pres., GP or Mang. Member"
type input "Attn: Pres., GP or Mang. Member"
click at [970, 380] on button "Next Claim" at bounding box center [983, 379] width 54 height 25
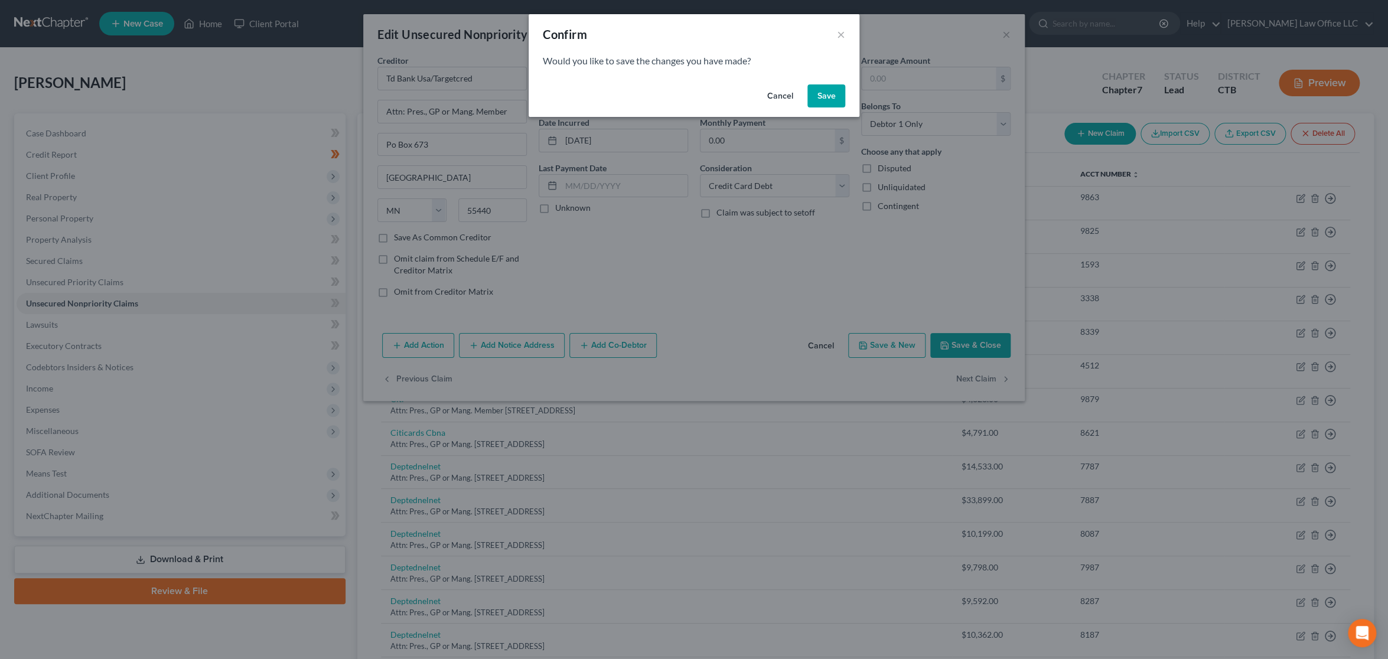
click at [836, 90] on button "Save" at bounding box center [826, 96] width 38 height 24
type input "0"
select select "26"
select select "1"
select select "0"
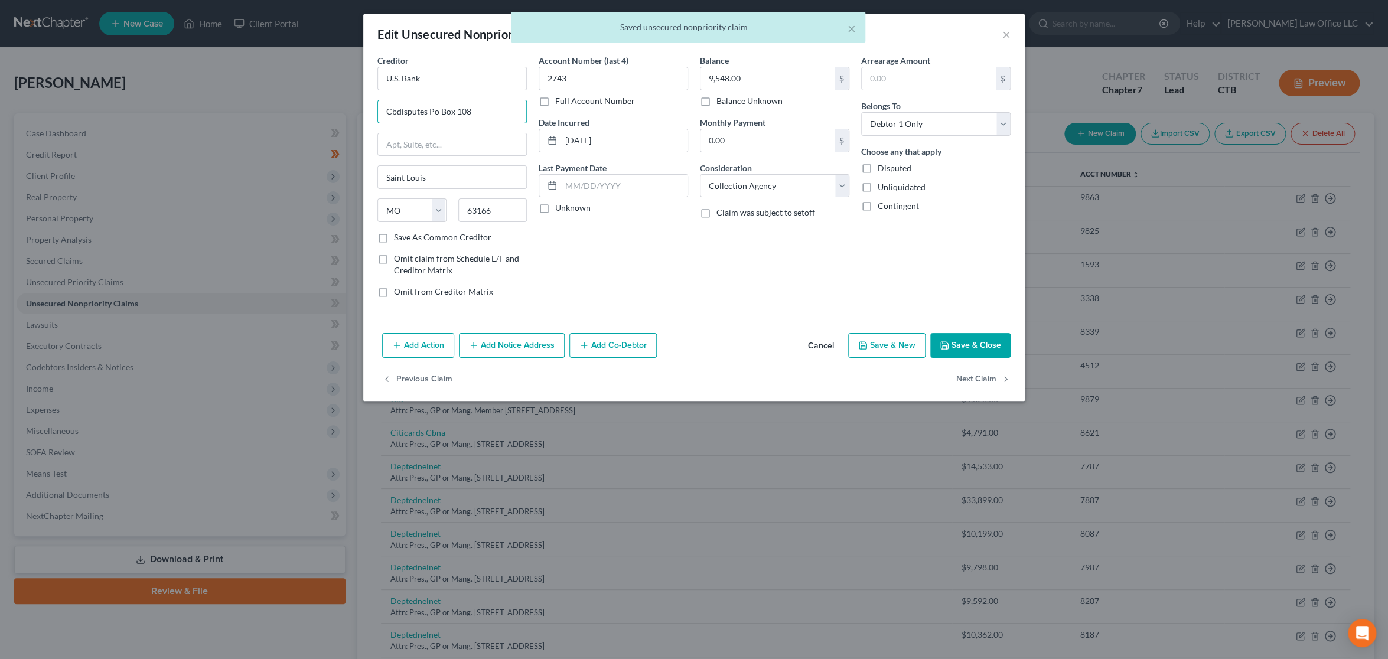
drag, startPoint x: 494, startPoint y: 112, endPoint x: 373, endPoint y: 106, distance: 121.2
click at [373, 106] on div "Creditor * U.S. Bank Cbdisputes Po Box 108 Saint Louis State AL AK AR AZ CA CO …" at bounding box center [452, 180] width 161 height 253
click at [428, 141] on input "text" at bounding box center [452, 144] width 148 height 22
paste input "Cbdisputes Po Box 108"
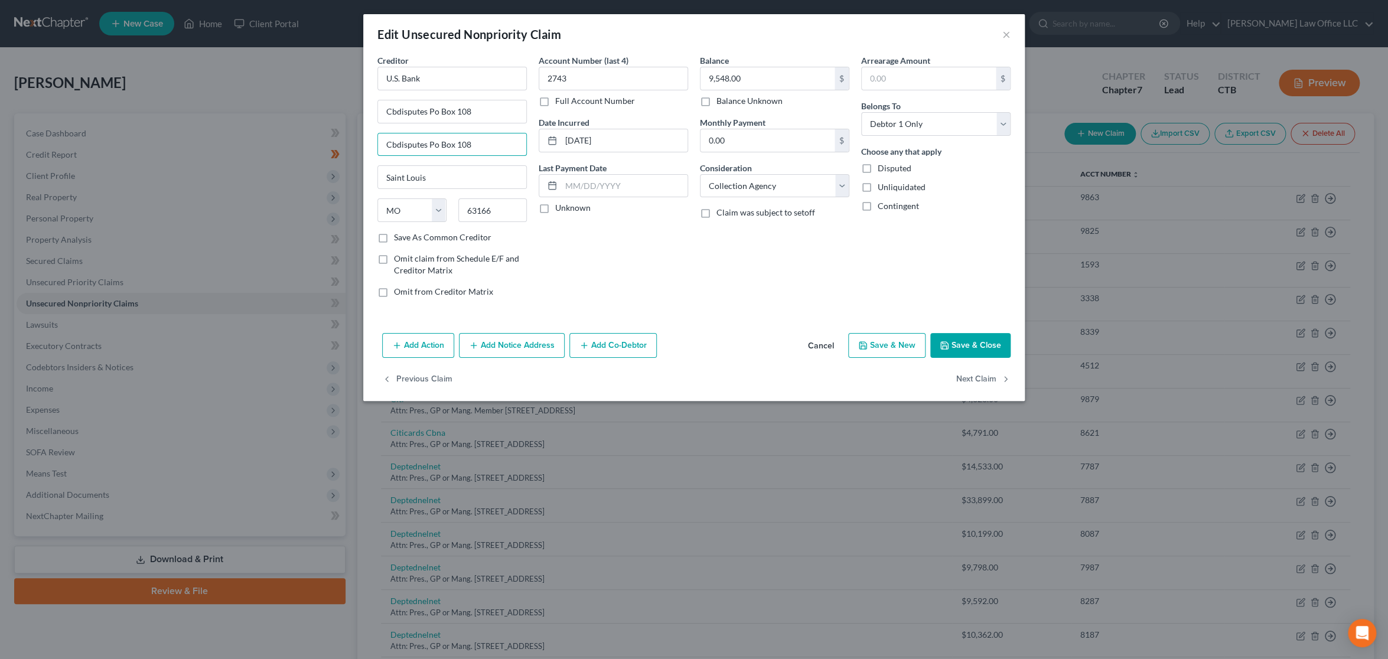
type input "Cbdisputes Po Box 108"
drag, startPoint x: 483, startPoint y: 106, endPoint x: 331, endPoint y: 107, distance: 151.2
click at [331, 107] on div "Edit Unsecured Nonpriority Claim × Creditor * U.S. Bank Cbdisputes Po Box 108 C…" at bounding box center [694, 329] width 1388 height 659
paste input "Attn: Pres., GP or Mang. Member"
type input "Attn: Pres., GP or Mang. Member"
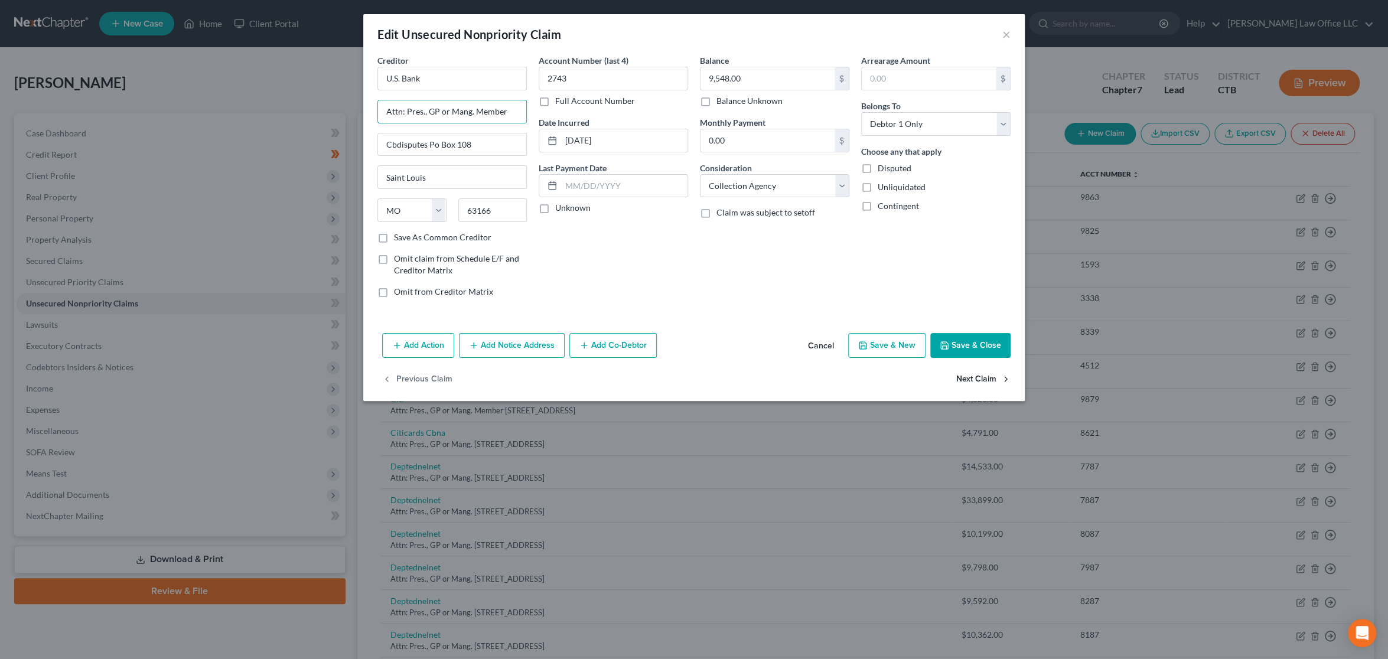
click at [999, 377] on button "Next Claim" at bounding box center [983, 379] width 54 height 25
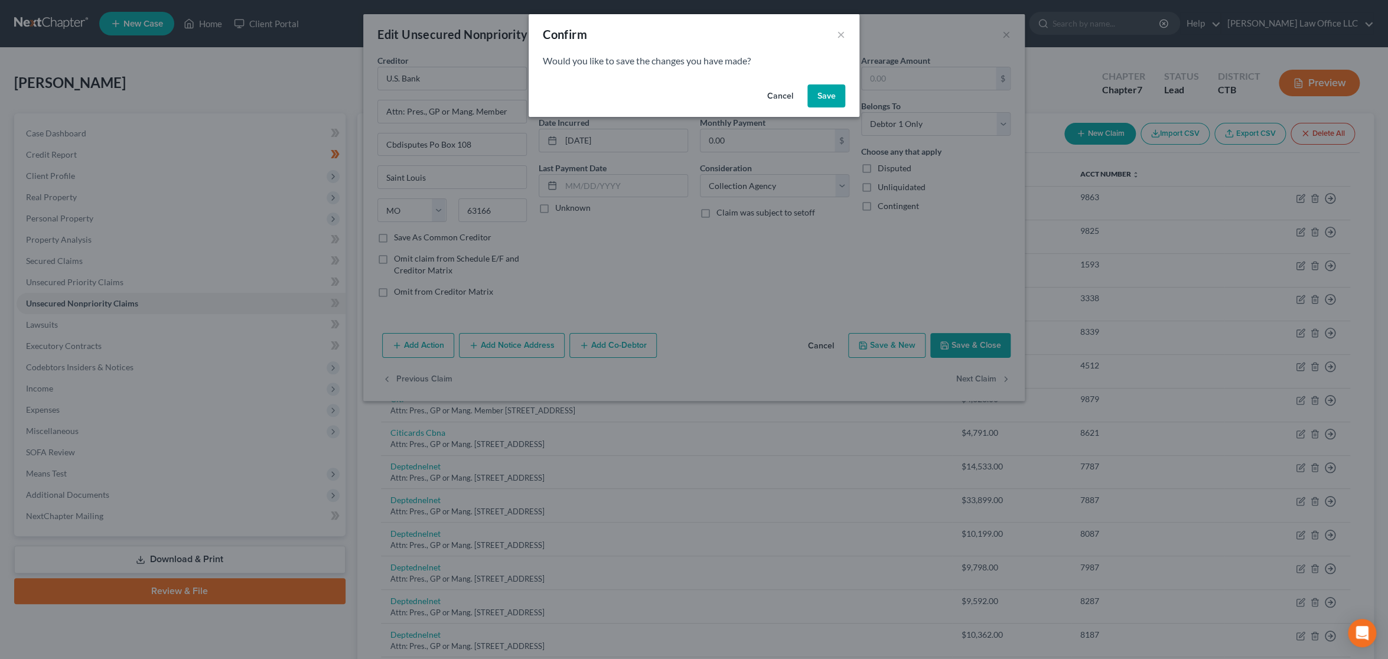
click at [819, 97] on button "Save" at bounding box center [826, 96] width 38 height 24
select select "26"
select select "1"
select select "0"
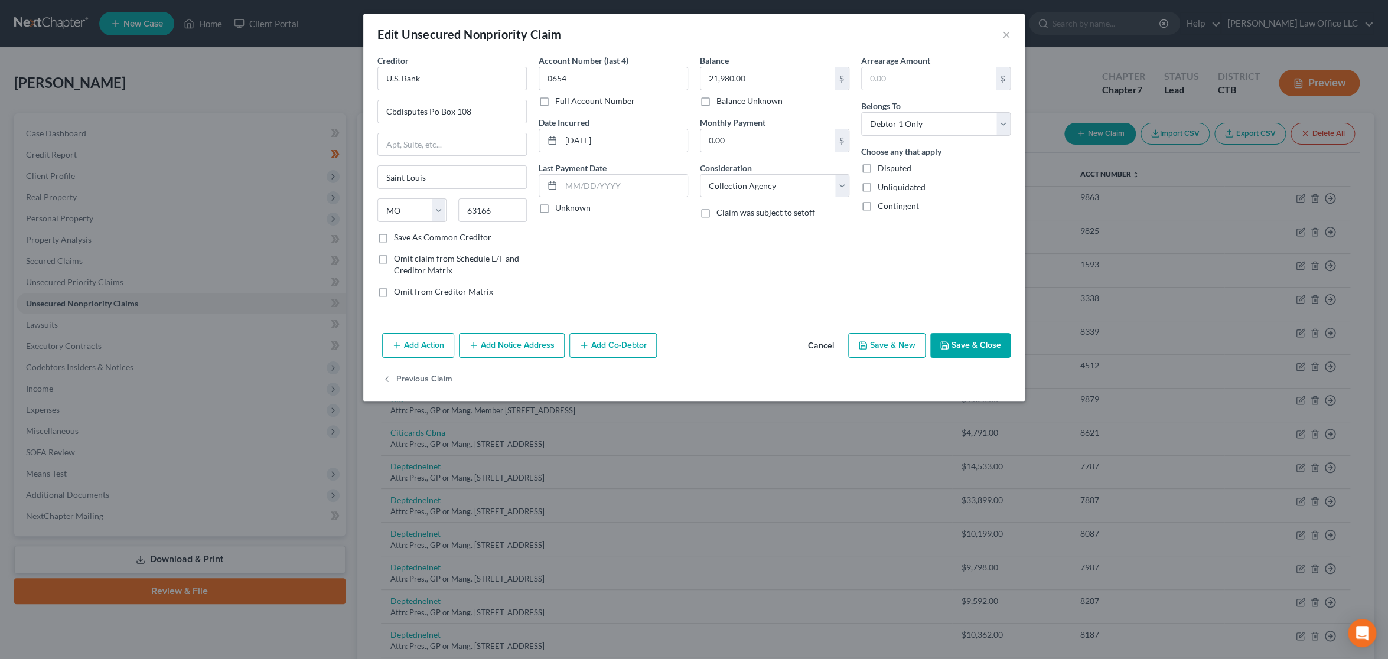
type input "0"
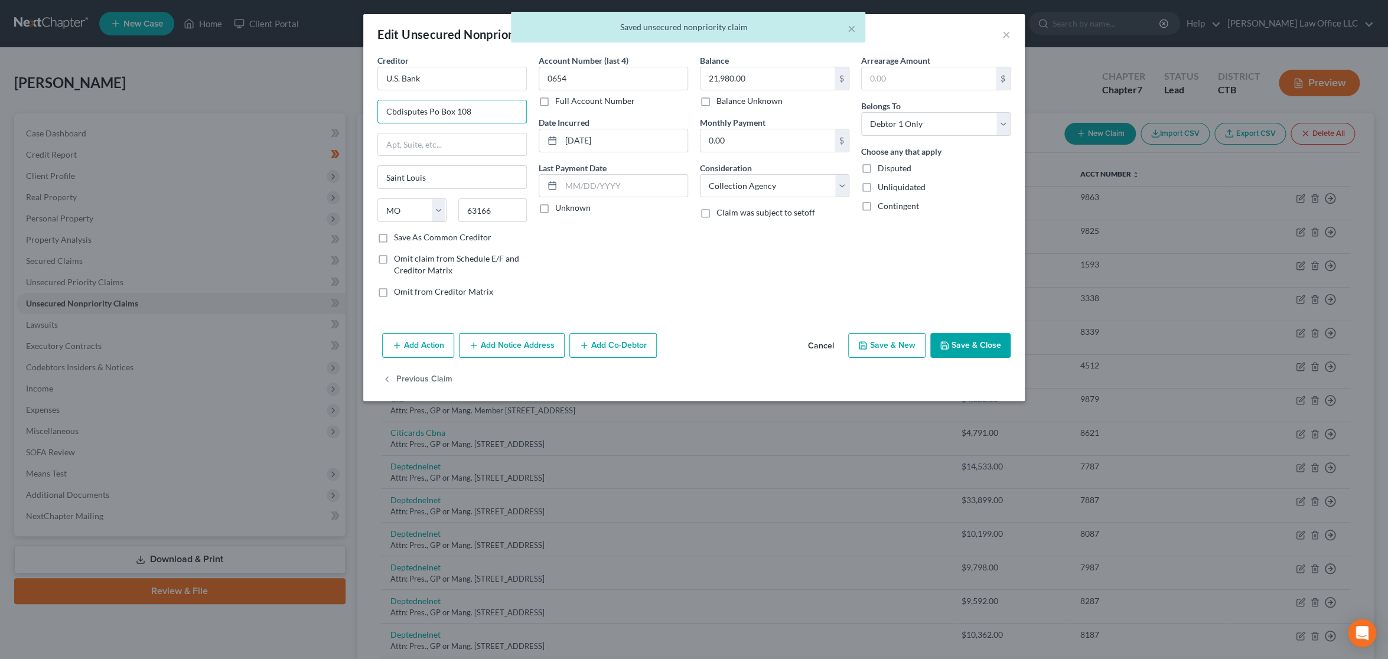
drag, startPoint x: 488, startPoint y: 114, endPoint x: 337, endPoint y: 112, distance: 151.2
click at [337, 112] on div "Edit Unsecured Nonpriority Claim × Creditor * U.S. Bank Cbdisputes Po Box 108 S…" at bounding box center [694, 329] width 1388 height 659
click at [429, 147] on input "text" at bounding box center [452, 144] width 148 height 22
paste input "Cbdisputes Po Box 108"
type input "Cbdisputes Po Box 108"
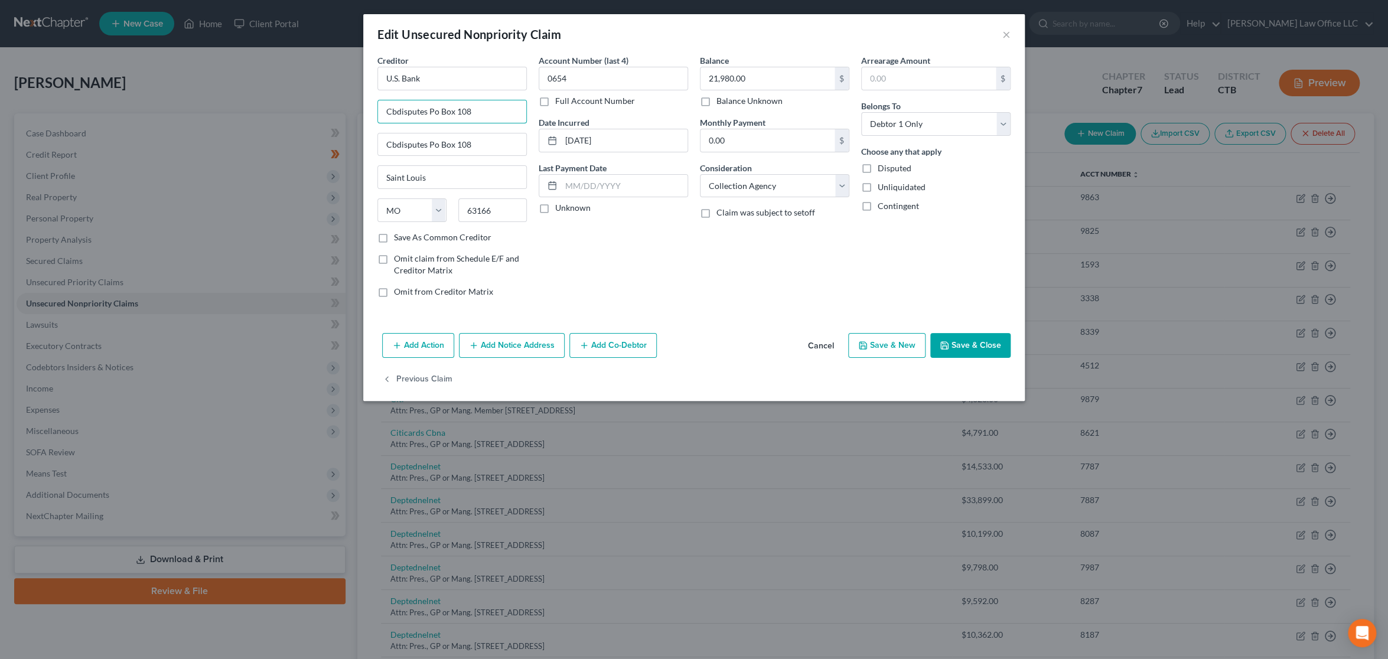
drag, startPoint x: 503, startPoint y: 118, endPoint x: 358, endPoint y: 114, distance: 145.3
click at [358, 114] on div "Edit Unsecured Nonpriority Claim × Creditor * U.S. Bank Cbdisputes Po Box 108 C…" at bounding box center [694, 329] width 1388 height 659
paste input "Attn: Pres., GP or Mang. Member"
type input "Attn: Pres., GP or Mang. Member"
click at [980, 348] on button "Save & Close" at bounding box center [970, 345] width 80 height 25
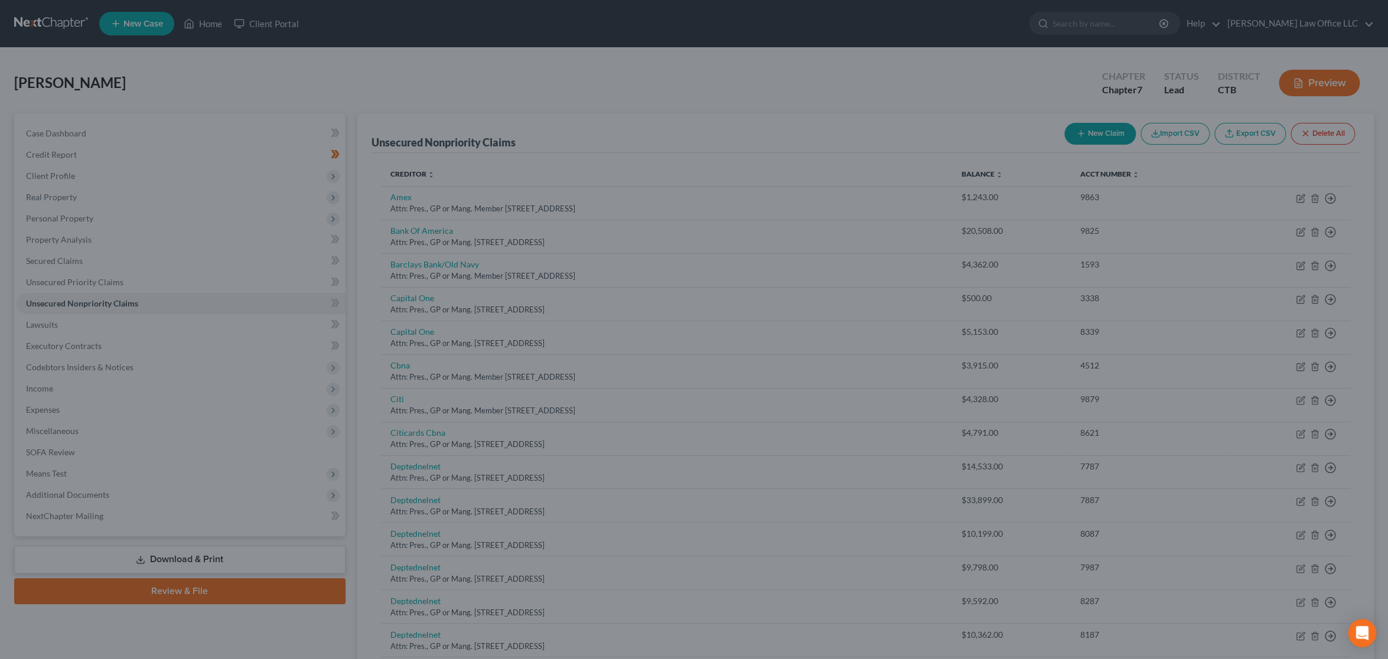
type input "0"
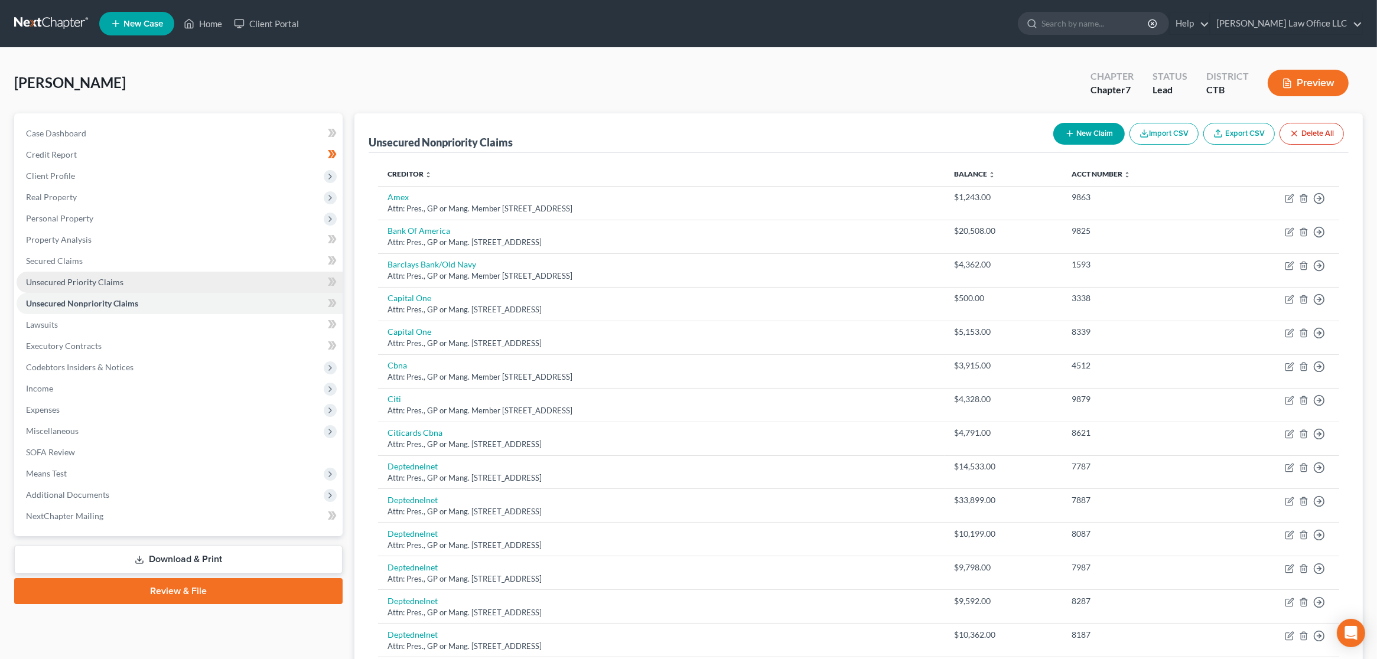
click at [74, 283] on span "Unsecured Priority Claims" at bounding box center [74, 282] width 97 height 10
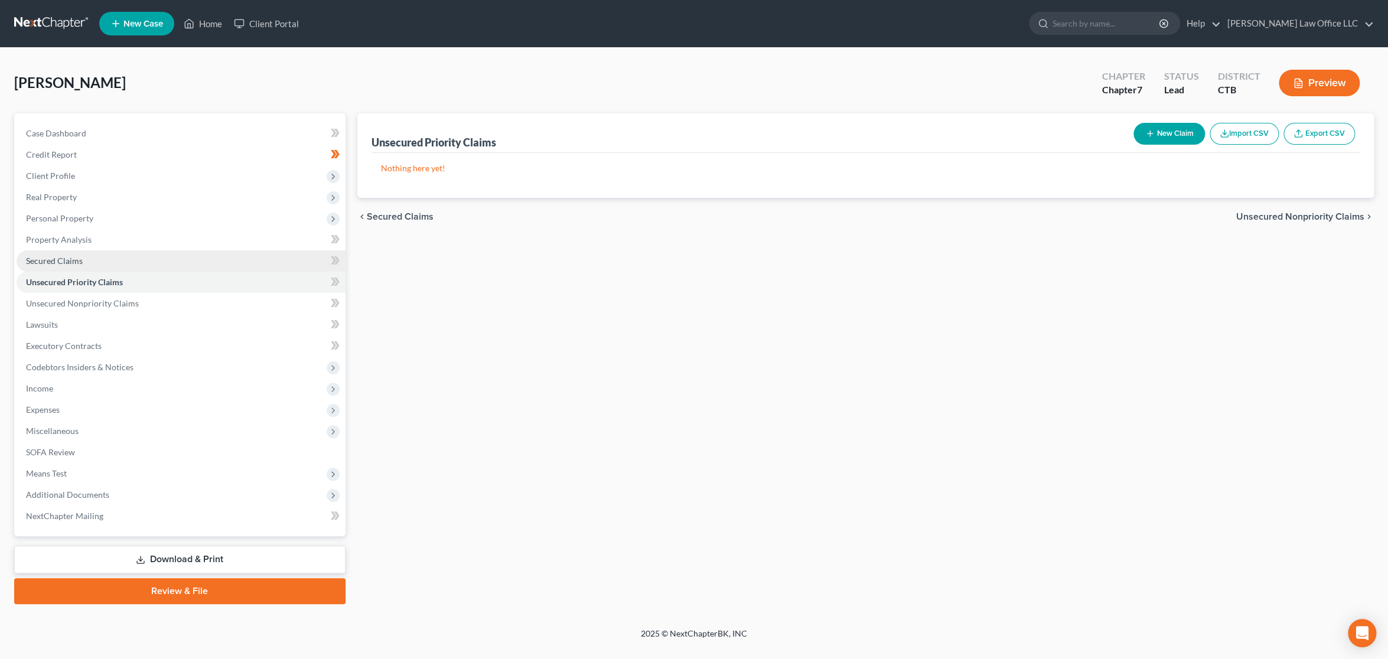
click at [77, 258] on span "Secured Claims" at bounding box center [54, 261] width 57 height 10
click at [47, 14] on link at bounding box center [52, 23] width 76 height 21
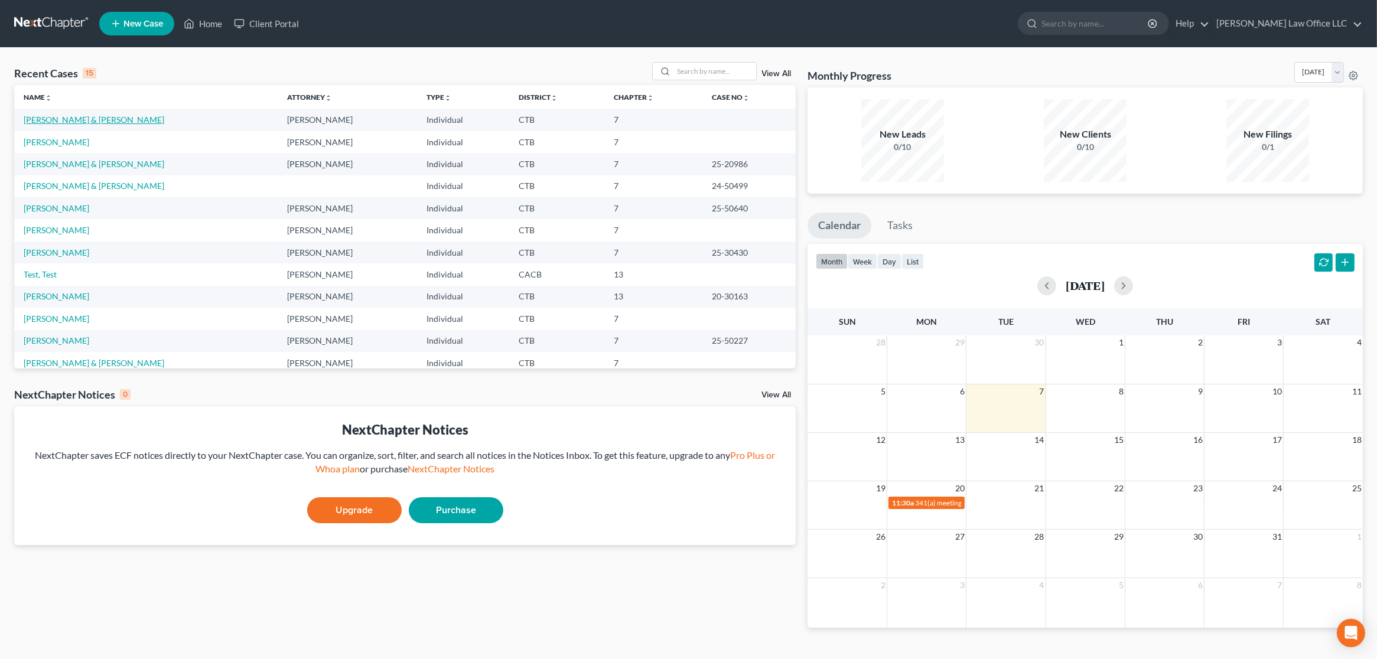
click at [64, 120] on link "[PERSON_NAME] & [PERSON_NAME]" at bounding box center [94, 120] width 141 height 10
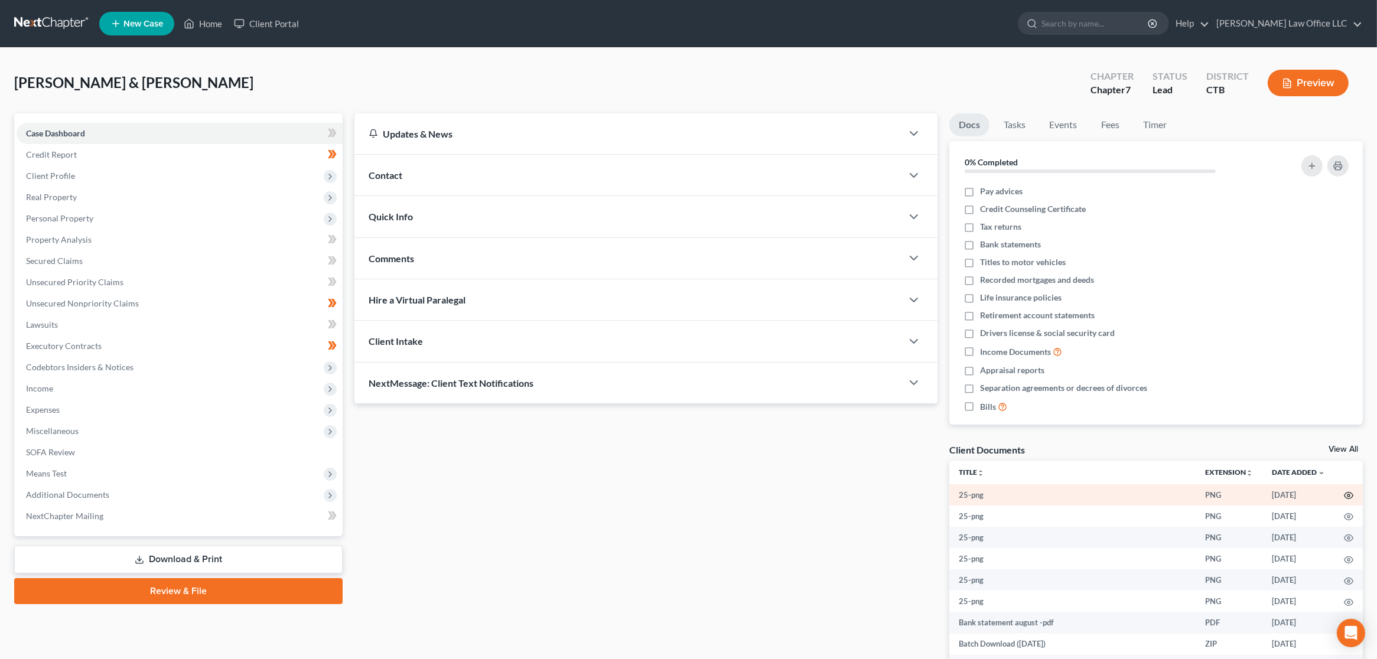
click at [1344, 494] on icon "button" at bounding box center [1348, 495] width 9 height 9
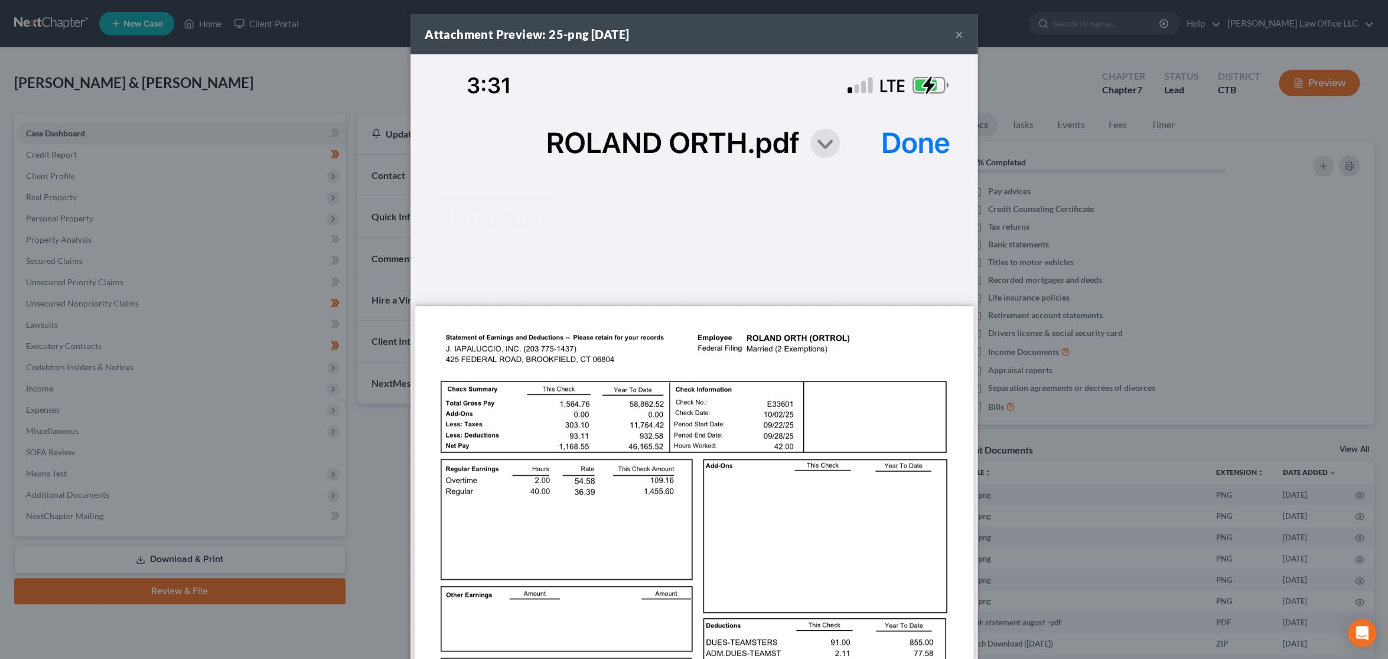
click at [955, 40] on button "×" at bounding box center [959, 34] width 8 height 14
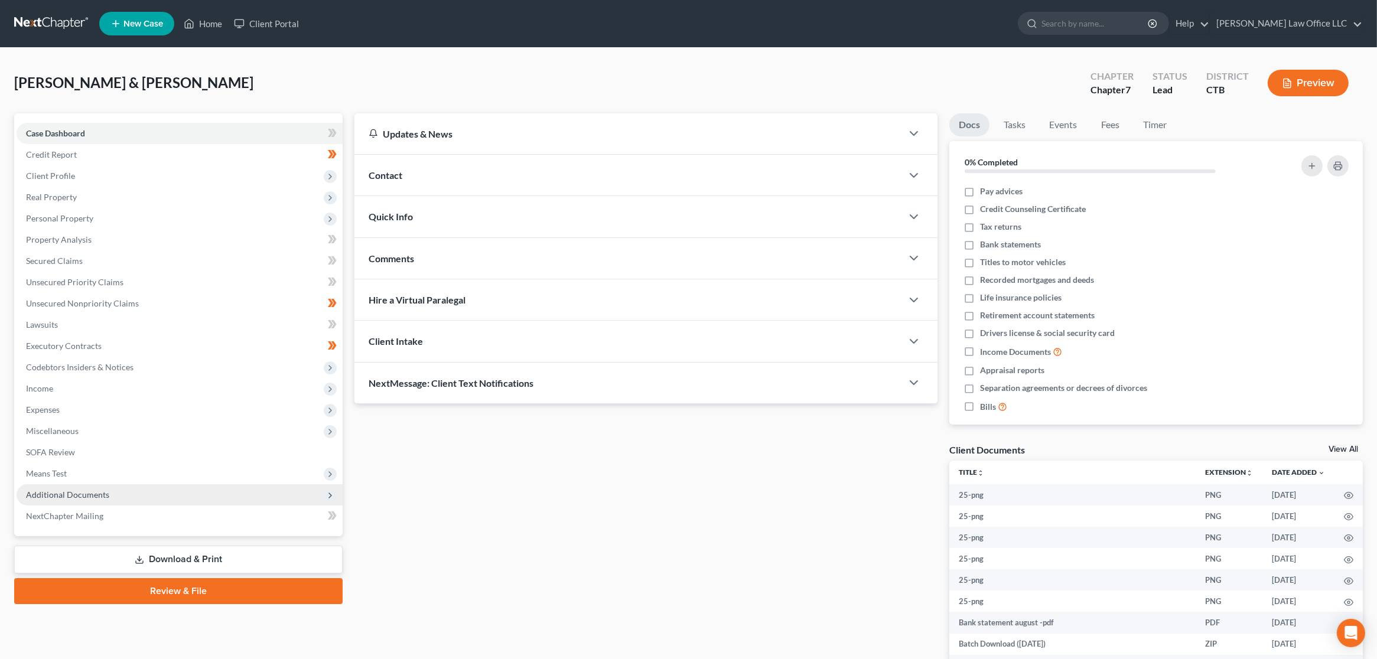
click at [174, 496] on span "Additional Documents" at bounding box center [180, 494] width 326 height 21
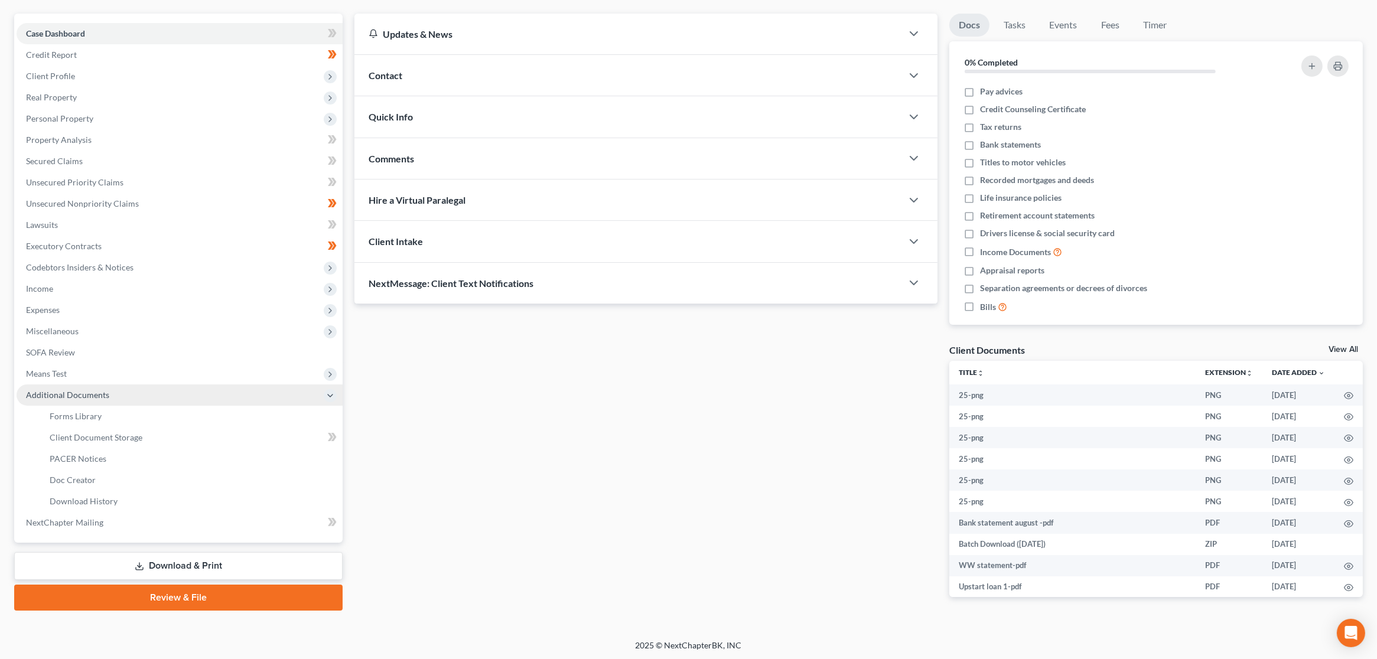
scroll to position [100, 0]
click at [142, 434] on link "Client Document Storage" at bounding box center [191, 436] width 302 height 21
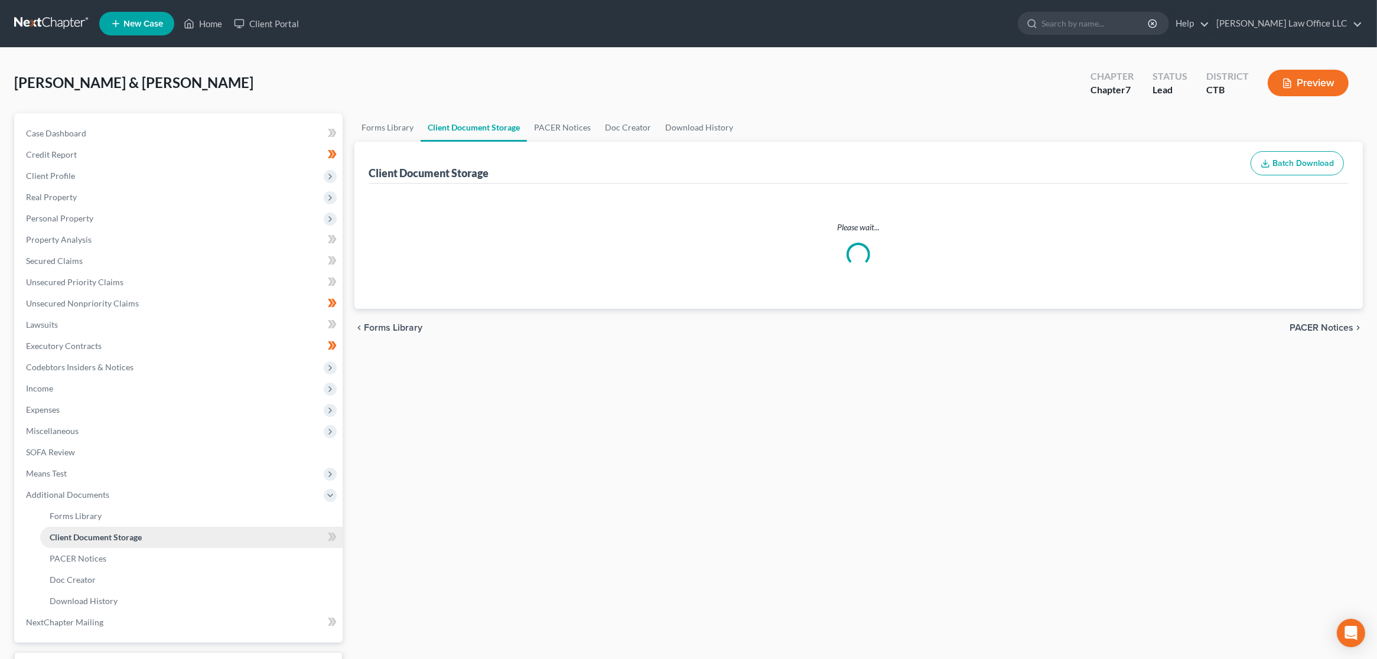
select select "0"
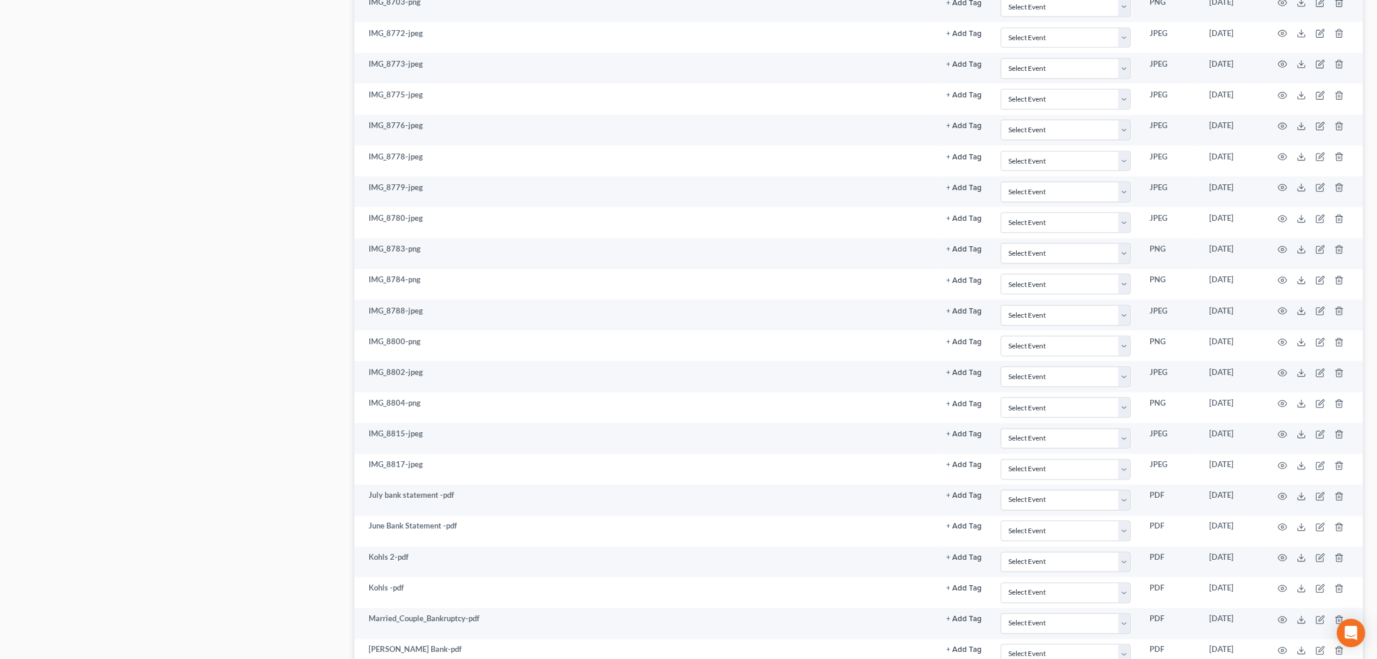
scroll to position [3795, 0]
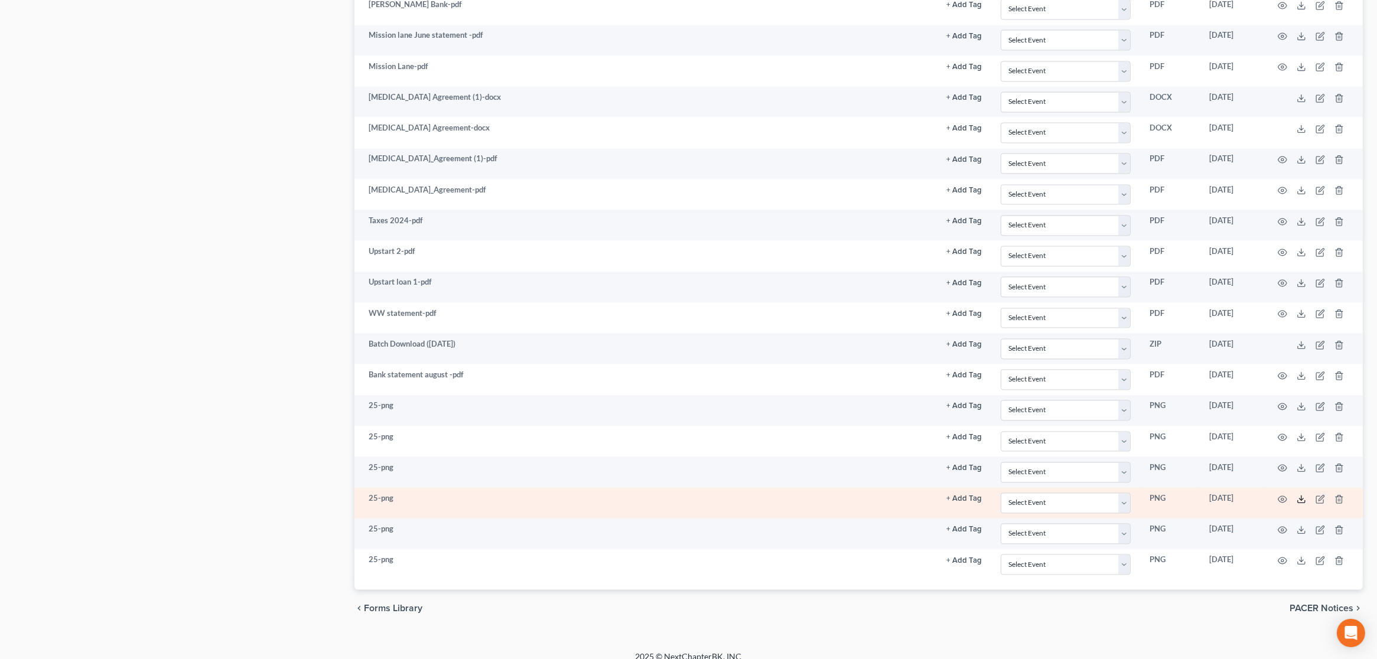
click at [1299, 500] on icon at bounding box center [1301, 501] width 7 height 2
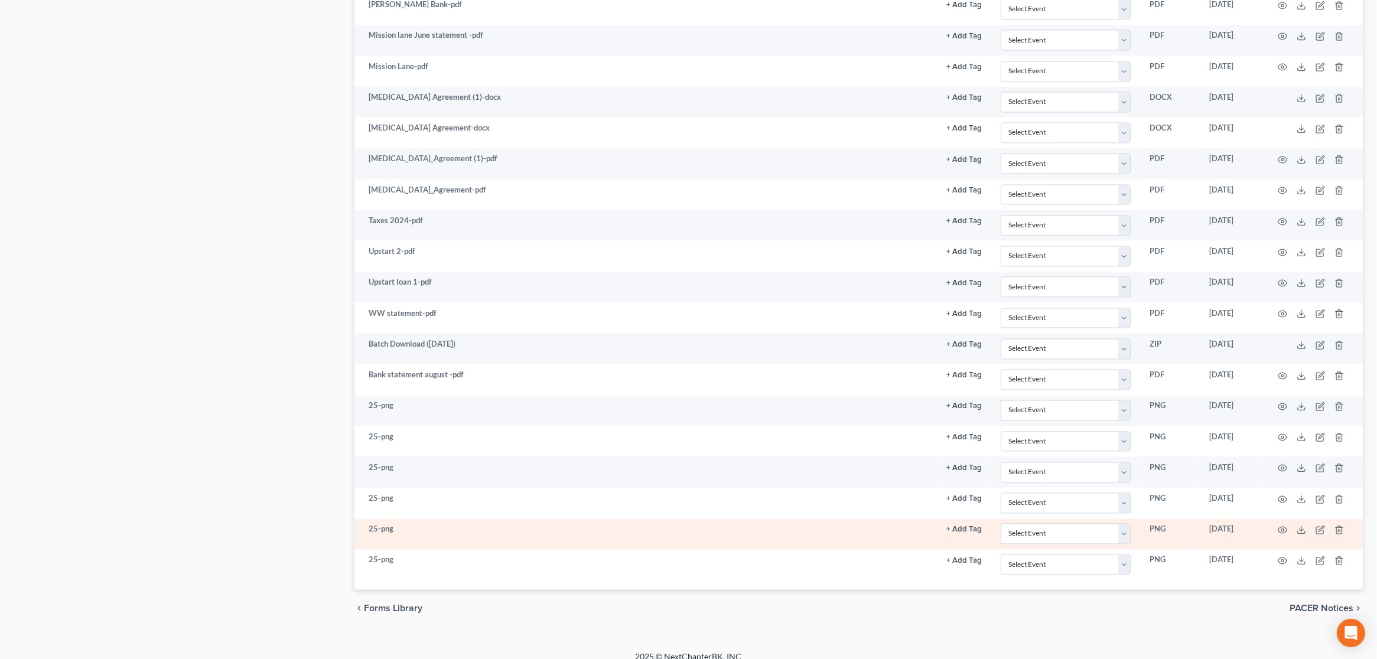
click at [1301, 521] on td at bounding box center [1312, 534] width 99 height 31
click at [1302, 529] on polyline at bounding box center [1301, 530] width 4 height 2
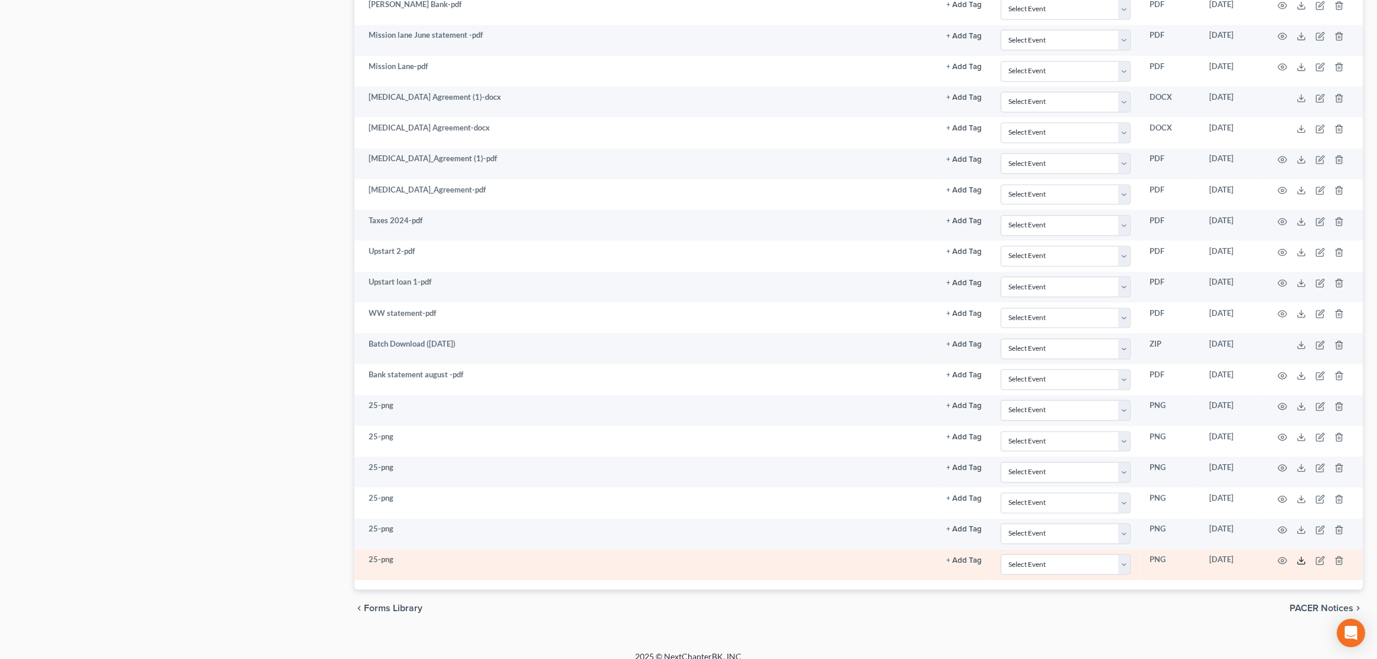
click at [1299, 560] on polyline at bounding box center [1301, 561] width 4 height 2
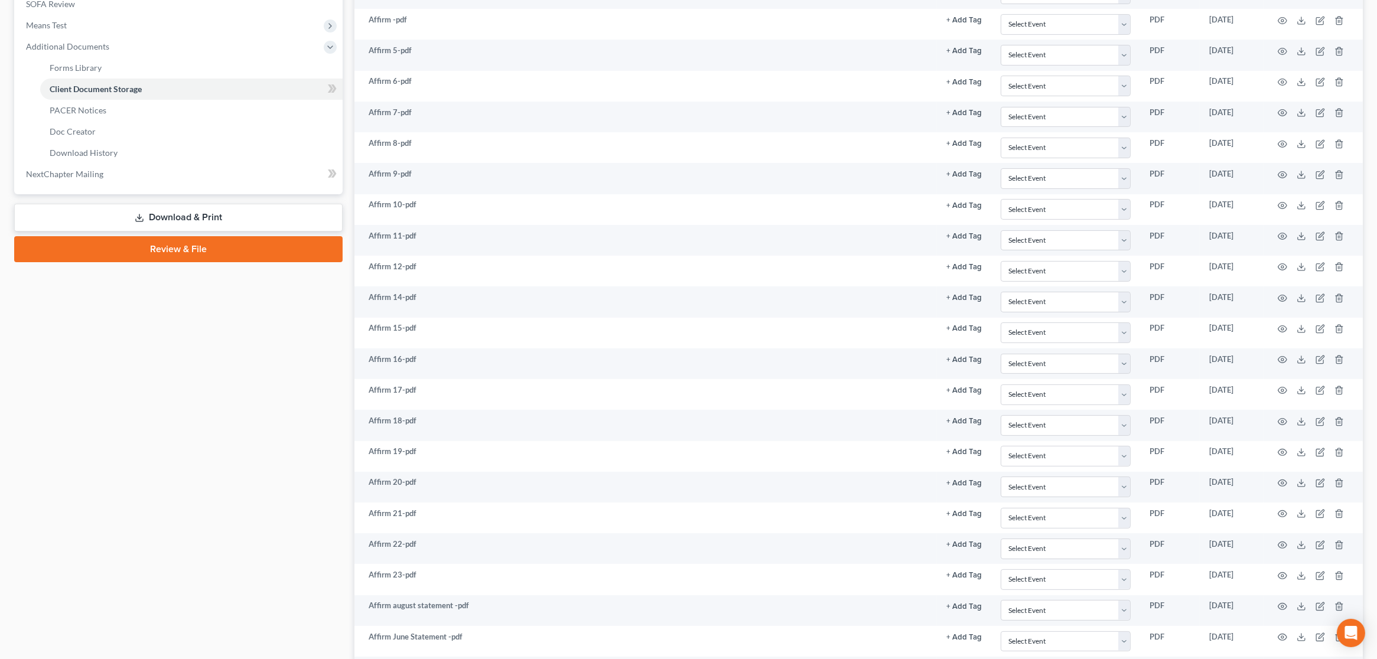
scroll to position [0, 0]
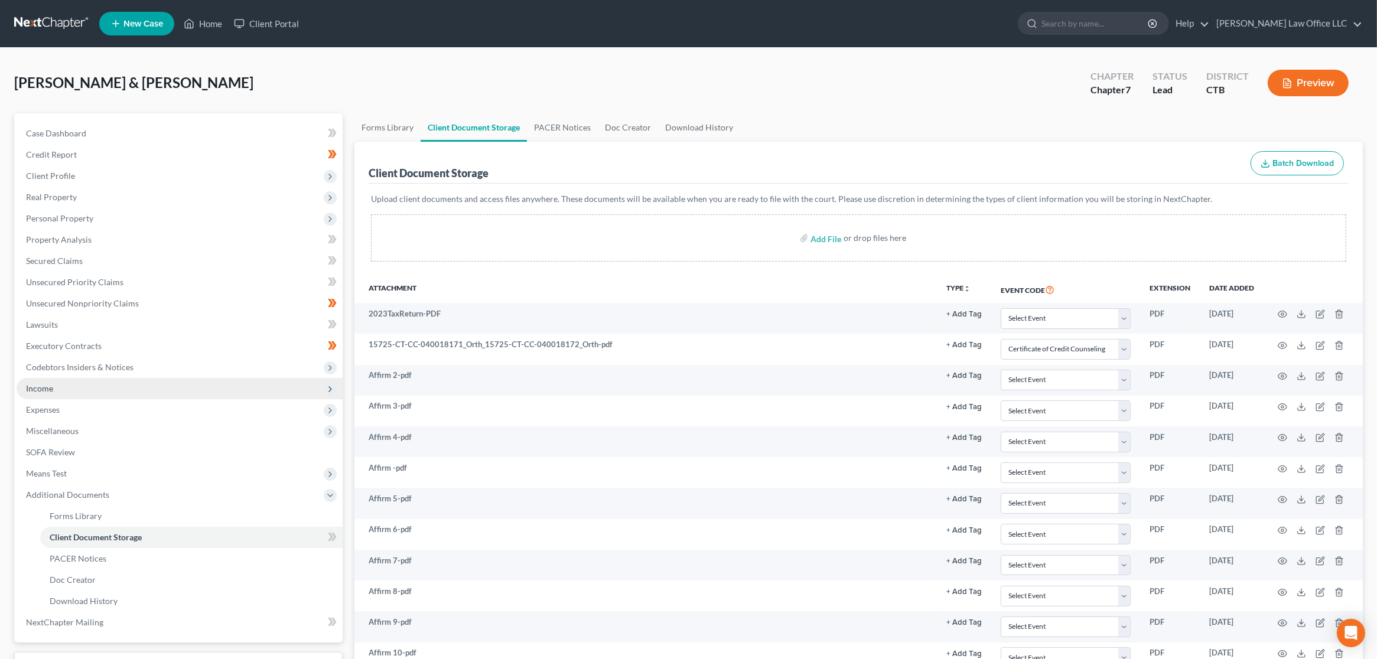
click at [99, 393] on span "Income" at bounding box center [180, 388] width 326 height 21
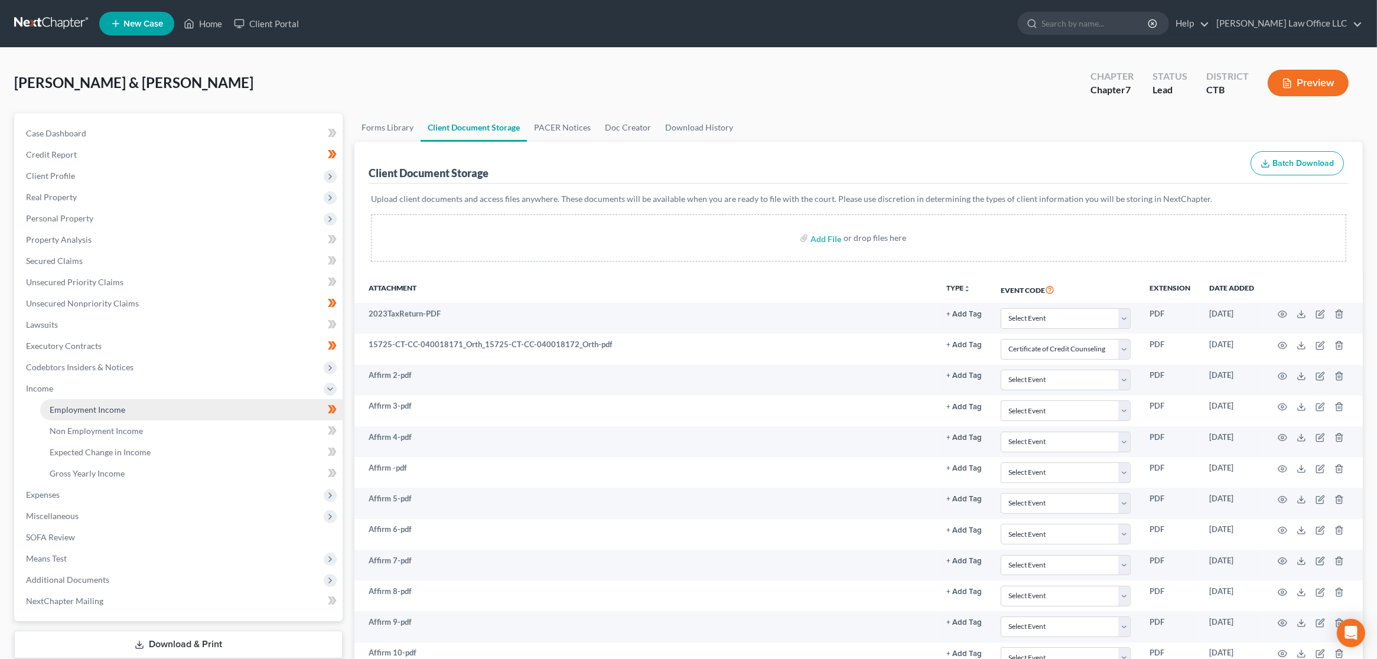
click at [102, 411] on span "Employment Income" at bounding box center [88, 410] width 76 height 10
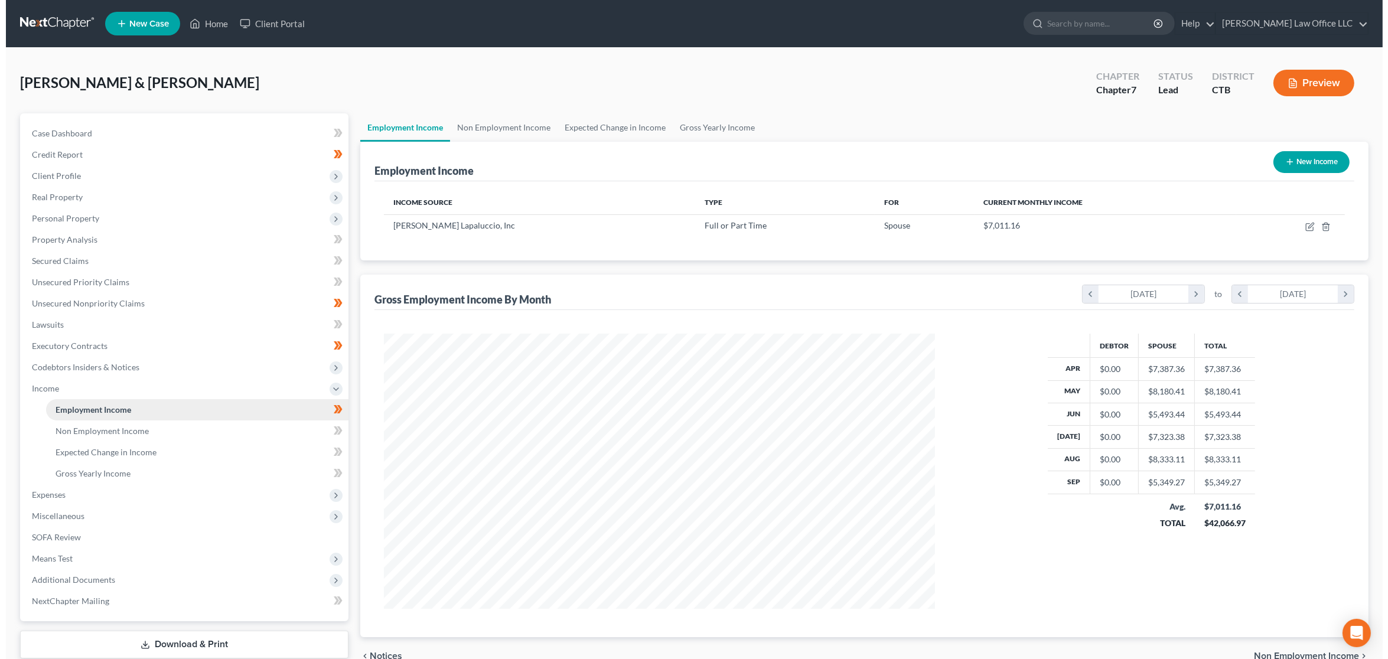
scroll to position [275, 574]
click at [1305, 226] on icon "button" at bounding box center [1304, 225] width 5 height 5
select select "0"
select select "6"
select select "3"
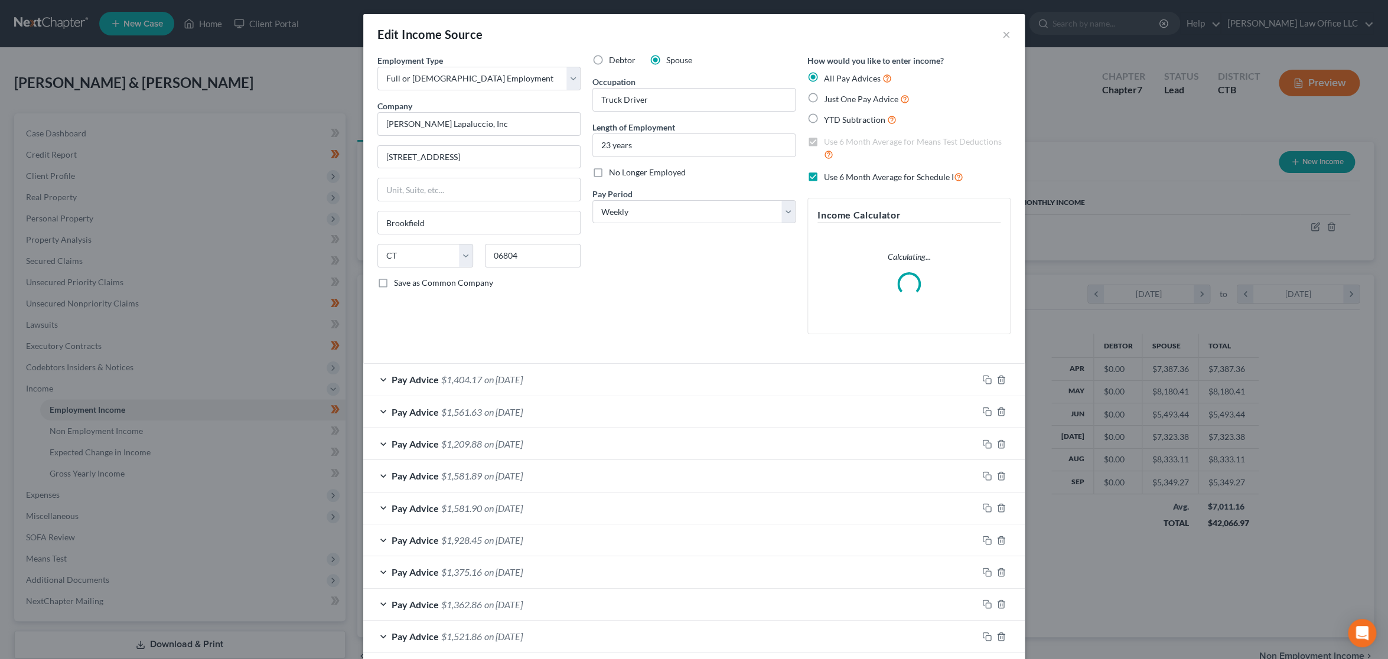
scroll to position [278, 579]
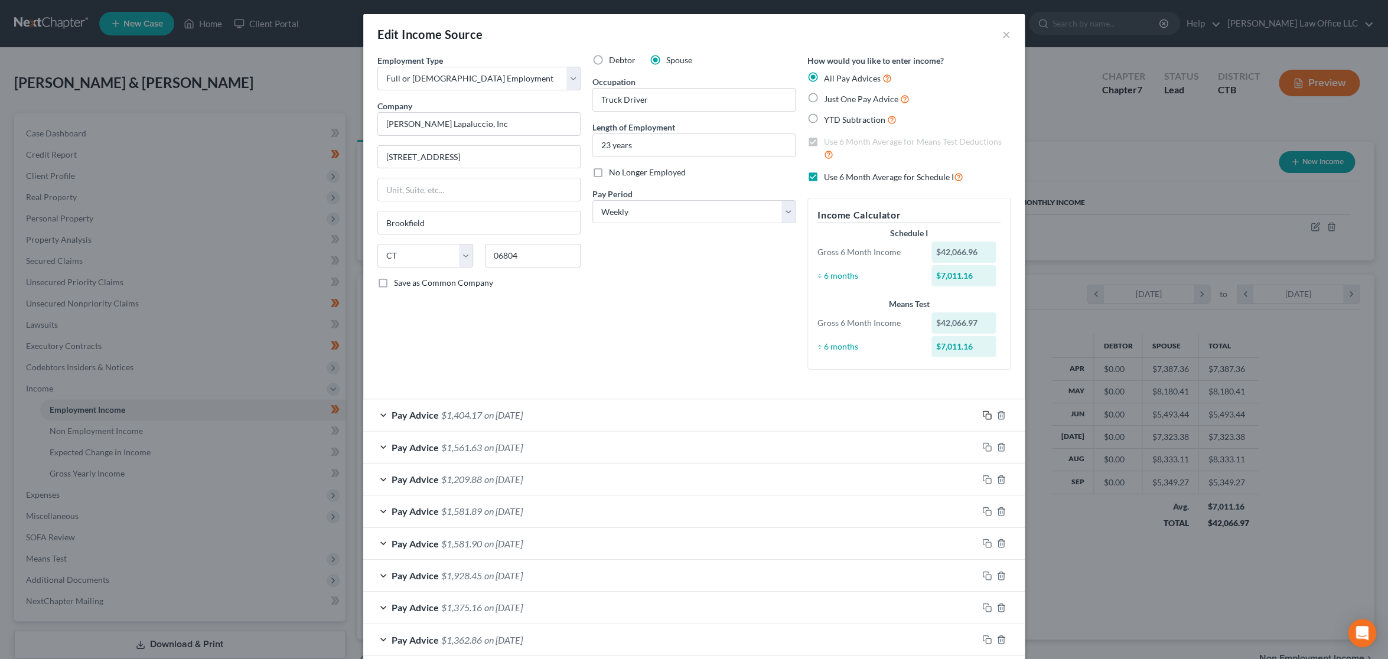
click at [984, 415] on icon "button" at bounding box center [986, 414] width 9 height 9
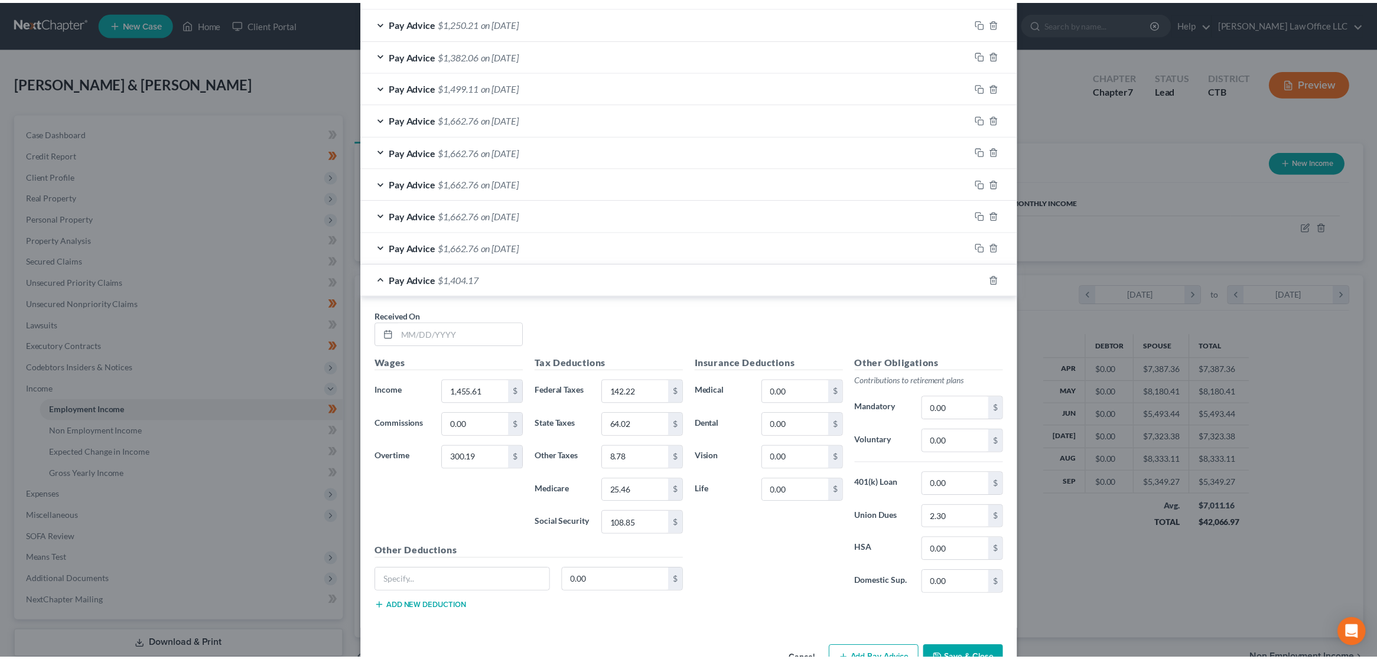
scroll to position [1035, 0]
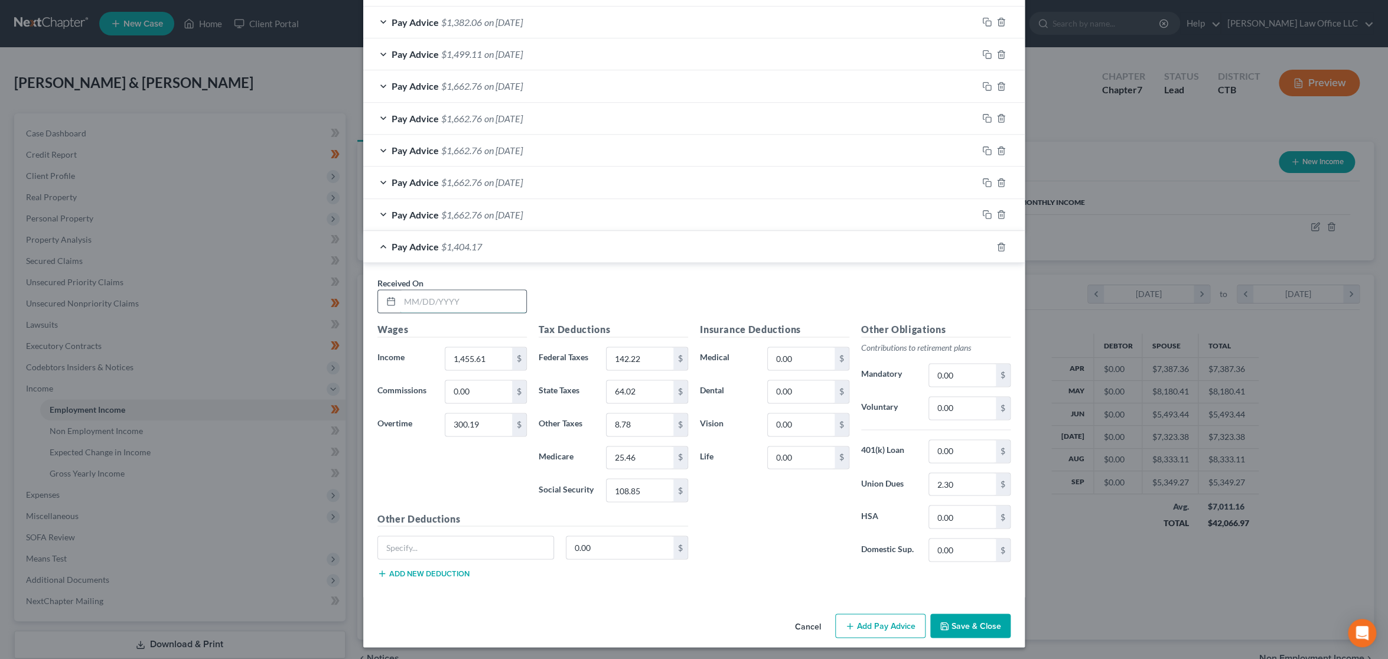
click at [451, 294] on input "text" at bounding box center [463, 301] width 126 height 22
type input "09/25/2025"
click at [482, 352] on input "1,455.61" at bounding box center [478, 358] width 67 height 22
click at [487, 357] on input "1,564.78" at bounding box center [478, 358] width 67 height 22
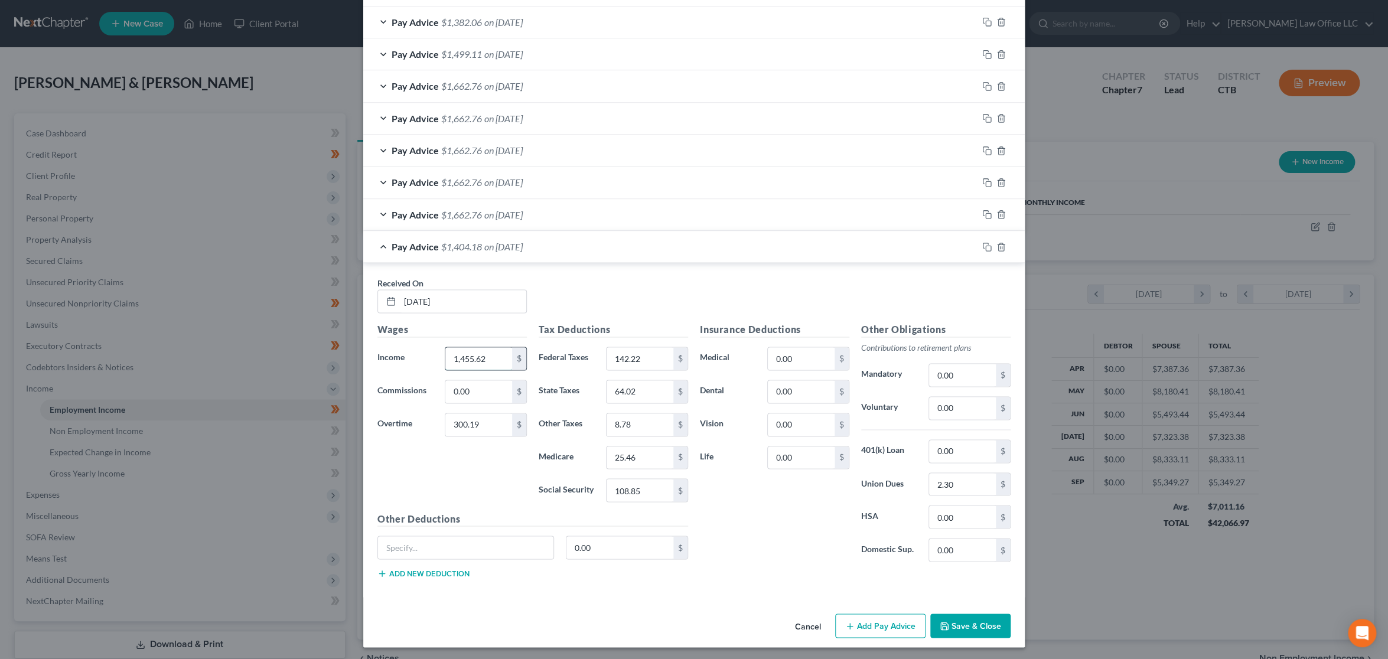
type input "1,455.62"
type input "109.16"
type input "119.29"
type input "56.28"
type input "7.82"
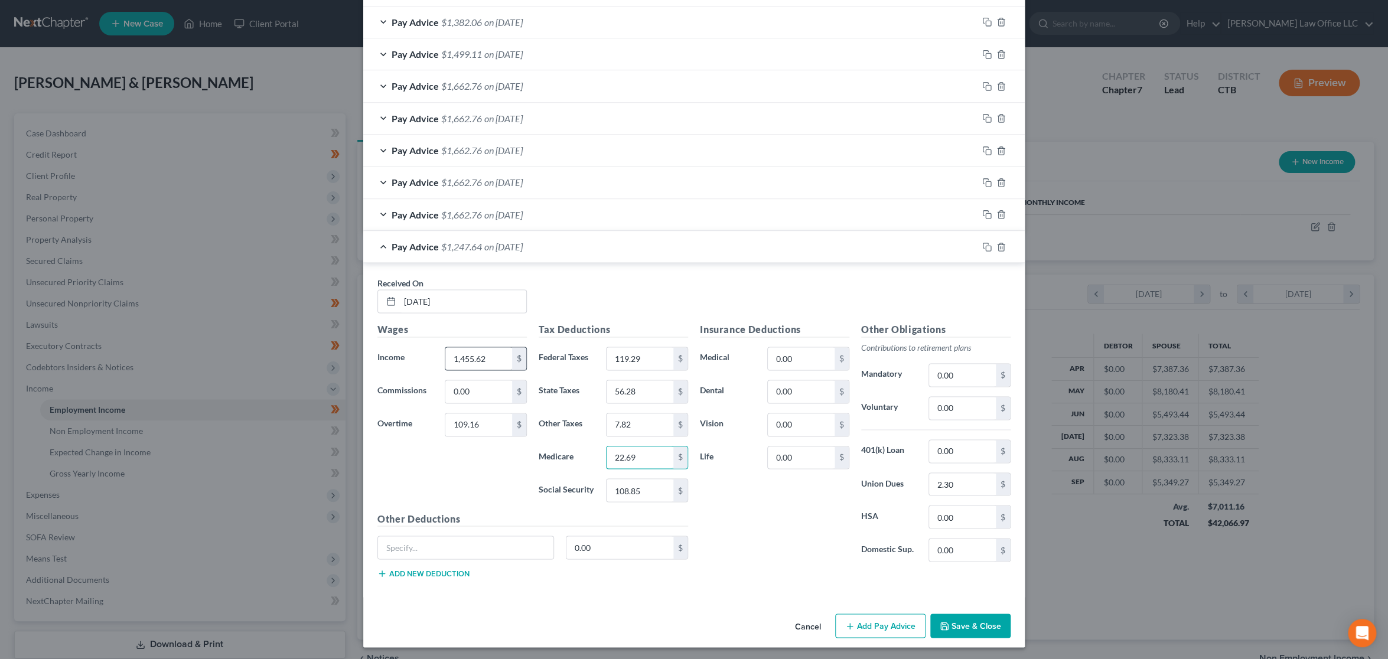
type input "22.69"
type input "97.02"
click at [960, 484] on input "2.30" at bounding box center [962, 484] width 67 height 22
type input "2.12"
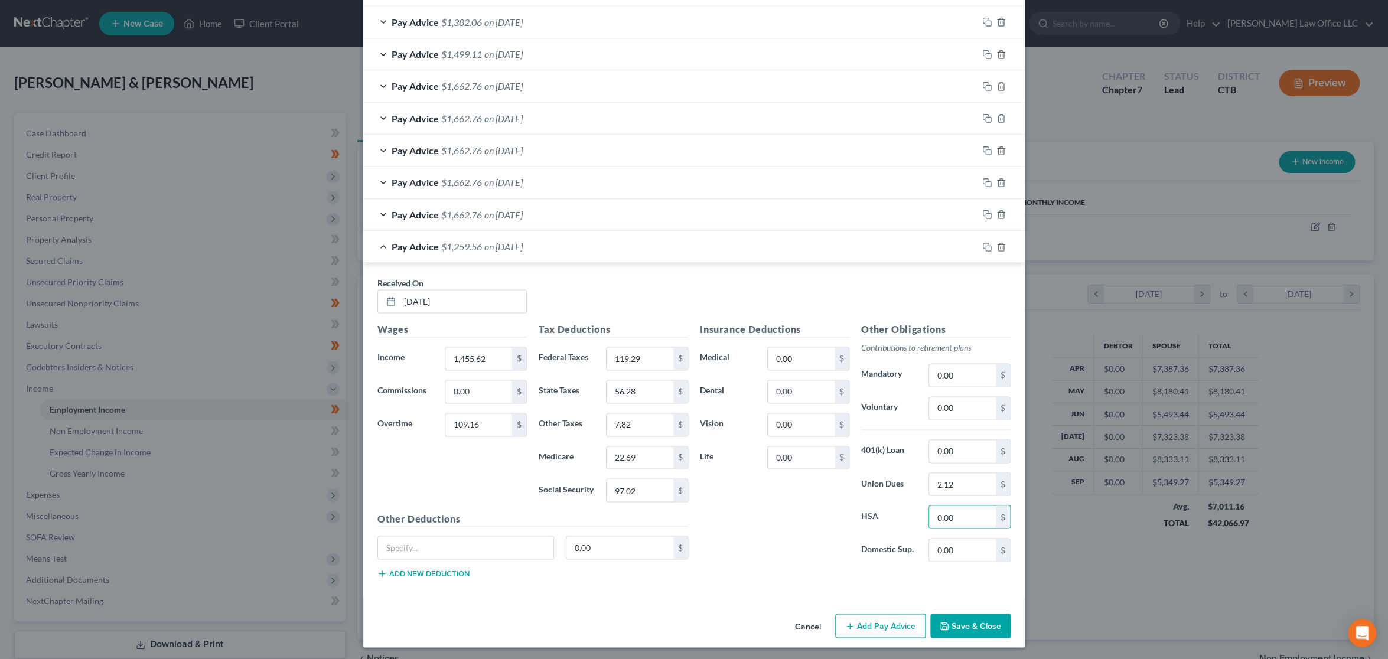
click at [957, 622] on button "Save & Close" at bounding box center [970, 626] width 80 height 25
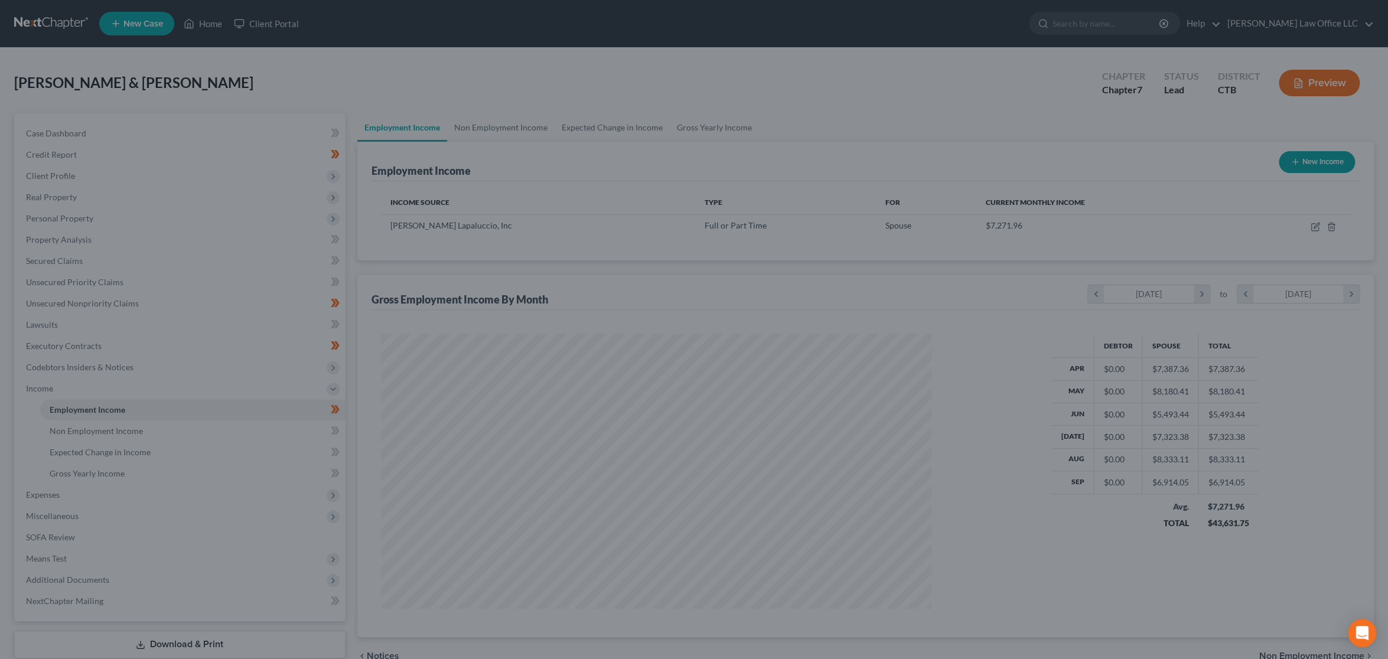
scroll to position [590349, 590050]
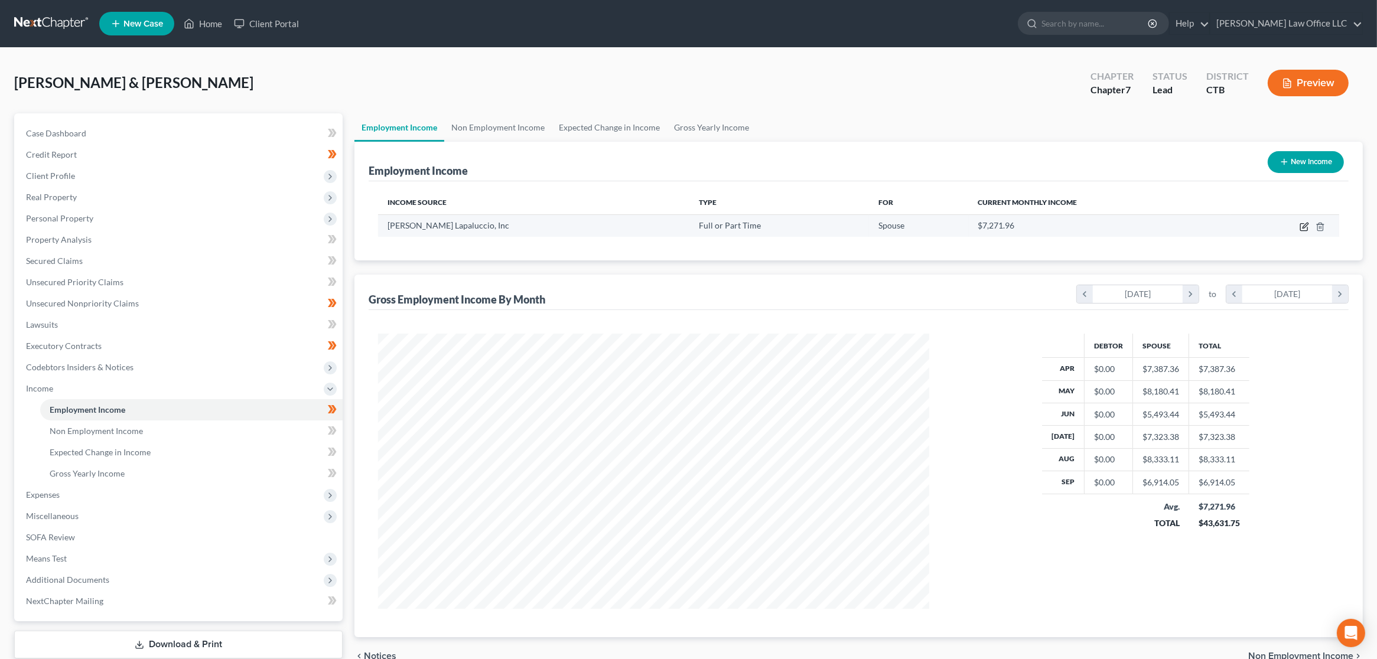
click at [1305, 226] on icon "button" at bounding box center [1304, 225] width 5 height 5
select select "0"
select select "6"
select select "3"
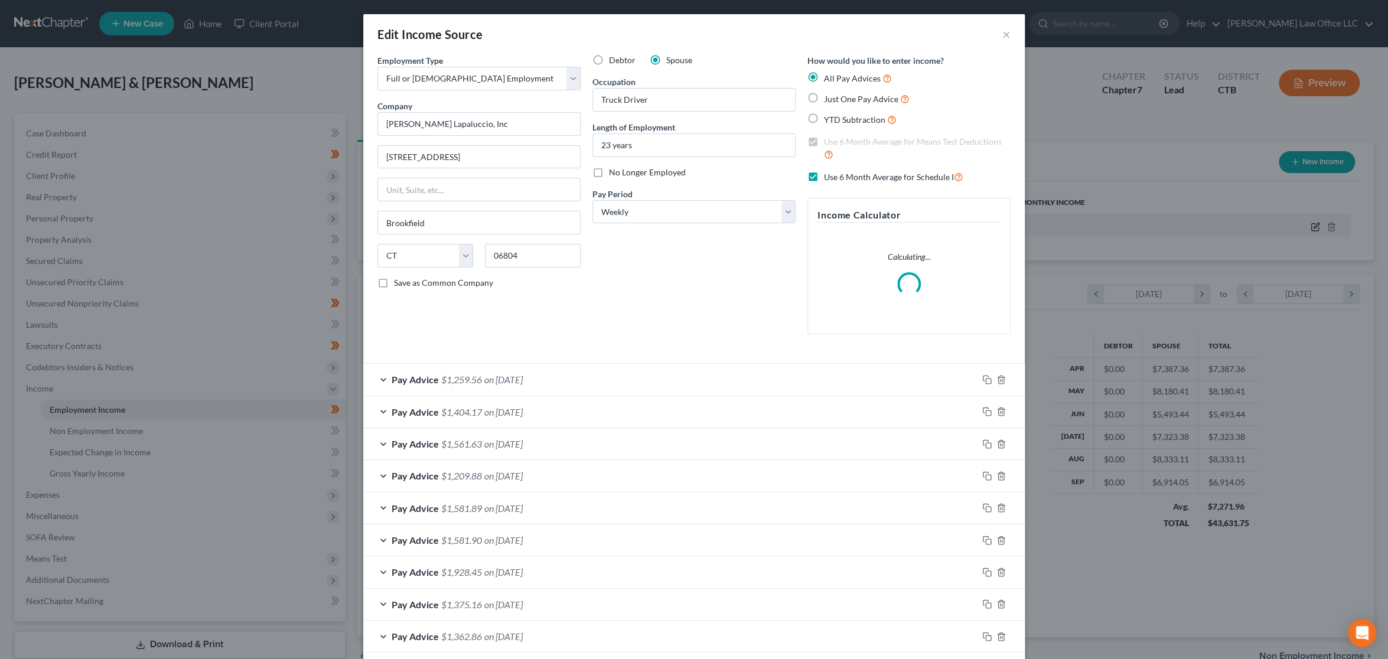
scroll to position [278, 579]
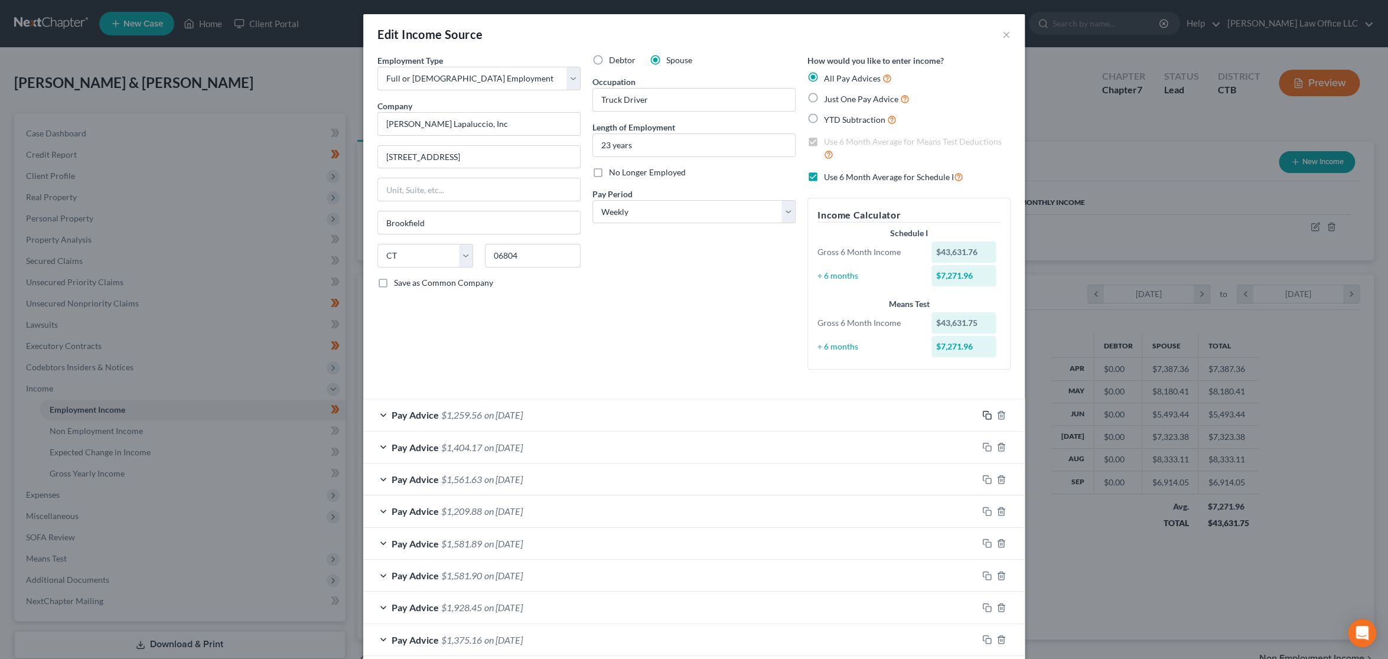
click at [982, 416] on icon "button" at bounding box center [986, 414] width 9 height 9
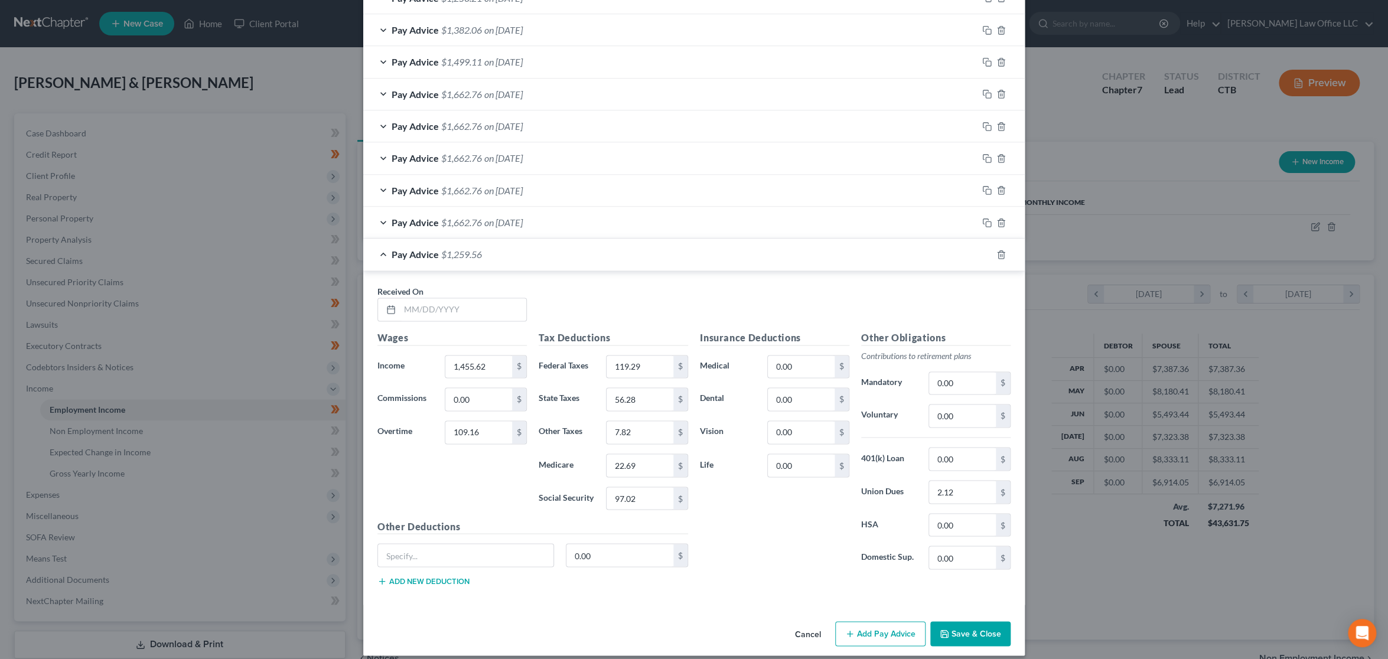
scroll to position [1067, 0]
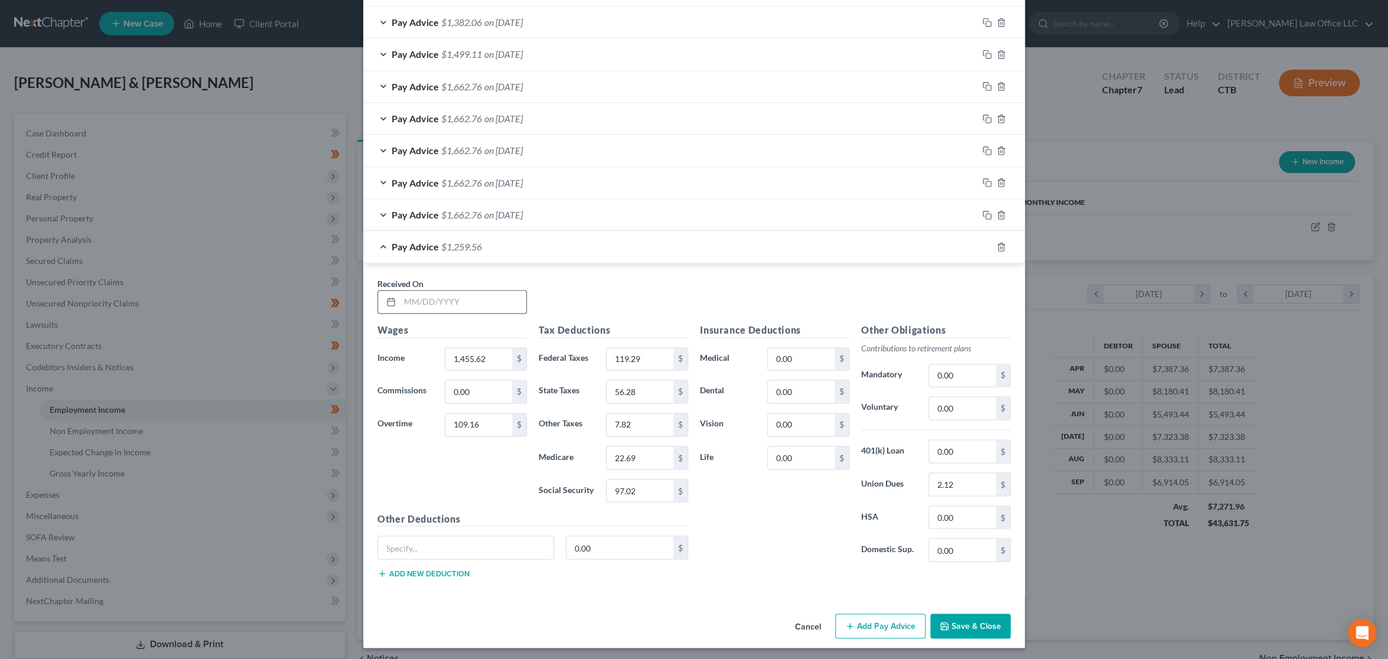
click at [437, 300] on input "text" at bounding box center [463, 302] width 126 height 22
type input "10/02/2025"
type input "1,455.6"
type input "54.58"
type input "119.29"
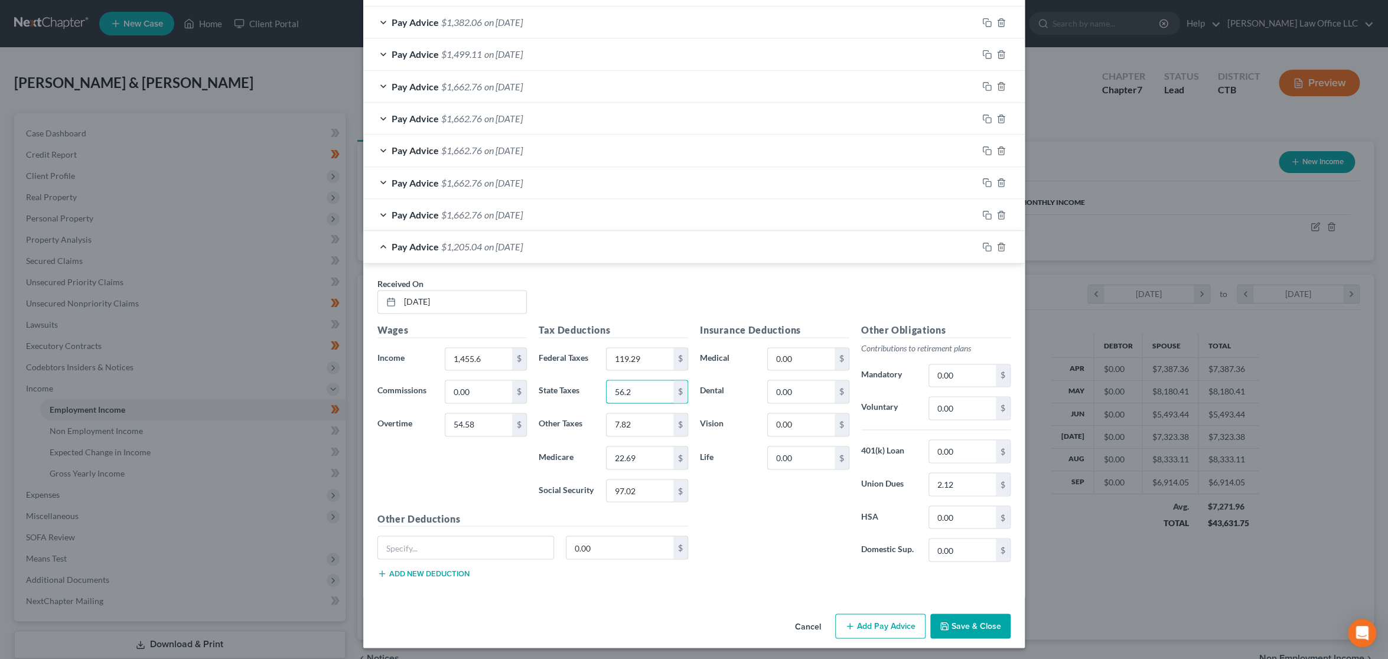
type input "56.28"
type input "7.82"
type input "22.69"
type input "97.02"
click at [955, 478] on input "2.12" at bounding box center [962, 484] width 67 height 22
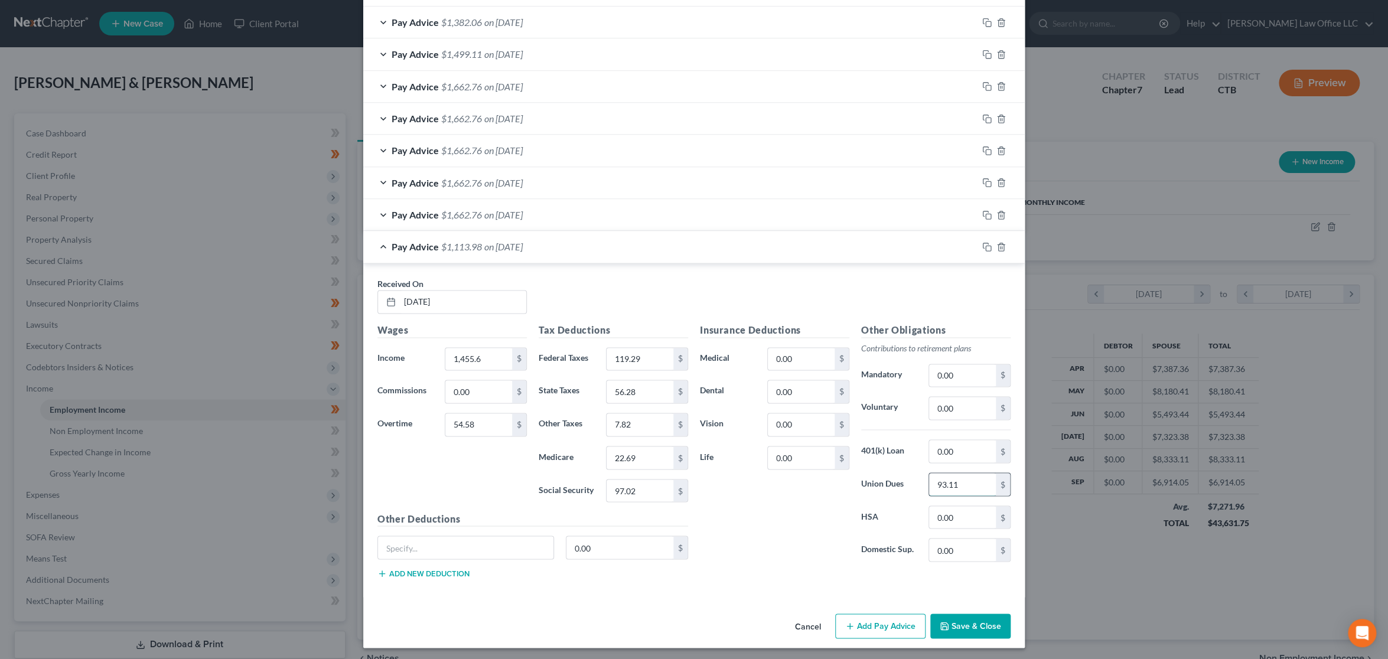
type input "93.11"
click at [820, 521] on div "Insurance Deductions Medical 0.00 $ Dental 0.00 $ Vision 0.00 $ Life 0.00 $" at bounding box center [774, 447] width 161 height 249
click at [497, 418] on input "54.58" at bounding box center [478, 424] width 67 height 22
type input "109.16"
click at [480, 481] on div "Wages Income * 1,455.6 $ Commissions 0.00 $ Overtime 109.16 $" at bounding box center [452, 417] width 161 height 189
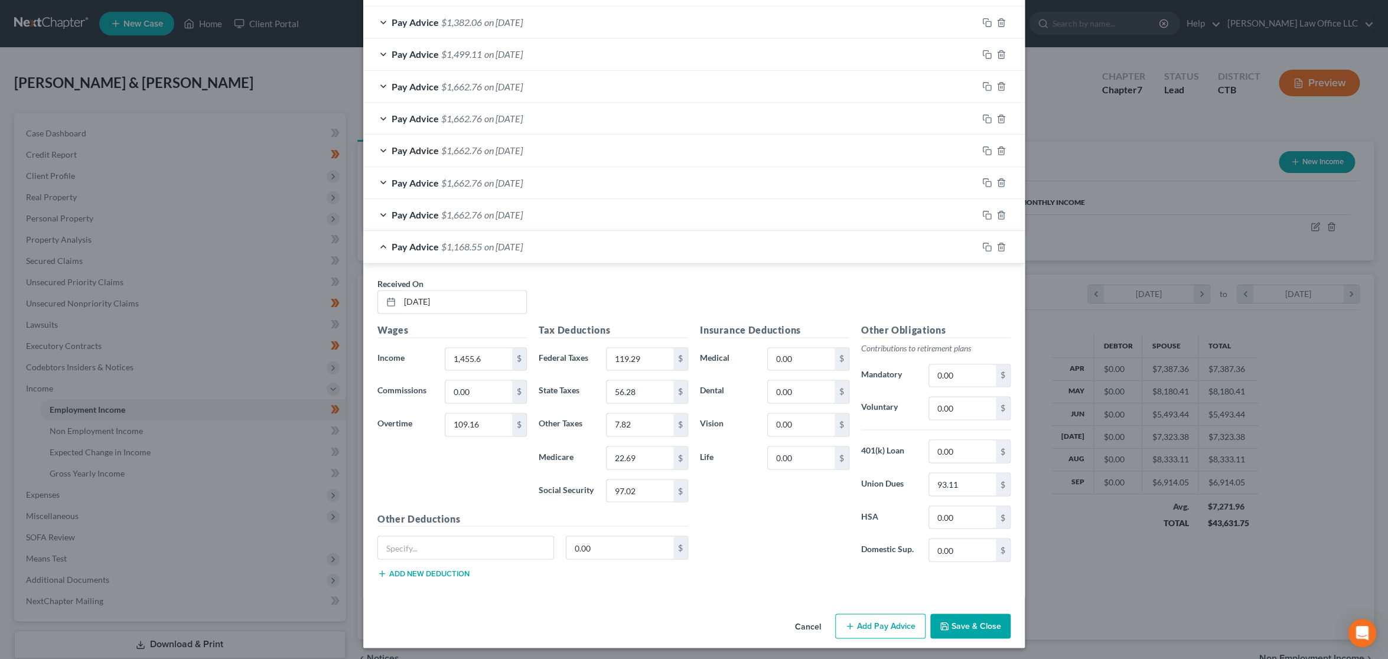
click at [798, 517] on div "Insurance Deductions Medical 0.00 $ Dental 0.00 $ Vision 0.00 $ Life 0.00 $" at bounding box center [774, 447] width 161 height 249
click at [560, 203] on div "Pay Advice $1,662.76 on 03/06/2025" at bounding box center [670, 214] width 614 height 31
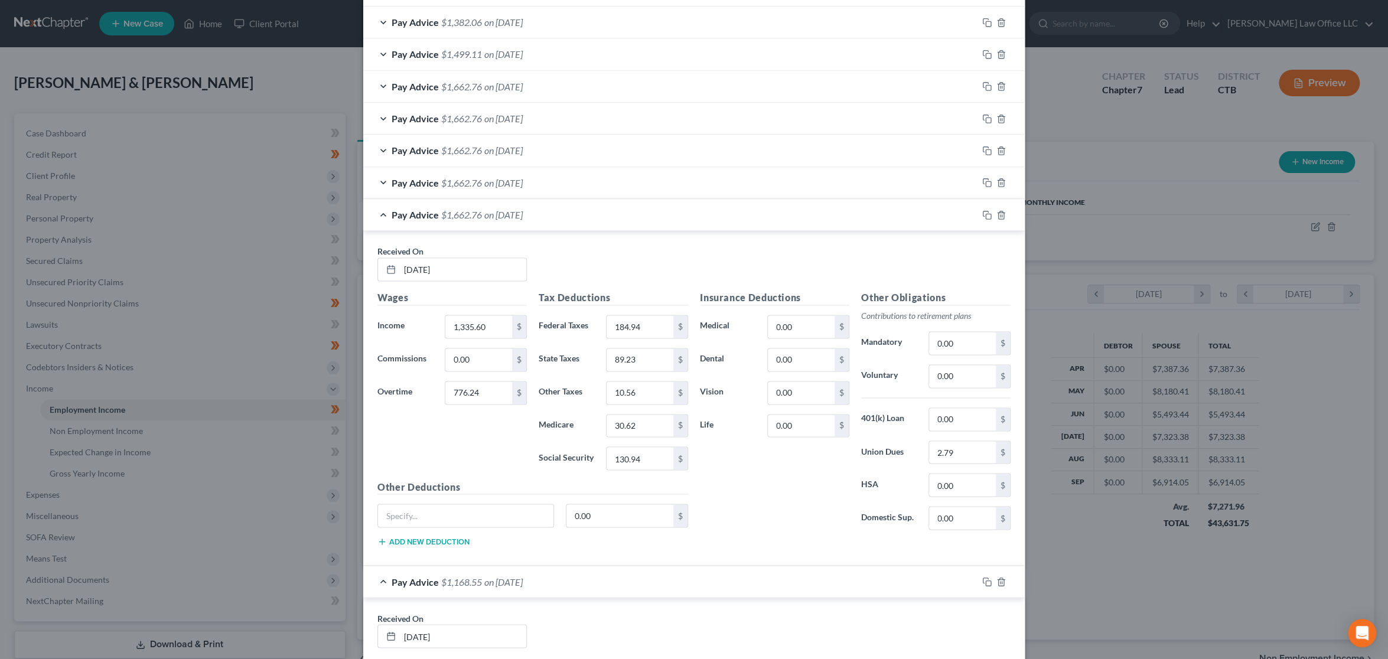
click at [560, 203] on div "Pay Advice $1,662.76 on 03/06/2025" at bounding box center [670, 214] width 614 height 31
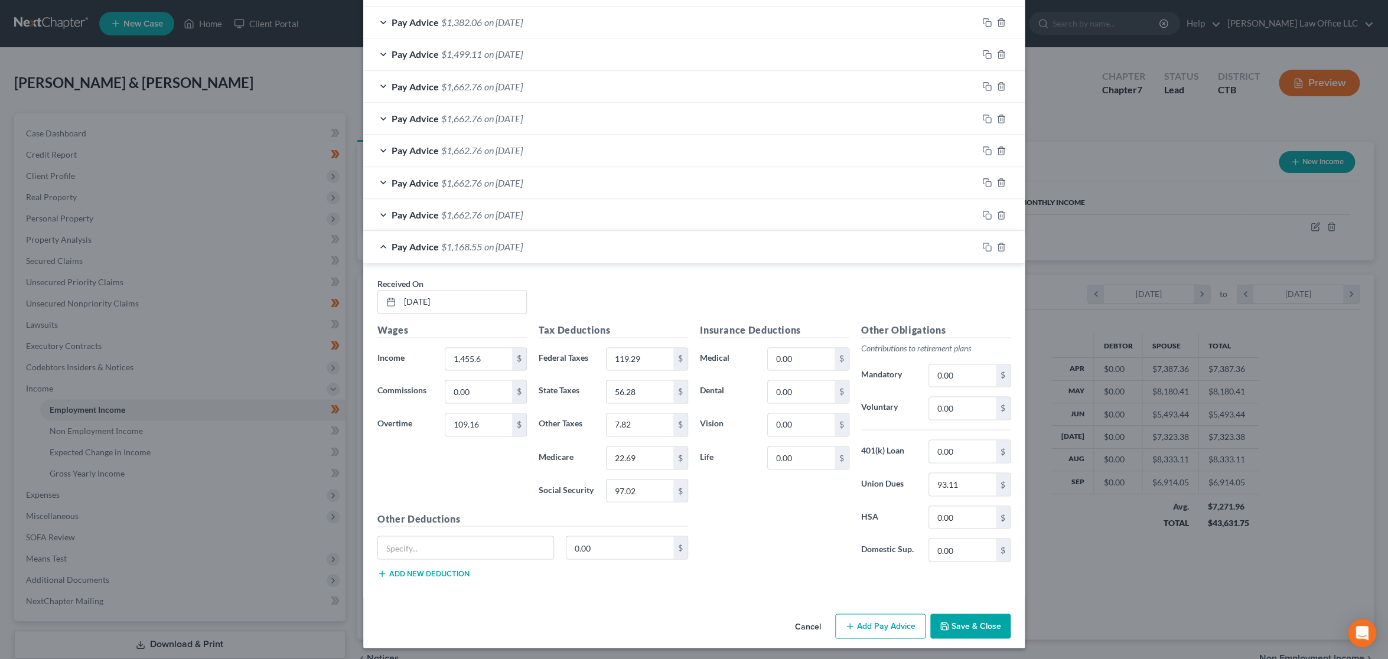
click at [560, 203] on div "Pay Advice $1,662.76 on 03/06/2025" at bounding box center [670, 214] width 614 height 31
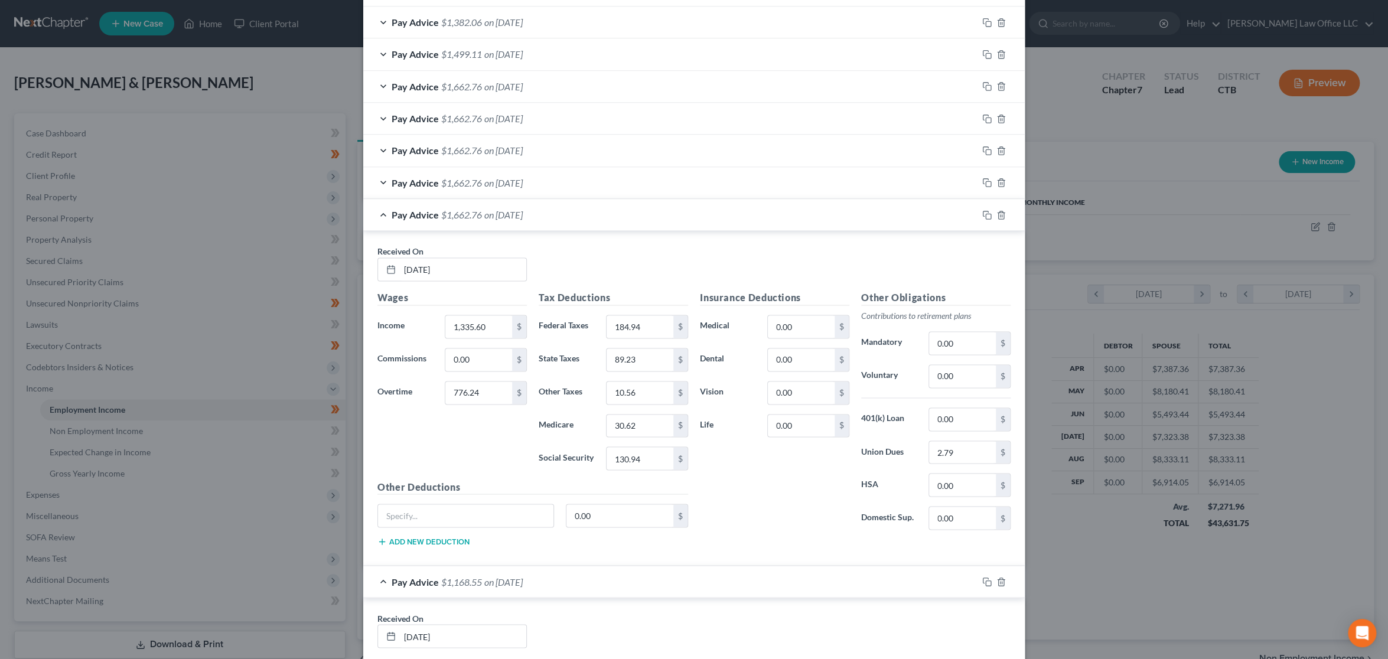
click at [560, 203] on div "Pay Advice $1,662.76 on 03/06/2025" at bounding box center [670, 214] width 614 height 31
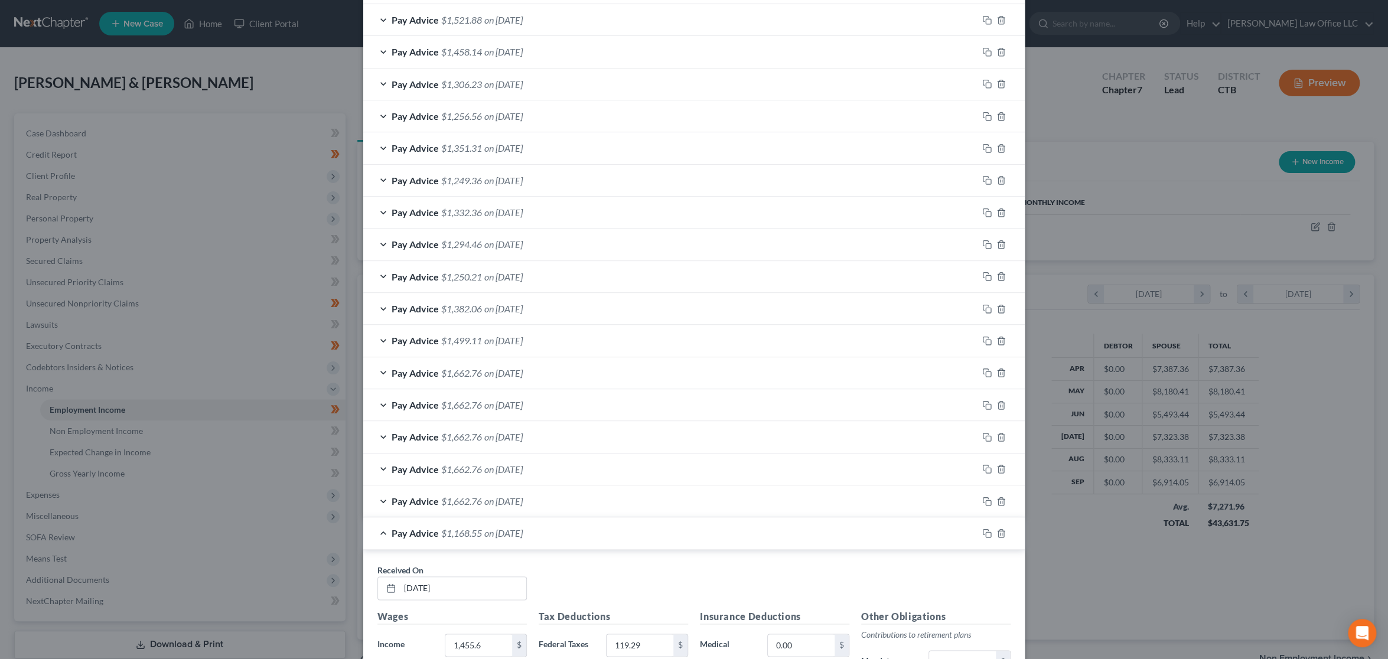
scroll to position [771, 0]
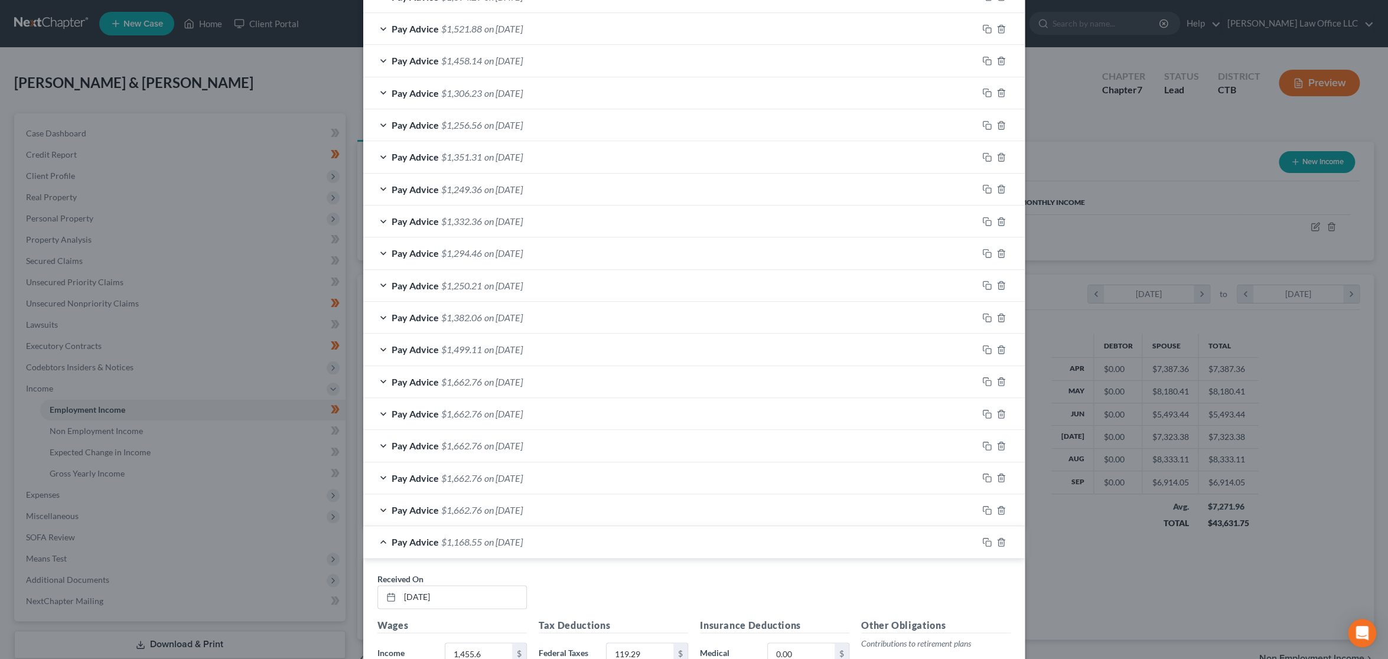
click at [586, 152] on div "Pay Advice $1,351.31 on 05/22/2025" at bounding box center [670, 156] width 614 height 31
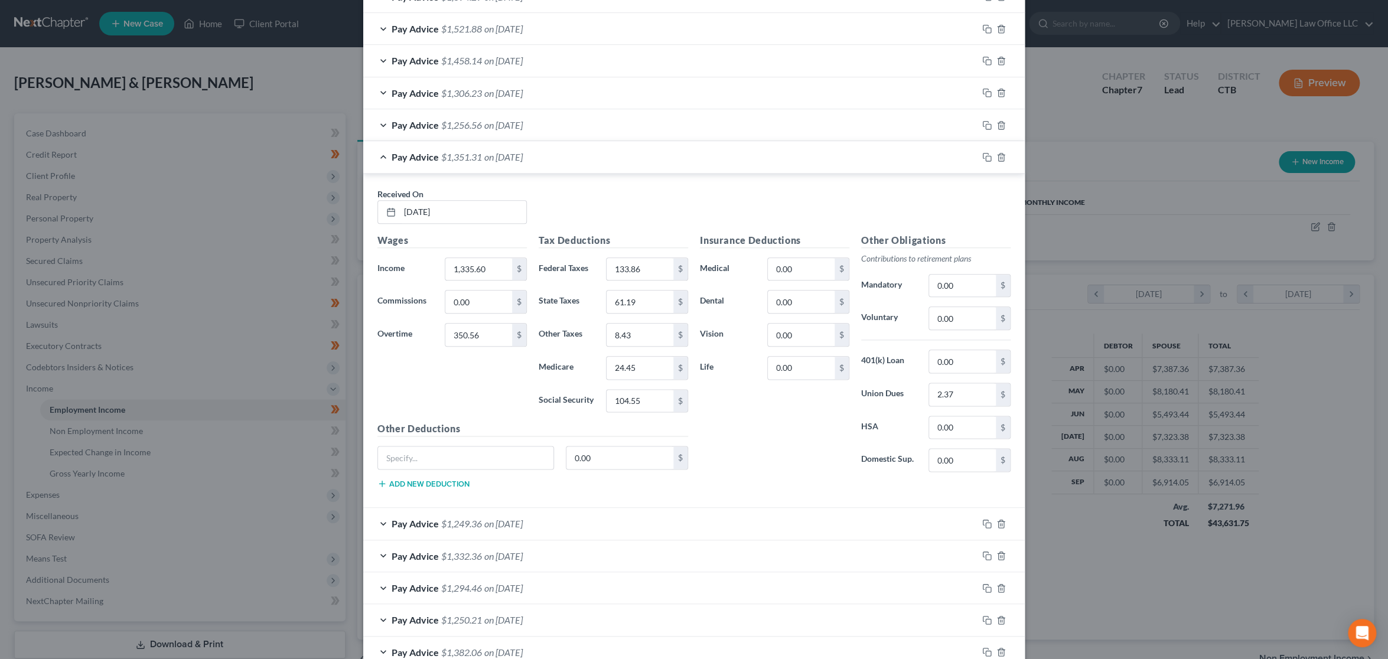
click at [586, 152] on div "Pay Advice $1,351.31 on 05/22/2025" at bounding box center [670, 156] width 614 height 31
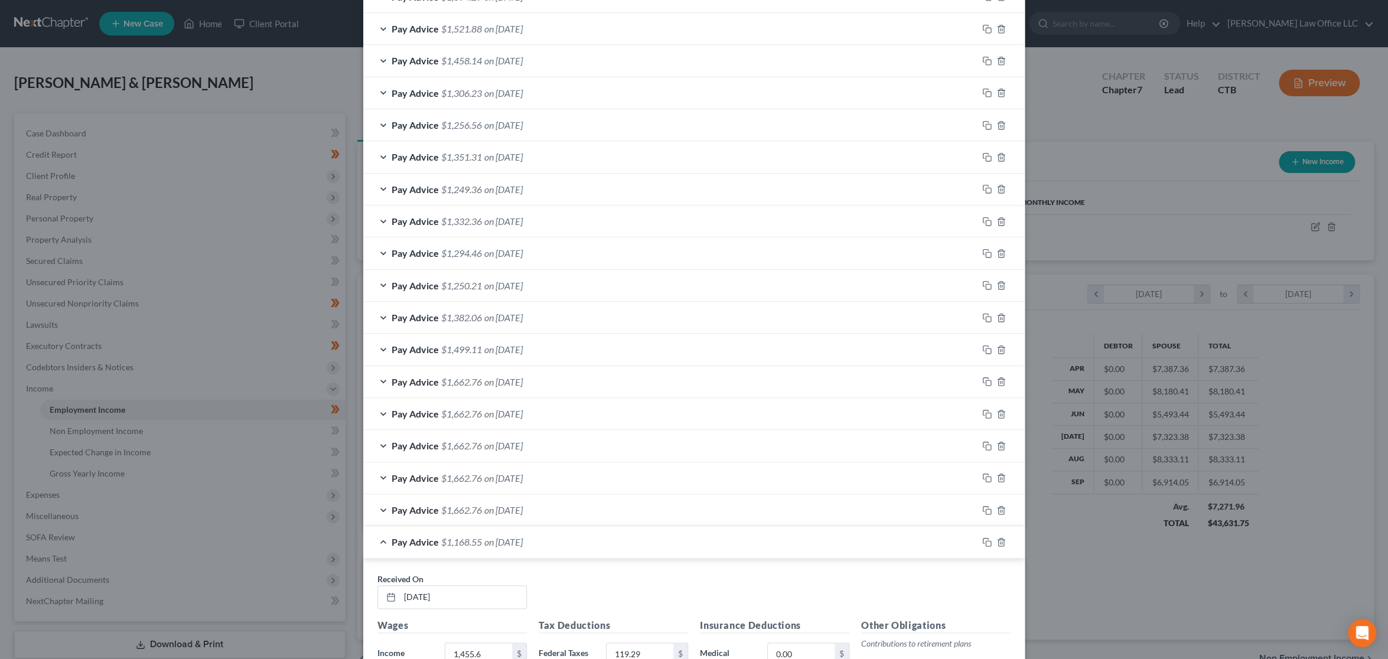
click at [592, 118] on div "Pay Advice $1,256.56 on 05/29/2025" at bounding box center [670, 124] width 614 height 31
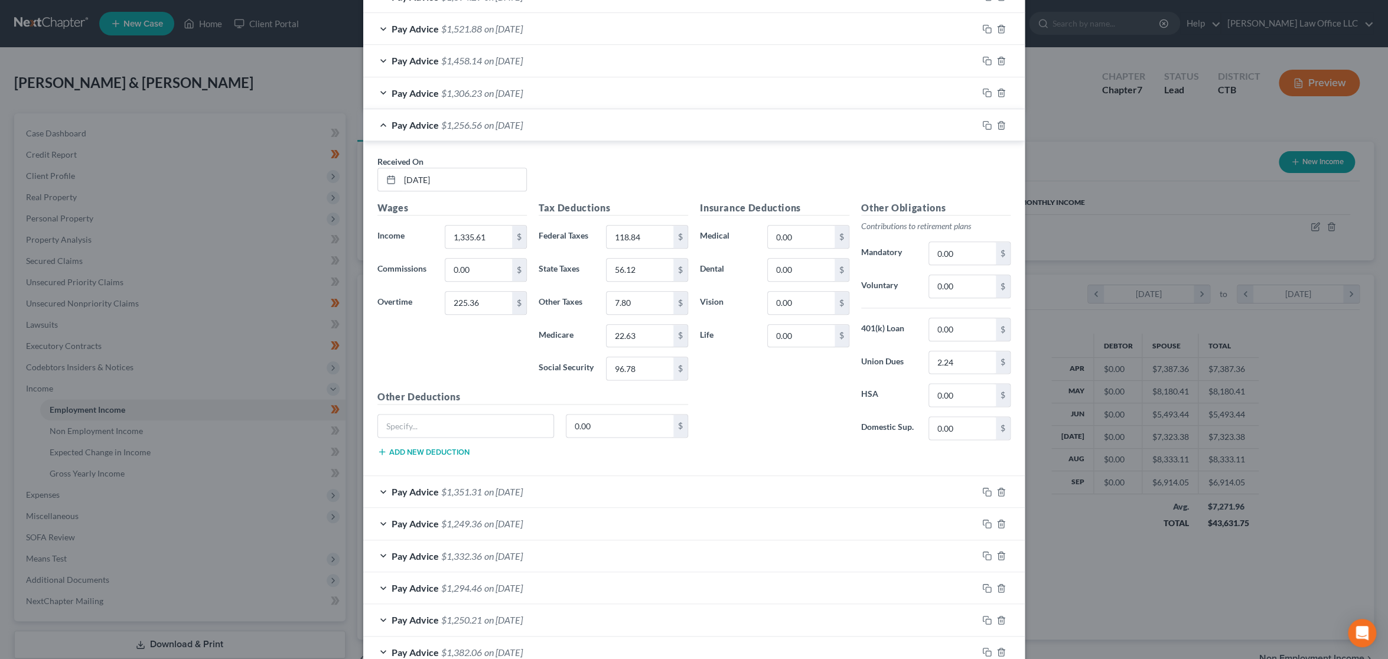
click at [592, 118] on div "Pay Advice $1,256.56 on 05/29/2025" at bounding box center [670, 124] width 614 height 31
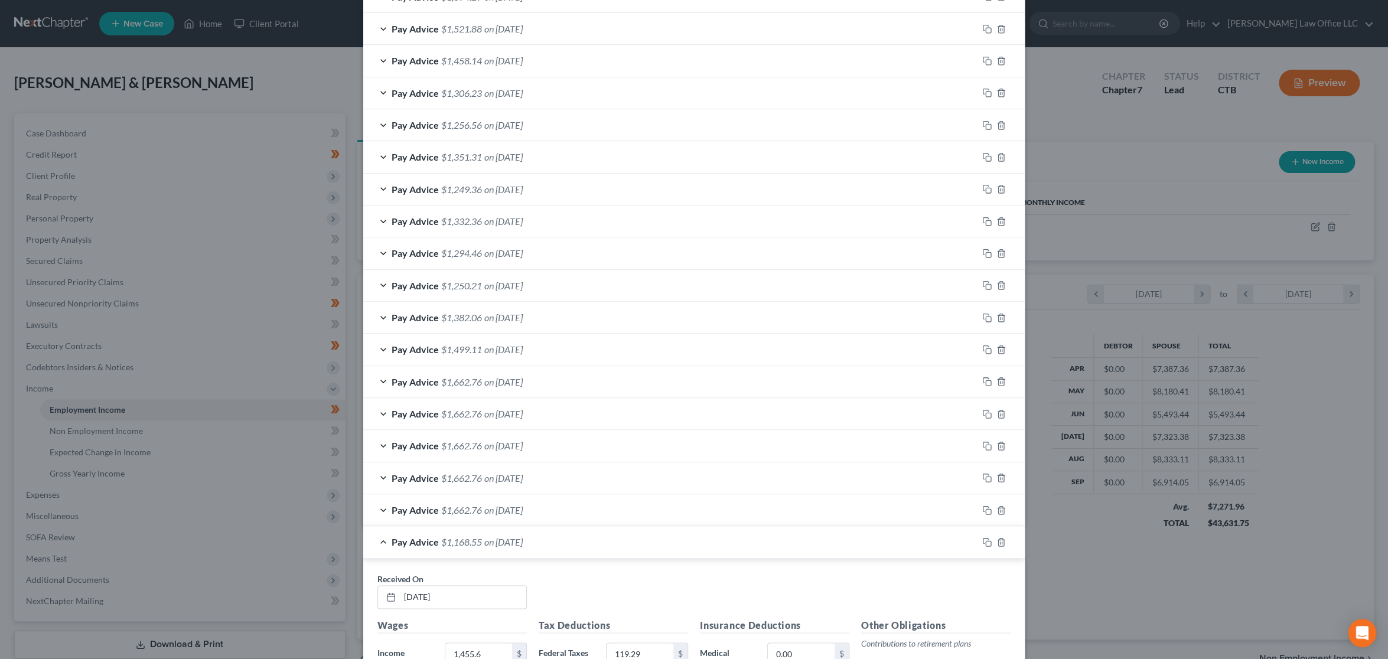
click at [593, 93] on div "Pay Advice $1,306.23 on 06/05/2025" at bounding box center [670, 92] width 614 height 31
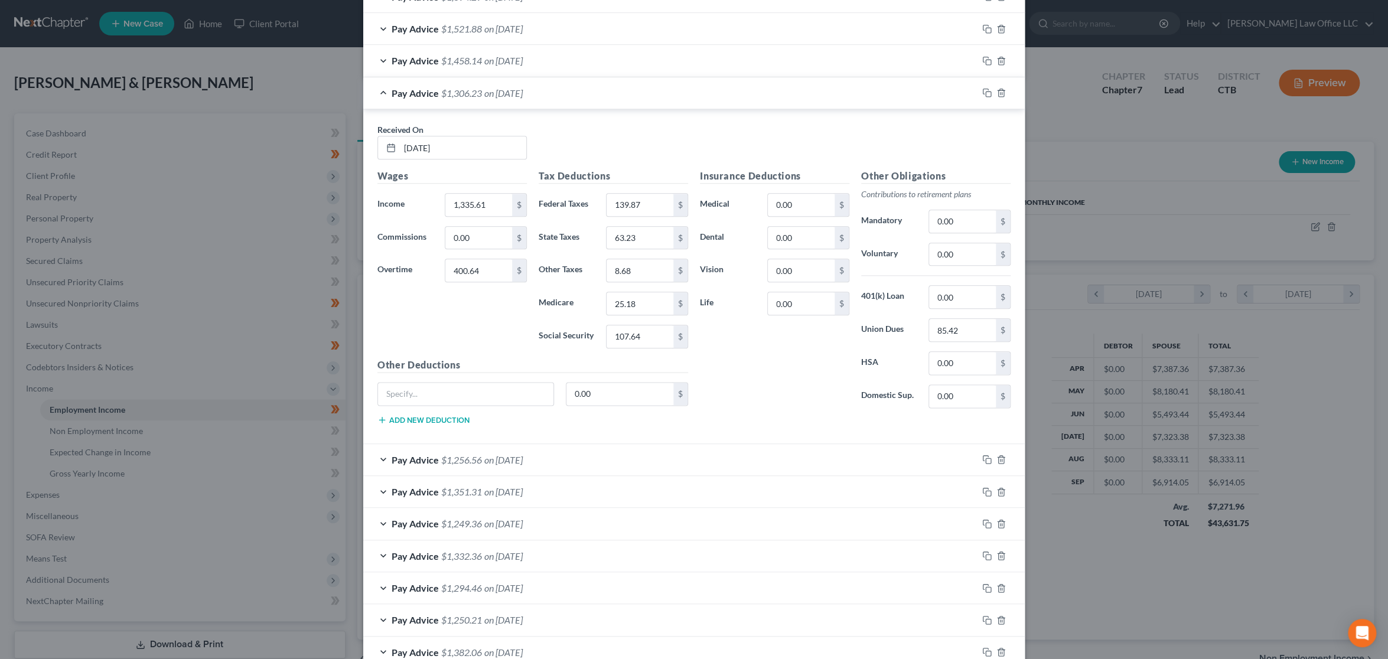
click at [593, 93] on div "Pay Advice $1,306.23 on 06/05/2025" at bounding box center [670, 92] width 614 height 31
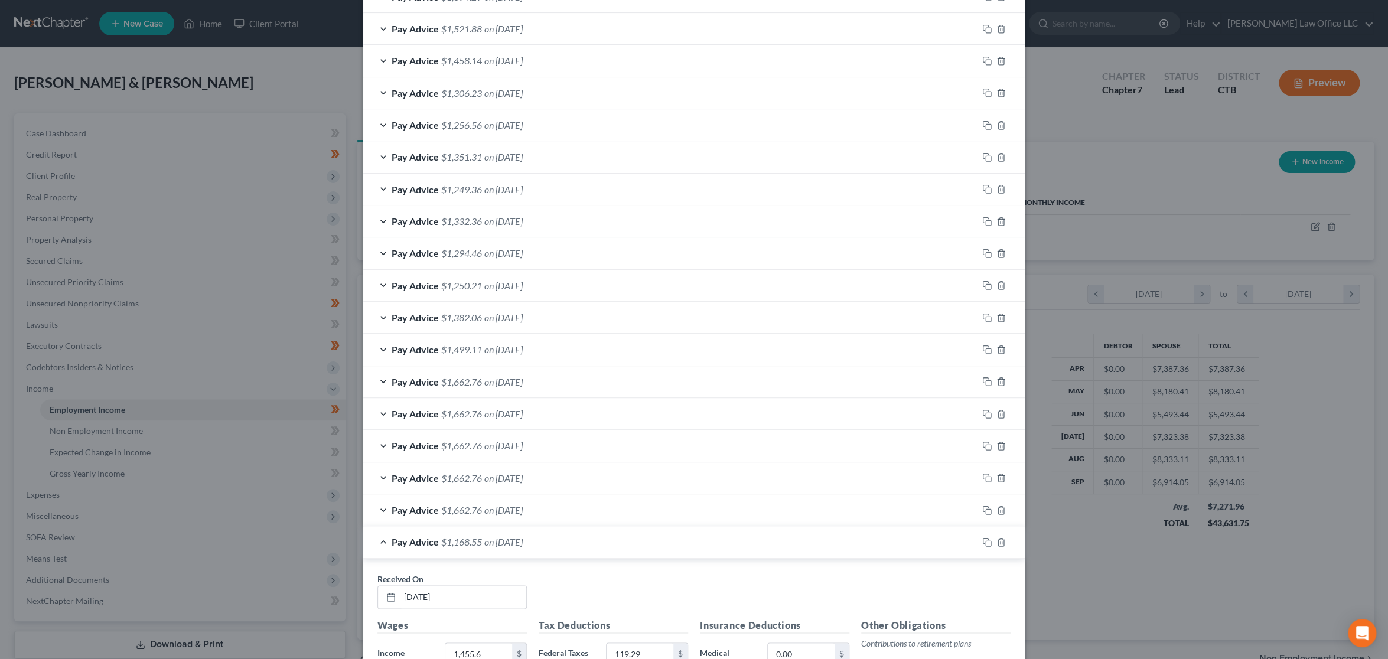
click at [605, 48] on div "Pay Advice $1,458.14 on 06/12/2025" at bounding box center [670, 60] width 614 height 31
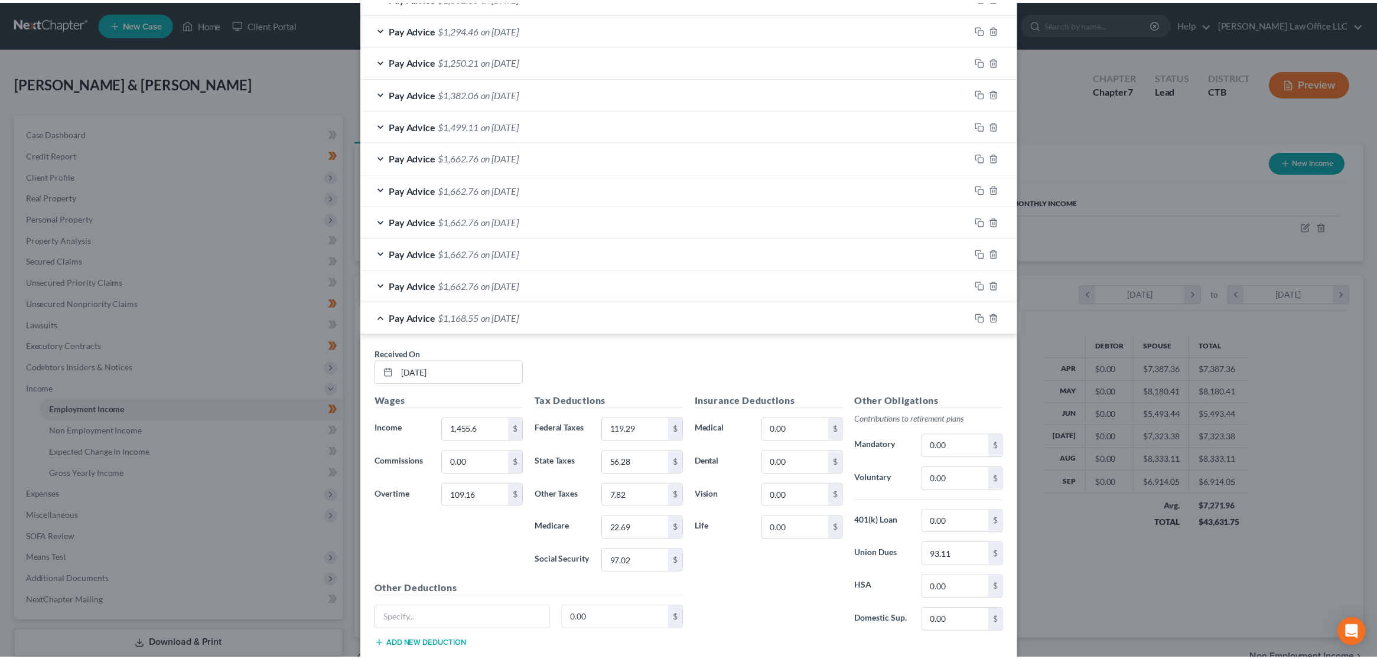
scroll to position [1400, 0]
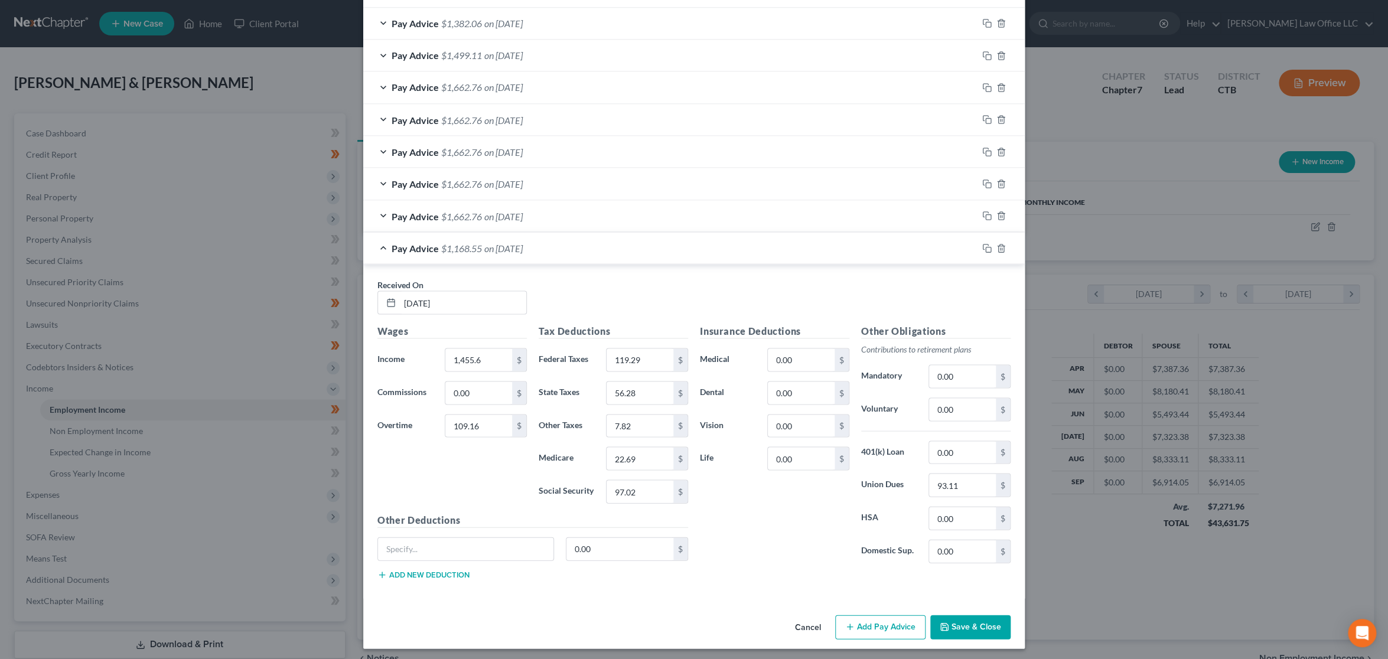
click at [966, 620] on button "Save & Close" at bounding box center [970, 627] width 80 height 25
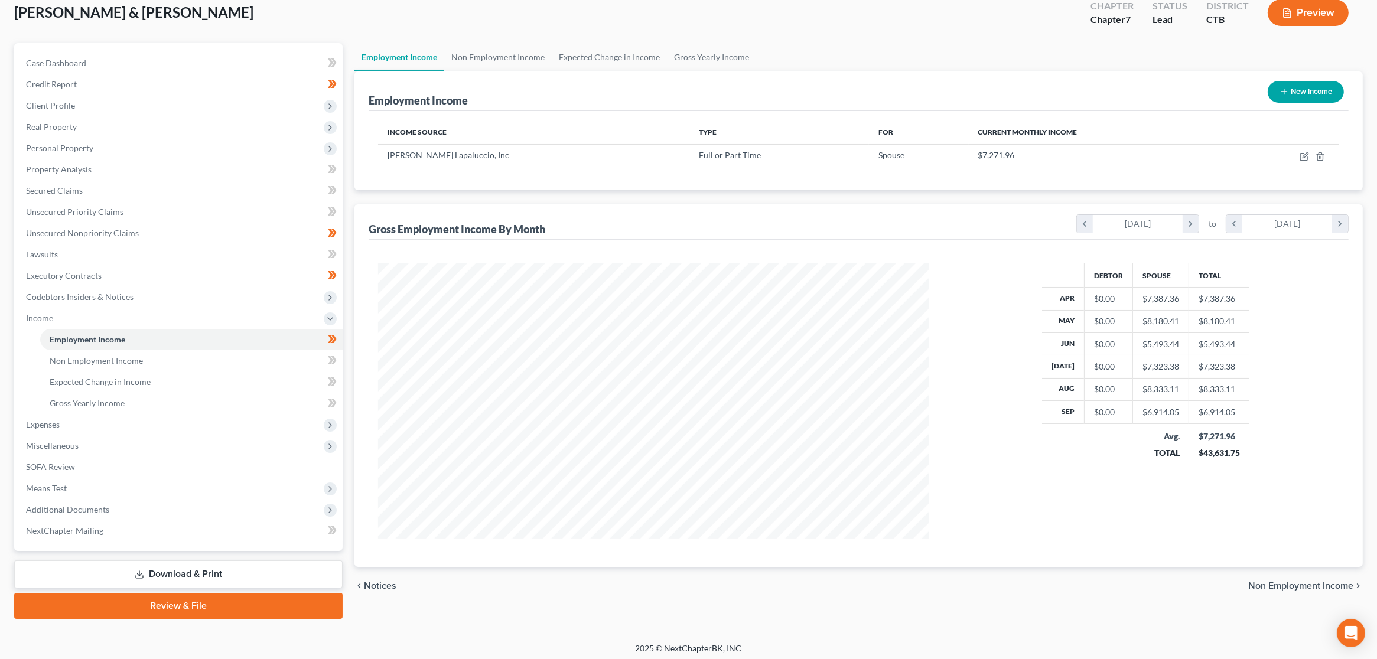
scroll to position [74, 0]
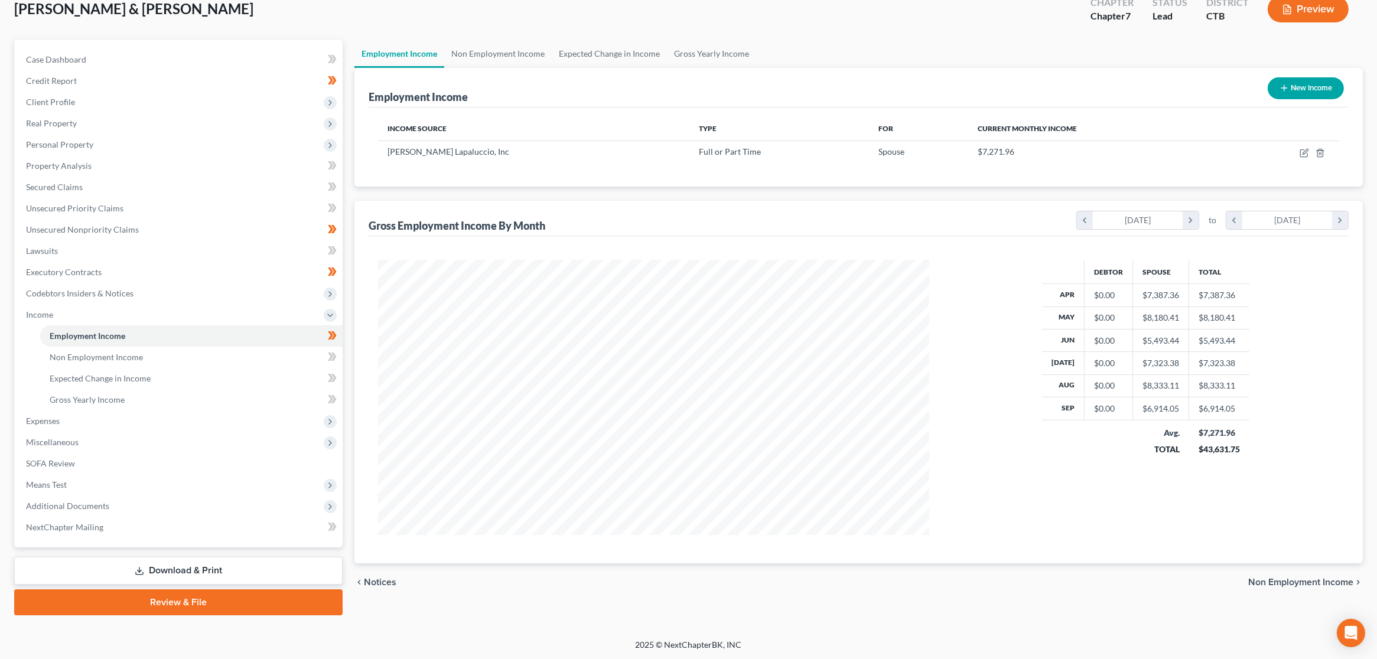
click at [208, 563] on link "Download & Print" at bounding box center [178, 571] width 328 height 28
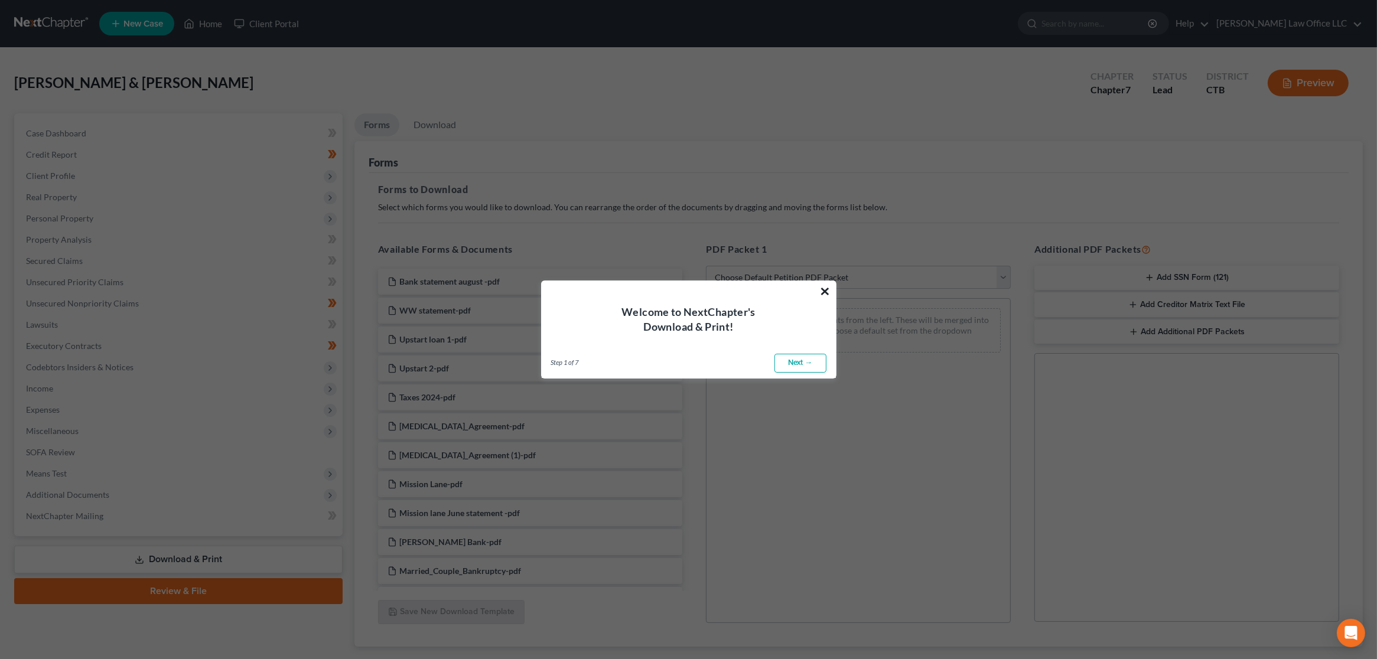
click at [820, 293] on button "×" at bounding box center [825, 291] width 11 height 19
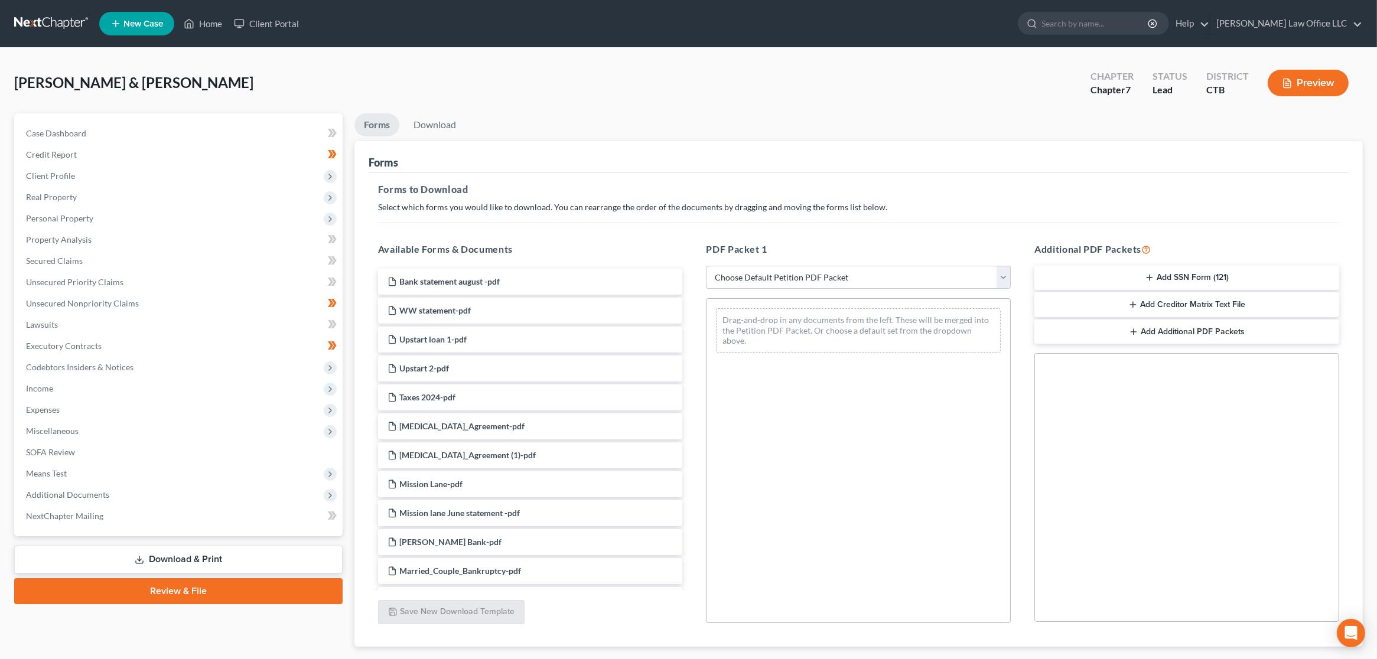
click at [185, 592] on link "Review & File" at bounding box center [178, 591] width 328 height 26
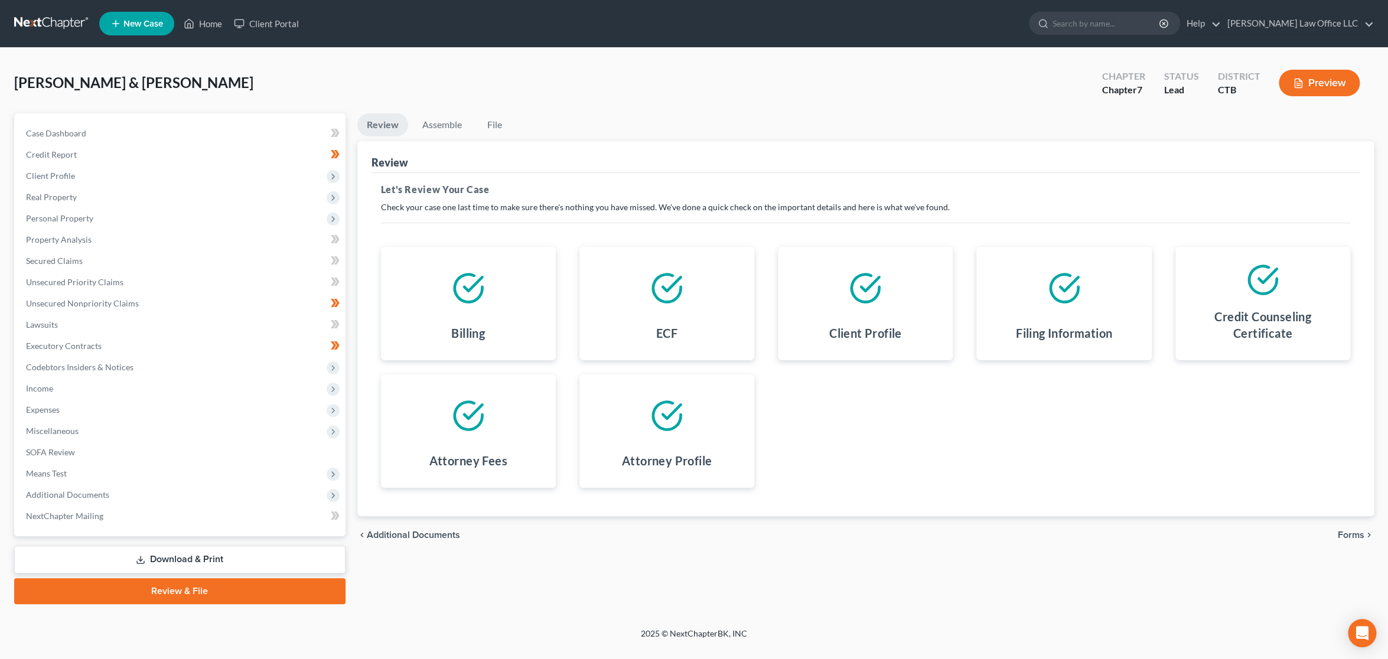
click at [1295, 83] on icon "button" at bounding box center [1298, 83] width 11 height 11
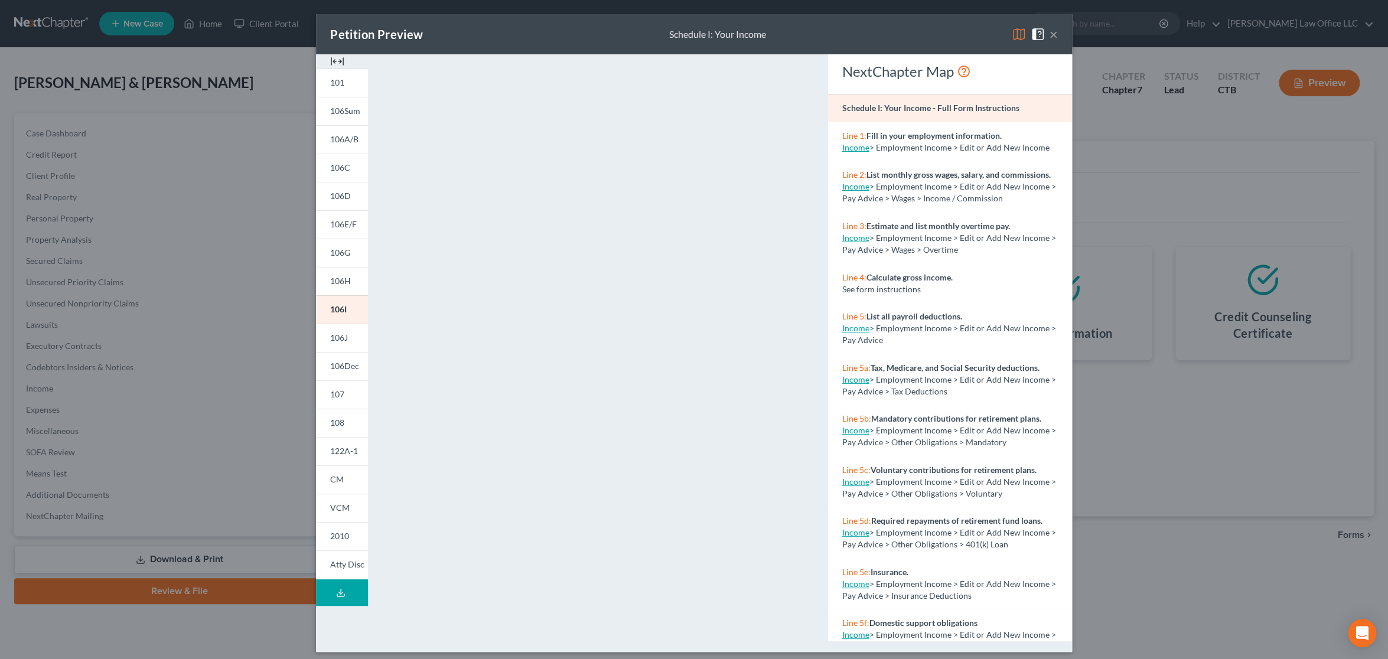
click at [344, 596] on button "Download Draft" at bounding box center [342, 592] width 52 height 27
click at [1050, 36] on button "×" at bounding box center [1054, 34] width 8 height 14
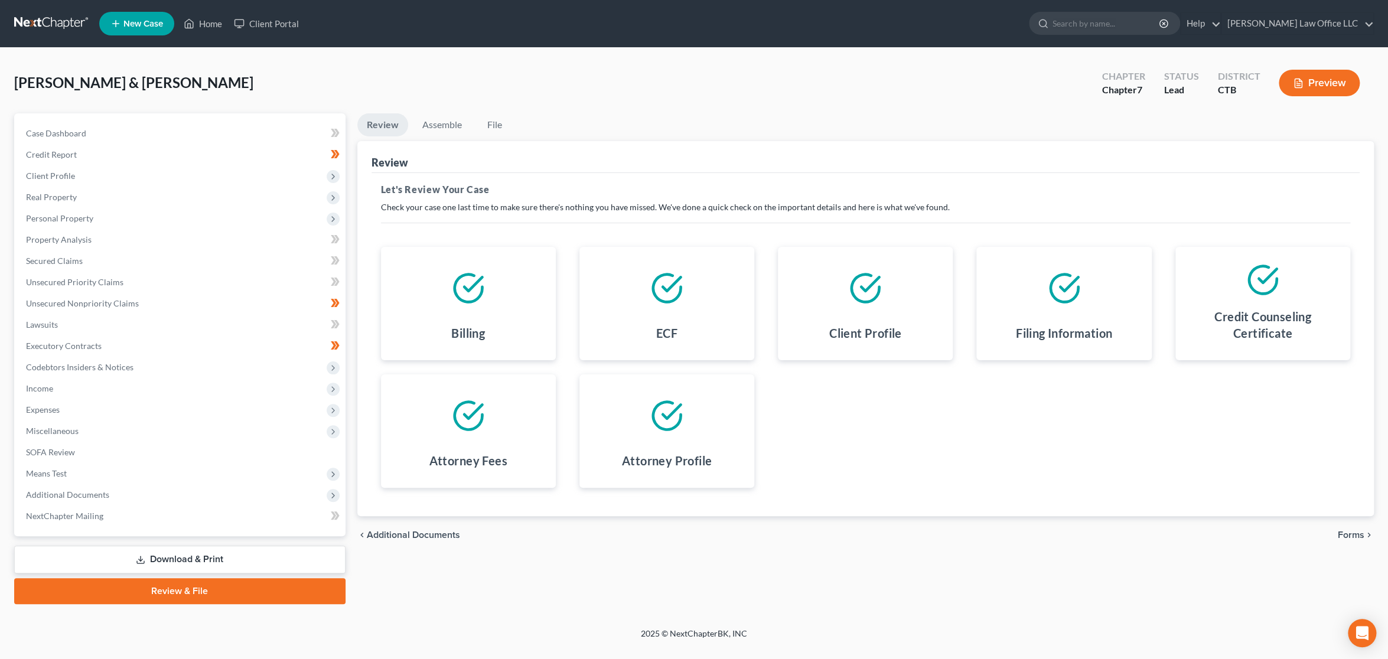
click at [71, 27] on link at bounding box center [52, 23] width 76 height 21
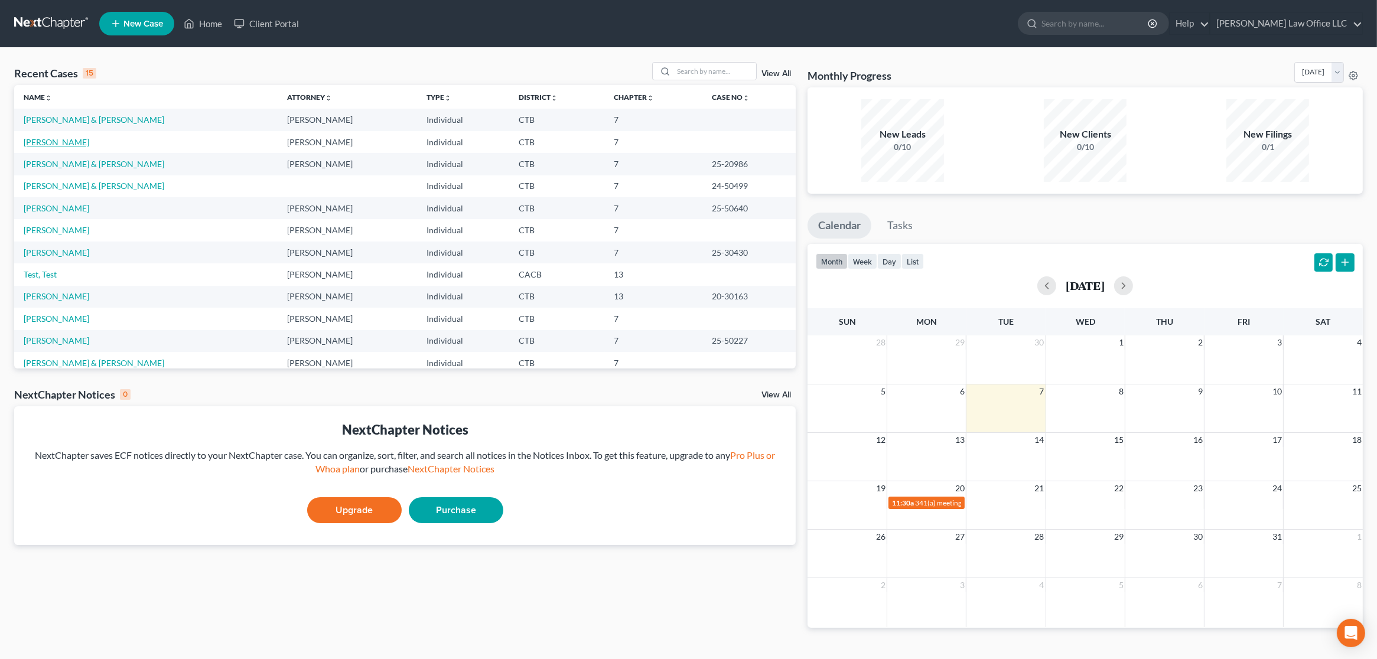
click at [53, 139] on link "[PERSON_NAME]" at bounding box center [57, 142] width 66 height 10
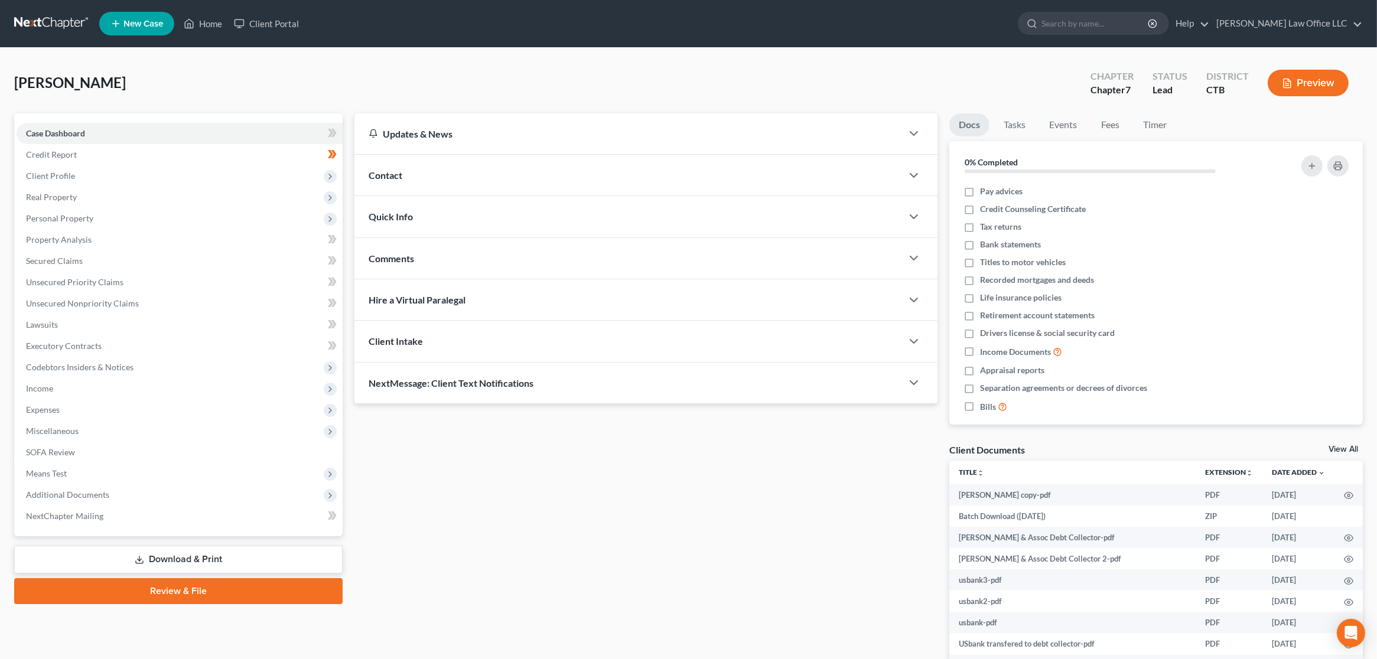
click at [439, 173] on div "Contact" at bounding box center [628, 175] width 548 height 41
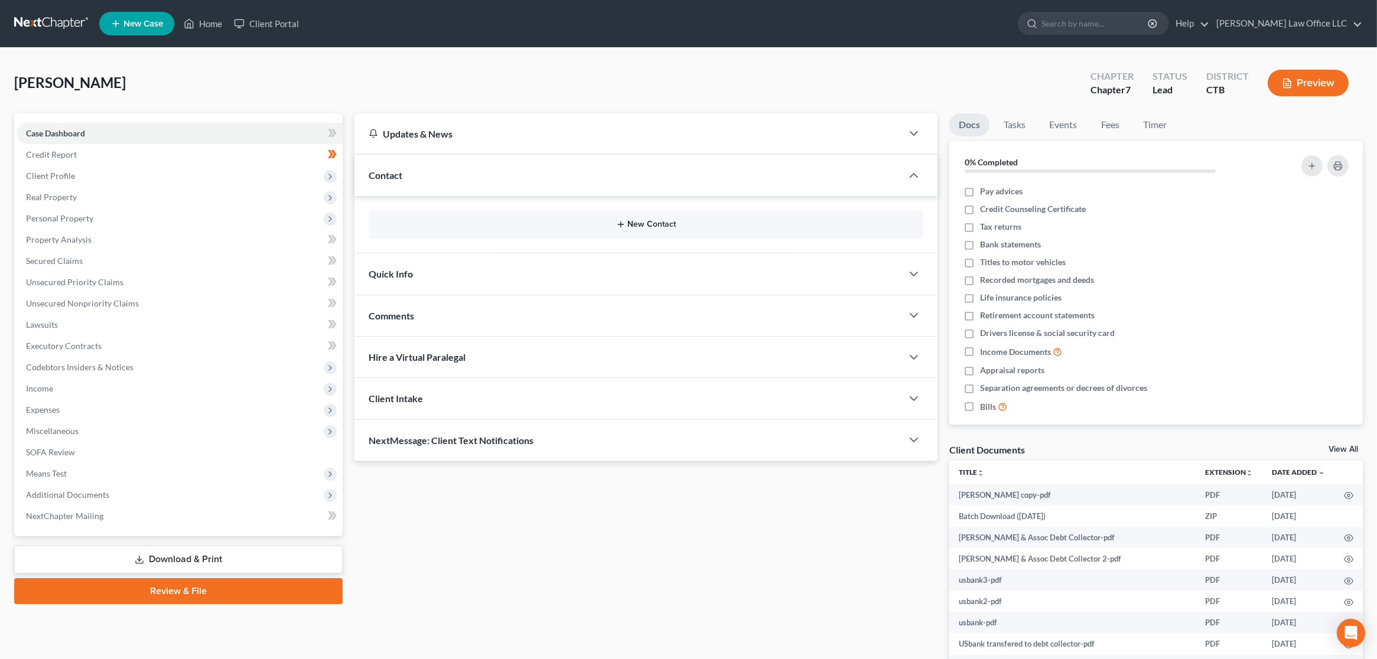
click at [652, 222] on button "New Contact" at bounding box center [646, 224] width 536 height 9
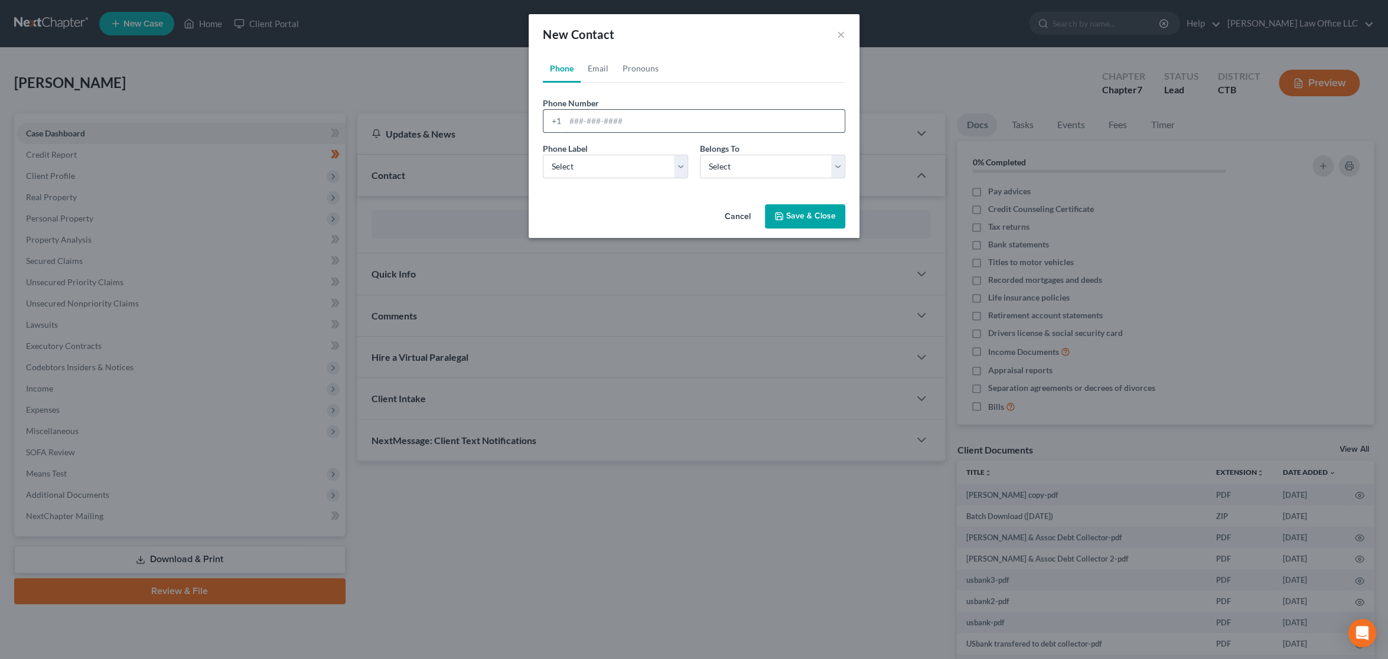
click at [646, 115] on input "tel" at bounding box center [704, 121] width 279 height 22
type input "8"
type input "8607956701"
click at [654, 214] on div "Cancel Save & Close" at bounding box center [694, 219] width 331 height 39
click at [674, 164] on select "Select Mobile Home Work Other" at bounding box center [615, 167] width 145 height 24
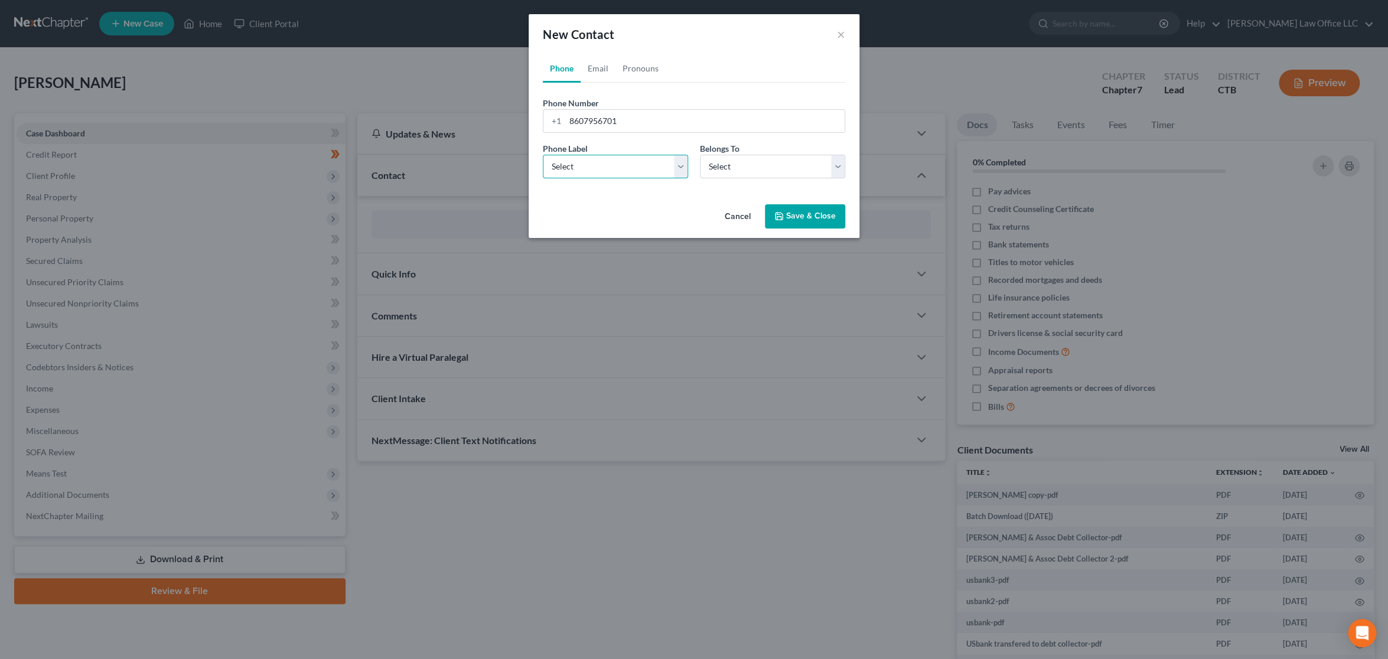
select select "0"
click at [543, 155] on select "Select Mobile Home Work Other" at bounding box center [615, 167] width 145 height 24
click at [756, 168] on select "Select Client Other" at bounding box center [772, 167] width 145 height 24
select select "0"
click at [700, 155] on select "Select Client Other" at bounding box center [772, 167] width 145 height 24
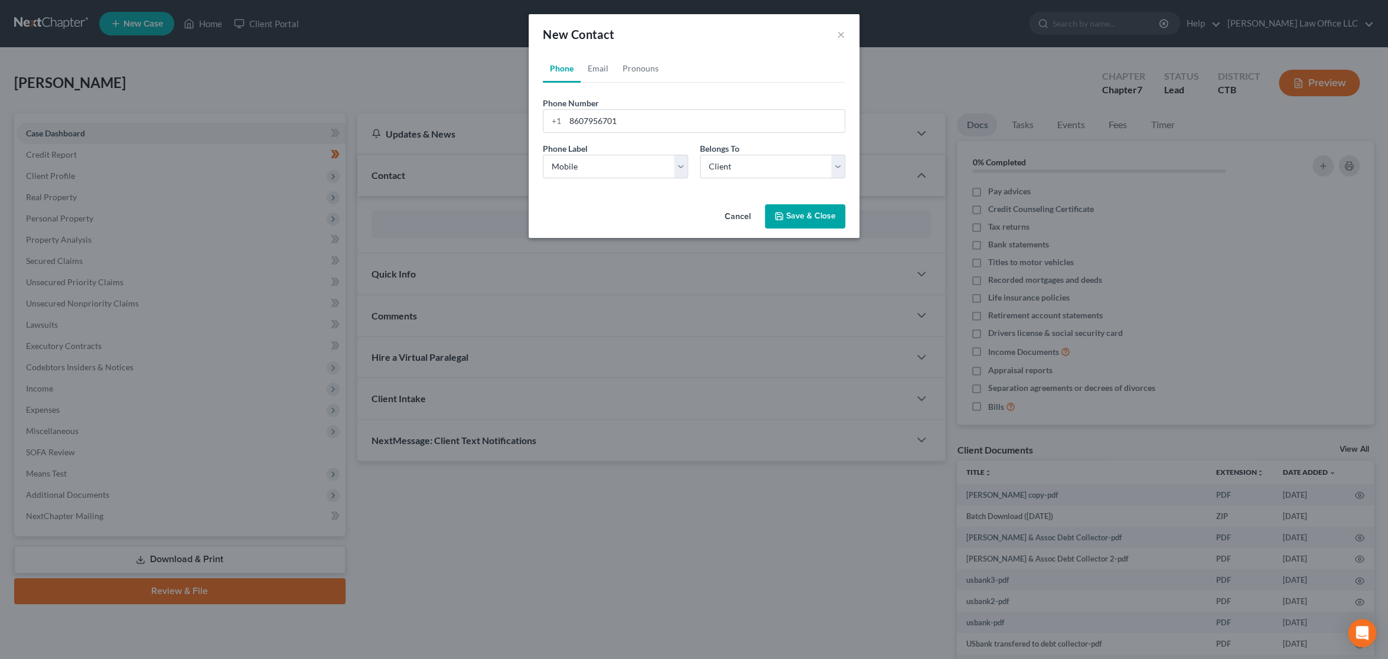
click at [791, 211] on button "Save & Close" at bounding box center [805, 216] width 80 height 25
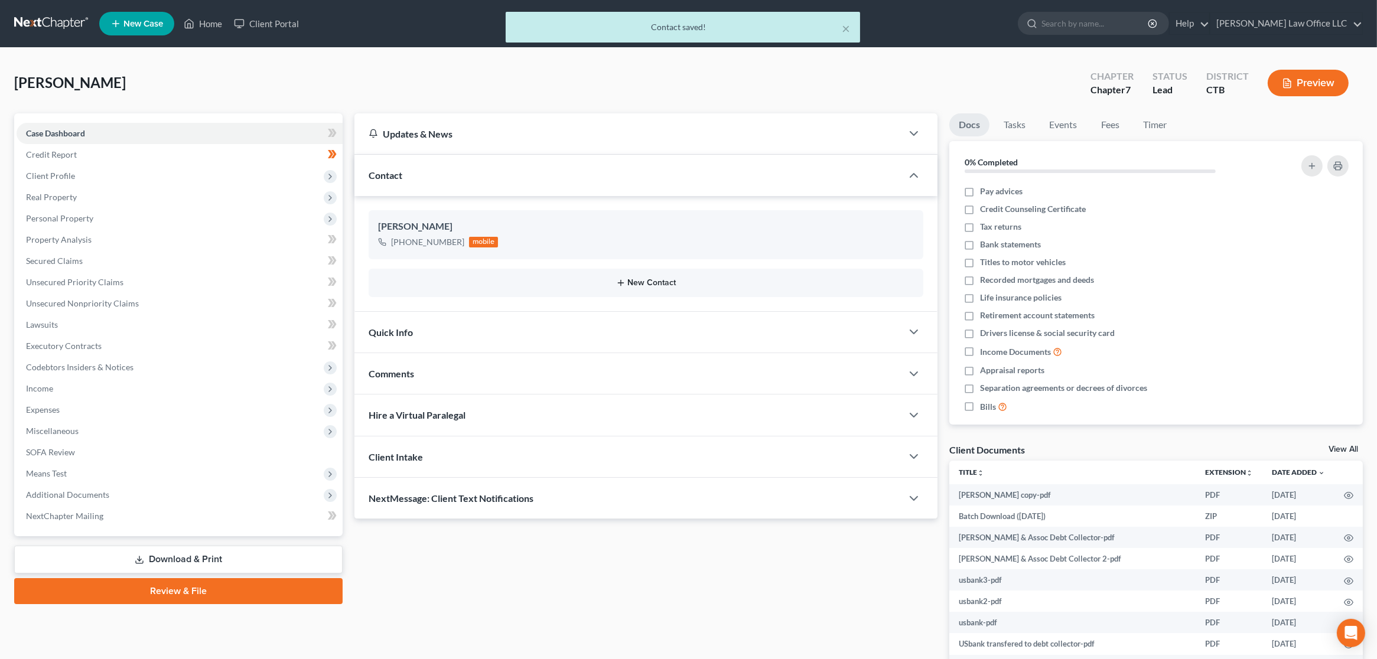
click at [656, 278] on button "New Contact" at bounding box center [646, 282] width 536 height 9
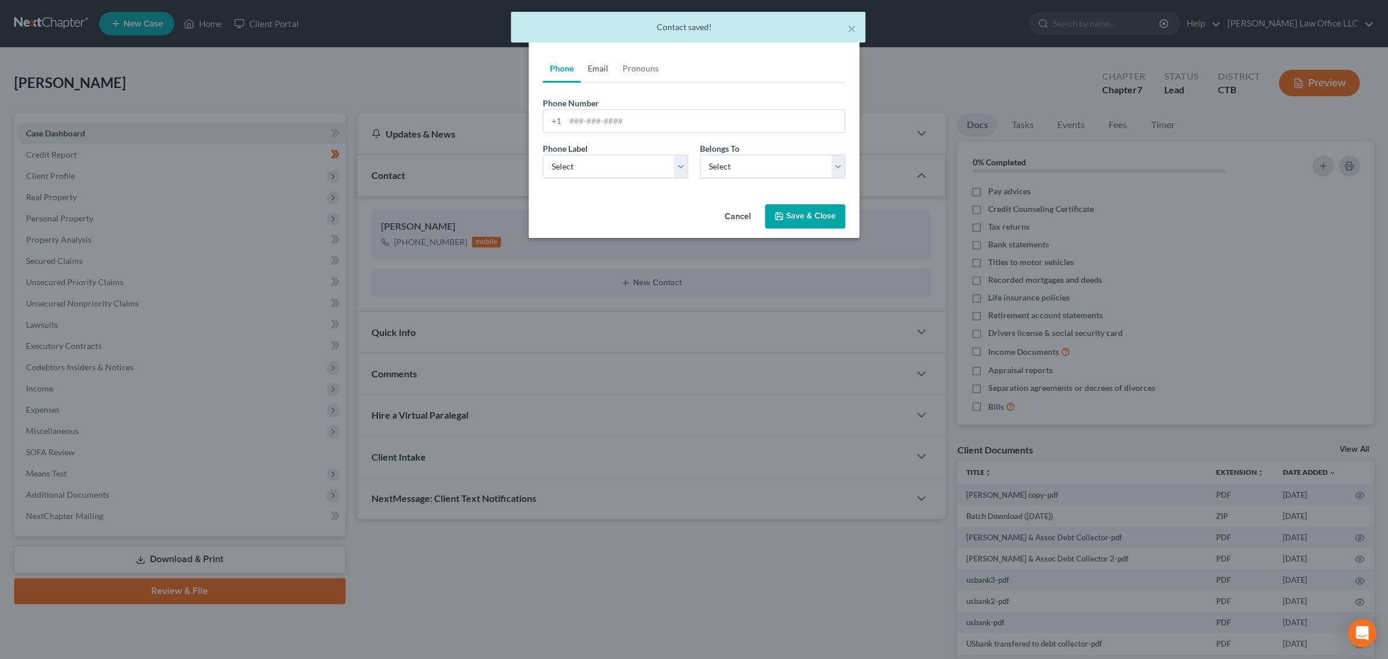
click at [601, 70] on link "Email" at bounding box center [598, 68] width 35 height 28
click at [605, 125] on input "email" at bounding box center [704, 121] width 279 height 22
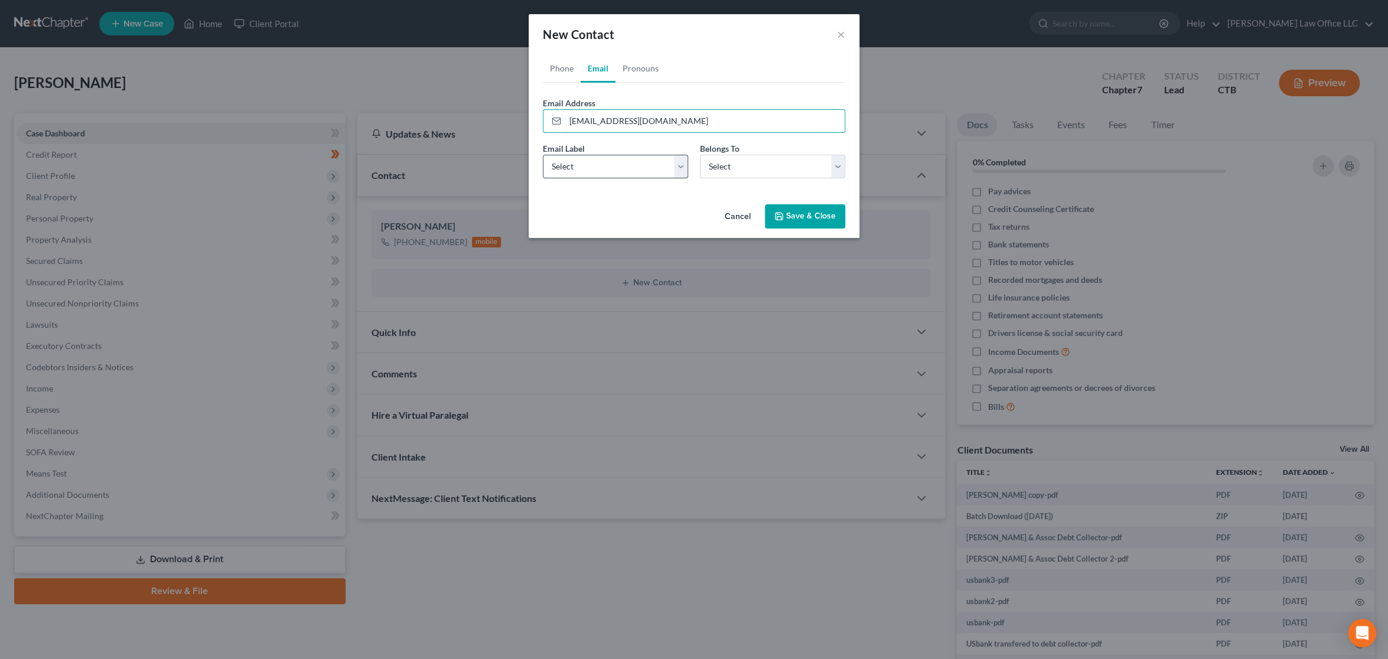
type input "[EMAIL_ADDRESS][DOMAIN_NAME]"
click at [633, 166] on select "Select Home Work Other" at bounding box center [615, 167] width 145 height 24
select select "0"
click at [543, 155] on select "Select Home Work Other" at bounding box center [615, 167] width 145 height 24
click at [778, 156] on select "Select Client Other" at bounding box center [772, 167] width 145 height 24
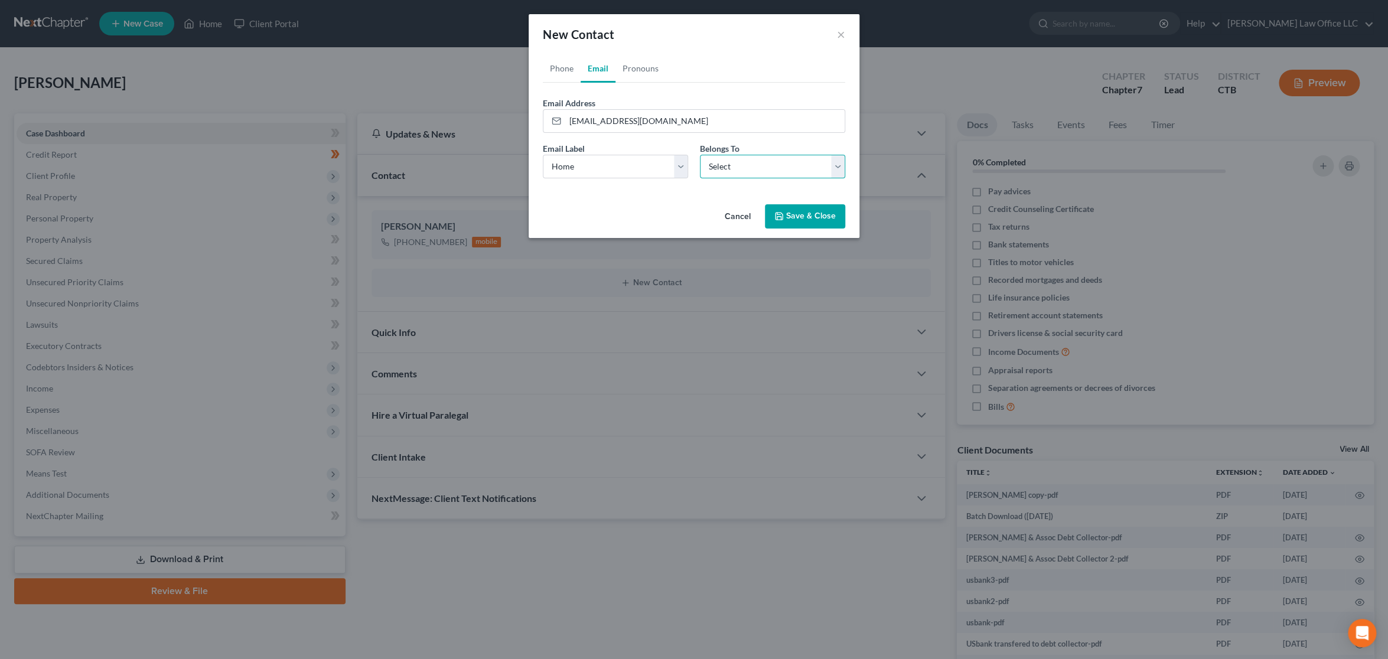
select select "0"
click at [700, 155] on select "Select Client Other" at bounding box center [772, 167] width 145 height 24
click at [828, 217] on button "Save & Close" at bounding box center [805, 216] width 80 height 25
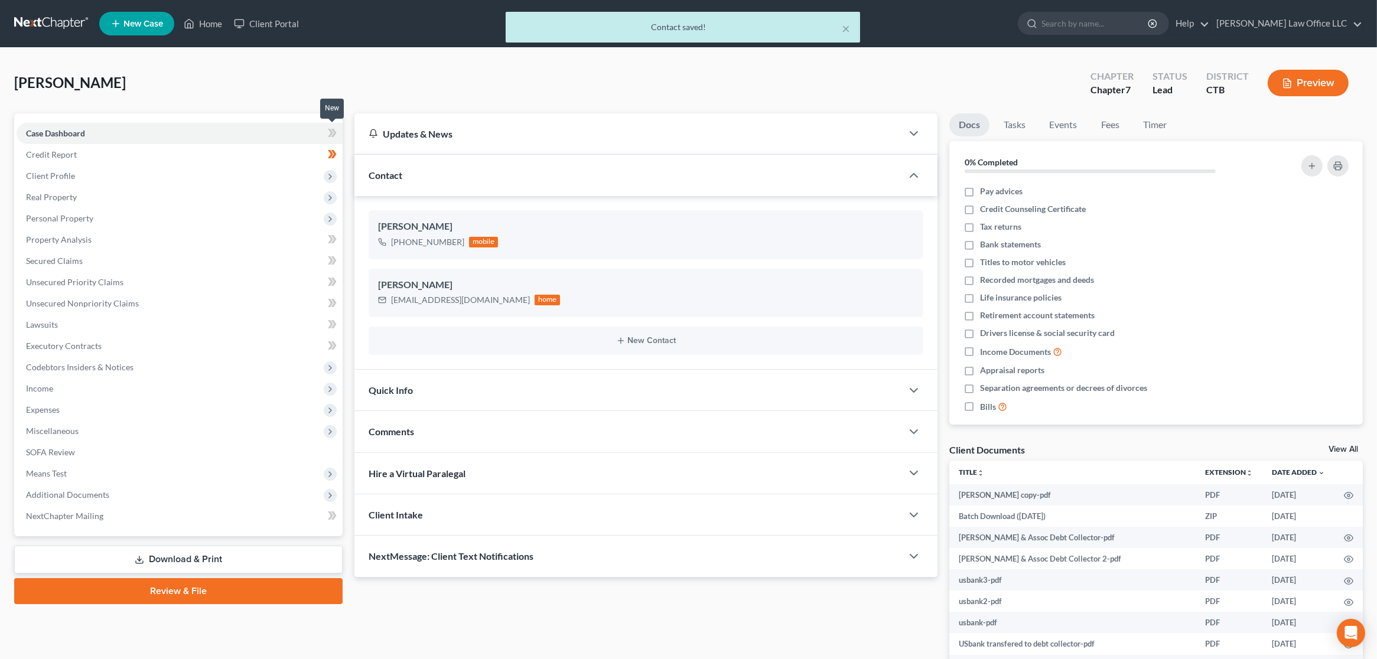
click at [334, 129] on icon at bounding box center [332, 133] width 9 height 15
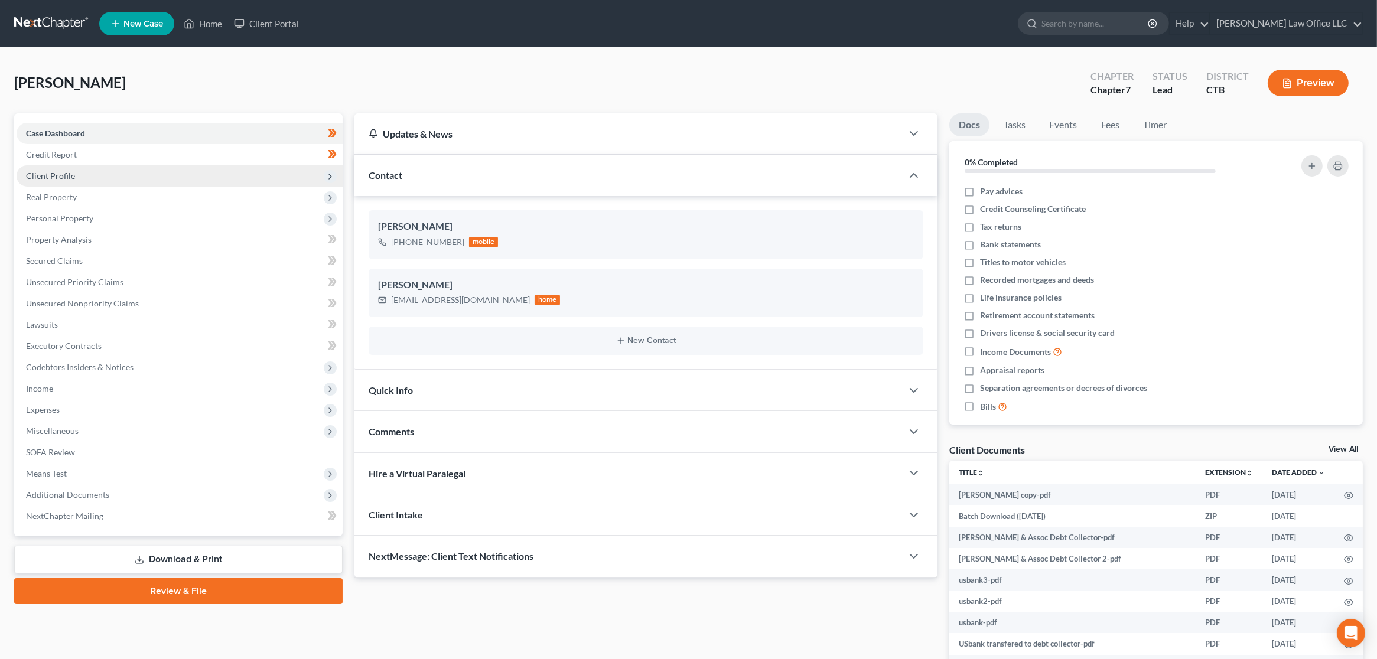
click at [262, 181] on span "Client Profile" at bounding box center [180, 175] width 326 height 21
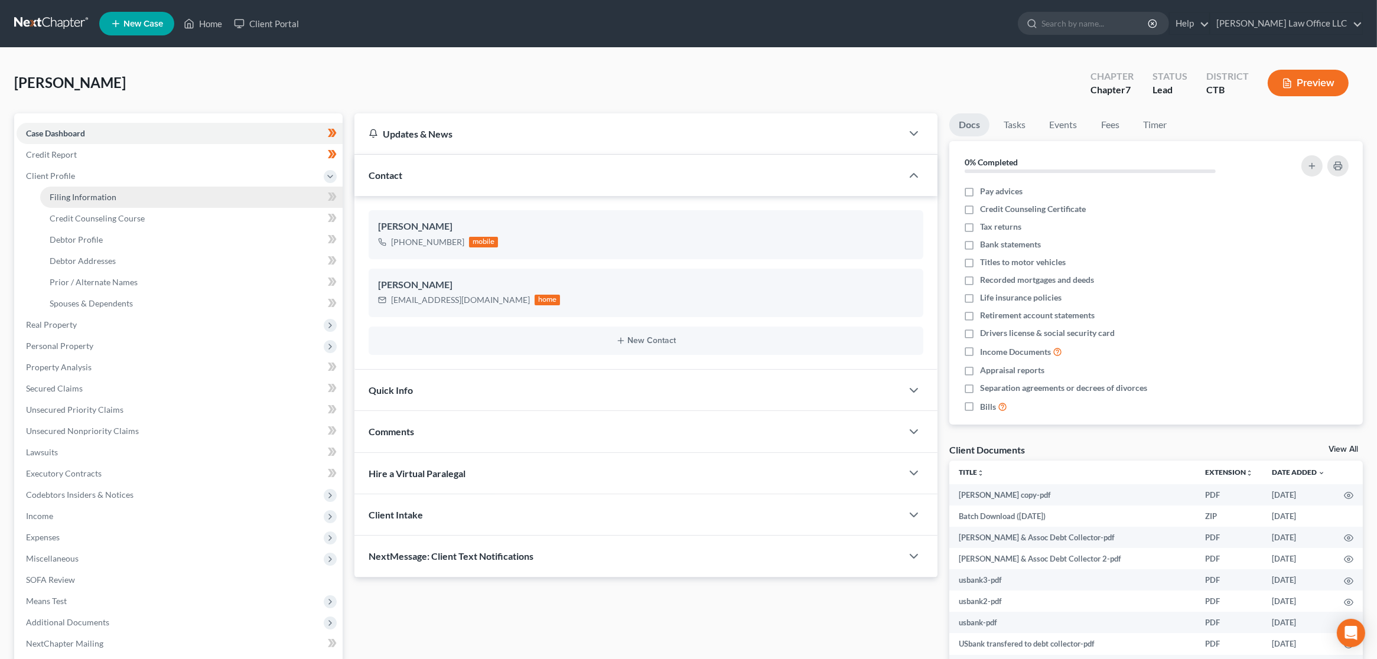
click at [253, 191] on link "Filing Information" at bounding box center [191, 197] width 302 height 21
select select "1"
select select "0"
select select "6"
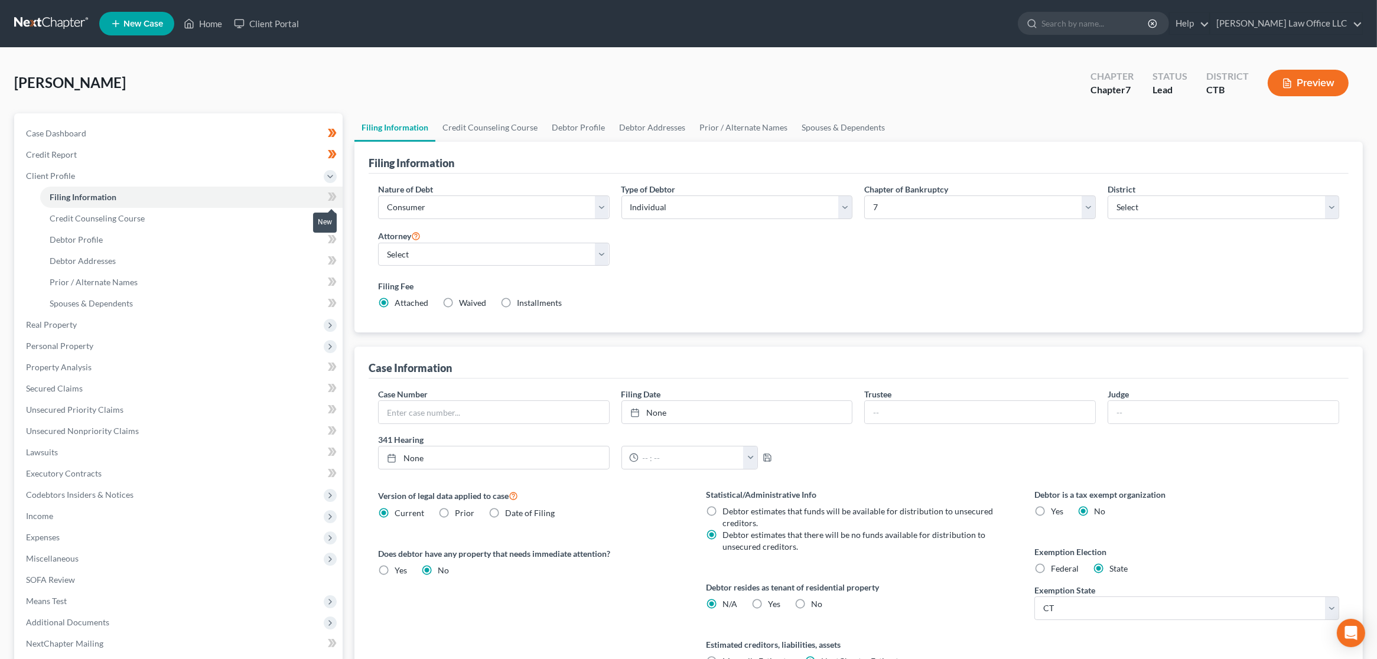
click at [335, 197] on icon at bounding box center [332, 197] width 9 height 15
click at [333, 245] on icon at bounding box center [332, 239] width 9 height 15
click at [332, 263] on icon at bounding box center [333, 260] width 5 height 8
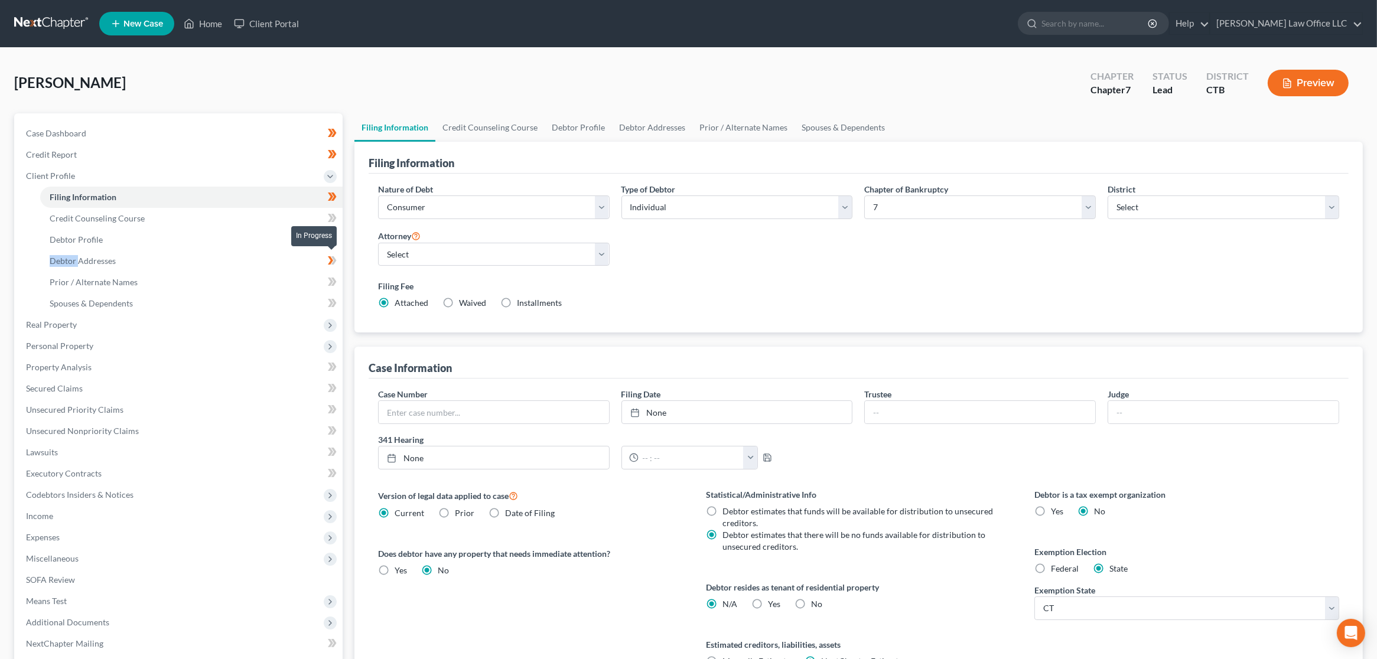
click at [332, 263] on icon at bounding box center [333, 260] width 5 height 8
click at [331, 281] on icon at bounding box center [330, 282] width 5 height 8
click at [195, 326] on span "Real Property" at bounding box center [180, 324] width 326 height 21
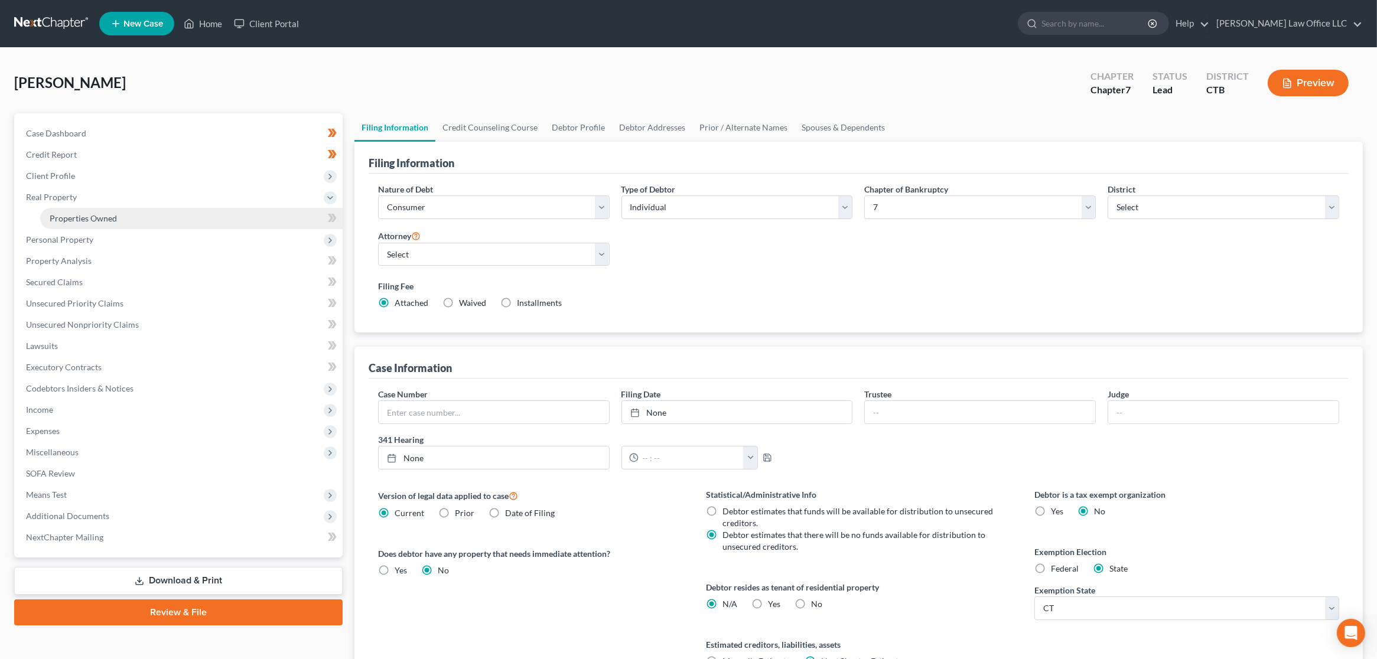
click at [152, 226] on link "Properties Owned" at bounding box center [191, 218] width 302 height 21
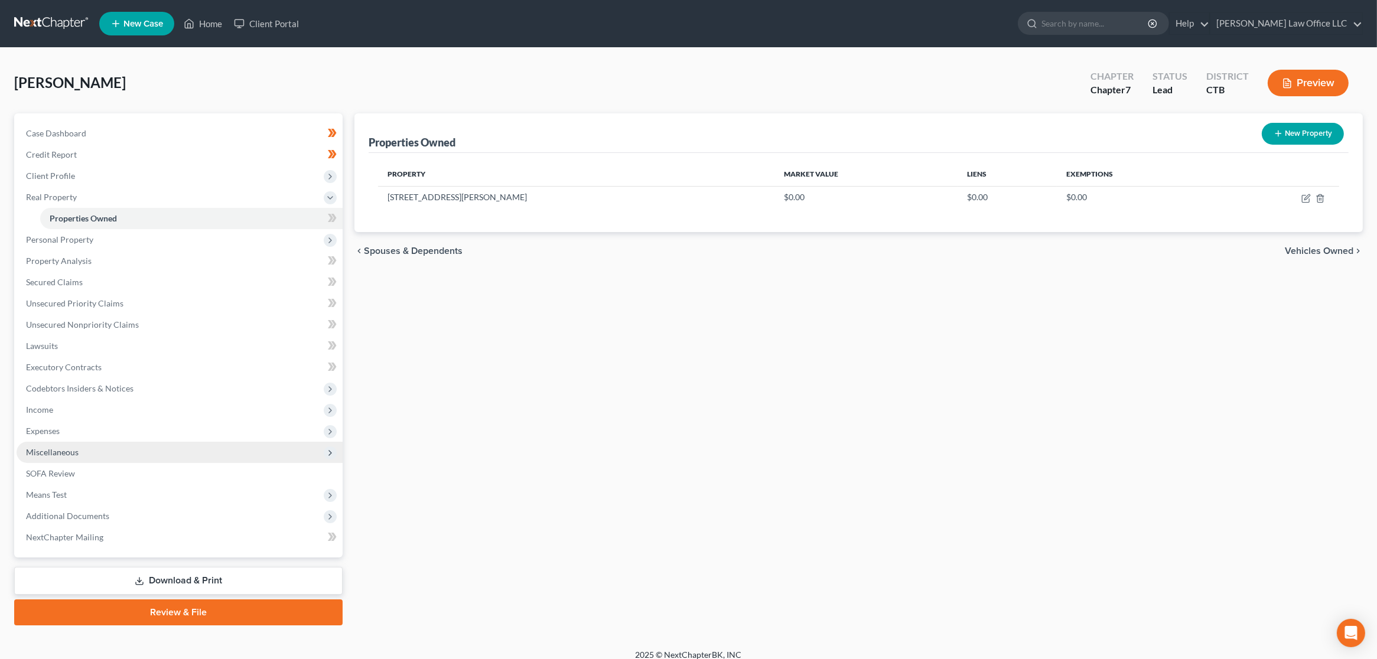
click at [84, 454] on span "Miscellaneous" at bounding box center [180, 452] width 326 height 21
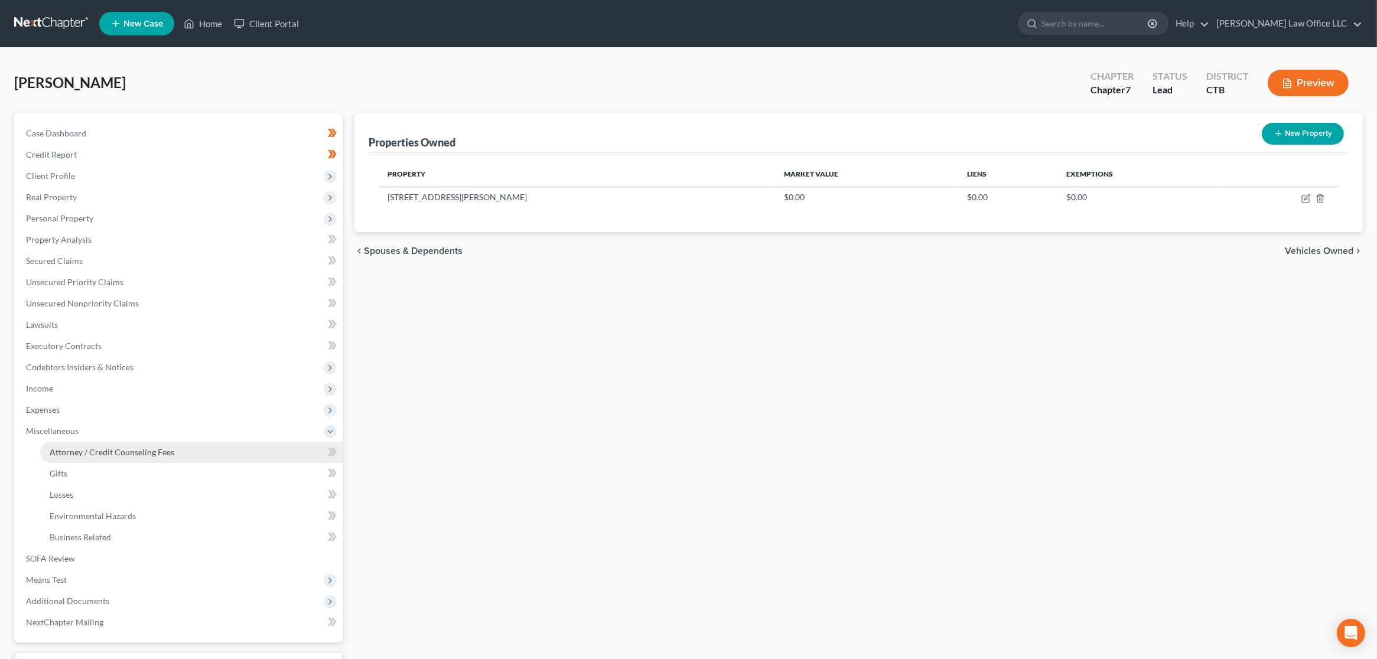
click at [99, 454] on span "Attorney / Credit Counseling Fees" at bounding box center [112, 452] width 125 height 10
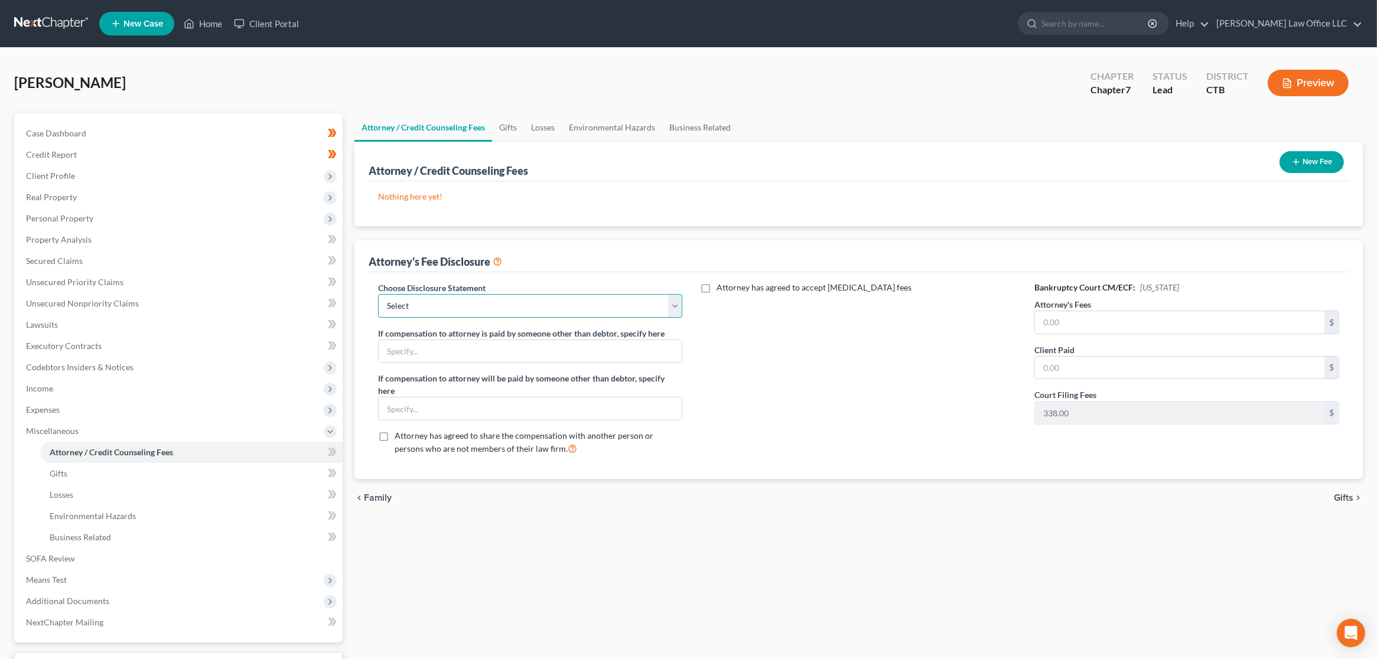
click at [477, 299] on select "Select District of [US_STATE]" at bounding box center [530, 306] width 305 height 24
select select "0"
click at [378, 294] on select "Select District of [US_STATE]" at bounding box center [530, 306] width 305 height 24
click at [1096, 315] on input "text" at bounding box center [1179, 322] width 289 height 22
type input "3,000"
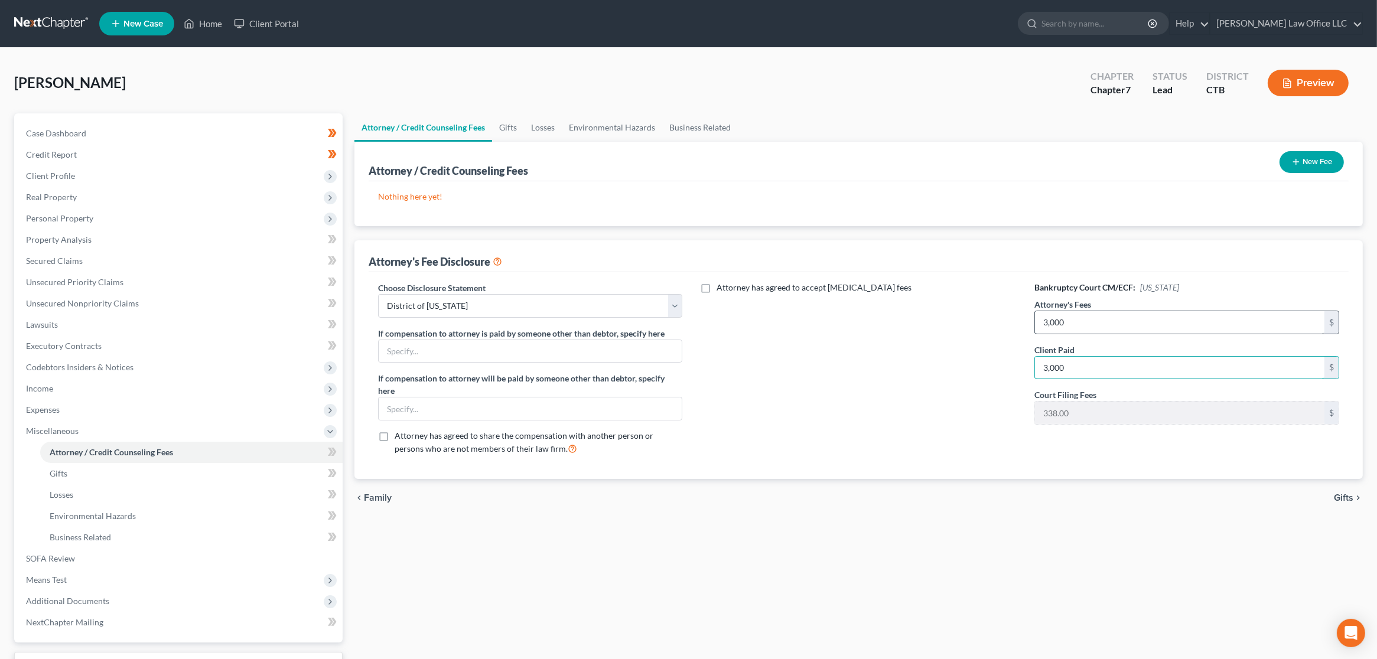
type input "3,000"
click at [1317, 155] on button "New Fee" at bounding box center [1311, 162] width 64 height 22
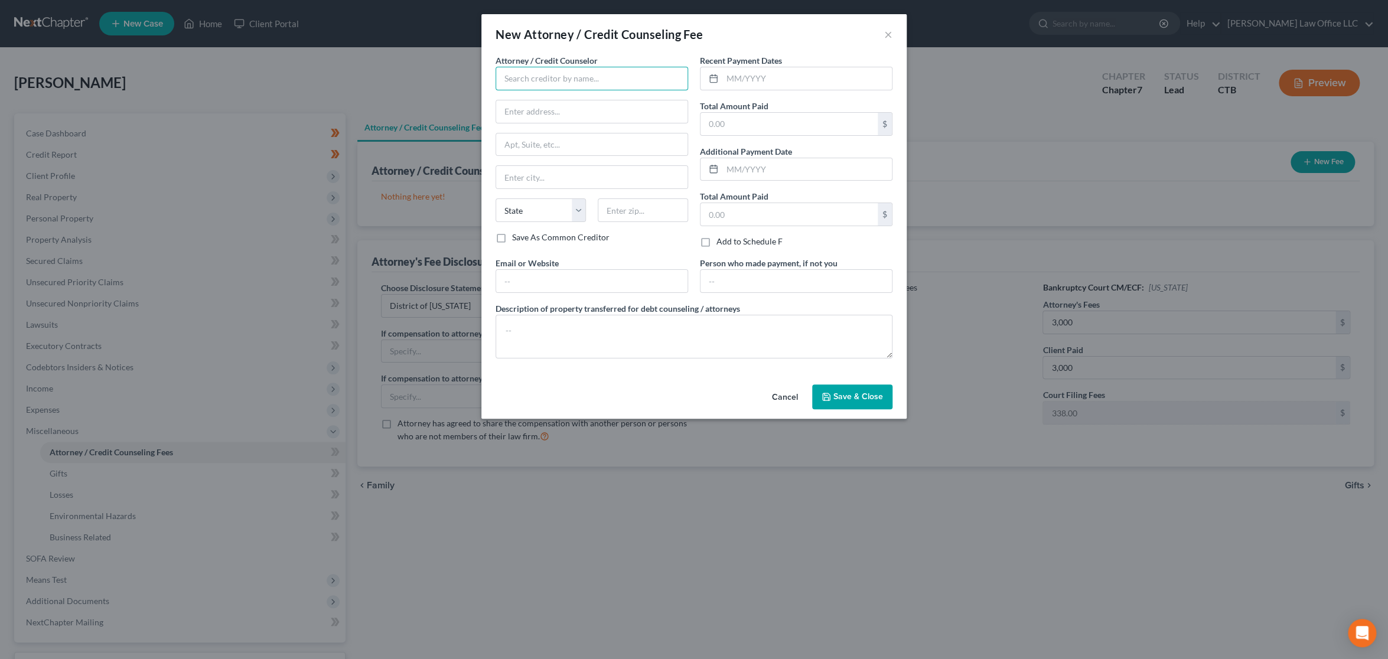
click at [594, 87] on input "text" at bounding box center [592, 79] width 193 height 24
type input "r"
click at [581, 100] on div "[PERSON_NAME] Law Office, LLC" at bounding box center [566, 99] width 123 height 12
type input "[PERSON_NAME] Law Office, LLC"
type input "[STREET_ADDRESS]"
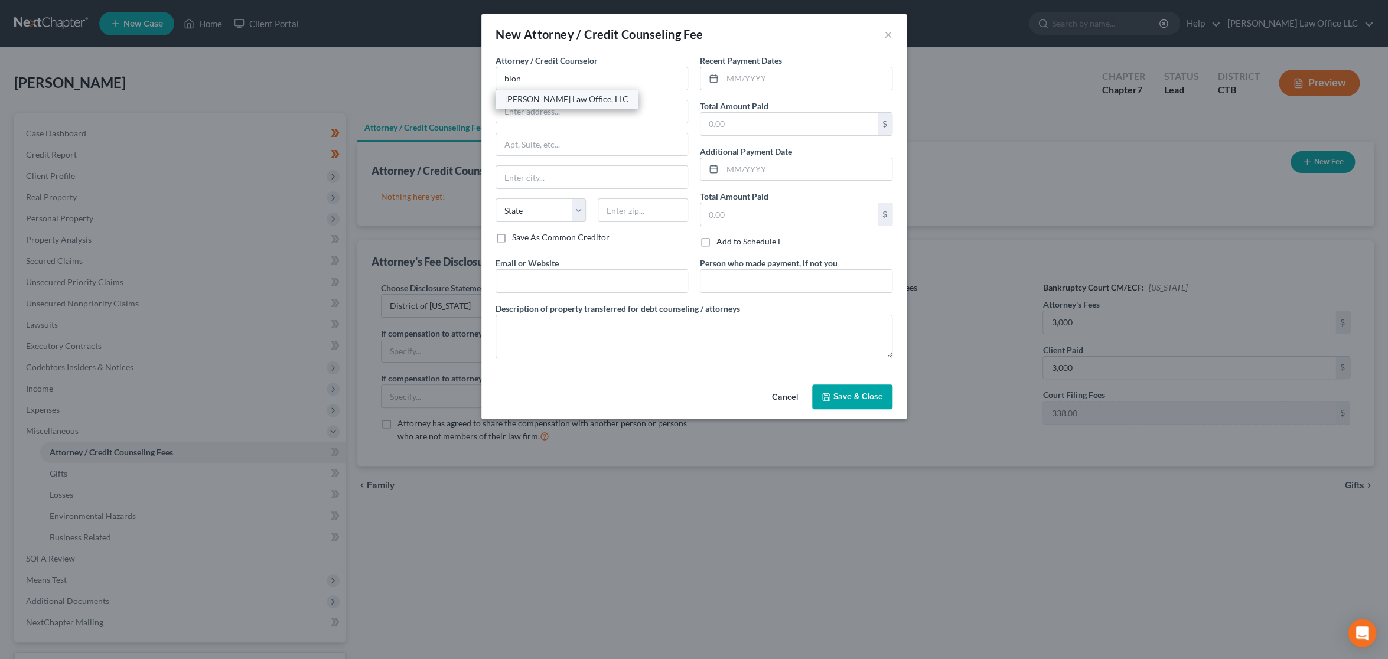
type input "Torrington"
select select "6"
type input "06790"
click at [790, 123] on input "text" at bounding box center [788, 124] width 177 height 22
type input "3,000"
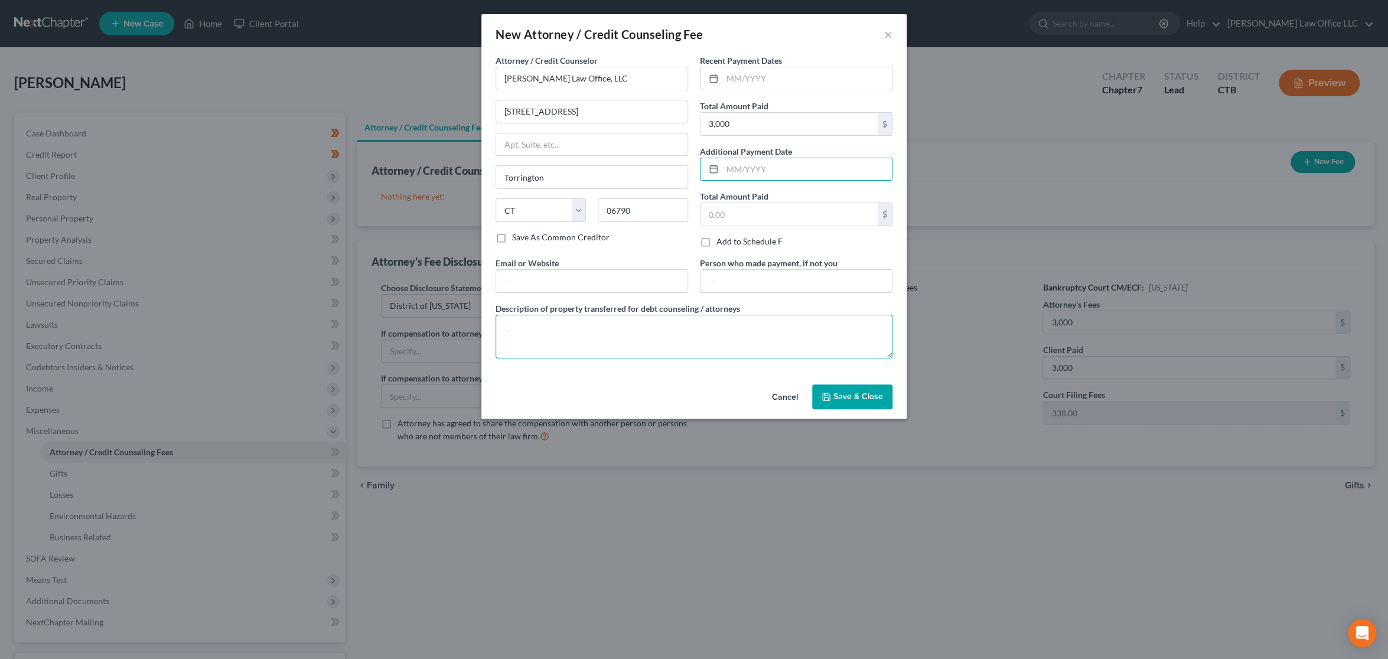
click at [670, 335] on textarea at bounding box center [694, 337] width 397 height 44
type textarea "a"
type textarea "Attorney fees"
click at [853, 400] on span "Save & Close" at bounding box center [858, 397] width 50 height 10
